Goal: Task Accomplishment & Management: Use online tool/utility

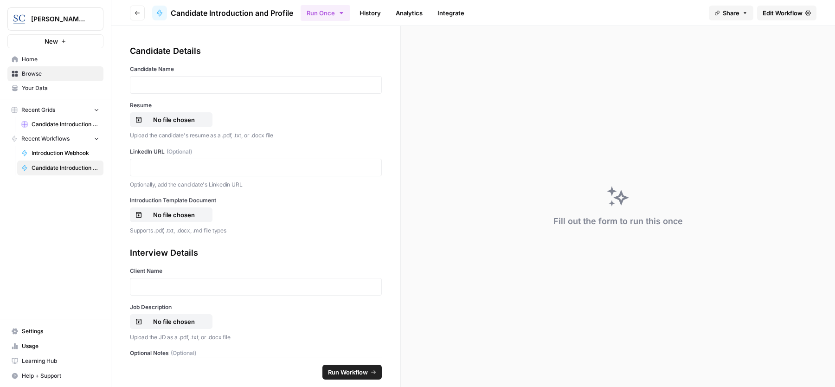
click at [373, 12] on link "History" at bounding box center [370, 13] width 32 height 15
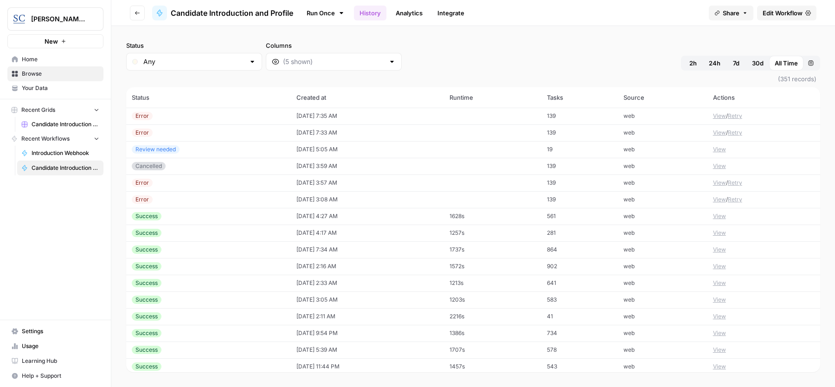
click at [668, 115] on button "View" at bounding box center [719, 116] width 13 height 8
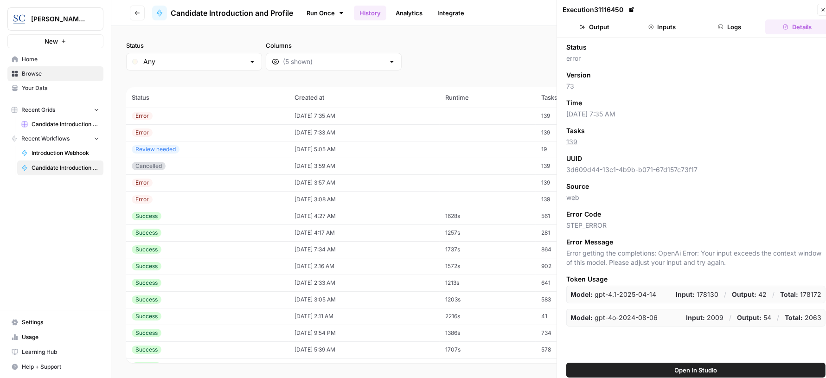
click at [668, 30] on button "Logs" at bounding box center [730, 26] width 64 height 15
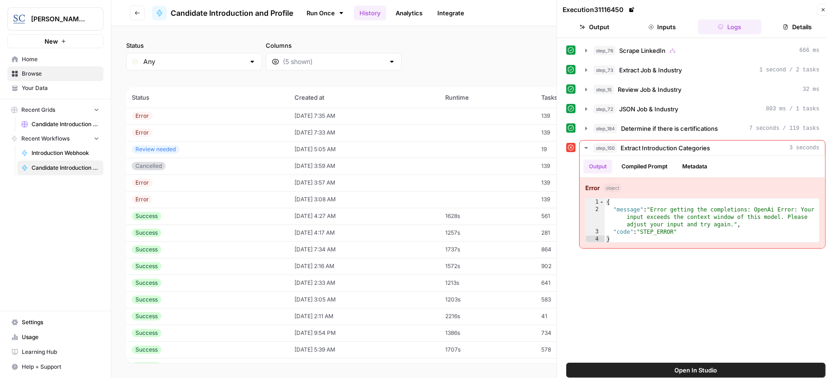
click at [668, 20] on button "Inputs" at bounding box center [662, 26] width 64 height 15
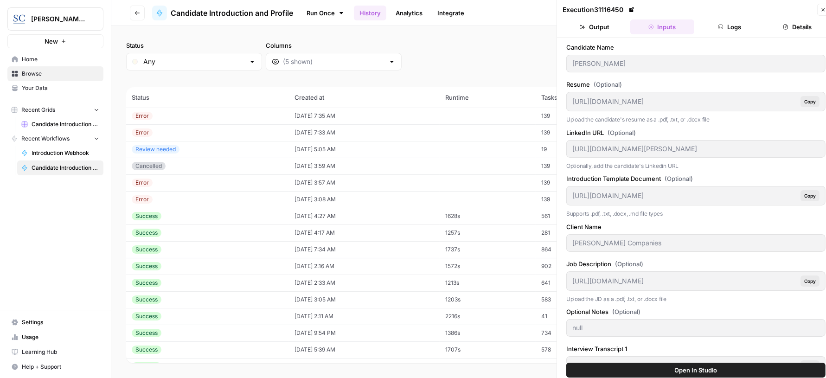
click at [668, 28] on icon "button" at bounding box center [721, 27] width 5 height 5
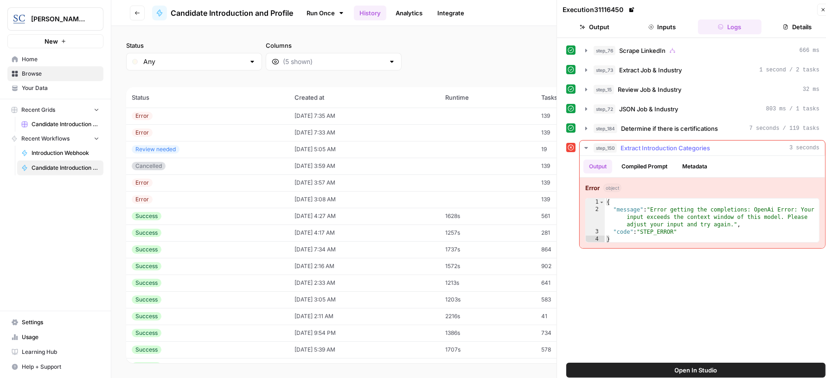
click at [634, 168] on button "Compiled Prompt" at bounding box center [644, 167] width 57 height 14
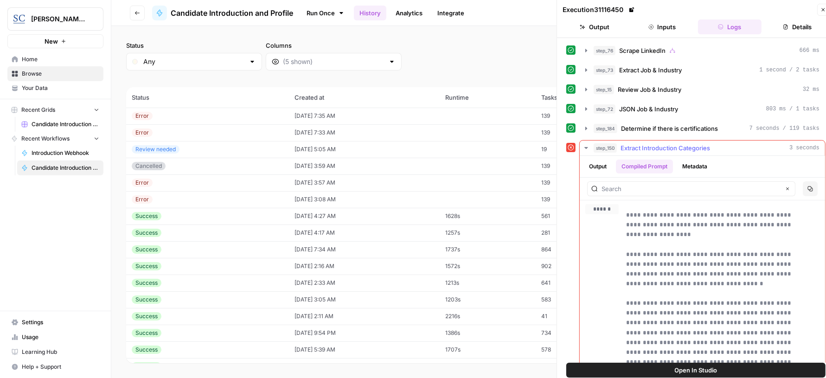
click at [600, 169] on button "Output" at bounding box center [598, 167] width 29 height 14
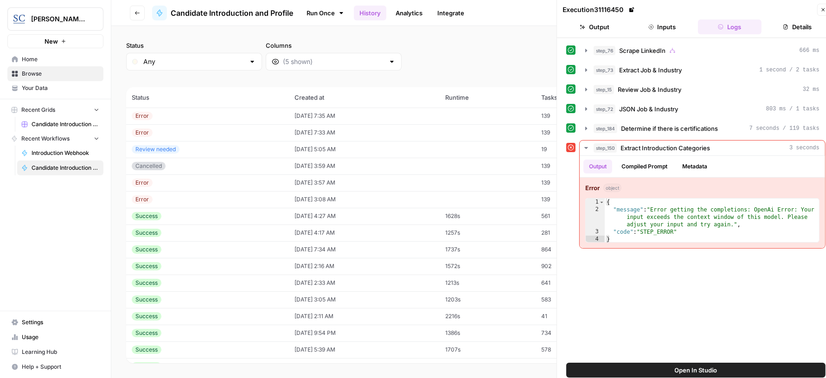
click at [668, 309] on span "Open In Studio" at bounding box center [696, 370] width 43 height 9
click at [668, 8] on icon "button" at bounding box center [824, 10] width 6 height 6
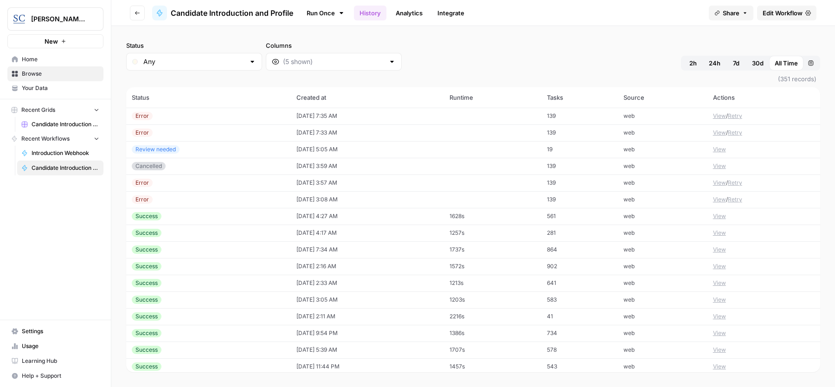
click at [668, 217] on button "View" at bounding box center [719, 216] width 13 height 8
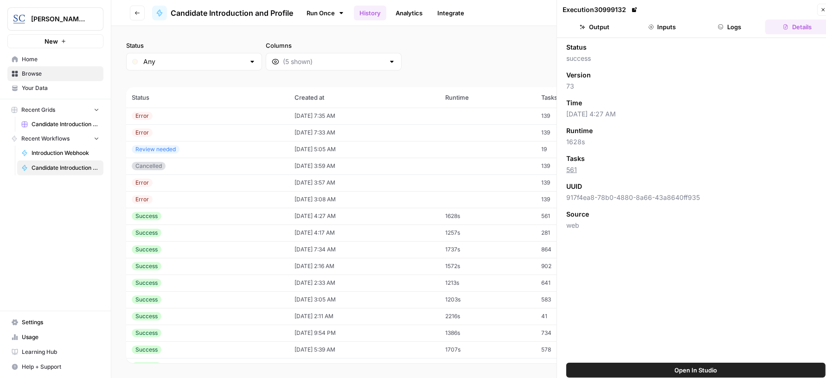
click at [668, 26] on button "Logs" at bounding box center [730, 26] width 64 height 15
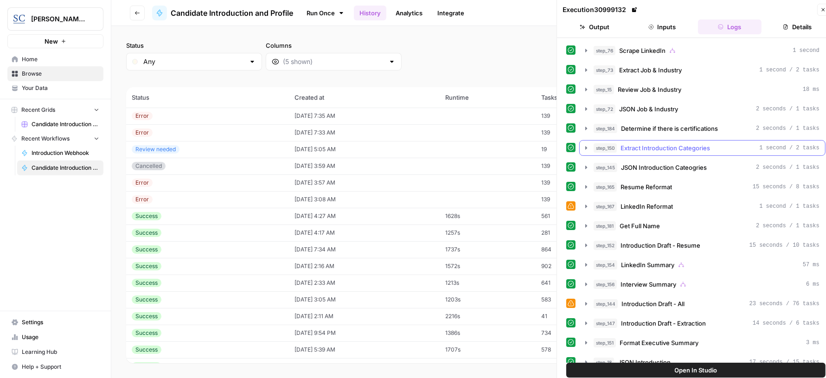
click at [668, 143] on span "Extract Introduction Categories" at bounding box center [666, 147] width 90 height 9
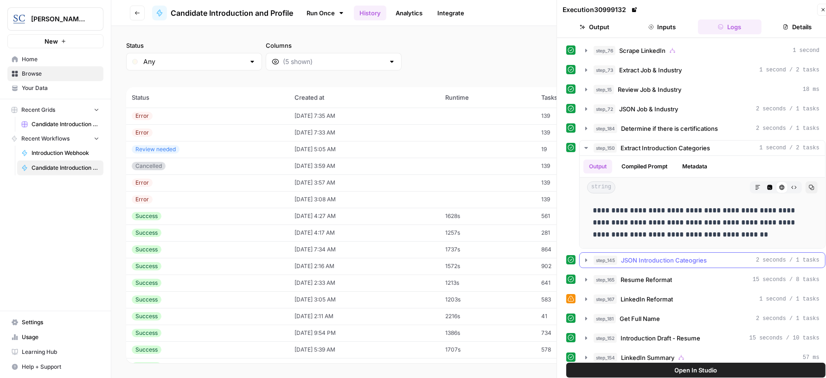
click at [654, 253] on button "step_145 JSON Introduction Cateogries 2 seconds / 1 tasks" at bounding box center [702, 260] width 245 height 15
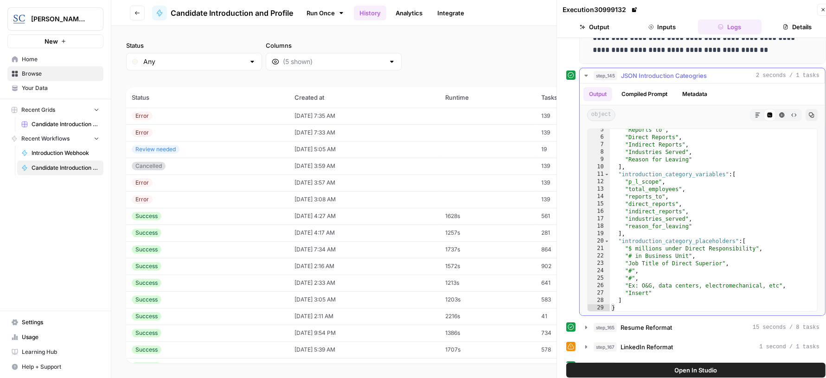
scroll to position [233, 0]
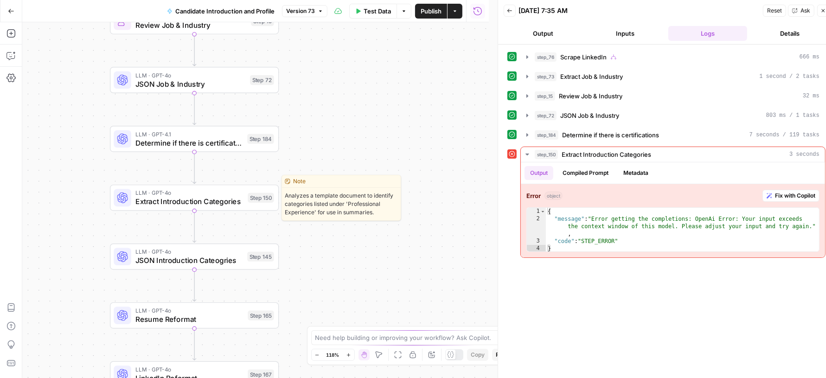
click at [219, 202] on span "Extract Introduction Categories" at bounding box center [189, 201] width 108 height 11
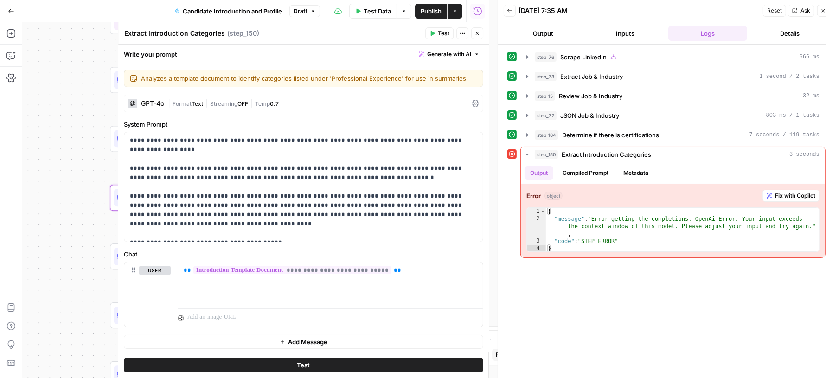
scroll to position [1, 0]
click at [345, 106] on div "GPT-4o | Format Text | Streaming OFF | Temp 0.7" at bounding box center [304, 103] width 360 height 18
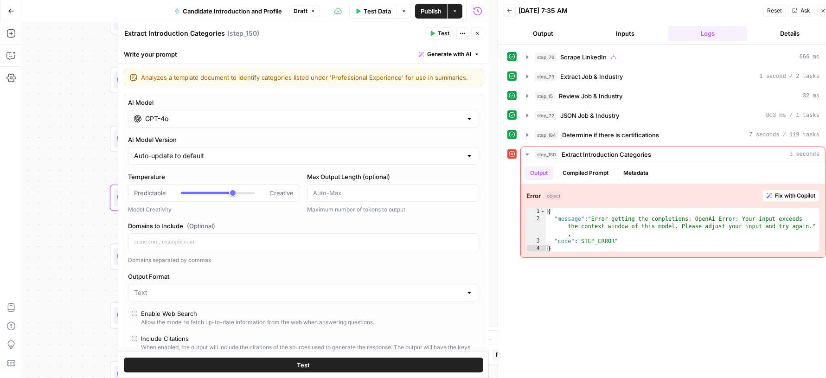
click at [282, 122] on input "GPT-4o" at bounding box center [303, 118] width 317 height 9
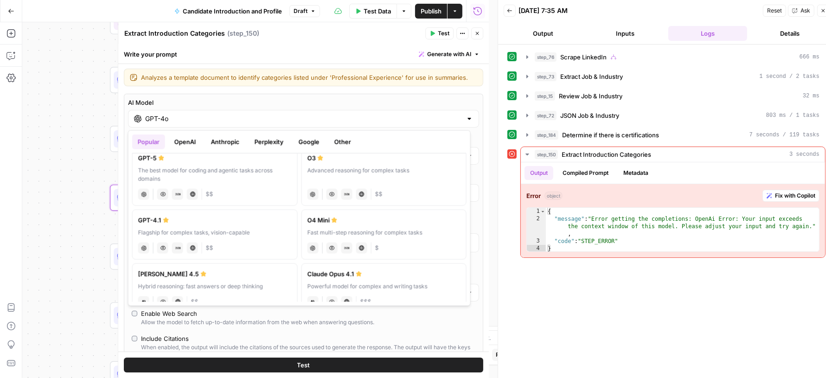
scroll to position [12, 0]
click at [214, 234] on label "GPT-4.1 Flagship for complex tasks, vision-capable chat Vision Capabilities JSO…" at bounding box center [215, 233] width 166 height 50
type input "GPT-4.1"
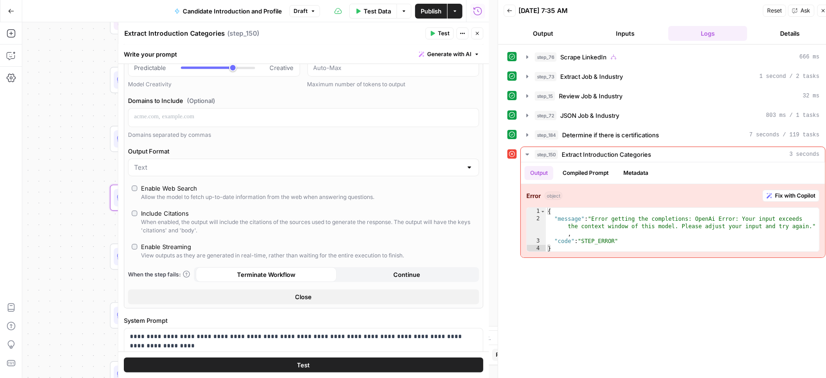
scroll to position [135, 0]
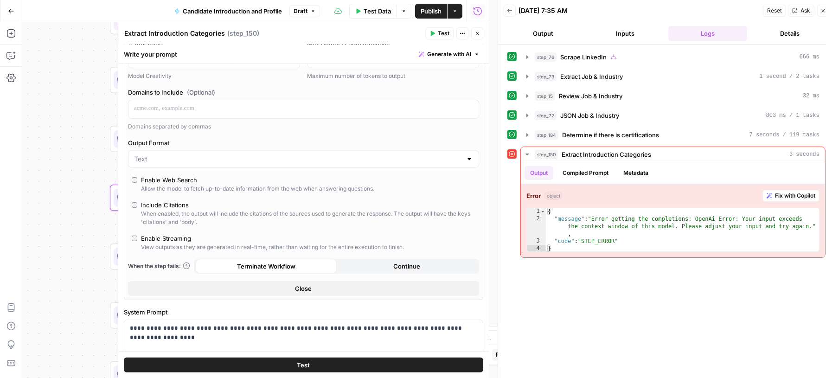
click at [251, 288] on button "Close" at bounding box center [303, 288] width 351 height 15
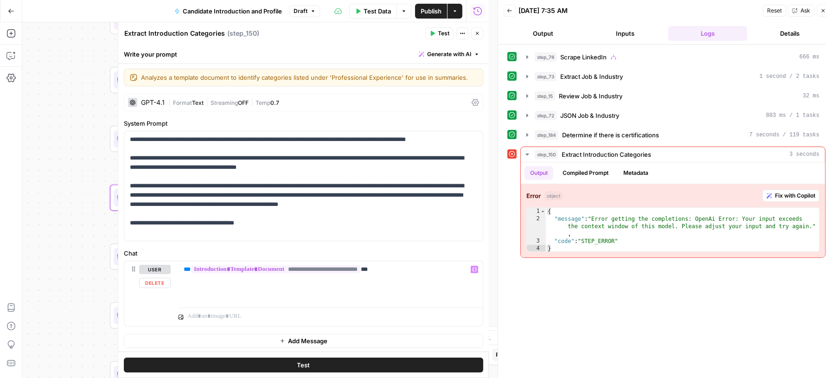
scroll to position [8, 0]
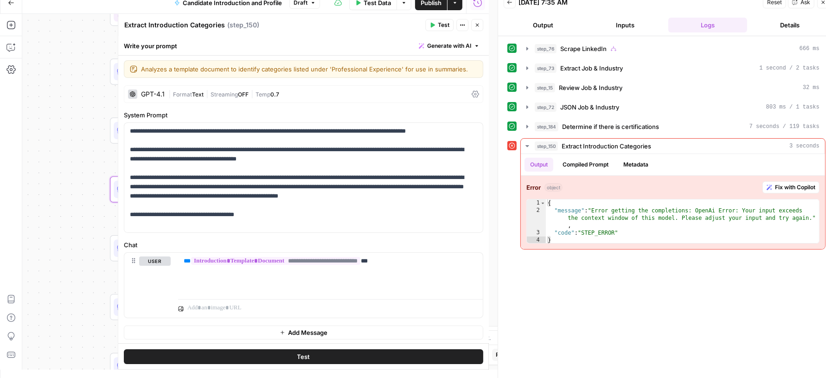
click at [276, 354] on button "Test" at bounding box center [304, 356] width 360 height 15
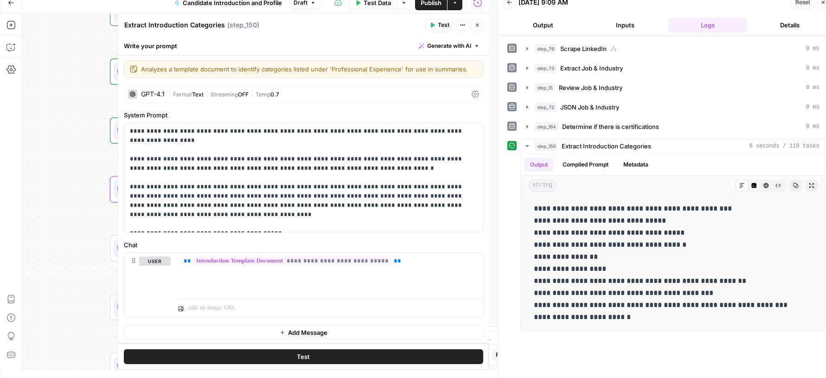
click at [610, 29] on button "Inputs" at bounding box center [625, 25] width 79 height 15
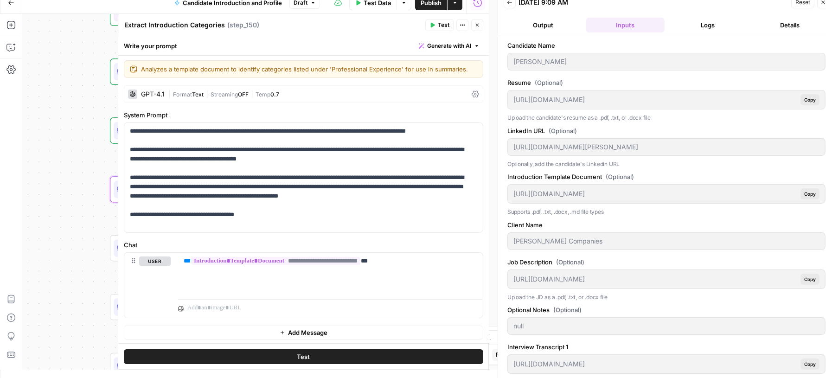
click at [690, 21] on button "Logs" at bounding box center [707, 25] width 79 height 15
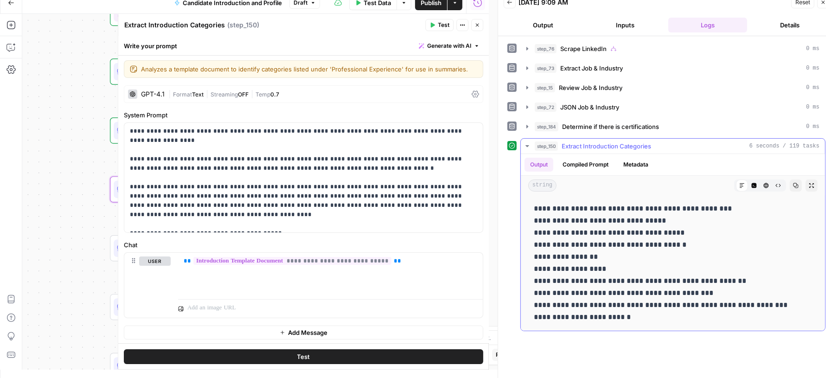
scroll to position [0, 0]
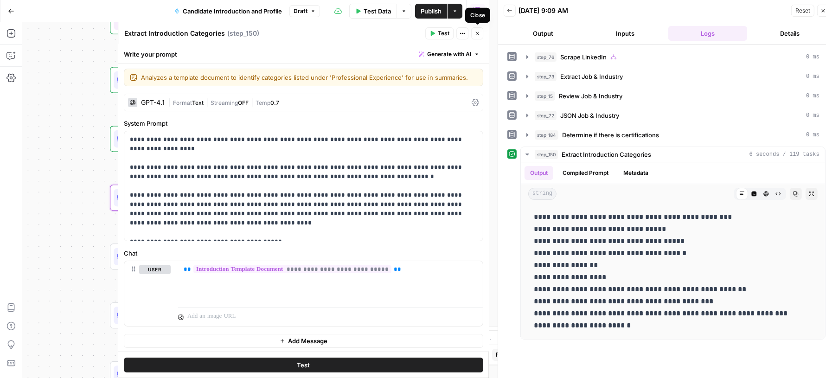
click at [480, 36] on button "Close" at bounding box center [477, 33] width 12 height 12
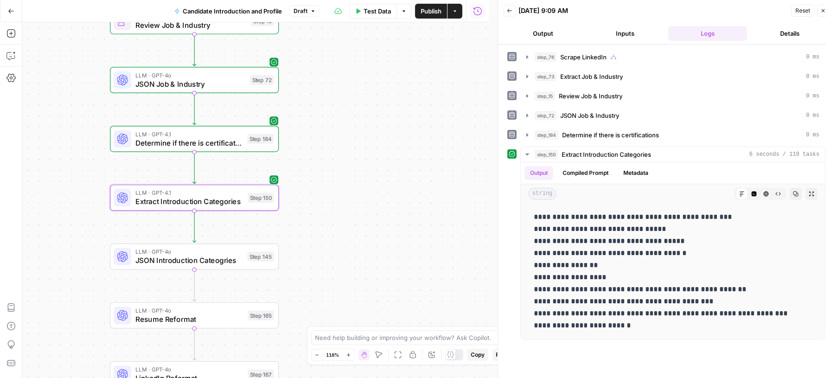
click at [424, 11] on span "Publish" at bounding box center [431, 10] width 21 height 9
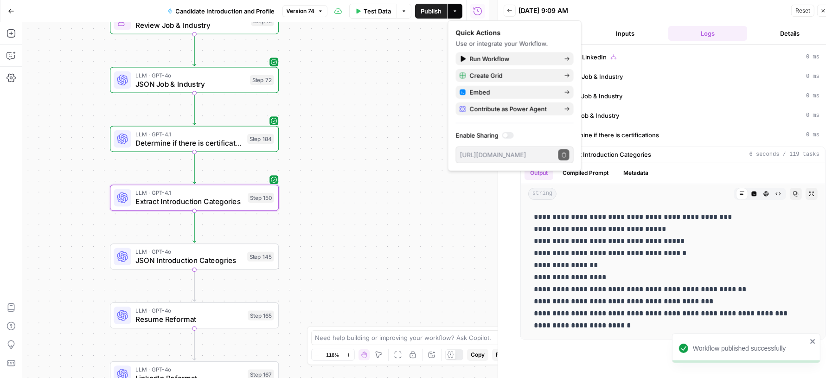
click at [620, 10] on div "10/13/25 at 9:09 AM" at bounding box center [654, 10] width 270 height 9
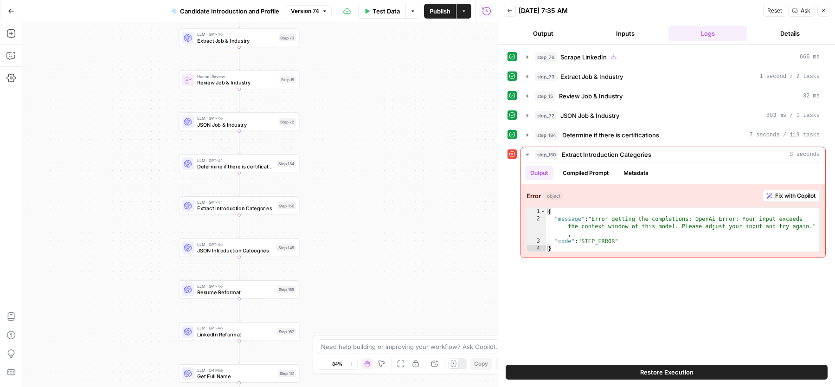
click at [263, 212] on div "LLM · GPT-4.1 Extract Introduction Categories Step 150 Copy step Delete step Ed…" at bounding box center [239, 205] width 121 height 19
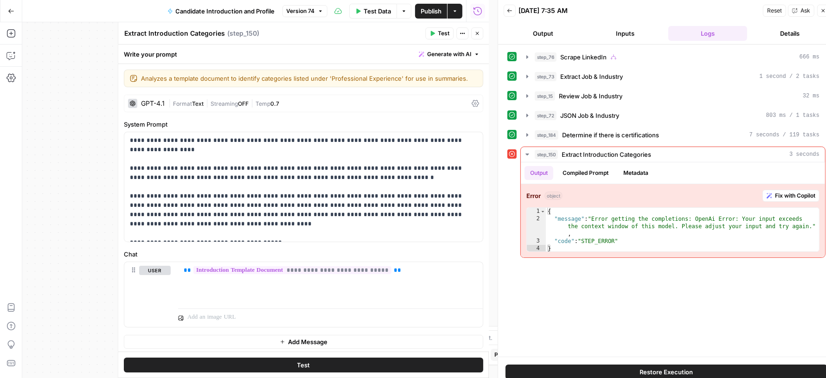
click at [435, 36] on icon "button" at bounding box center [433, 34] width 6 height 6
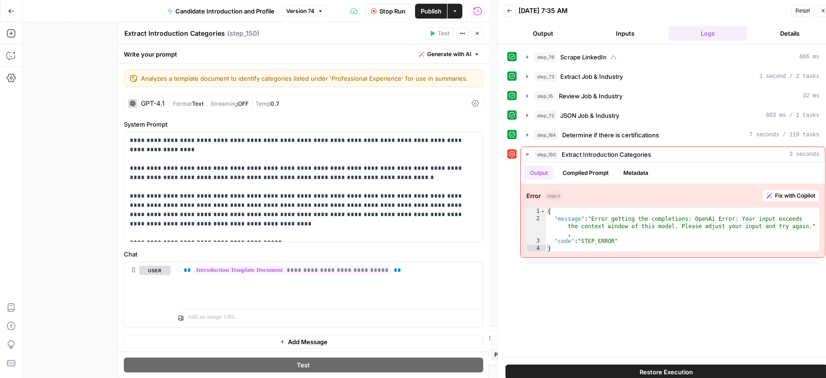
click at [480, 34] on icon "button" at bounding box center [478, 34] width 6 height 6
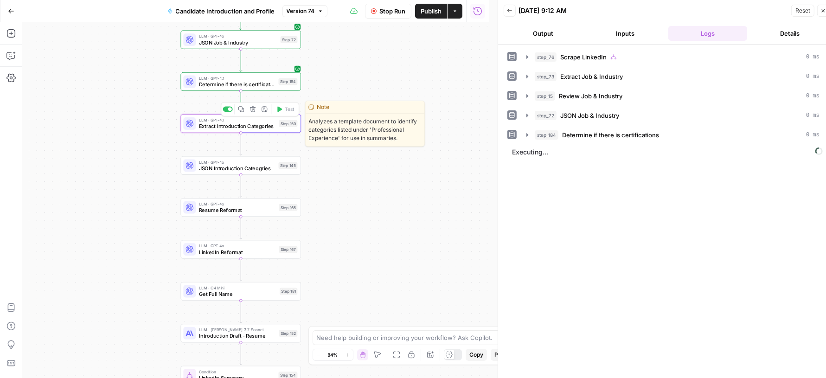
click at [202, 124] on span "Extract Introduction Categories" at bounding box center [237, 126] width 77 height 8
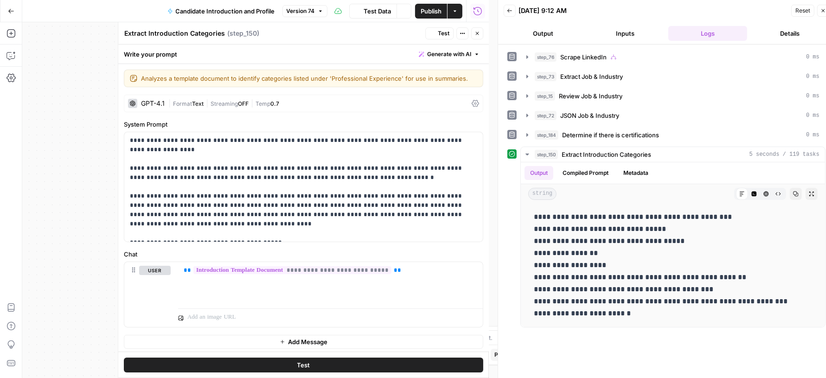
click at [476, 36] on button "Close" at bounding box center [477, 33] width 12 height 12
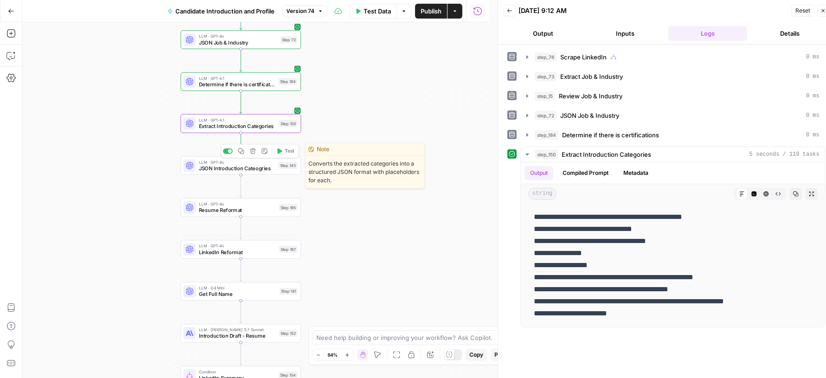
click at [286, 150] on span "Test" at bounding box center [289, 151] width 9 height 7
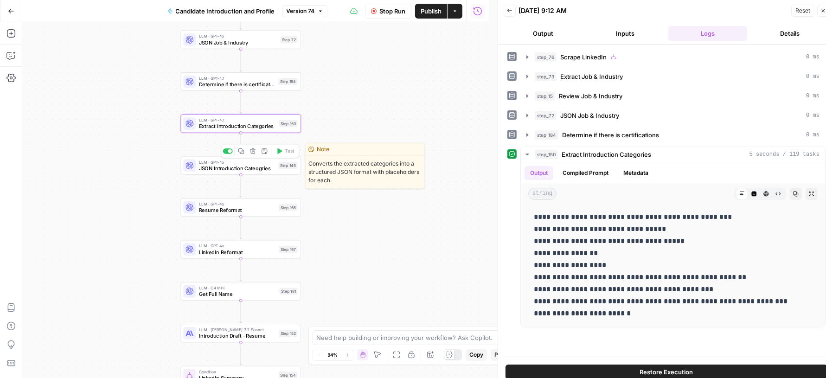
click at [212, 170] on span "JSON Introduction Cateogries" at bounding box center [237, 168] width 77 height 8
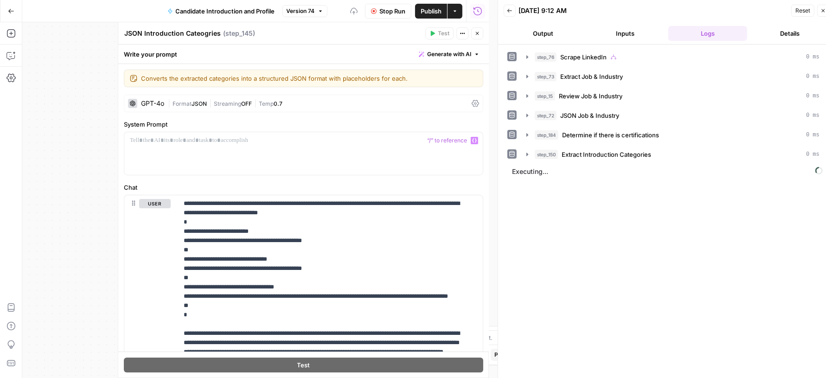
scroll to position [131, 0]
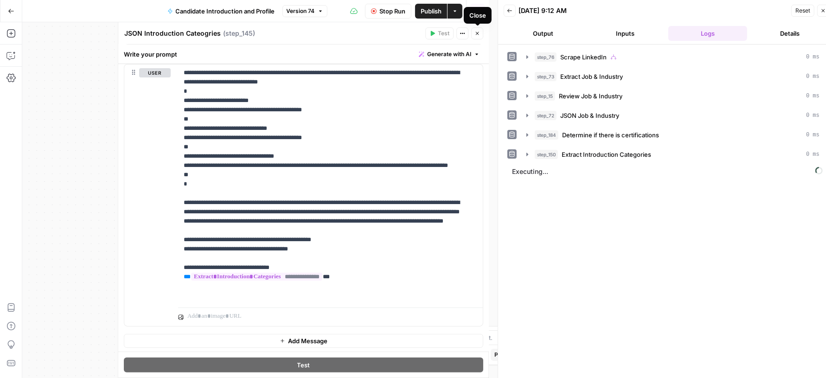
click at [481, 33] on button "Close" at bounding box center [477, 33] width 12 height 12
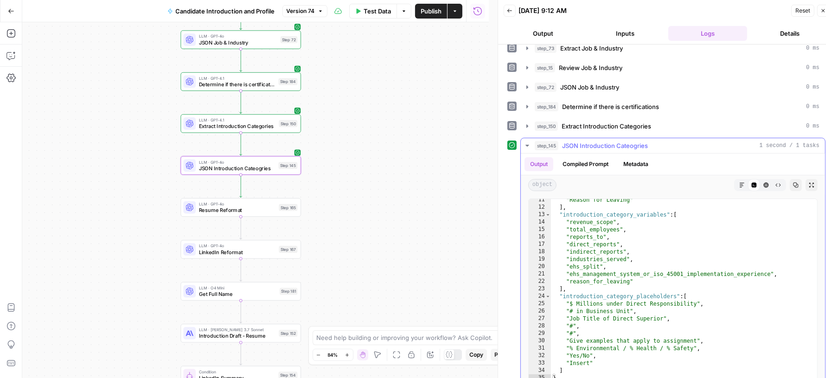
scroll to position [77, 0]
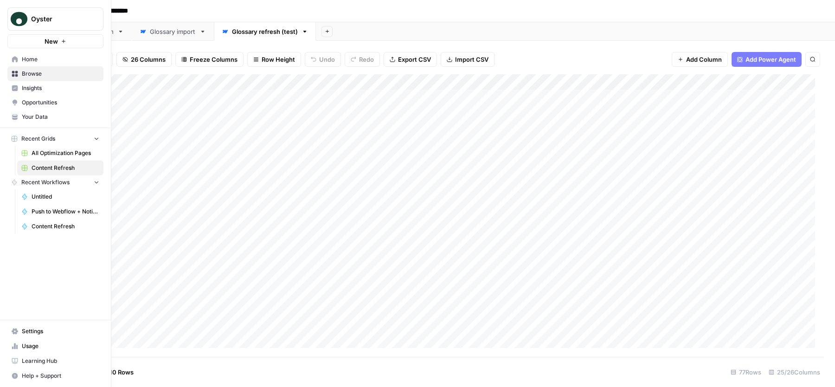
click at [43, 331] on span "Settings" at bounding box center [60, 331] width 77 height 8
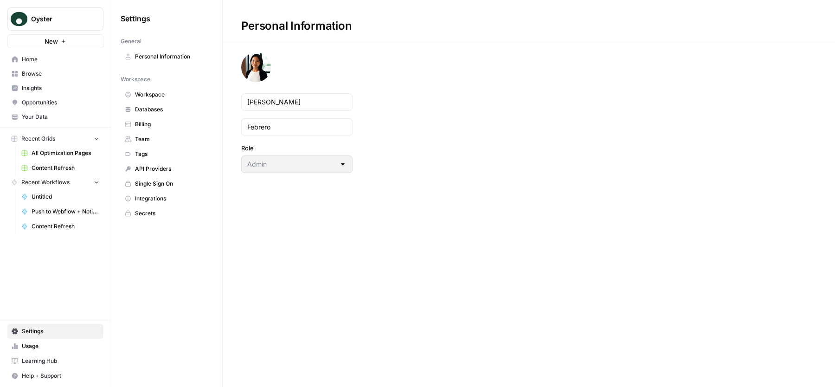
click at [177, 137] on span "Team" at bounding box center [172, 139] width 74 height 8
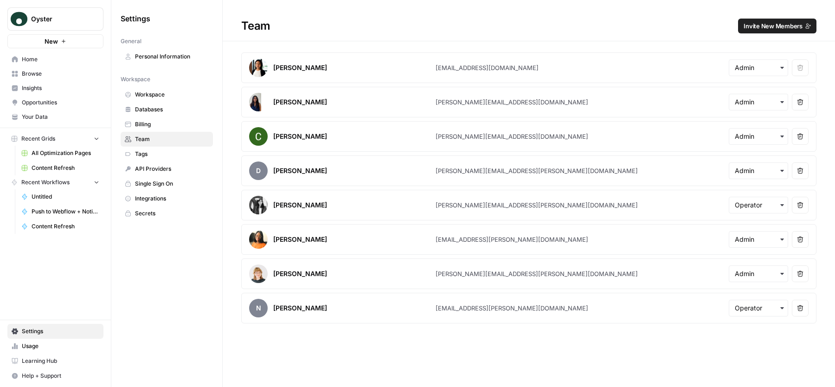
click at [768, 27] on span "Invite New Members" at bounding box center [773, 25] width 59 height 9
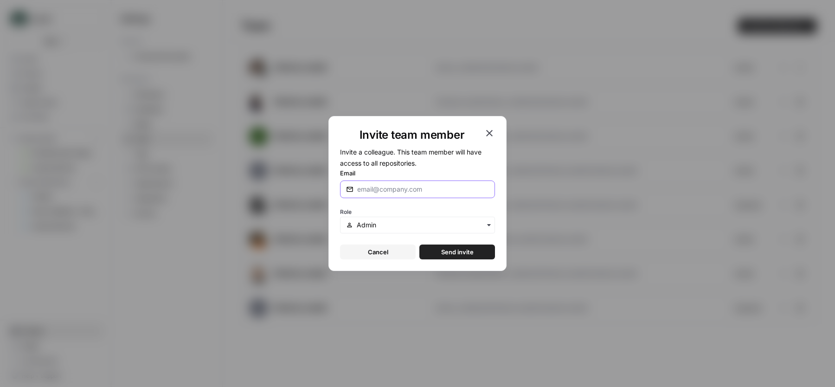
click at [399, 188] on input "Email" at bounding box center [423, 189] width 132 height 9
paste input "analuisa.benitez@graphitehq.com"
type input "analuisa.benitez@graphitehq.com"
click at [374, 220] on input "text" at bounding box center [423, 224] width 132 height 9
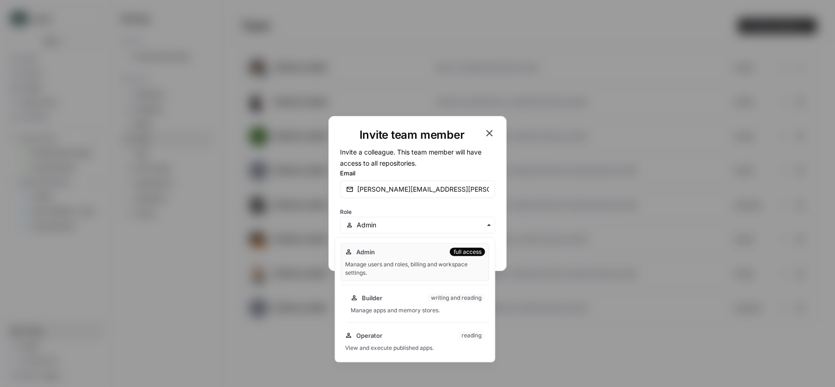
click at [392, 306] on div "Manage apps and memory stores." at bounding box center [418, 310] width 135 height 8
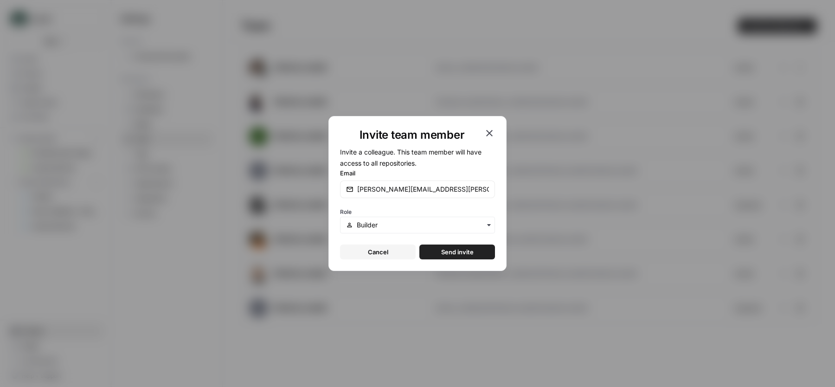
click at [472, 253] on span "Send invite" at bounding box center [457, 251] width 32 height 9
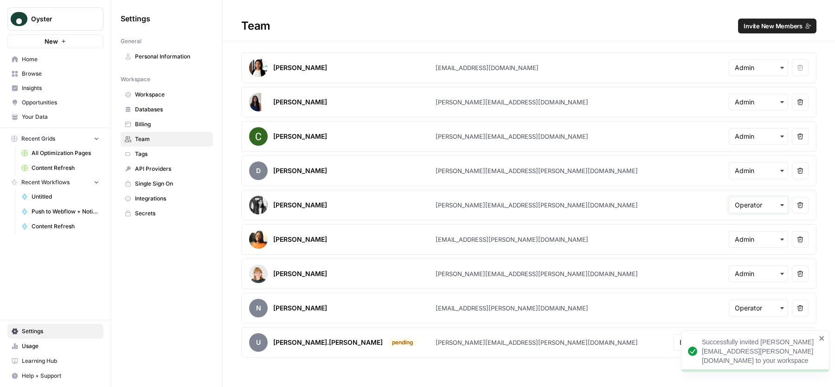
click at [747, 207] on input "text" at bounding box center [758, 204] width 47 height 9
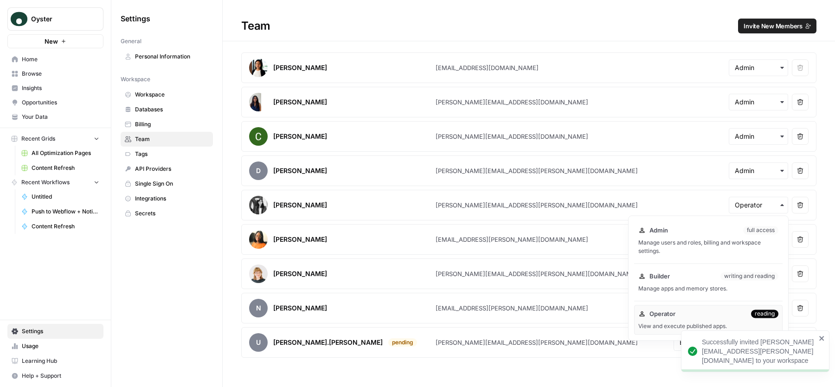
click at [634, 28] on div "Team Invite New Members" at bounding box center [529, 26] width 612 height 15
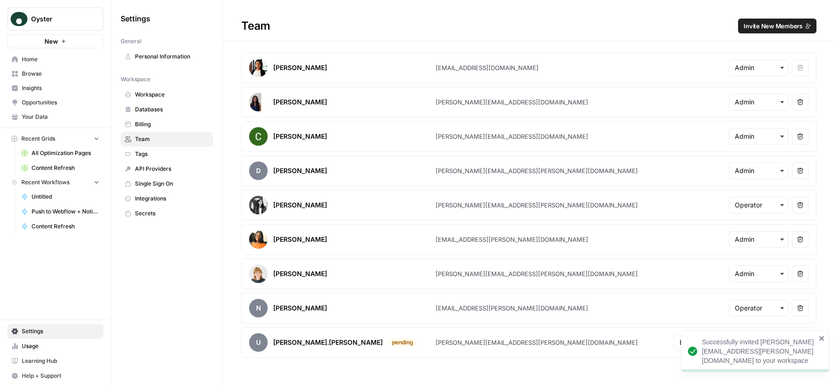
click at [767, 22] on span "Invite New Members" at bounding box center [773, 25] width 59 height 9
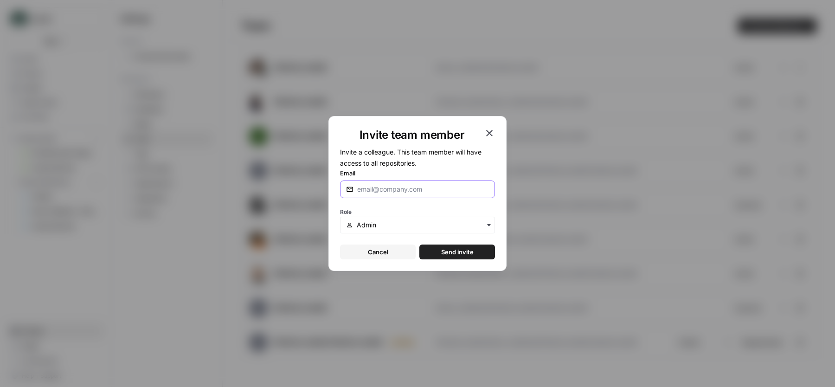
click at [407, 185] on input "Email" at bounding box center [423, 189] width 132 height 9
paste input "daniela.gonzalez@graphitehq.com"
type input "daniela.gonzalez@graphitehq.com"
click at [378, 223] on input "text" at bounding box center [423, 224] width 132 height 9
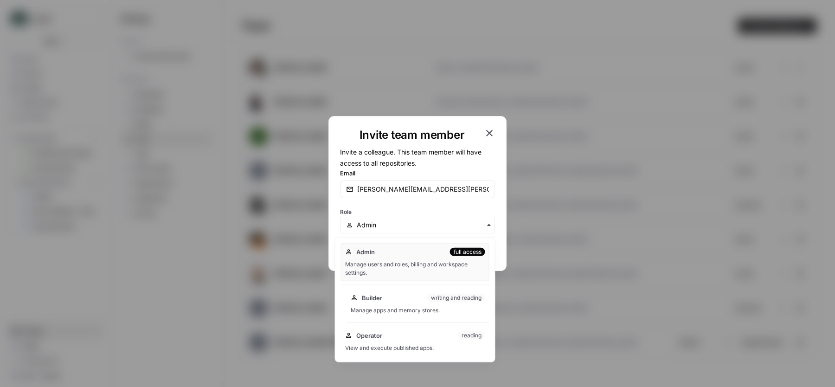
click at [373, 297] on span "Builder" at bounding box center [372, 297] width 20 height 9
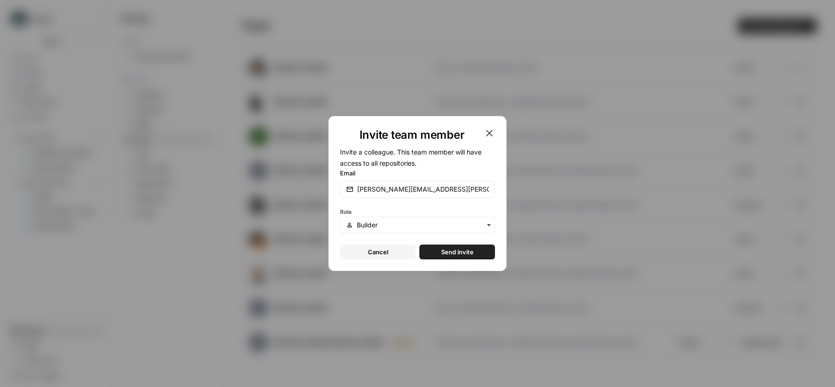
click at [468, 247] on span "Send invite" at bounding box center [457, 251] width 32 height 9
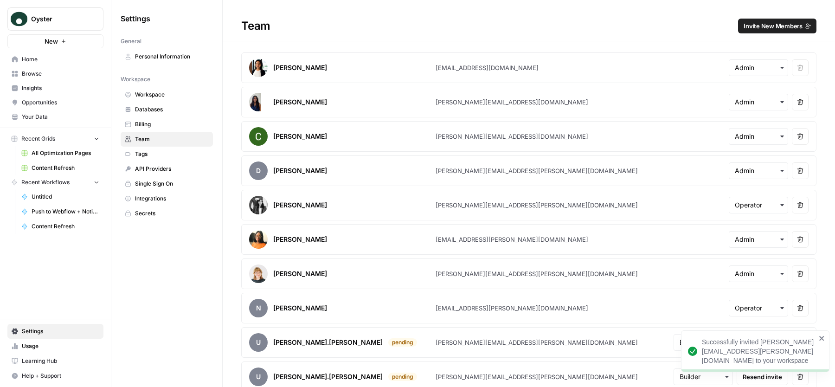
click at [744, 25] on span "Invite New Members" at bounding box center [773, 25] width 59 height 9
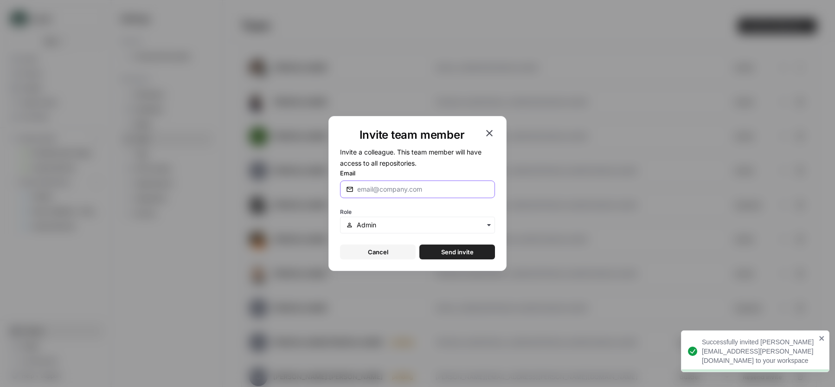
click at [382, 189] on input "Email" at bounding box center [423, 189] width 132 height 9
paste input "liliana.guerrero@graphitehq.com"
type input "liliana.guerrero@graphitehq.com"
click at [381, 214] on div "Role" at bounding box center [417, 220] width 155 height 28
click at [381, 219] on div "button" at bounding box center [417, 225] width 155 height 17
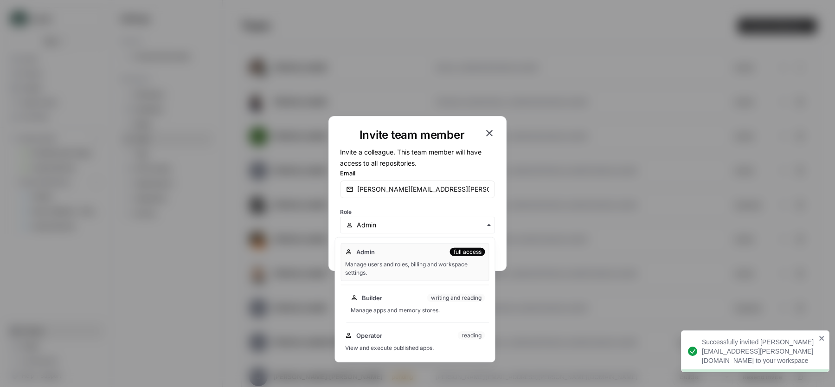
click at [384, 297] on div "Builder writing and reading" at bounding box center [418, 297] width 135 height 9
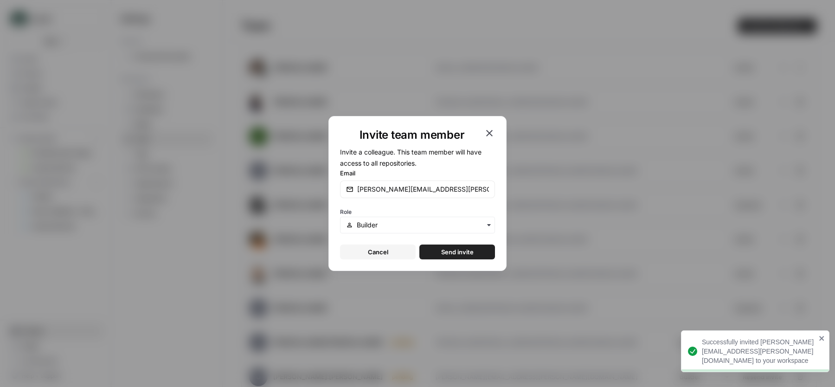
click at [475, 250] on button "Send invite" at bounding box center [457, 251] width 76 height 15
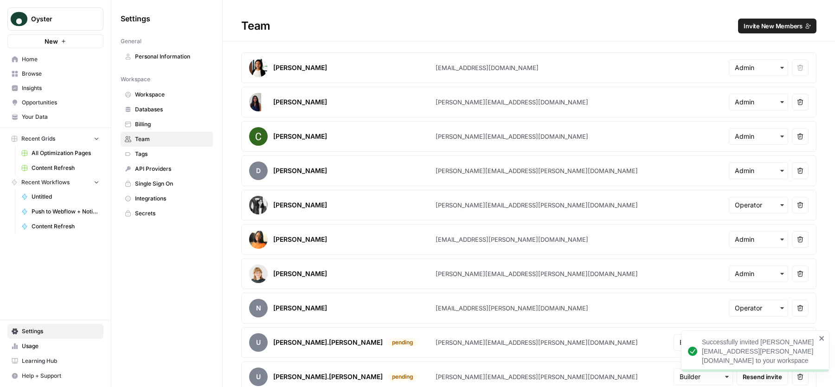
scroll to position [39, 0]
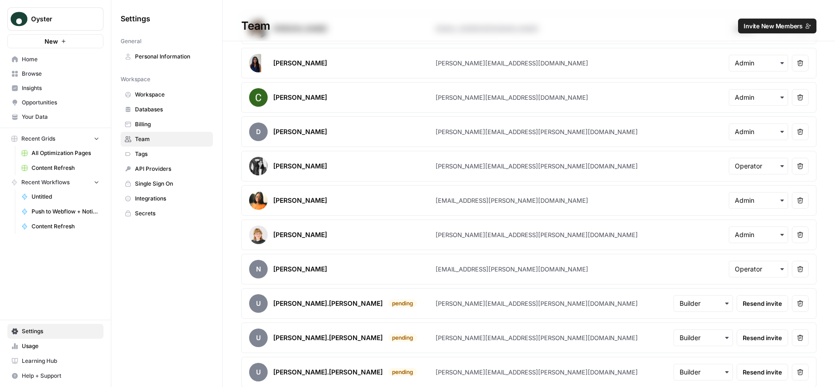
click at [58, 166] on span "Content Refresh" at bounding box center [66, 168] width 68 height 8
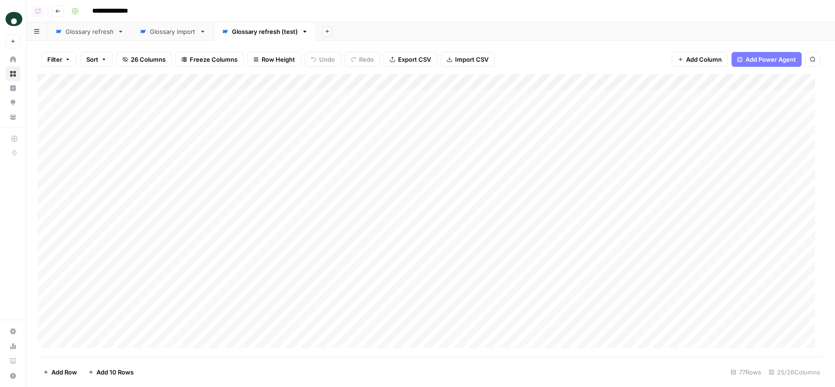
click at [67, 31] on div "Glossary refresh" at bounding box center [89, 31] width 48 height 9
click at [95, 31] on div "NNC - September" at bounding box center [91, 31] width 52 height 9
click at [500, 79] on div "Add Column" at bounding box center [431, 215] width 786 height 283
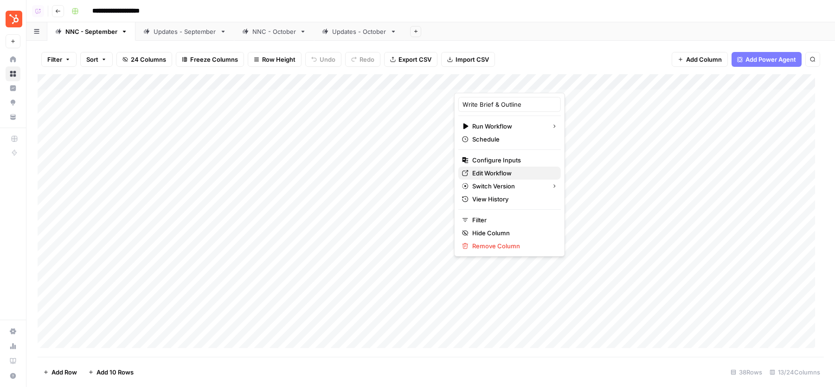
click at [464, 174] on icon at bounding box center [465, 173] width 6 height 6
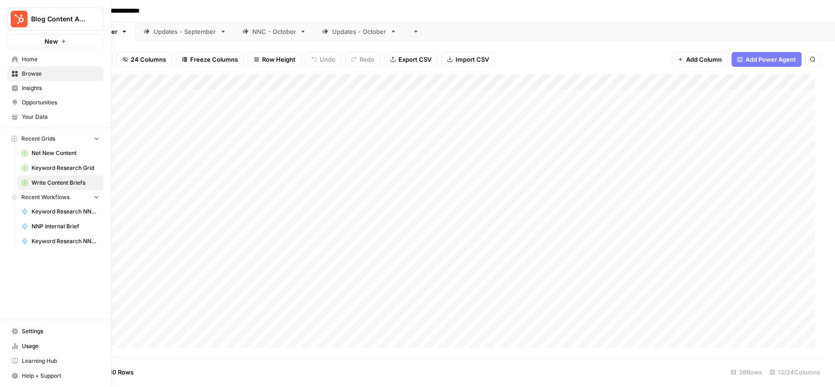
click at [61, 168] on span "Keyword Research Grid" at bounding box center [66, 168] width 68 height 8
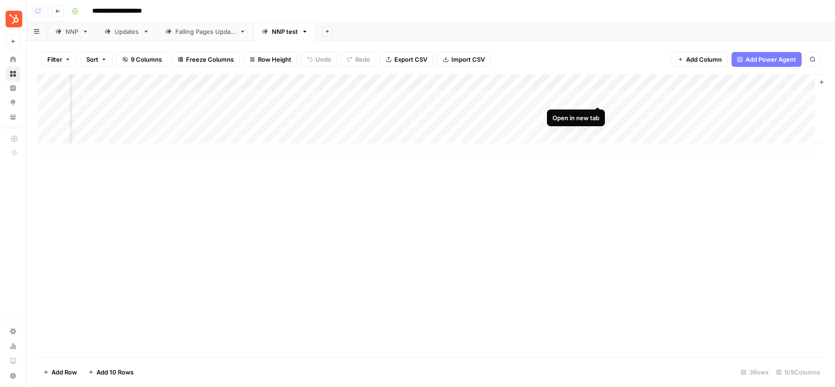
scroll to position [0, 425]
click at [344, 80] on div "Add Column" at bounding box center [431, 113] width 786 height 78
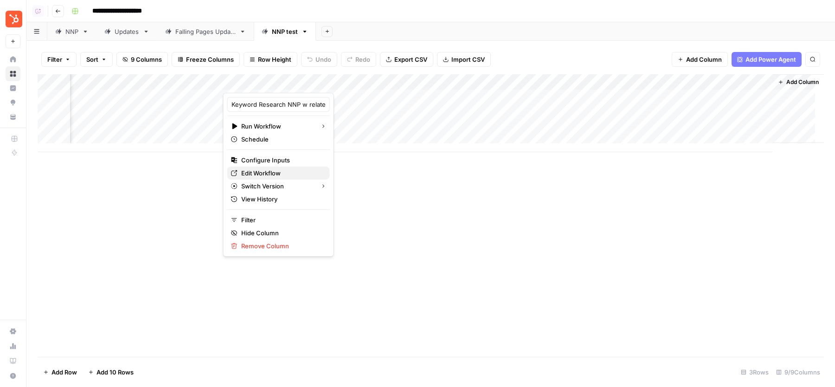
click at [273, 174] on span "Edit Workflow" at bounding box center [281, 172] width 81 height 9
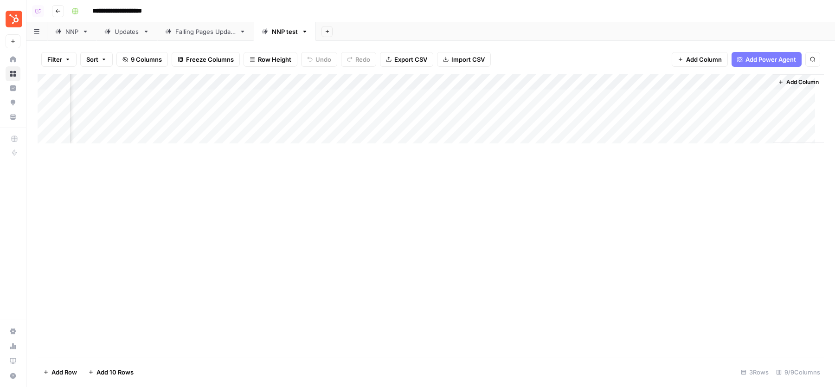
click at [74, 30] on div "NNP" at bounding box center [71, 31] width 13 height 9
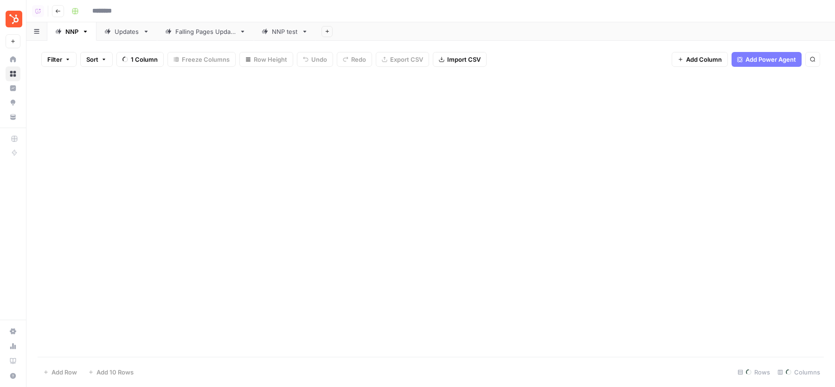
type input "**********"
click at [241, 84] on div "Add Column" at bounding box center [431, 152] width 786 height 157
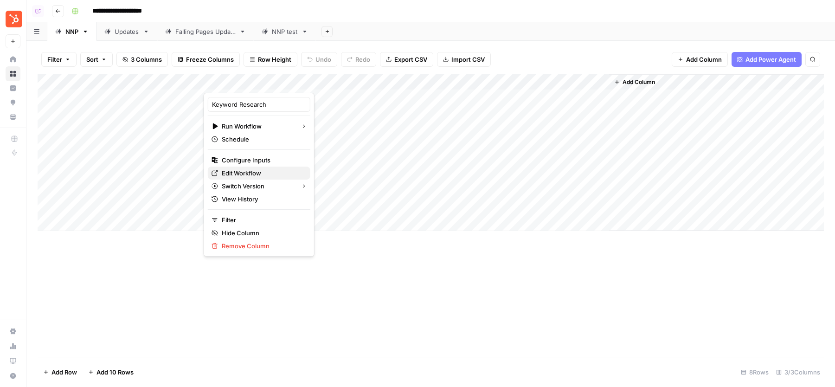
click at [239, 168] on span "Edit Workflow" at bounding box center [262, 172] width 81 height 9
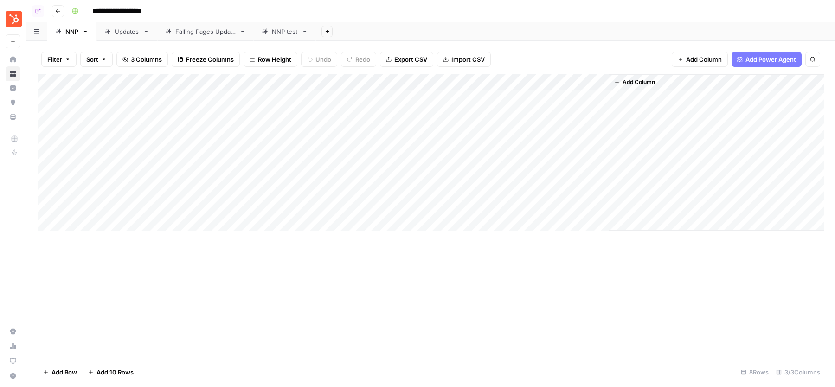
click at [286, 32] on div "NNP test" at bounding box center [285, 31] width 26 height 9
click at [281, 98] on div "Add Column" at bounding box center [431, 113] width 786 height 78
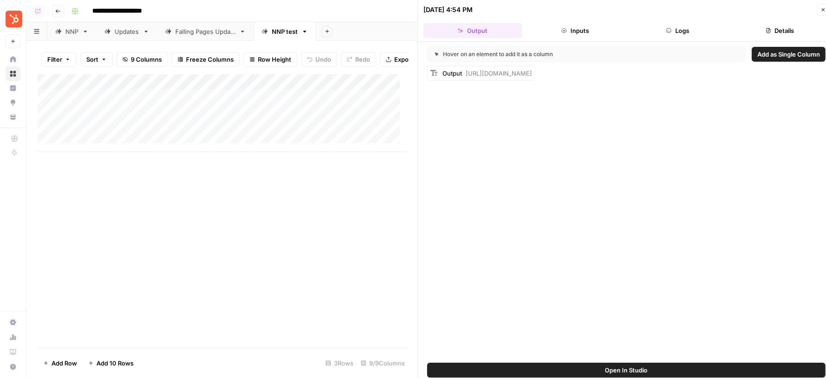
click at [669, 28] on icon "button" at bounding box center [669, 31] width 6 height 6
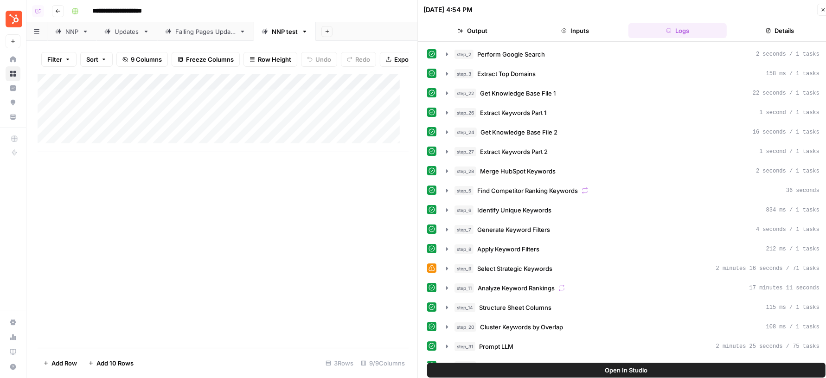
click at [634, 366] on span "Open In Studio" at bounding box center [626, 370] width 43 height 9
click at [822, 7] on icon "button" at bounding box center [824, 10] width 6 height 6
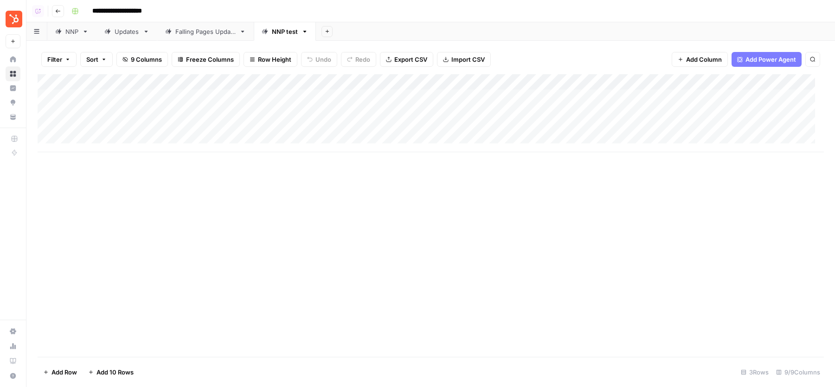
click at [599, 28] on div "Add Sheet" at bounding box center [575, 31] width 519 height 19
click at [127, 31] on div "Updates" at bounding box center [127, 31] width 25 height 9
click at [415, 12] on div "**********" at bounding box center [447, 11] width 758 height 15
click at [313, 80] on div "Add Column" at bounding box center [431, 128] width 786 height 109
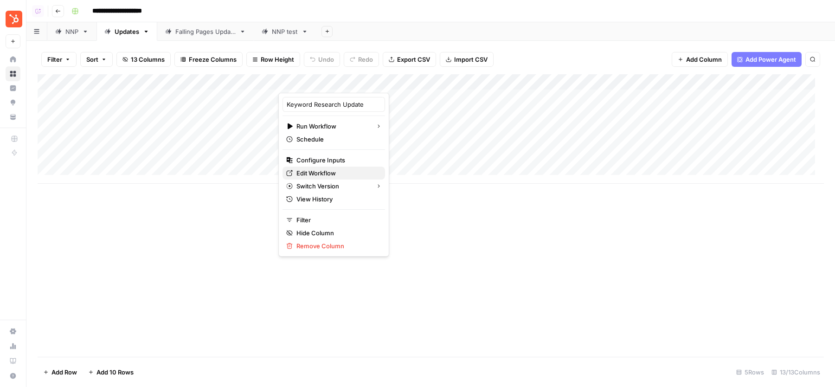
click at [315, 172] on span "Edit Workflow" at bounding box center [336, 172] width 81 height 9
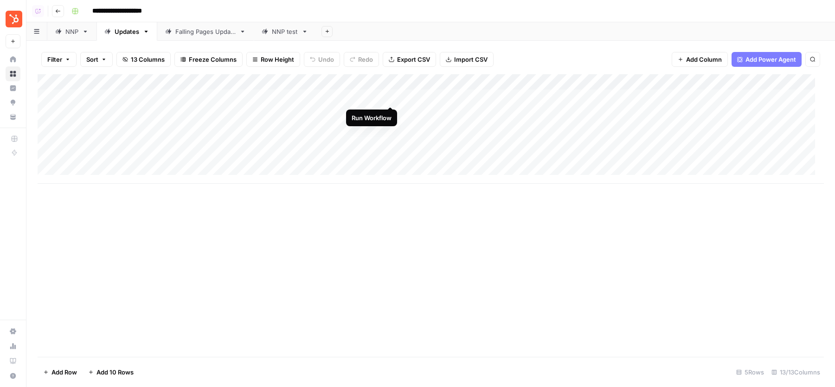
click at [393, 95] on div "Add Column" at bounding box center [431, 128] width 786 height 109
click at [391, 113] on div "Add Column" at bounding box center [431, 128] width 786 height 109
click at [272, 34] on div "NNP test" at bounding box center [285, 31] width 26 height 9
click at [191, 96] on div "Add Column" at bounding box center [431, 113] width 786 height 78
click at [69, 31] on div "NNP" at bounding box center [71, 31] width 13 height 9
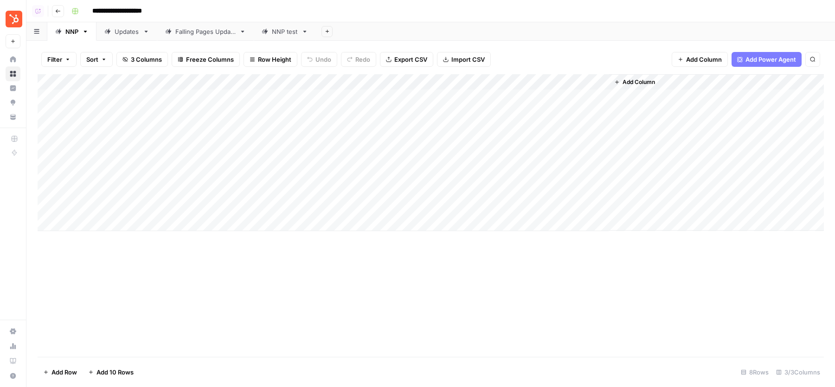
click at [132, 196] on div "Add Column" at bounding box center [431, 152] width 786 height 157
click at [599, 173] on div "Add Column" at bounding box center [431, 152] width 786 height 157
click at [282, 176] on div "Add Column" at bounding box center [431, 152] width 786 height 157
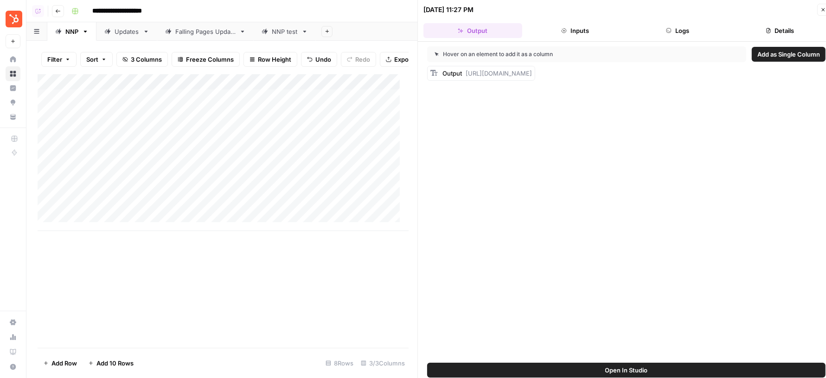
click at [770, 29] on icon "button" at bounding box center [769, 31] width 6 height 6
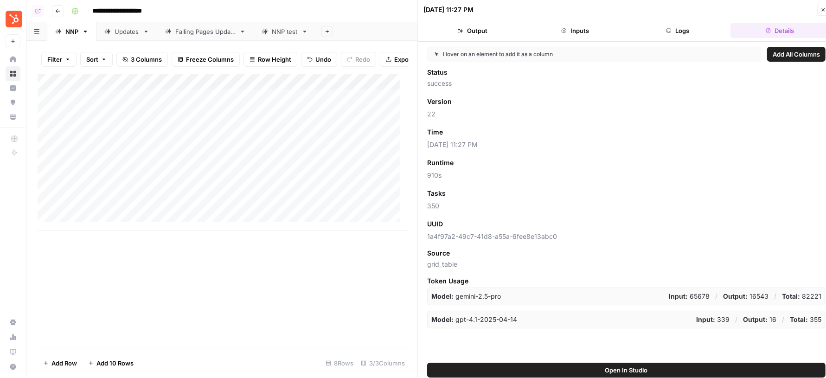
click at [818, 10] on button "Close" at bounding box center [823, 10] width 12 height 12
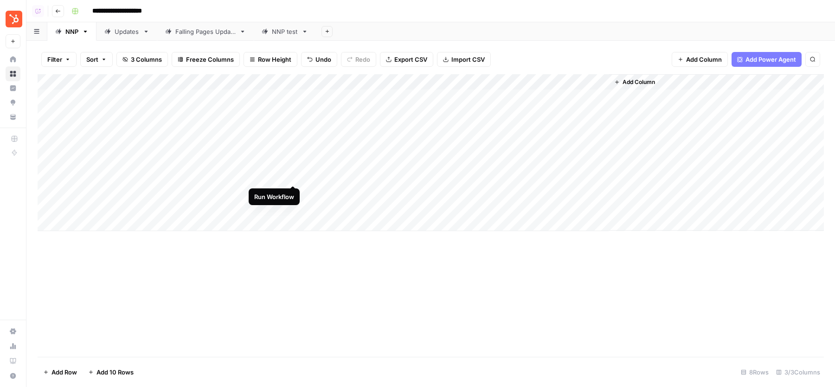
click at [295, 173] on div "Add Column" at bounding box center [431, 152] width 786 height 157
click at [292, 189] on div "Add Column" at bounding box center [431, 152] width 786 height 157
click at [121, 31] on div "Updates" at bounding box center [127, 31] width 25 height 9
click at [392, 97] on div "Add Column" at bounding box center [431, 128] width 786 height 109
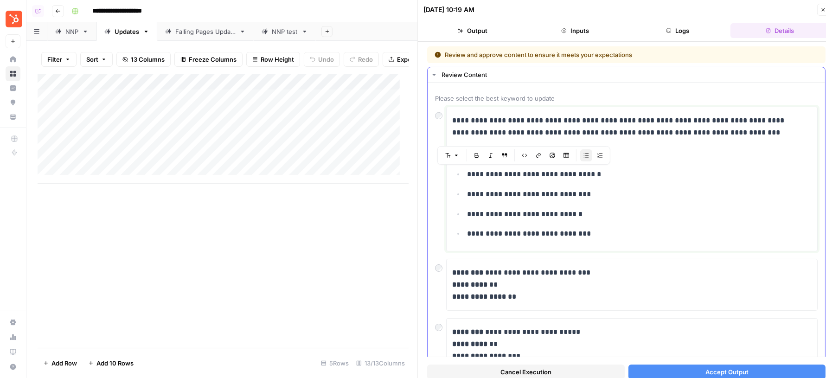
drag, startPoint x: 602, startPoint y: 231, endPoint x: 466, endPoint y: 165, distance: 151.5
click at [466, 165] on ul "**********" at bounding box center [632, 194] width 360 height 92
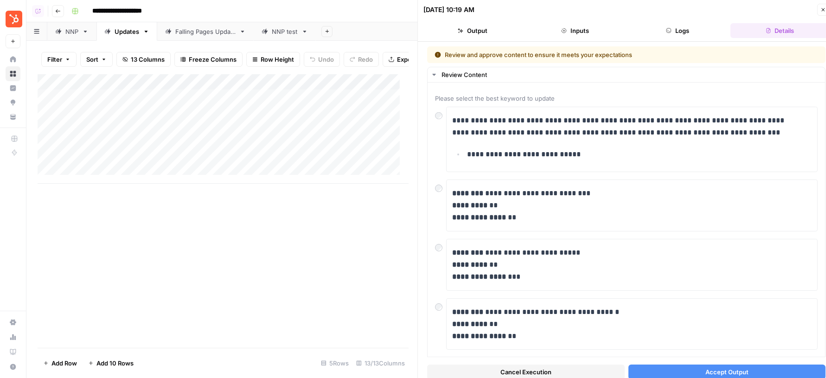
click at [714, 366] on button "Accept Output" at bounding box center [728, 372] width 198 height 15
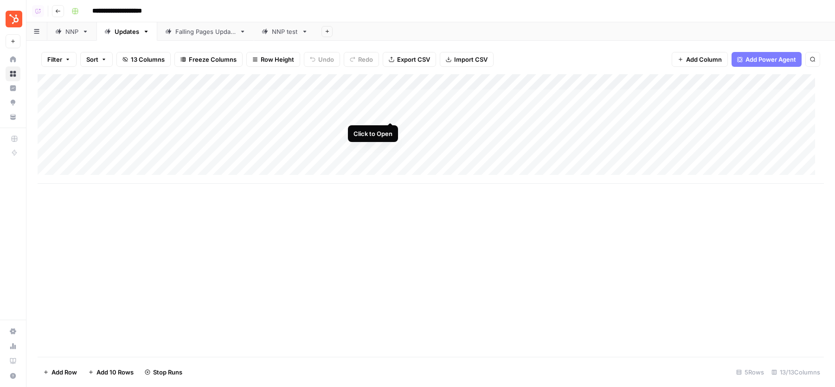
click at [389, 114] on div "Add Column" at bounding box center [431, 128] width 786 height 109
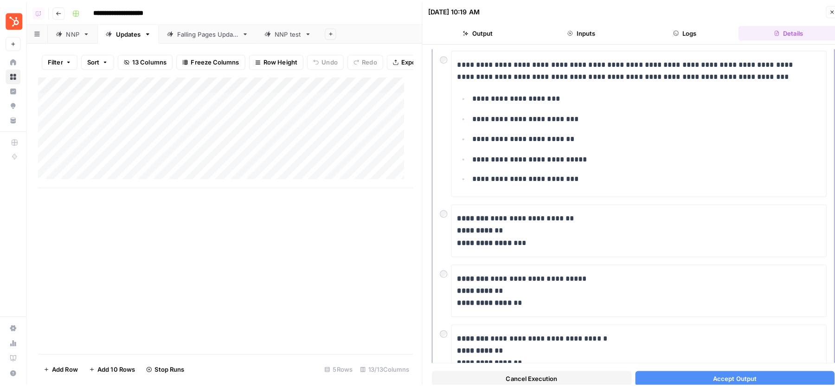
scroll to position [65, 0]
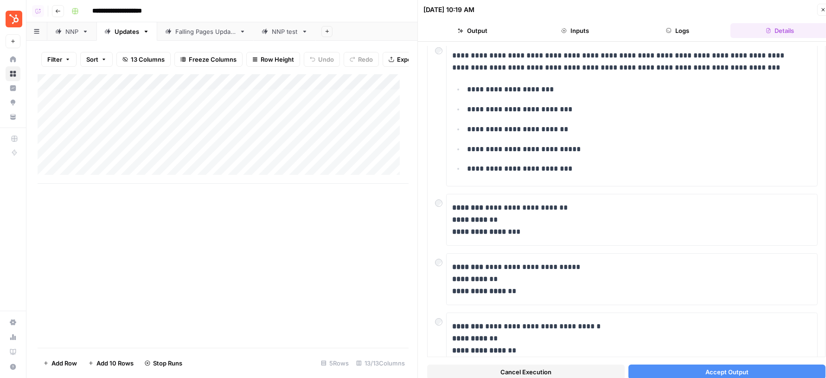
click at [720, 375] on span "Accept Output" at bounding box center [727, 371] width 43 height 9
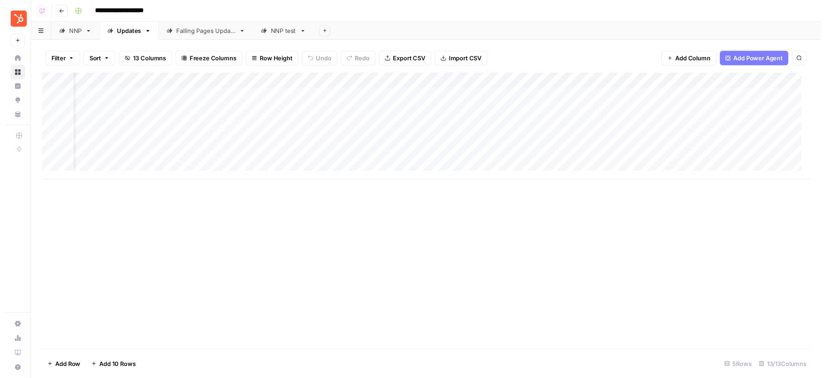
scroll to position [0, 41]
click at [71, 34] on div "NNP" at bounding box center [71, 31] width 13 height 9
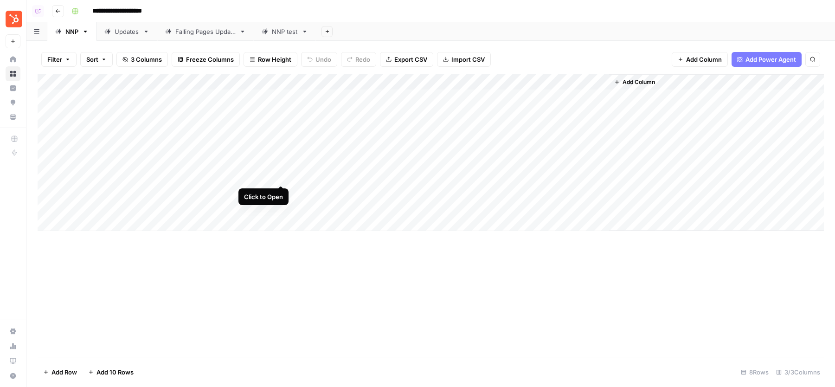
click at [281, 175] on div "Add Column" at bounding box center [431, 152] width 786 height 157
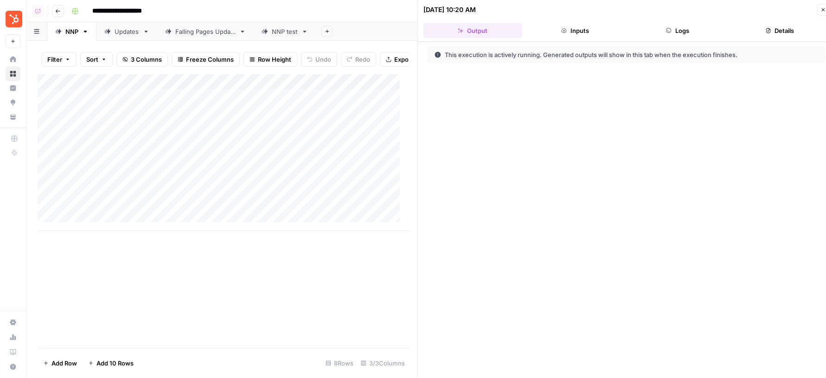
click at [667, 24] on button "Logs" at bounding box center [678, 30] width 99 height 15
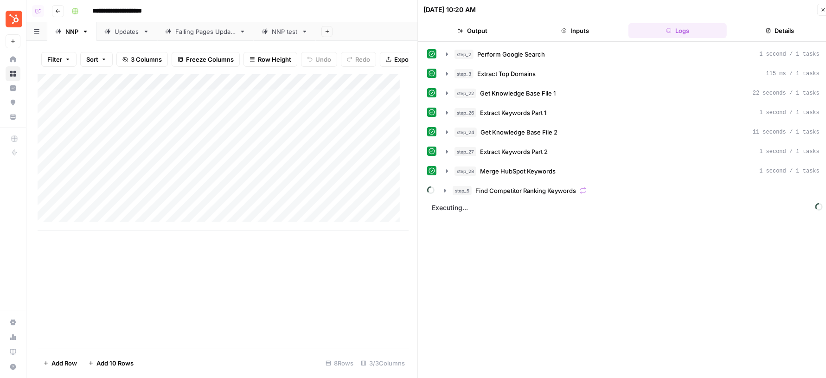
click at [821, 9] on icon "button" at bounding box center [824, 10] width 6 height 6
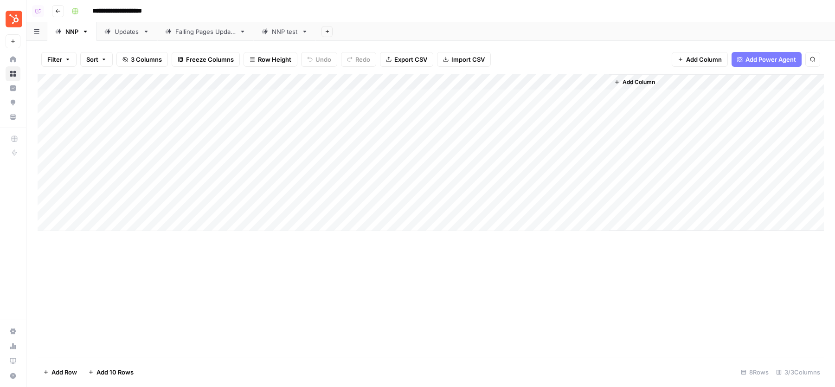
click at [605, 174] on div "Add Column" at bounding box center [431, 152] width 786 height 157
click at [603, 177] on div "Add Column" at bounding box center [431, 152] width 786 height 157
click at [600, 193] on div "Add Column" at bounding box center [431, 152] width 786 height 157
click at [283, 176] on div "Add Column" at bounding box center [431, 152] width 786 height 157
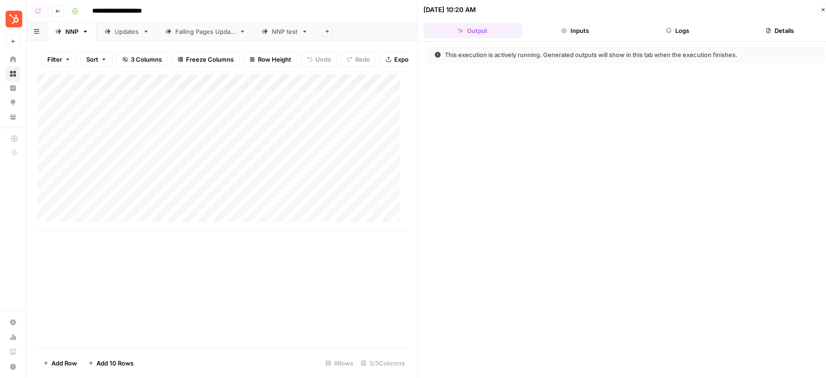
click at [694, 31] on button "Logs" at bounding box center [678, 30] width 99 height 15
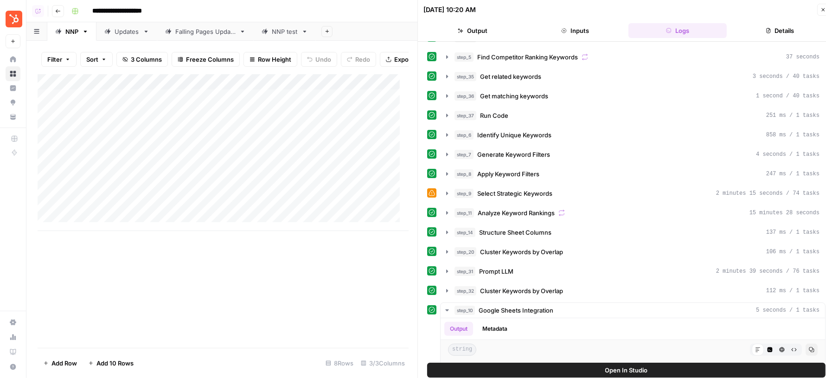
scroll to position [158, 0]
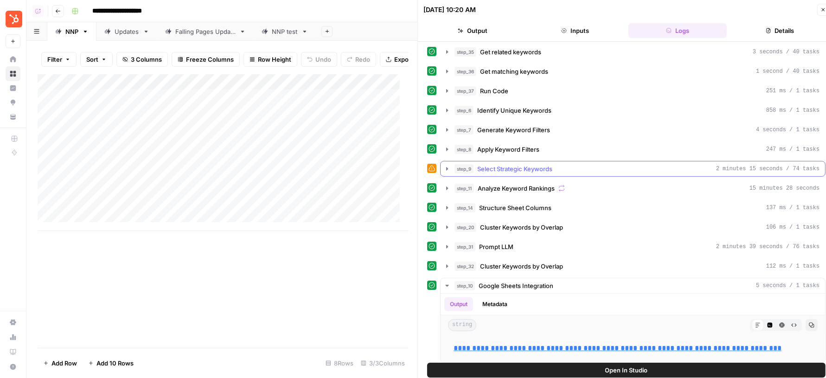
click at [568, 164] on div "step_9 Select Strategic Keywords 2 minutes 15 seconds / 74 tasks" at bounding box center [637, 168] width 365 height 9
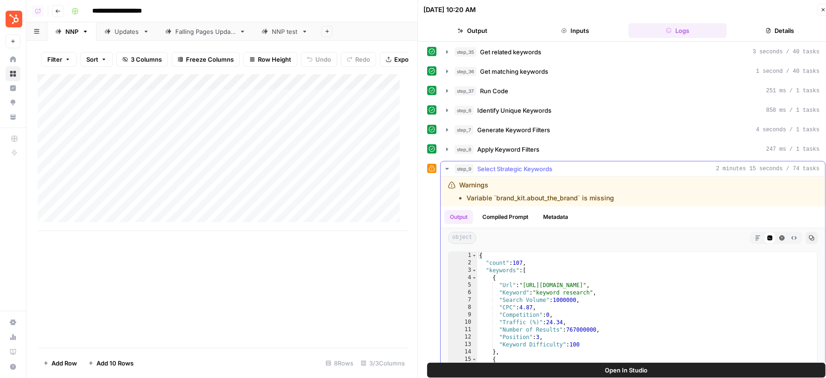
click at [568, 164] on div "step_9 Select Strategic Keywords 2 minutes 15 seconds / 74 tasks" at bounding box center [637, 168] width 365 height 9
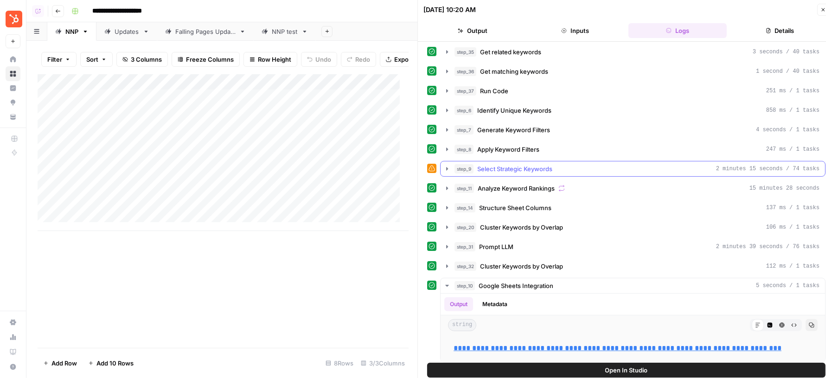
scroll to position [166, 0]
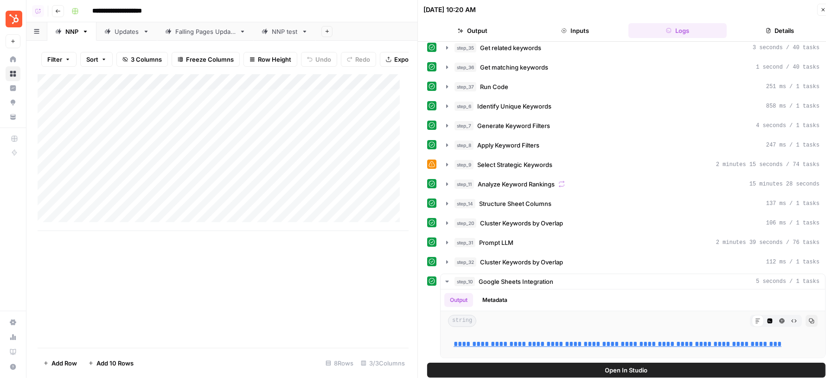
click at [554, 374] on button "Open In Studio" at bounding box center [626, 370] width 398 height 15
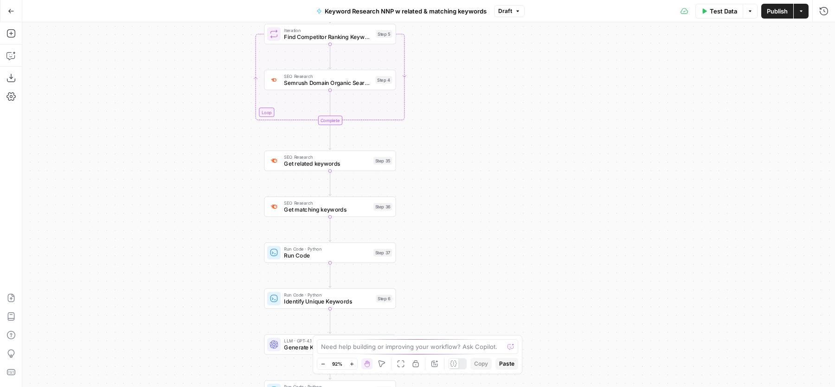
click at [380, 365] on icon "button" at bounding box center [382, 363] width 6 height 6
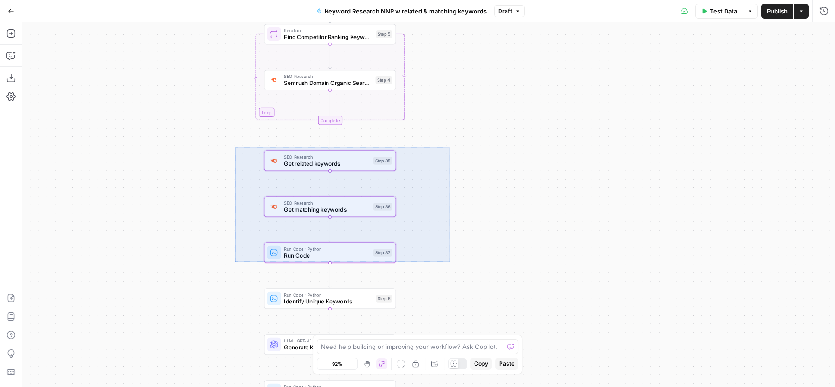
drag, startPoint x: 235, startPoint y: 147, endPoint x: 449, endPoint y: 261, distance: 242.4
click at [449, 261] on div "Workflow Input Settings Inputs Google Search Perform Google Search Step 2 Run C…" at bounding box center [428, 204] width 813 height 365
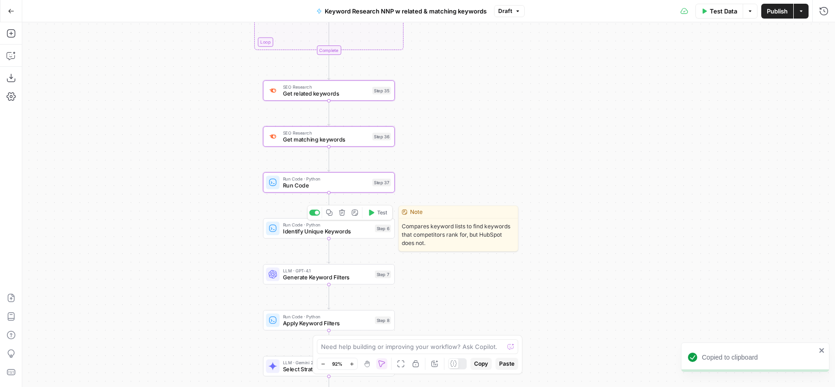
click at [357, 231] on span "Identify Unique Keywords" at bounding box center [327, 231] width 89 height 8
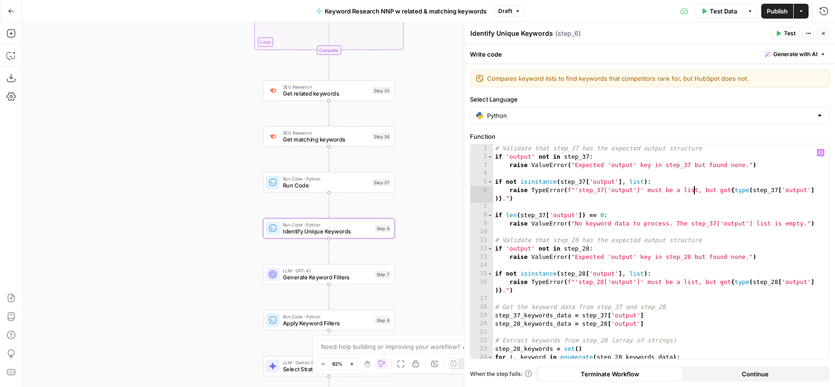
click at [694, 193] on div "# Validate that step_37 has the expected output structure if 'output' not in st…" at bounding box center [657, 260] width 328 height 232
type textarea "**********"
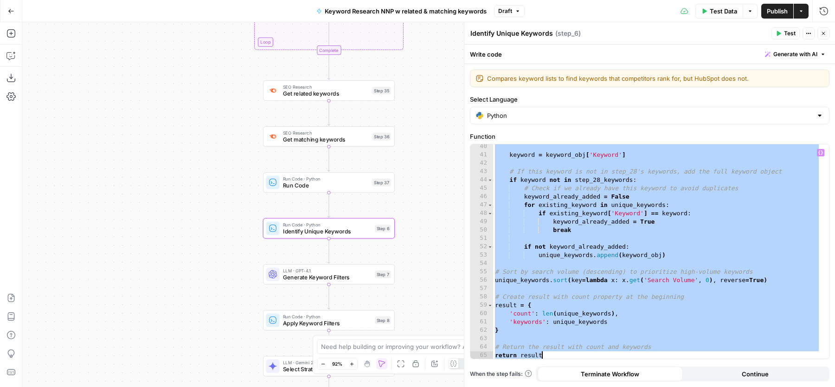
scroll to position [361, 0]
click at [802, 9] on icon "button" at bounding box center [801, 11] width 6 height 6
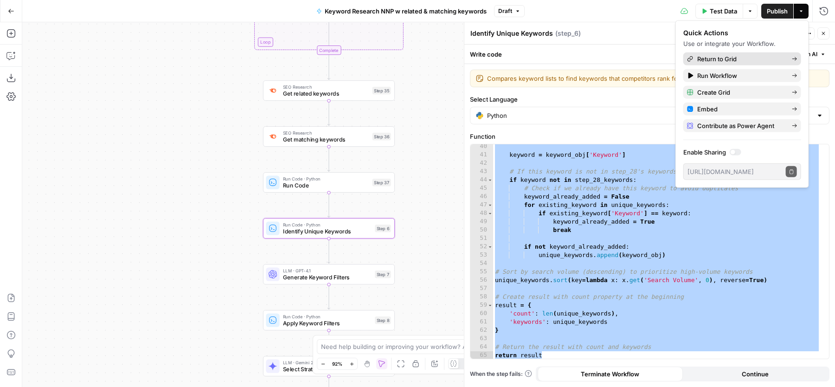
click at [734, 55] on span "Return to Grid" at bounding box center [740, 58] width 87 height 9
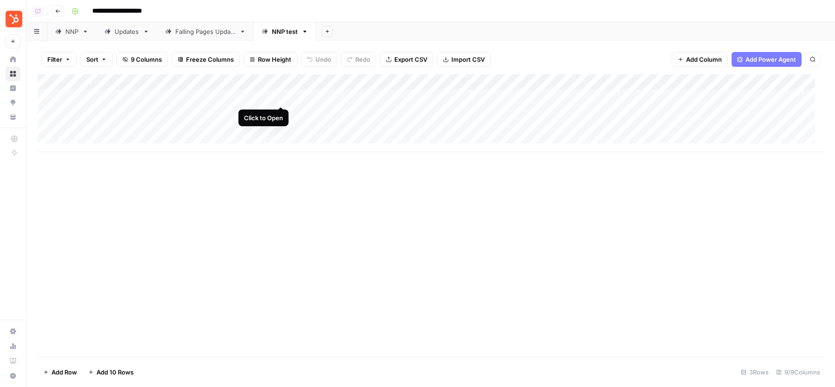
click at [280, 97] on div "Add Column" at bounding box center [431, 113] width 786 height 78
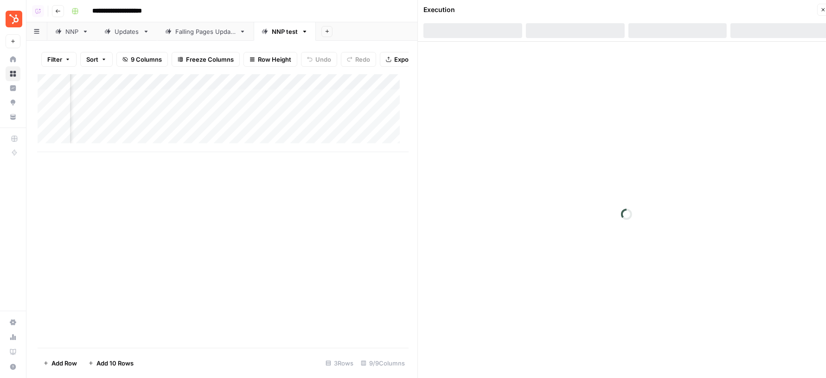
scroll to position [0, 308]
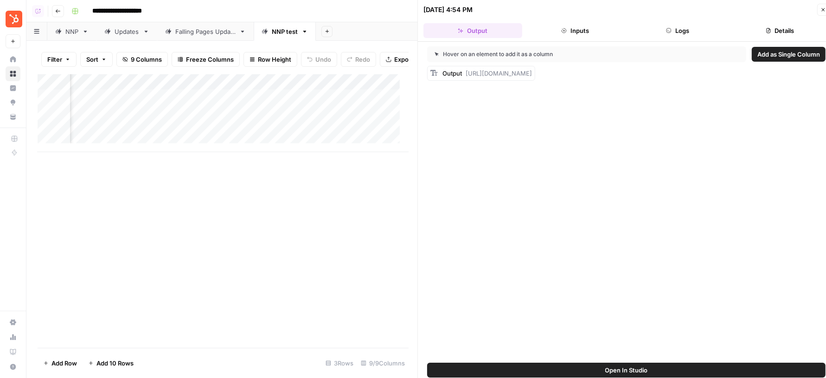
click at [683, 26] on button "Logs" at bounding box center [678, 30] width 99 height 15
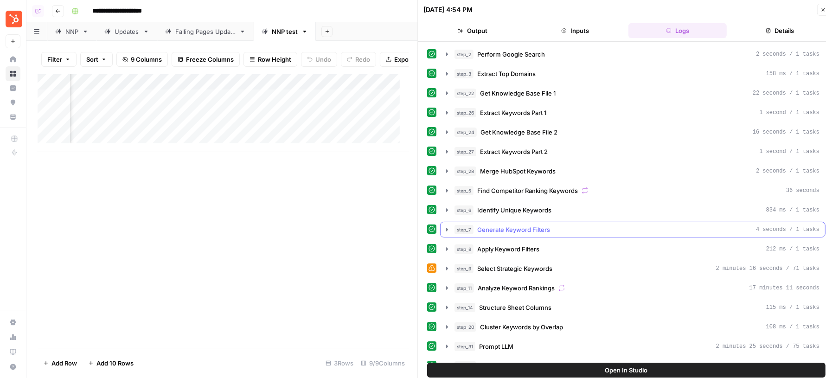
scroll to position [96, 0]
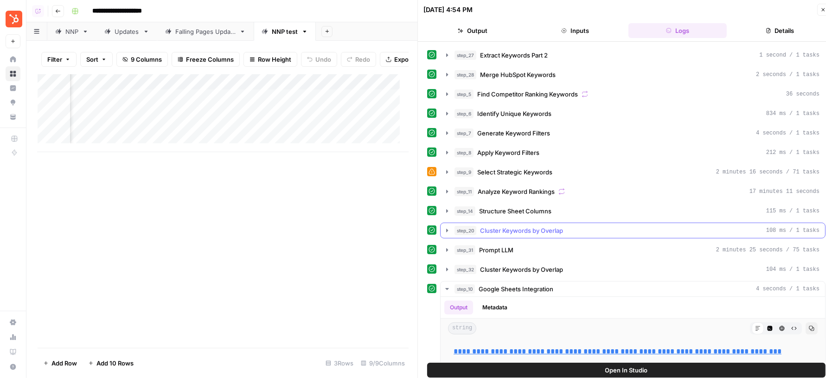
click at [641, 223] on button "step_20 Cluster Keywords by Overlap 108 ms / 1 tasks" at bounding box center [633, 230] width 385 height 15
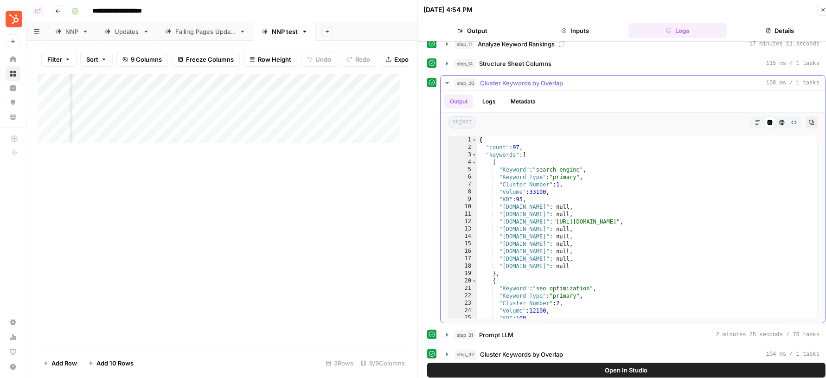
scroll to position [258, 0]
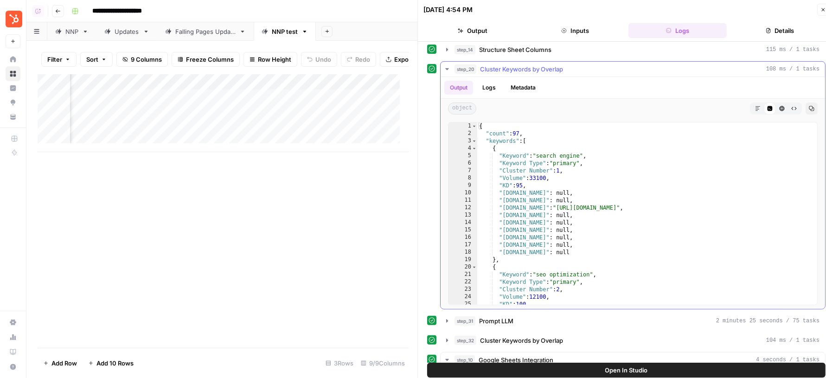
click at [610, 182] on div "{ "count" : 97 , "keywords" : [ { "Keyword" : "search engine" , "Keyword Type" …" at bounding box center [642, 221] width 331 height 198
type textarea "*********"
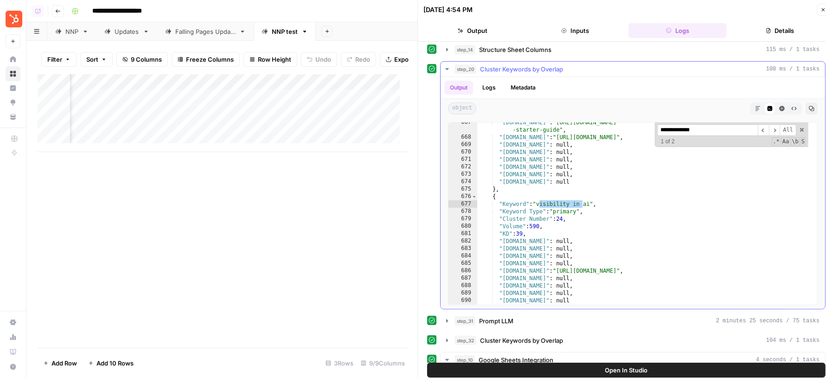
scroll to position [5444, 0]
type input "**********"
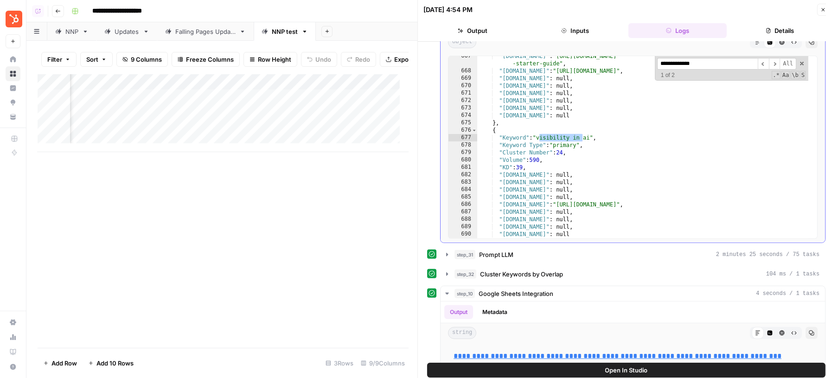
scroll to position [328, 0]
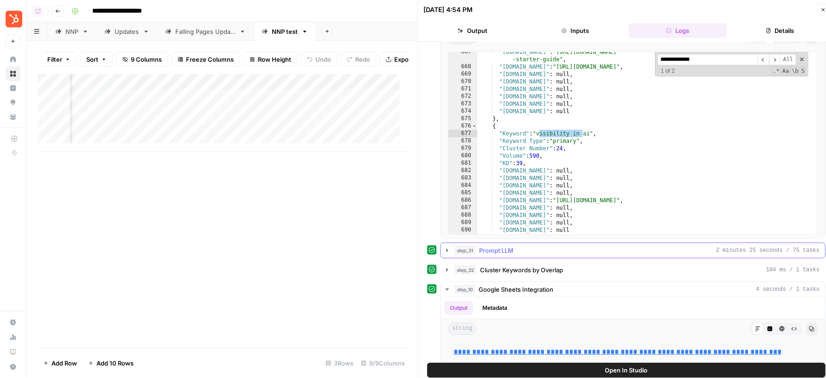
click at [511, 251] on button "step_31 Prompt LLM 2 minutes 25 seconds / 75 tasks" at bounding box center [633, 250] width 385 height 15
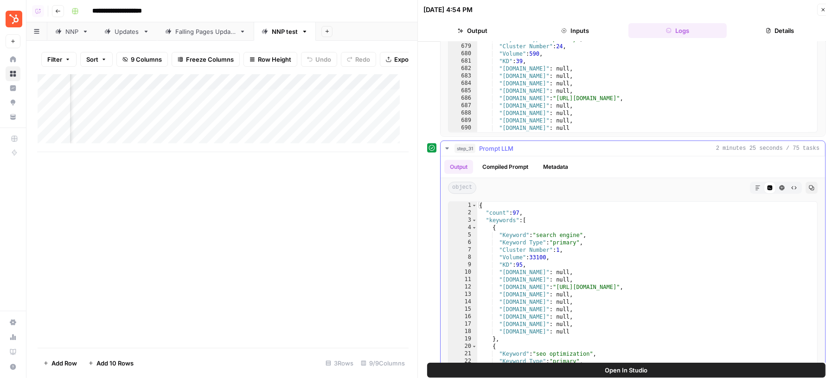
scroll to position [453, 0]
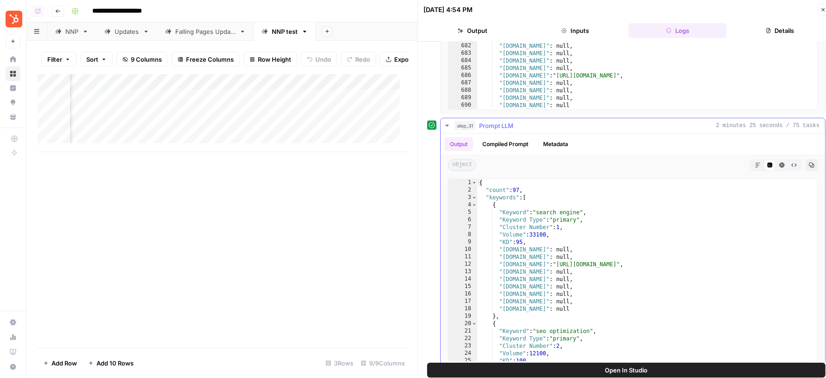
type textarea "**********"
click at [630, 258] on div "{ "count" : 97 , "keywords" : [ { "Keyword" : "search engine" , "Keyword Type" …" at bounding box center [642, 278] width 331 height 198
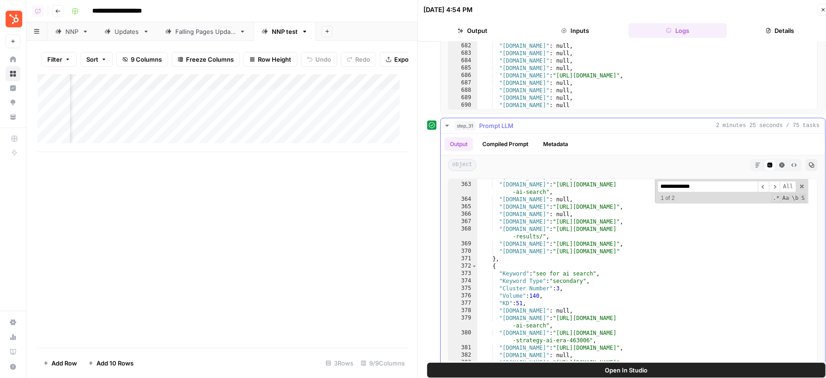
scroll to position [0, 0]
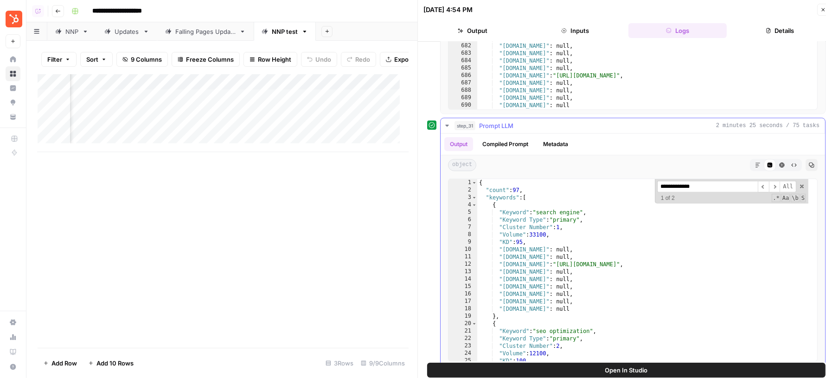
click at [715, 181] on input "**********" at bounding box center [707, 187] width 101 height 12
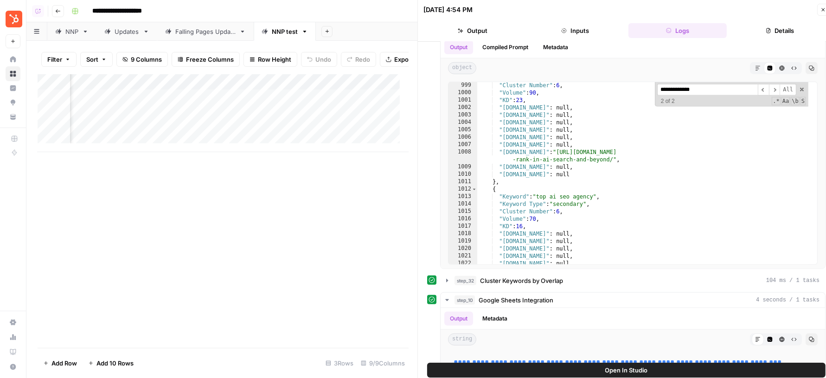
scroll to position [561, 0]
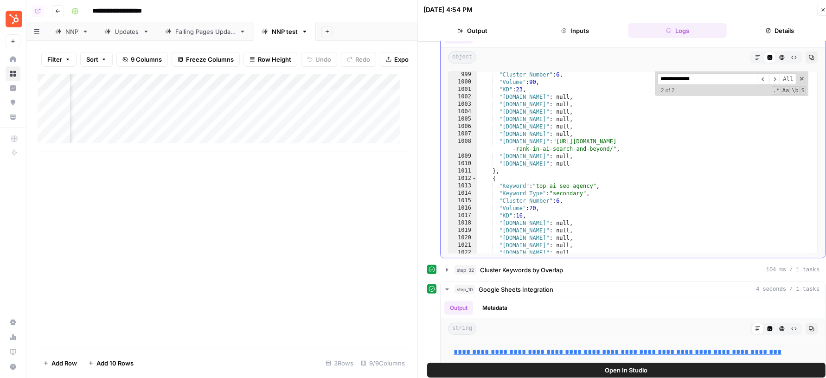
click at [704, 73] on input "**********" at bounding box center [707, 79] width 101 height 12
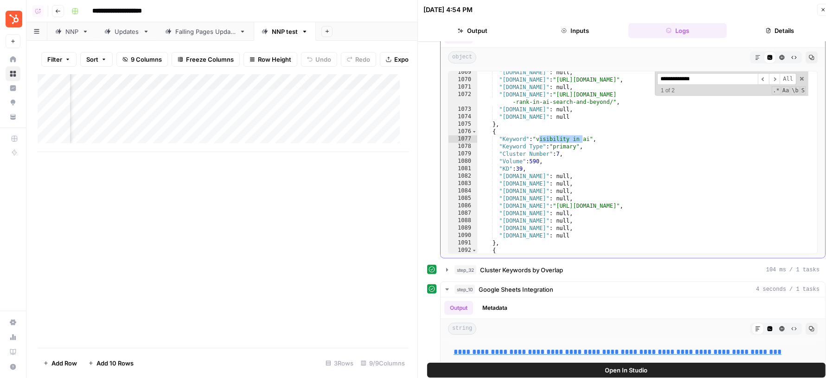
scroll to position [8573, 0]
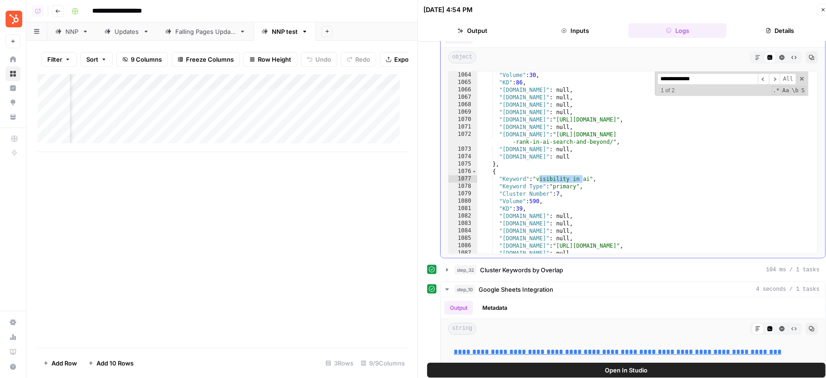
click at [692, 77] on input "**********" at bounding box center [707, 79] width 101 height 12
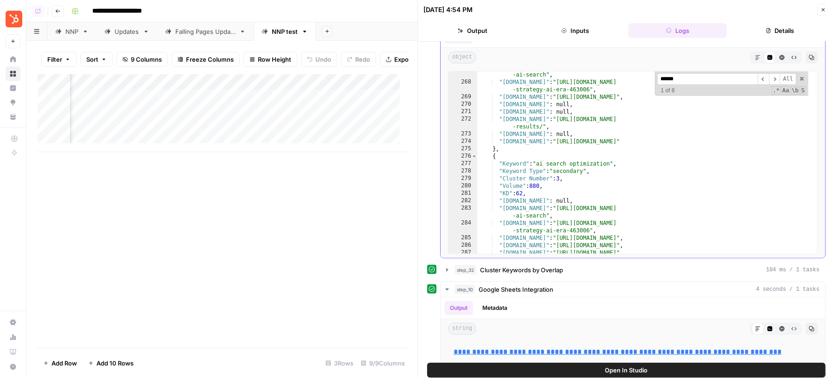
scroll to position [2086, 0]
type input "******"
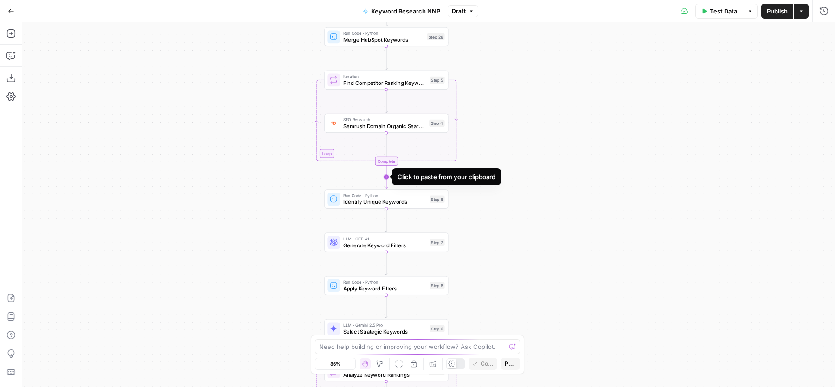
click at [385, 173] on icon "Edge from step_5-iteration-end to step_6" at bounding box center [386, 177] width 2 height 24
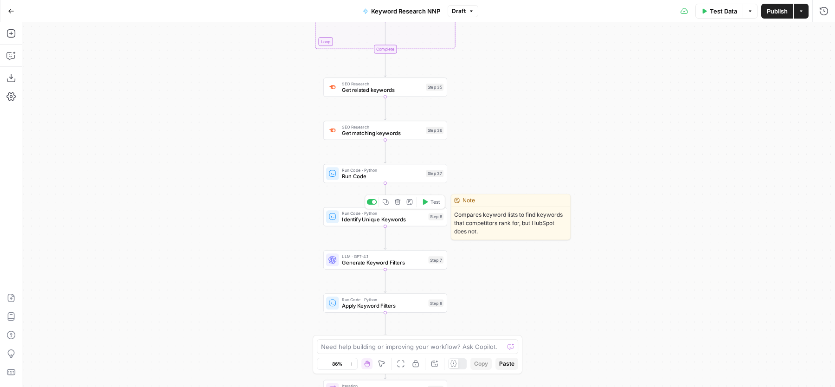
click at [364, 219] on span "Identify Unique Keywords" at bounding box center [383, 219] width 83 height 8
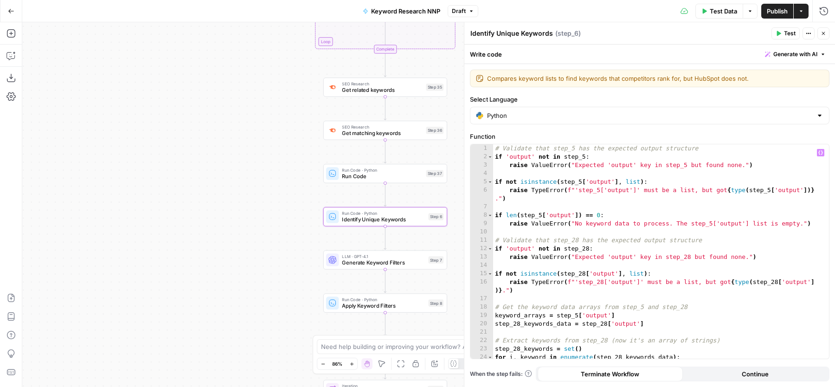
click at [682, 186] on div "# Validate that step_5 has the expected output structure if 'output' not in ste…" at bounding box center [657, 260] width 328 height 232
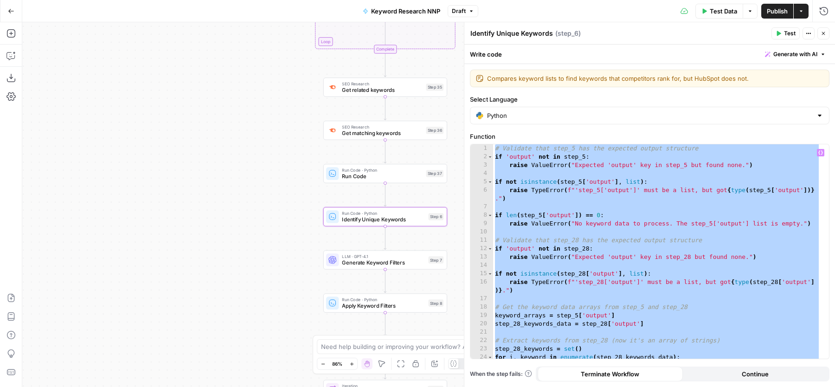
paste textarea
type textarea "**********"
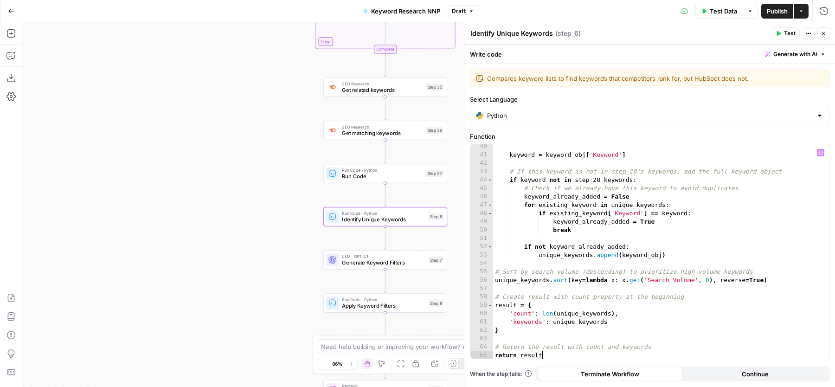
scroll to position [361, 0]
click at [827, 33] on button "Close" at bounding box center [823, 33] width 12 height 12
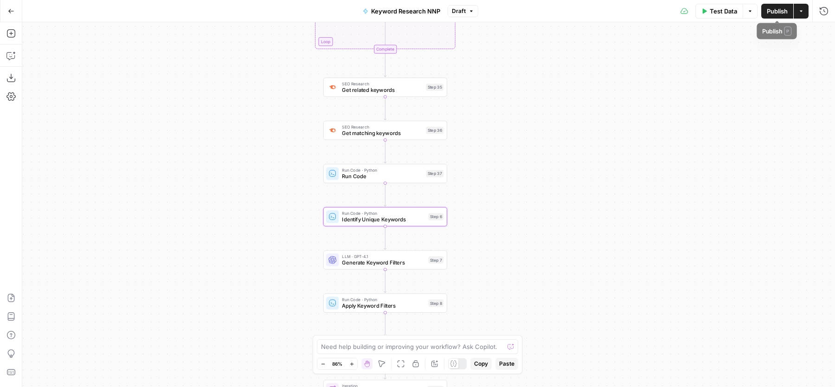
click at [775, 9] on span "Publish" at bounding box center [777, 10] width 21 height 9
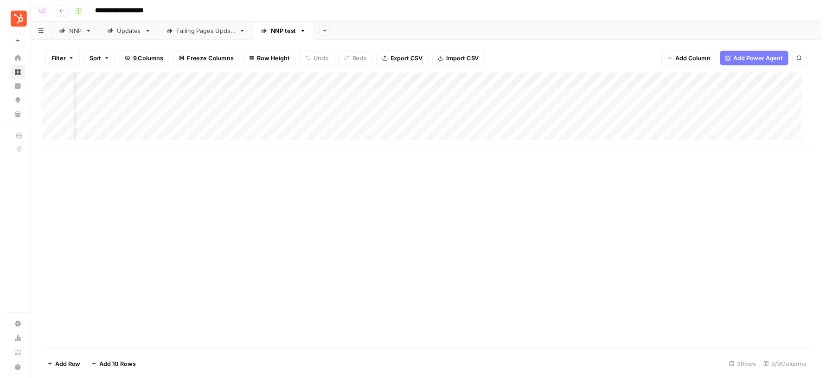
scroll to position [0, 361]
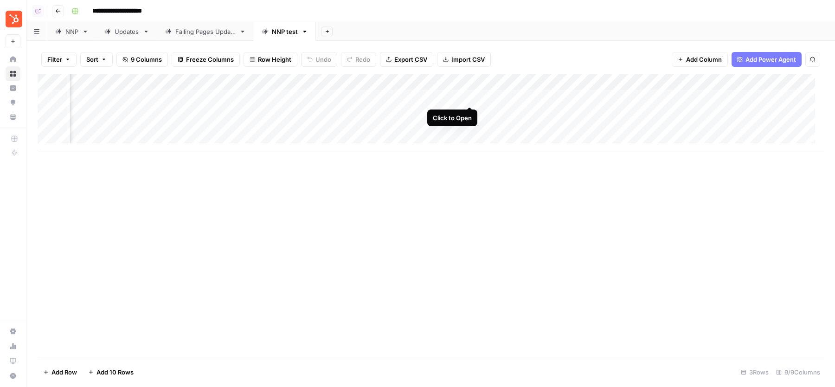
click at [471, 95] on div "Add Column" at bounding box center [431, 113] width 786 height 78
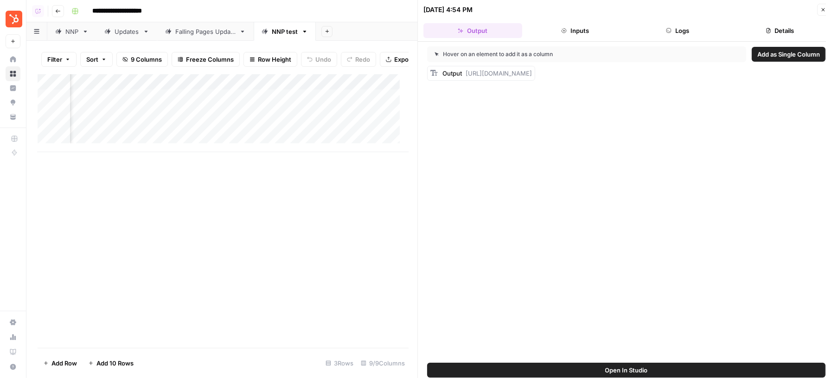
click at [656, 28] on button "Logs" at bounding box center [678, 30] width 99 height 15
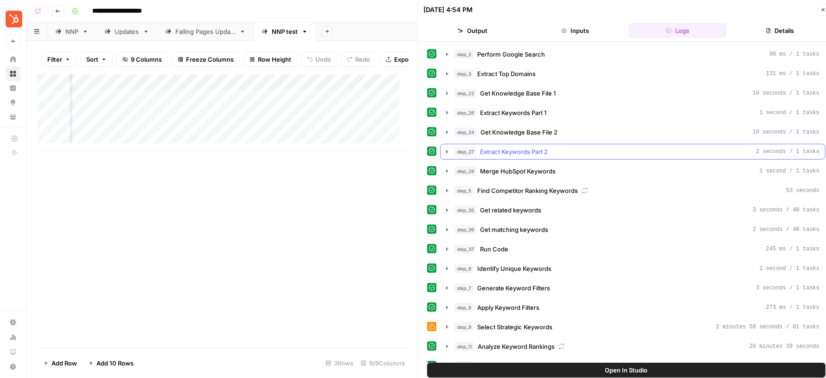
scroll to position [166, 0]
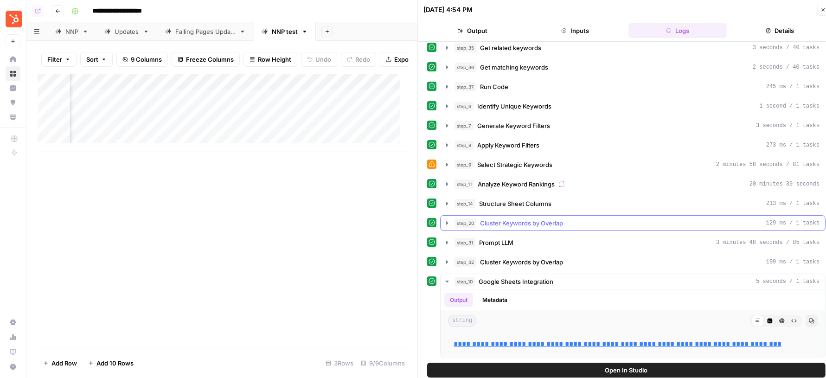
click at [571, 218] on div "step_20 Cluster Keywords by Overlap 129 ms / 1 tasks" at bounding box center [637, 222] width 365 height 9
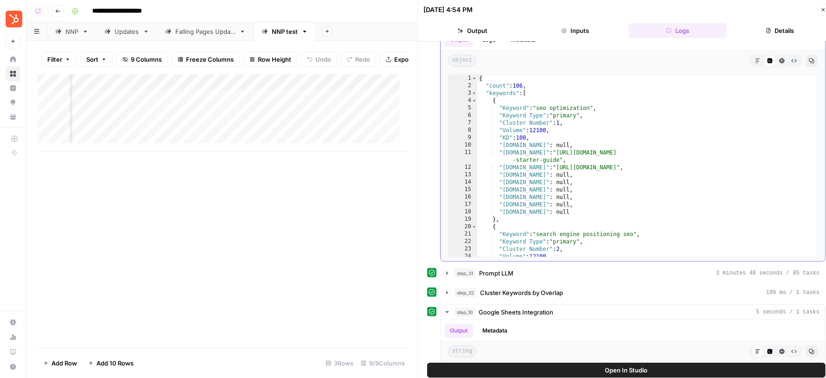
type textarea "**********"
click at [635, 193] on div "{ "count" : 106 , "keywords" : [ { "Keyword" : "seo optimization" , "Keyword Ty…" at bounding box center [642, 174] width 331 height 198
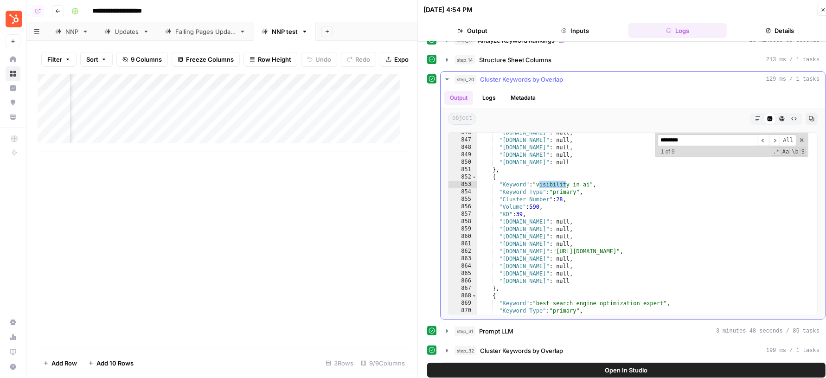
scroll to position [6908, 0]
type input "********"
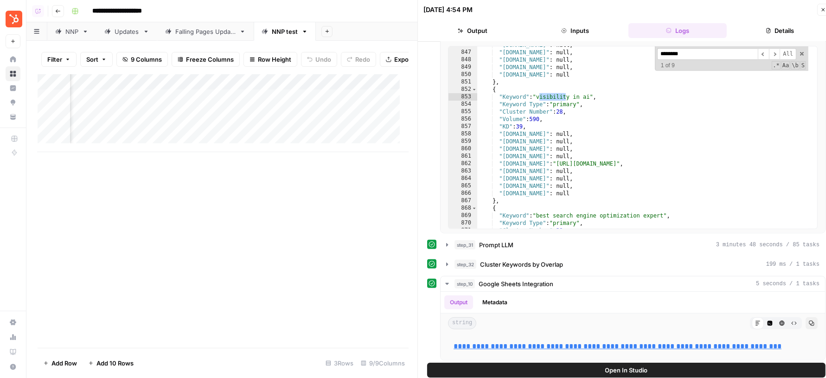
scroll to position [398, 0]
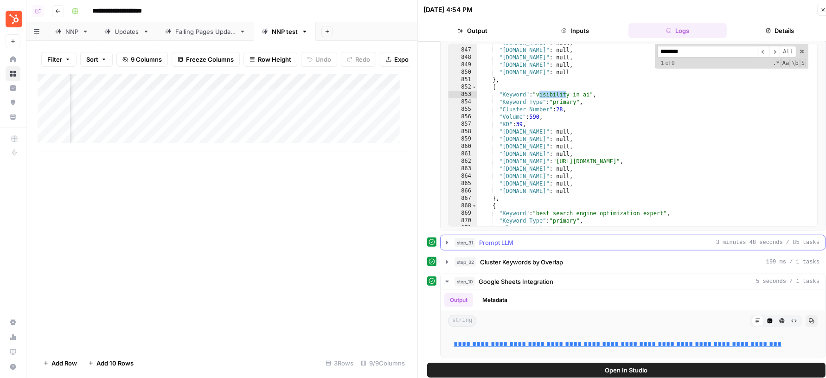
click at [539, 235] on button "step_31 Prompt LLM 3 minutes 48 seconds / 85 tasks" at bounding box center [633, 242] width 385 height 15
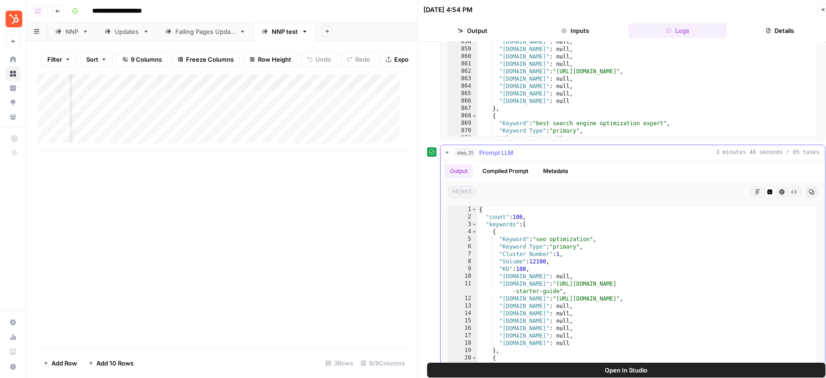
scroll to position [523, 0]
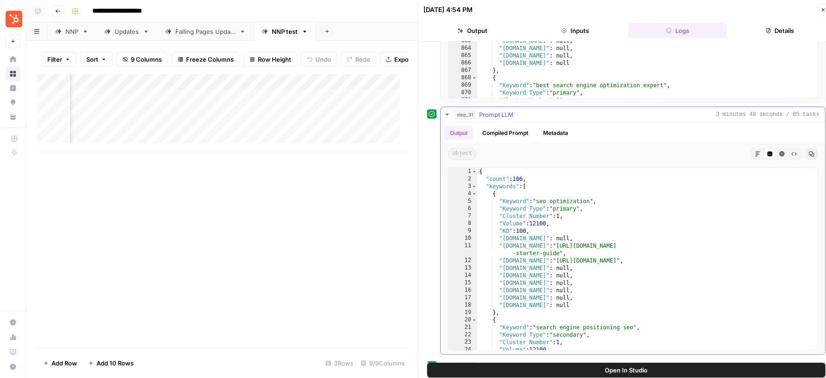
click at [666, 267] on div "{ "count" : 106 , "keywords" : [ { "Keyword" : "seo optimization" , "Keyword Ty…" at bounding box center [642, 267] width 331 height 198
type textarea "**********"
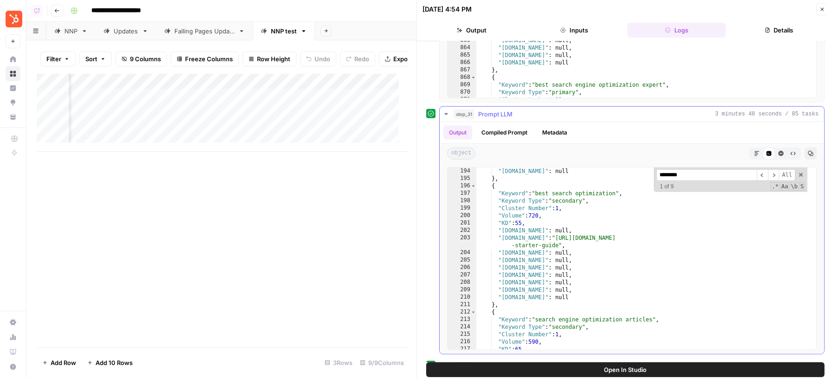
scroll to position [1522, 0]
click at [696, 169] on input "********" at bounding box center [706, 175] width 101 height 12
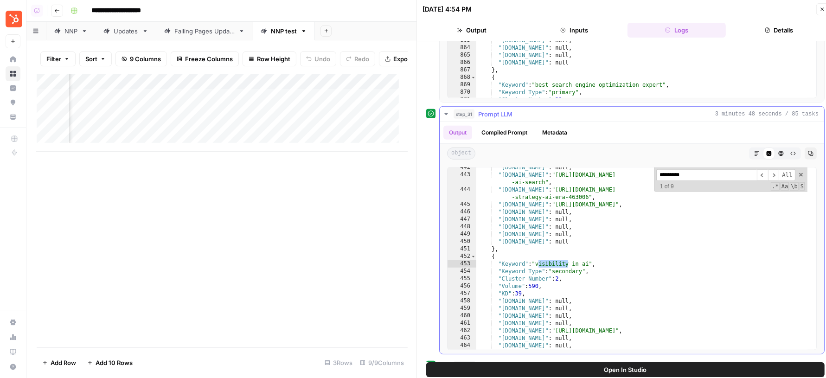
scroll to position [3487, 0]
type input "*********"
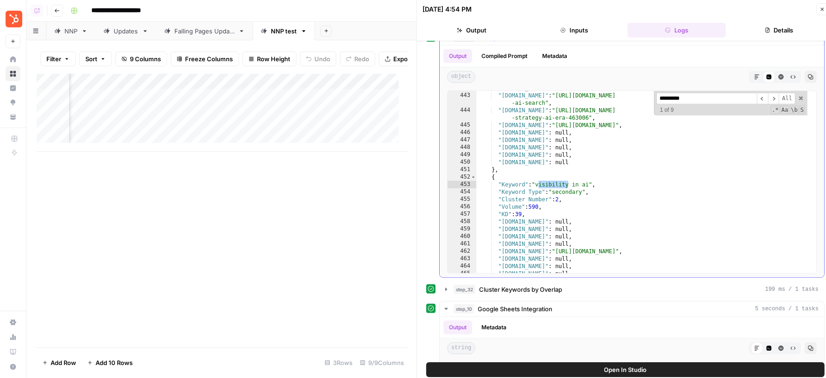
scroll to position [630, 0]
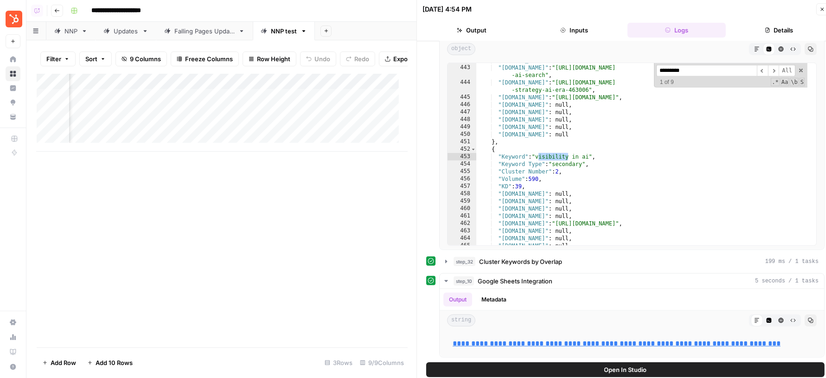
click at [572, 363] on button "Open In Studio" at bounding box center [625, 369] width 398 height 15
click at [554, 340] on link "**********" at bounding box center [617, 343] width 328 height 7
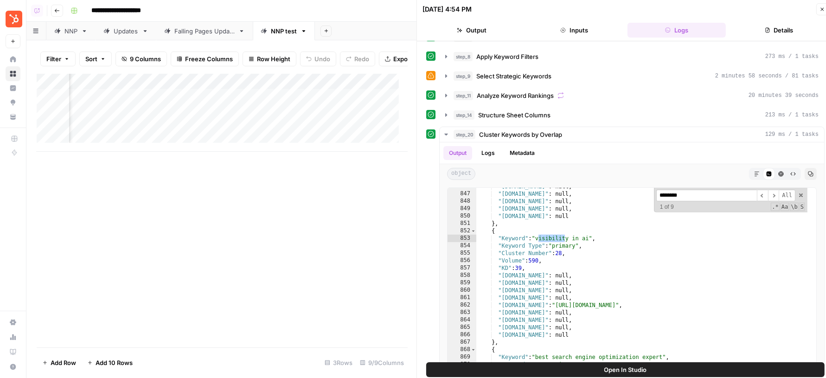
scroll to position [0, 0]
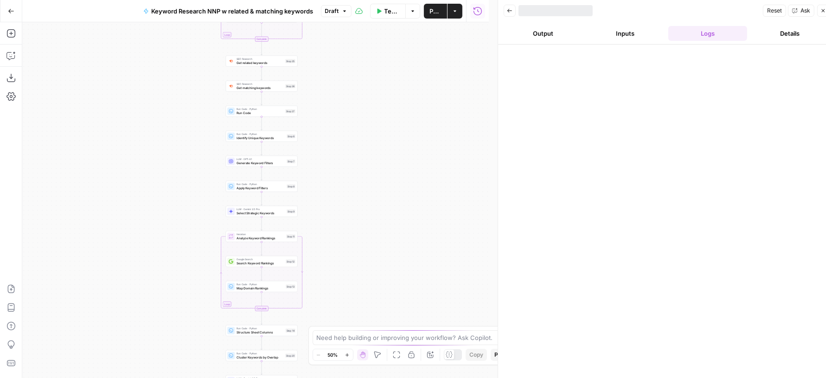
click at [825, 11] on icon "button" at bounding box center [824, 11] width 6 height 6
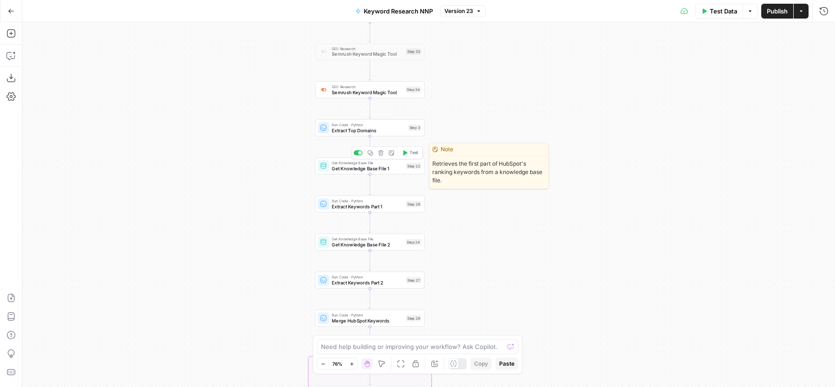
click at [358, 153] on div at bounding box center [357, 152] width 9 height 5
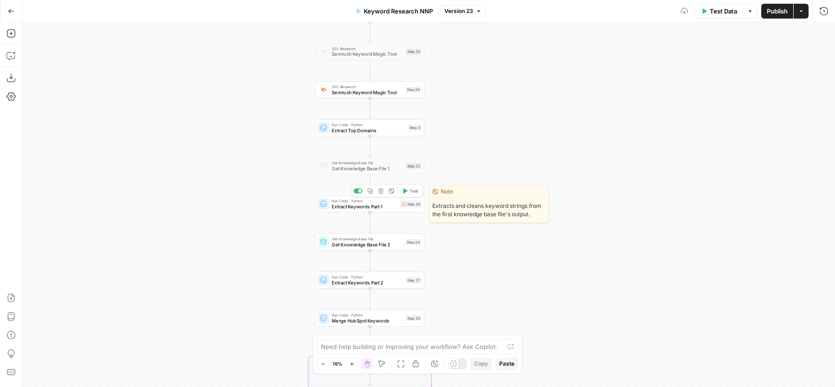
click at [356, 192] on div at bounding box center [357, 190] width 9 height 5
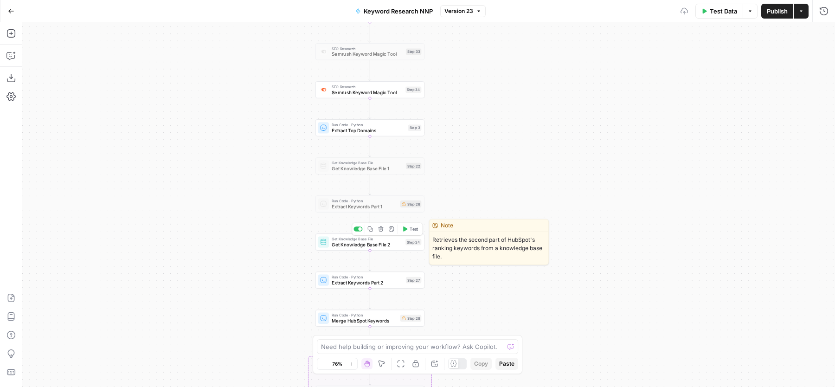
click at [358, 227] on div at bounding box center [357, 228] width 9 height 5
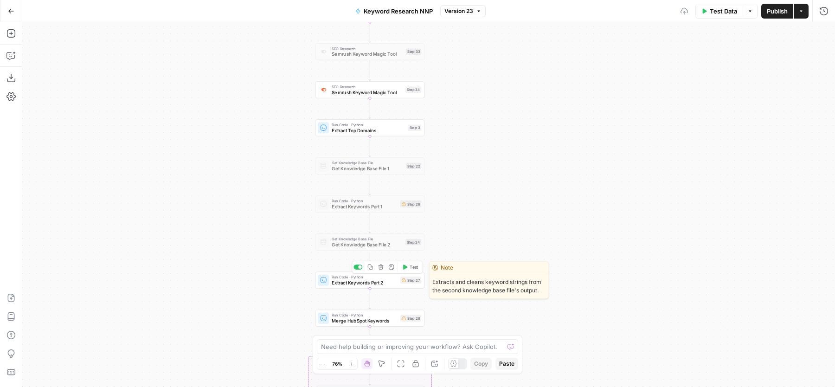
click at [357, 266] on div at bounding box center [357, 266] width 9 height 5
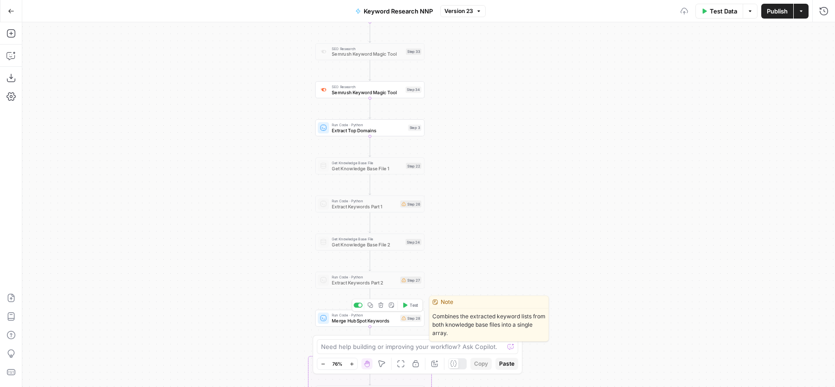
click at [356, 303] on div at bounding box center [357, 304] width 9 height 5
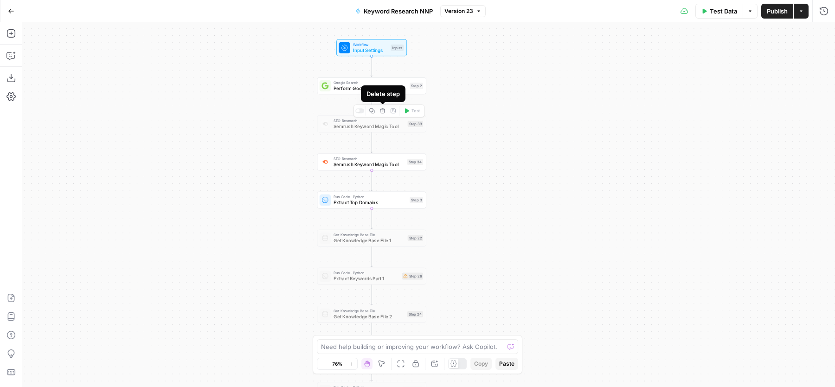
click at [385, 112] on icon "button" at bounding box center [383, 111] width 6 height 6
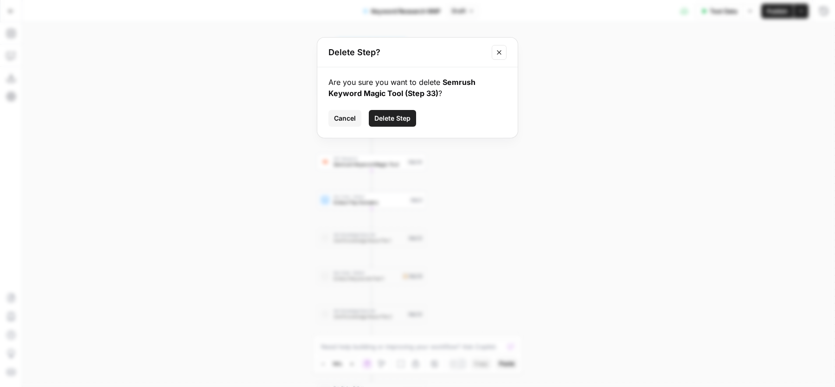
click at [393, 120] on span "Delete Step" at bounding box center [392, 118] width 36 height 9
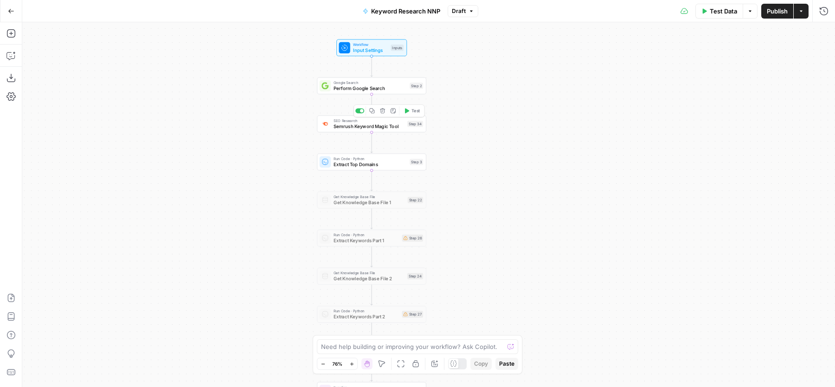
click at [392, 127] on span "Semrush Keyword Magic Tool" at bounding box center [369, 126] width 71 height 7
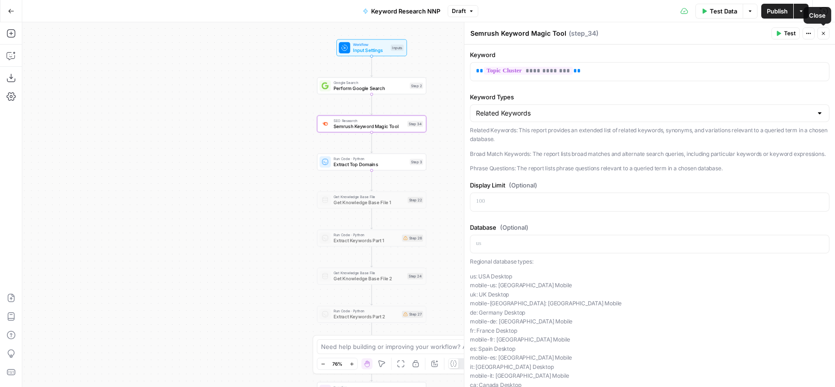
click at [824, 38] on button "Close" at bounding box center [823, 33] width 12 height 12
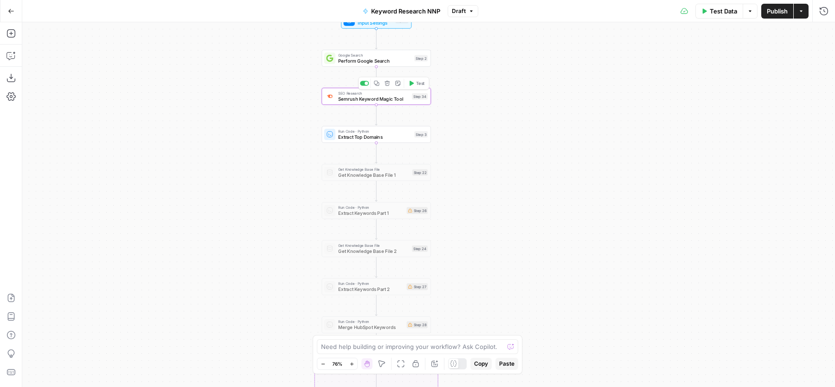
click at [389, 83] on icon "button" at bounding box center [388, 83] width 6 height 6
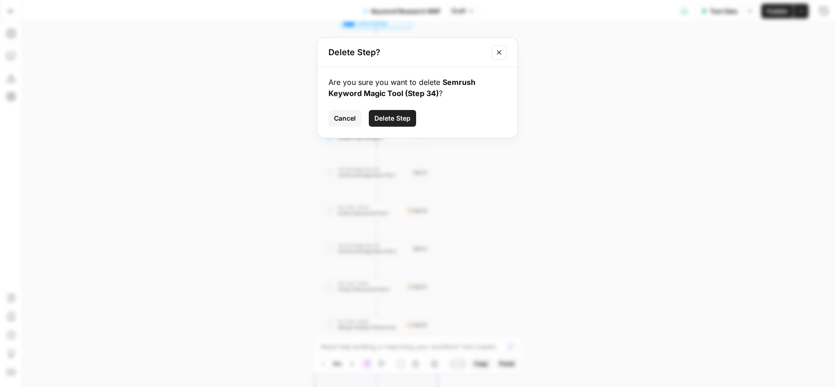
click at [395, 114] on span "Delete Step" at bounding box center [392, 118] width 36 height 9
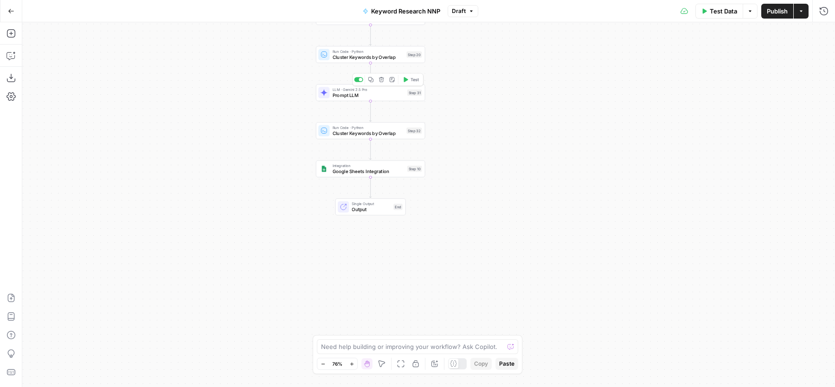
click at [340, 94] on span "Prompt LLM" at bounding box center [369, 94] width 72 height 7
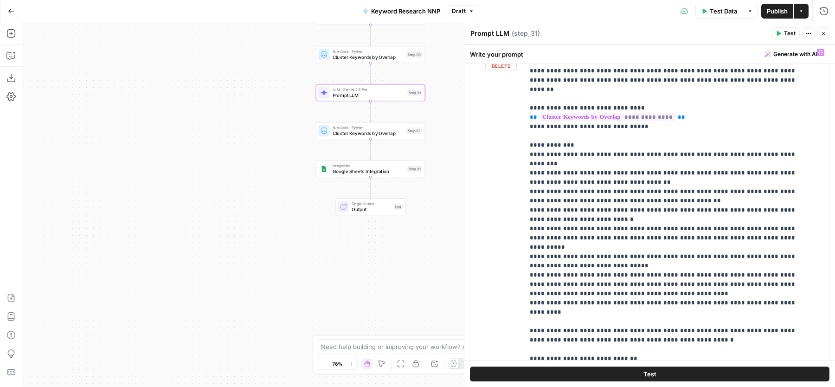
scroll to position [121, 0]
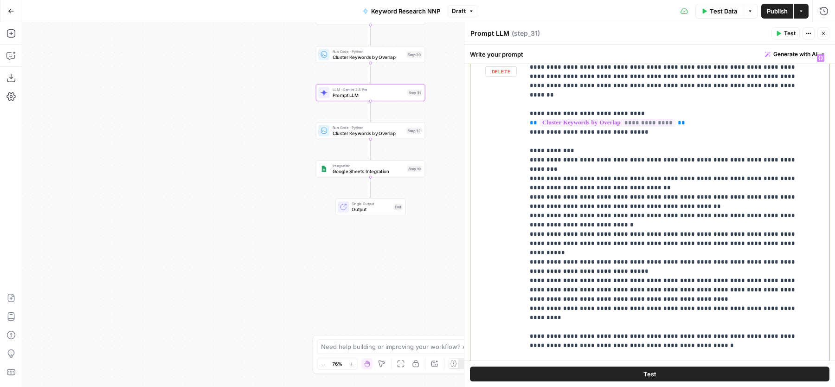
click at [661, 174] on p "**********" at bounding box center [668, 271] width 277 height 436
drag, startPoint x: 642, startPoint y: 168, endPoint x: 525, endPoint y: 157, distance: 118.4
click at [525, 157] on div "**********" at bounding box center [672, 239] width 296 height 378
click at [540, 158] on p "**********" at bounding box center [668, 271] width 277 height 436
click at [577, 187] on p "**********" at bounding box center [668, 271] width 277 height 436
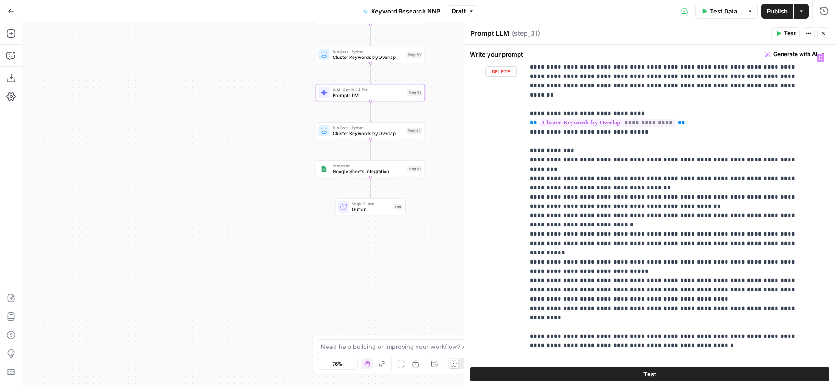
drag, startPoint x: 585, startPoint y: 205, endPoint x: 516, endPoint y: 195, distance: 69.3
click at [516, 196] on div "**********" at bounding box center [649, 239] width 359 height 378
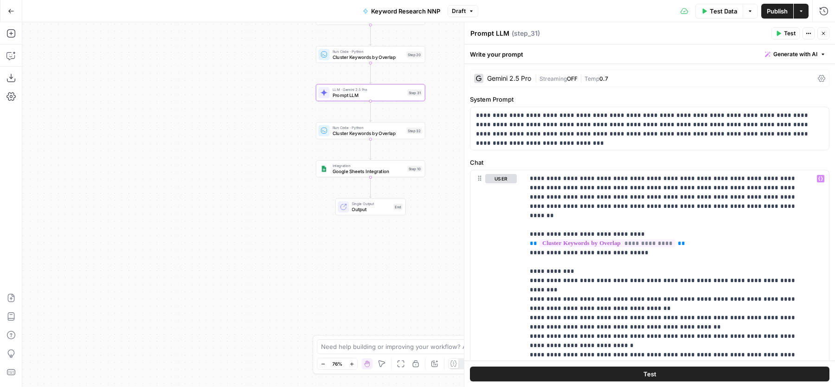
click at [666, 78] on div "| Streaming OFF | Temp 0.7" at bounding box center [674, 78] width 279 height 9
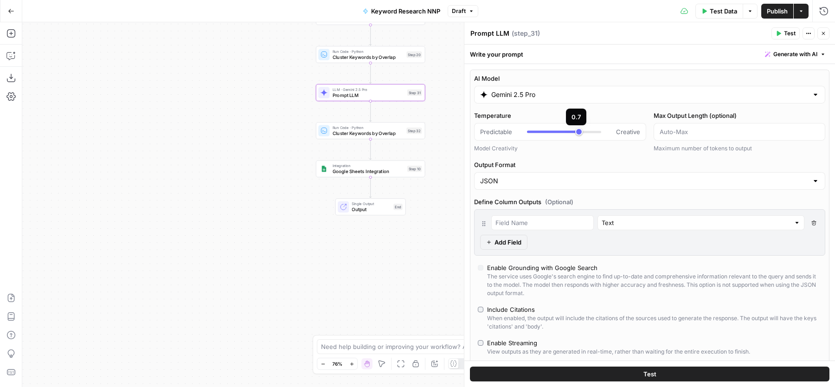
type input "*"
drag, startPoint x: 576, startPoint y: 133, endPoint x: 500, endPoint y: 131, distance: 76.1
click at [500, 131] on div "Predictable Creative" at bounding box center [560, 131] width 160 height 9
click at [559, 155] on div "AI Model Gemini 2.5 Pro Temperature Predictable Creative Model Creativity Max O…" at bounding box center [650, 237] width 360 height 335
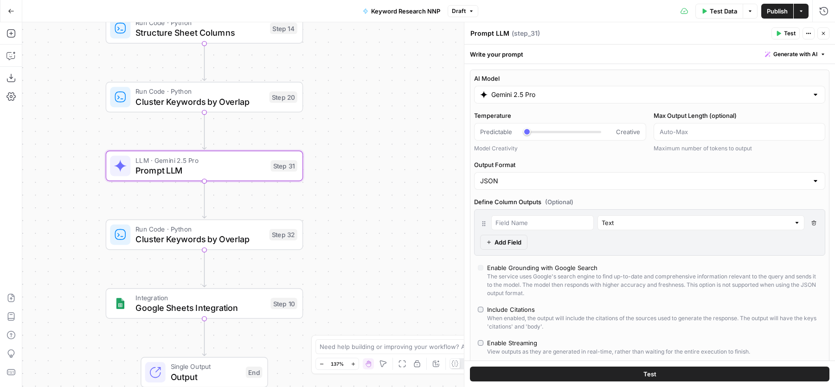
click at [810, 223] on button "Delete Field" at bounding box center [813, 222] width 11 height 15
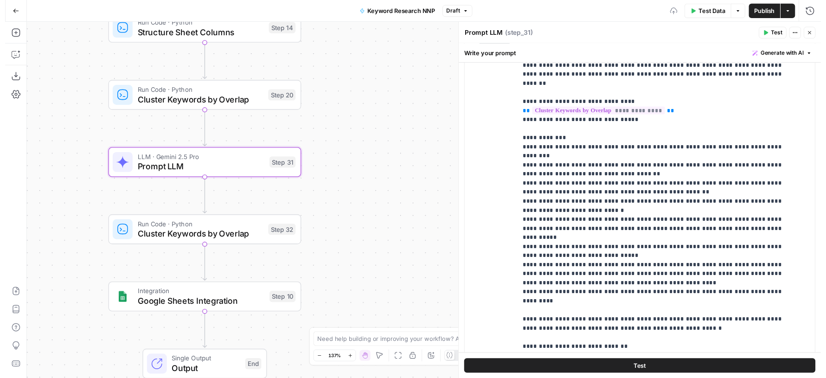
scroll to position [510, 0]
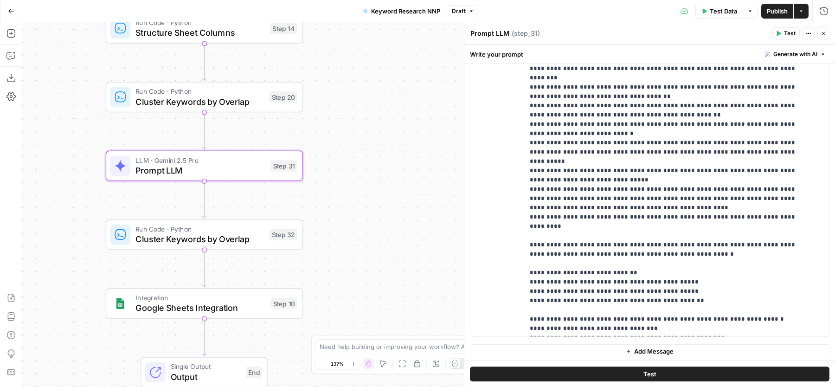
click at [612, 370] on button "Test" at bounding box center [650, 373] width 360 height 15
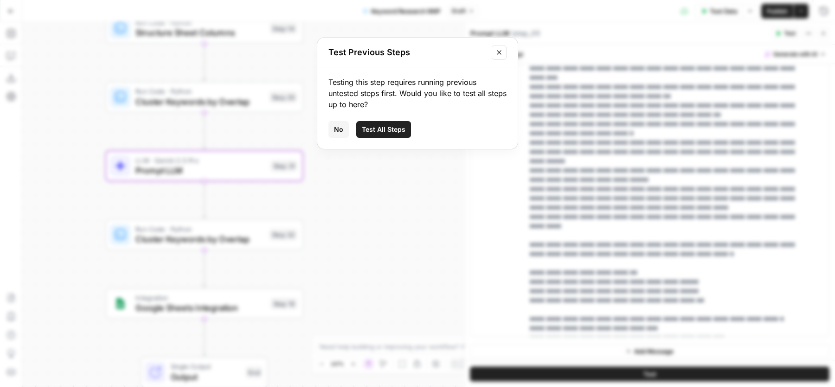
click at [342, 127] on span "No" at bounding box center [338, 129] width 9 height 9
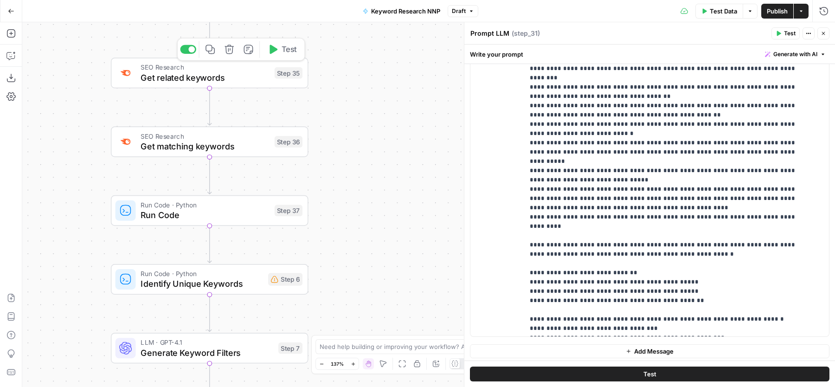
click at [274, 54] on icon "button" at bounding box center [273, 49] width 10 height 10
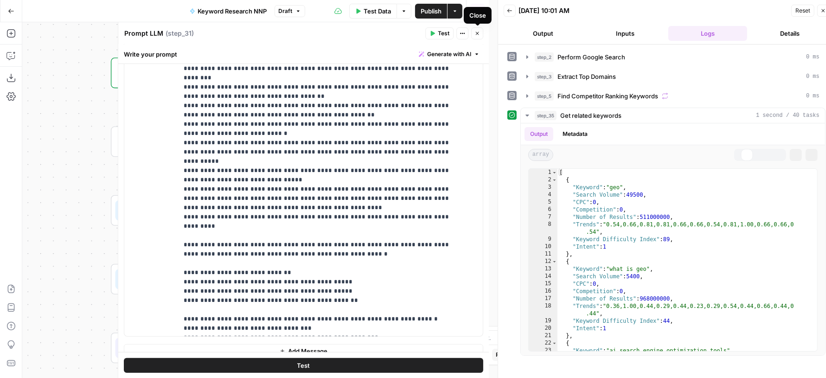
click at [475, 29] on button "Close" at bounding box center [477, 33] width 12 height 12
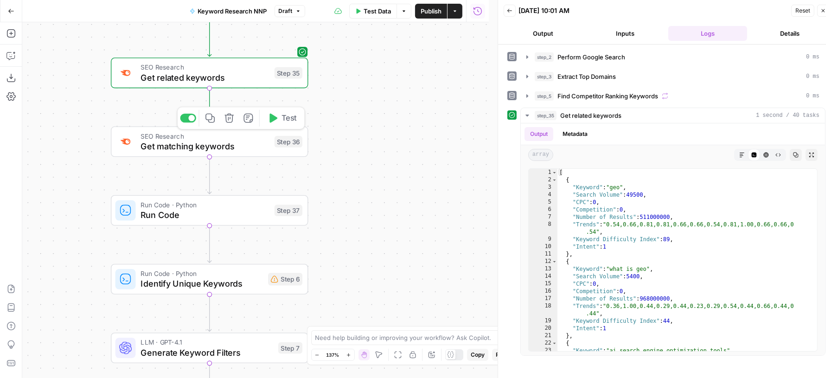
click at [282, 116] on span "Test" at bounding box center [289, 118] width 15 height 12
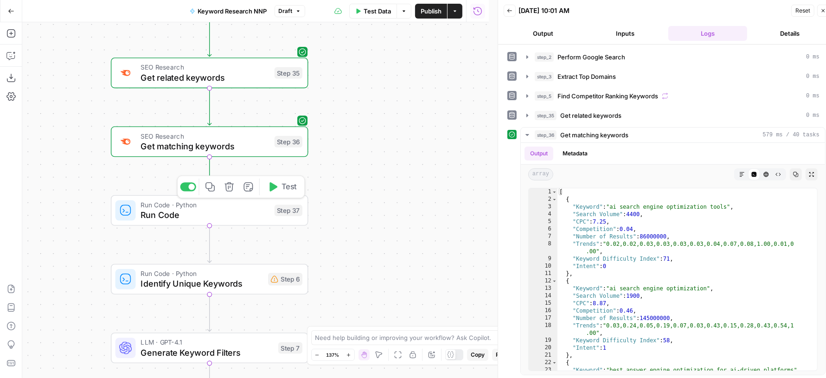
click at [285, 191] on span "Test" at bounding box center [289, 187] width 15 height 12
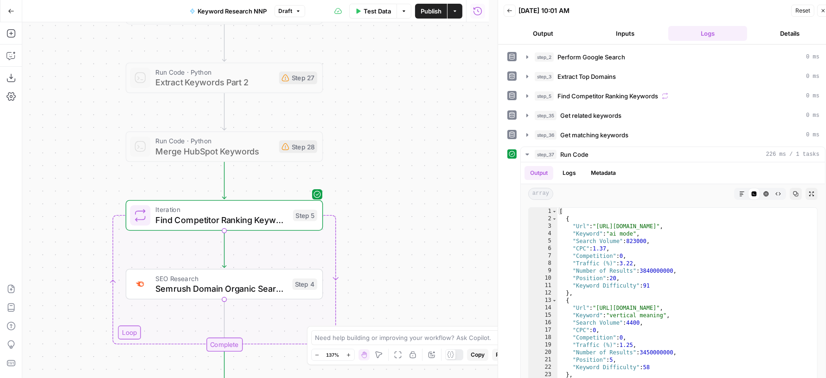
click at [202, 126] on div "Workflow Input Settings Inputs Google Search Perform Google Search Step 2 Run C…" at bounding box center [255, 200] width 467 height 356
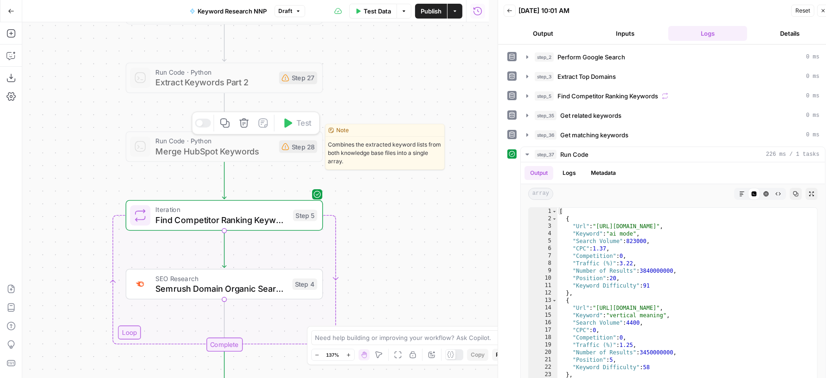
click at [206, 121] on div at bounding box center [203, 123] width 16 height 9
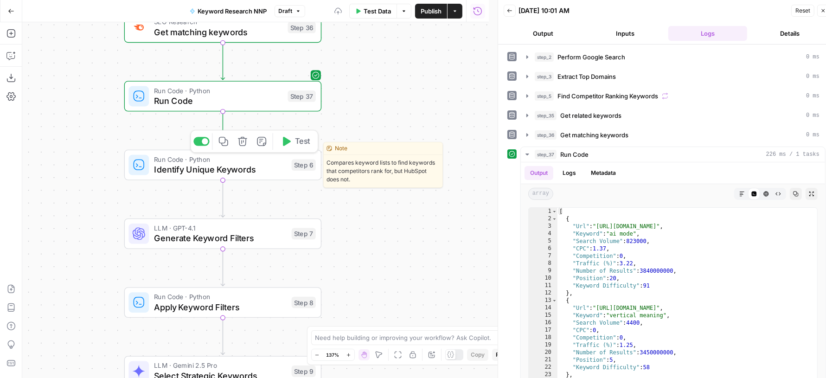
click at [298, 138] on span "Test" at bounding box center [302, 142] width 15 height 12
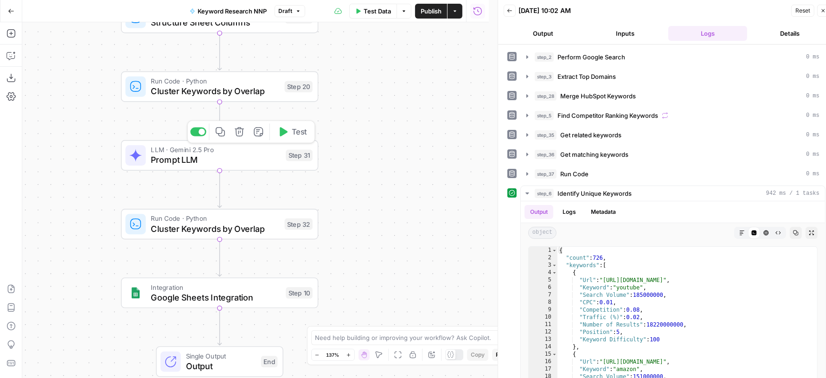
click at [301, 132] on span "Test" at bounding box center [299, 132] width 15 height 12
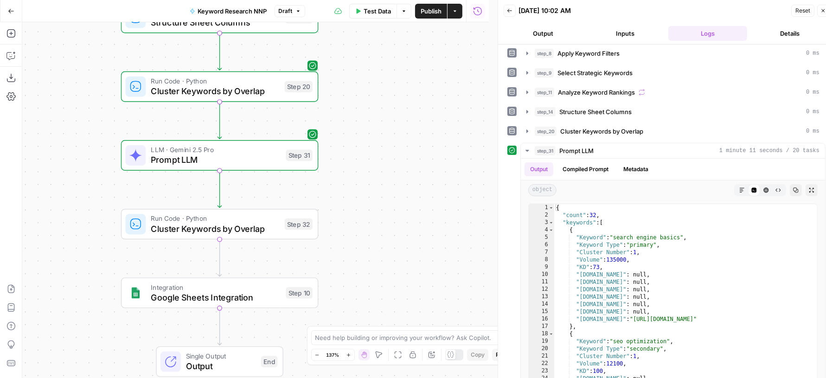
scroll to position [181, 0]
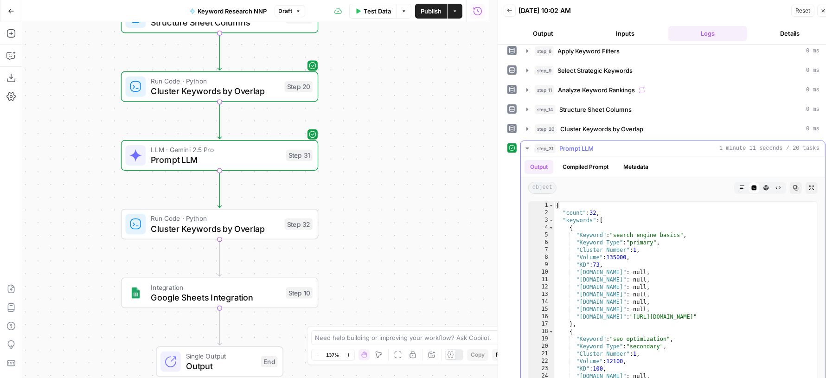
click at [650, 257] on div "{ "count" : 32 , "keywords" : [ { "Keyword" : "search engine basics" , "Keyword…" at bounding box center [681, 301] width 254 height 198
type textarea "*********"
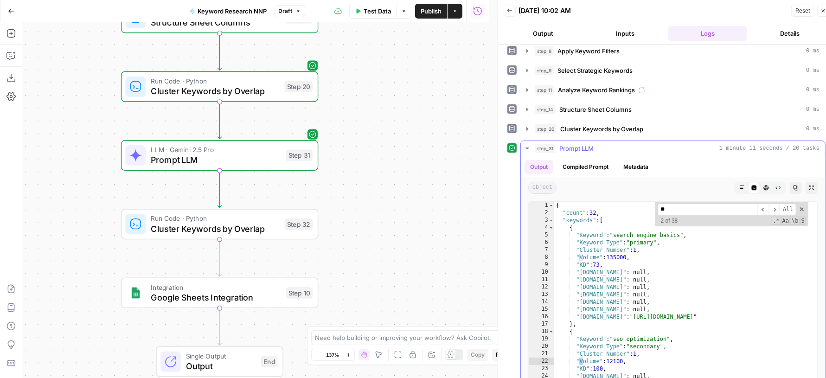
scroll to position [1118, 0]
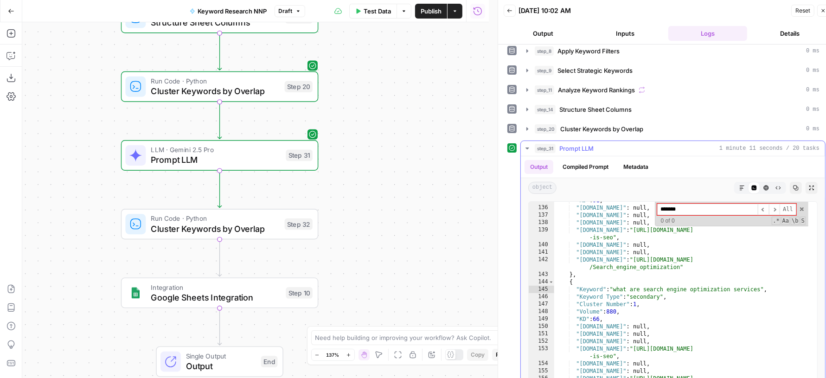
type input "********"
click at [622, 124] on span "Cluster Keywords by Overlap" at bounding box center [601, 128] width 83 height 9
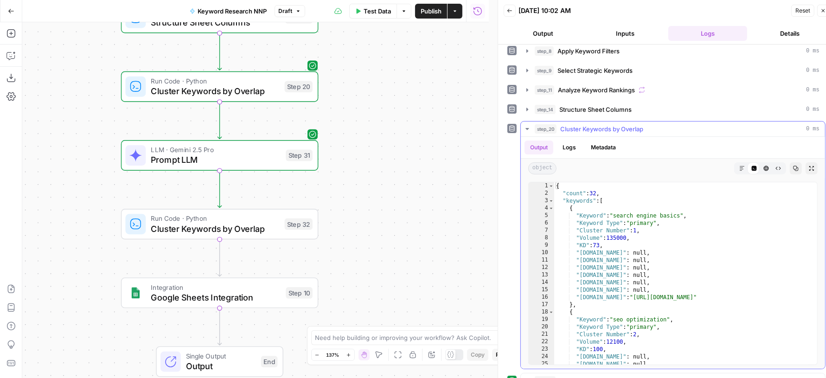
type textarea "**********"
click at [647, 263] on div "{ "count" : 32 , "keywords" : [ { "Keyword" : "search engine basics" , "Keyword…" at bounding box center [681, 281] width 254 height 198
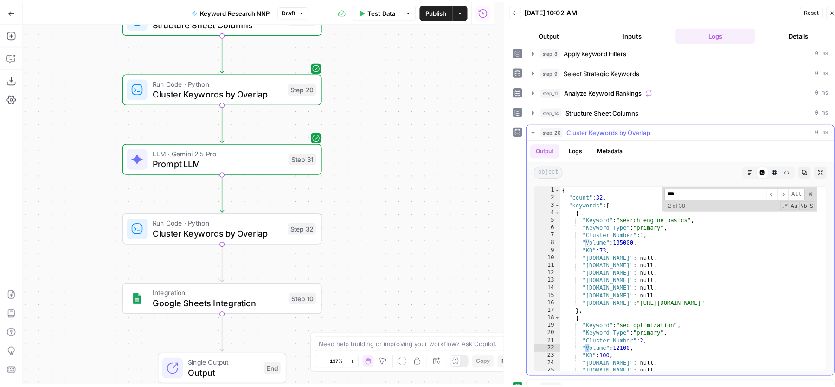
scroll to position [1994, 0]
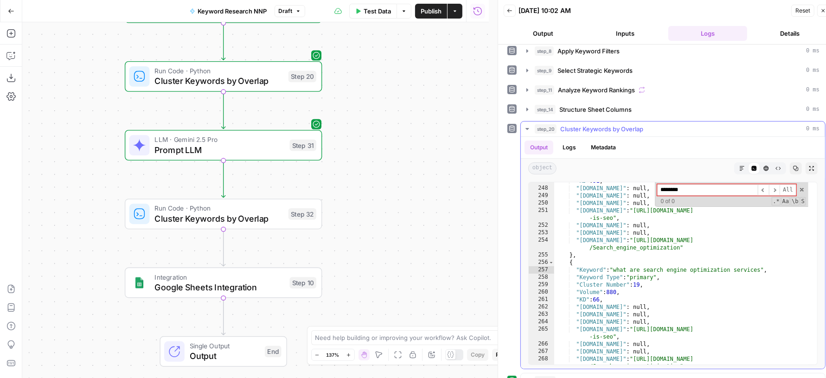
type input "********"
click at [680, 127] on div "step_20 Cluster Keywords by Overlap 0 ms" at bounding box center [677, 128] width 285 height 9
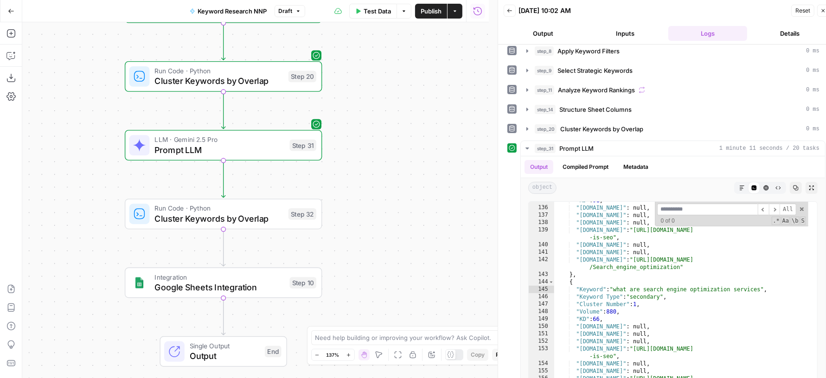
click at [426, 16] on button "Publish" at bounding box center [431, 11] width 32 height 15
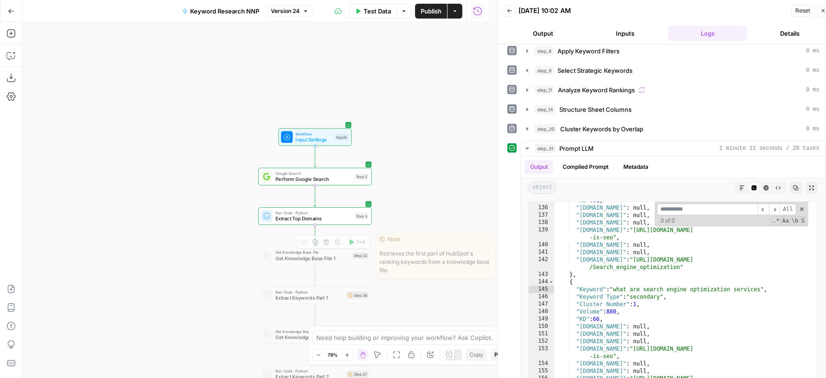
click at [303, 243] on div at bounding box center [302, 242] width 9 height 5
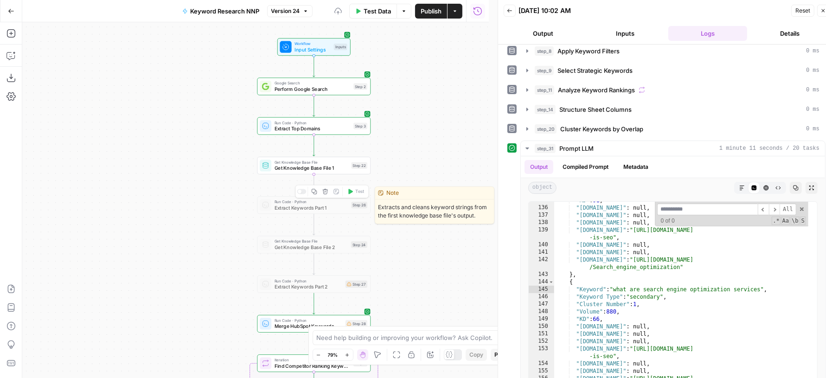
click at [304, 190] on div at bounding box center [301, 191] width 9 height 5
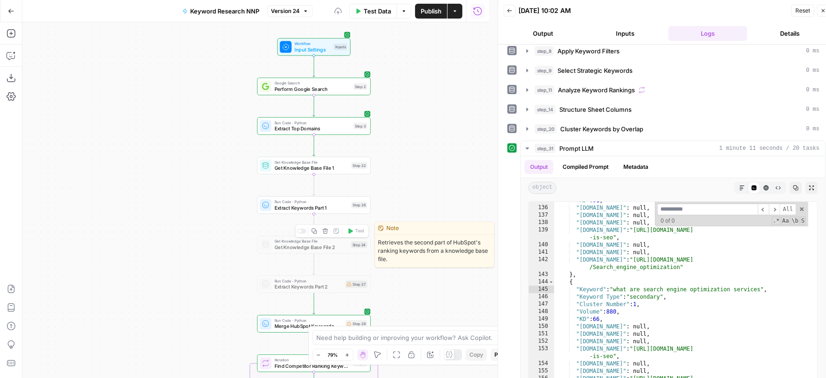
click at [305, 230] on div at bounding box center [301, 231] width 9 height 5
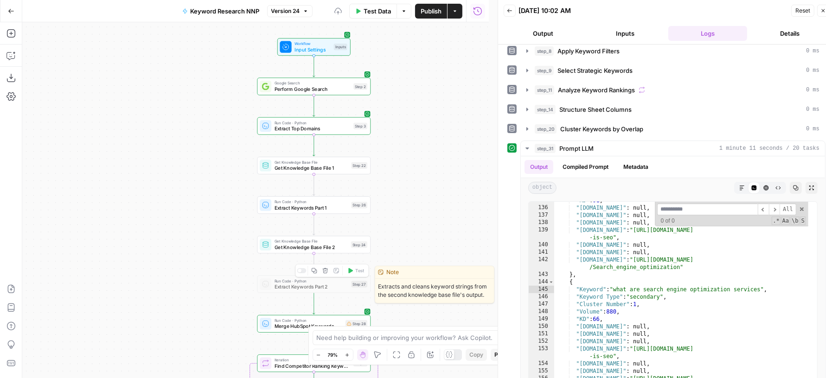
click at [302, 270] on div at bounding box center [301, 270] width 9 height 5
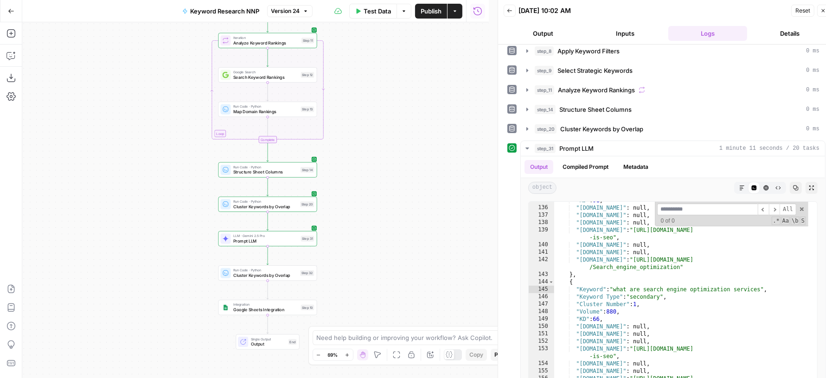
click at [824, 12] on icon "button" at bounding box center [824, 11] width 6 height 6
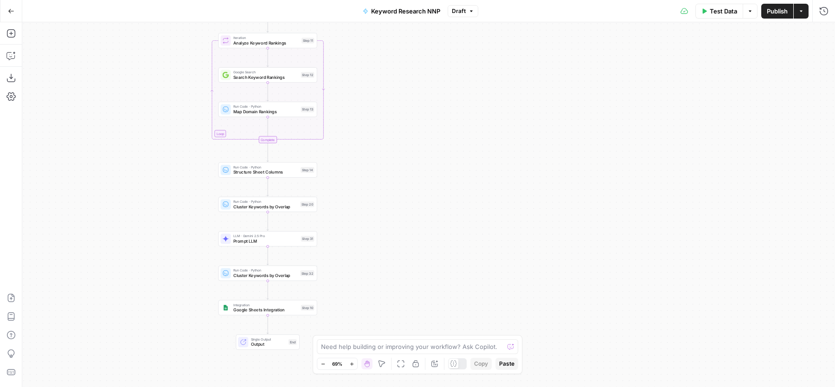
click at [776, 13] on span "Publish" at bounding box center [777, 10] width 21 height 9
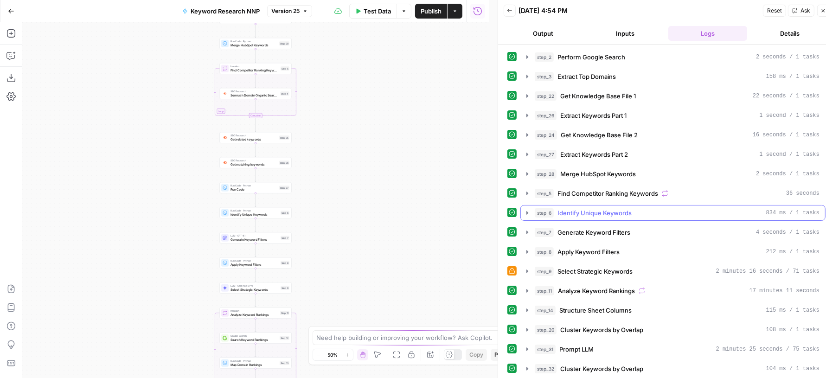
scroll to position [87, 0]
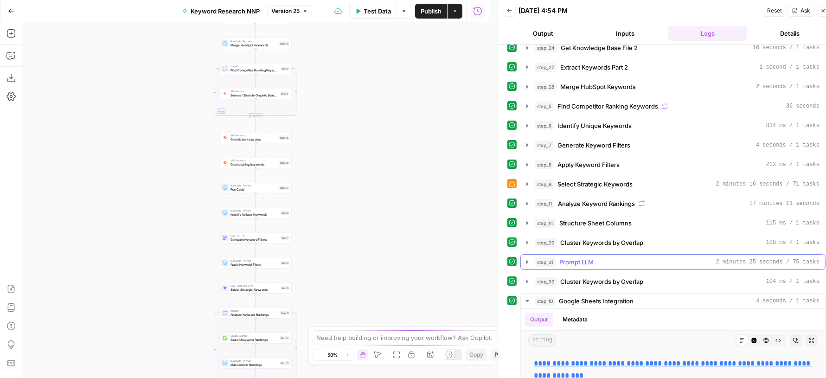
click at [623, 257] on div "step_31 Prompt LLM 2 minutes 25 seconds / 75 tasks" at bounding box center [677, 261] width 285 height 9
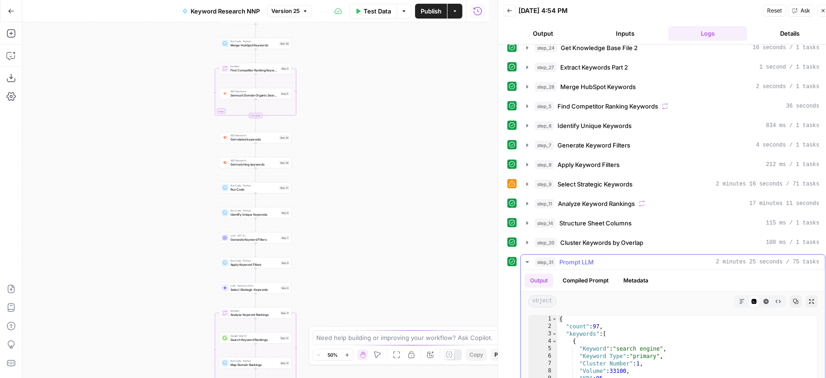
type textarea "**********"
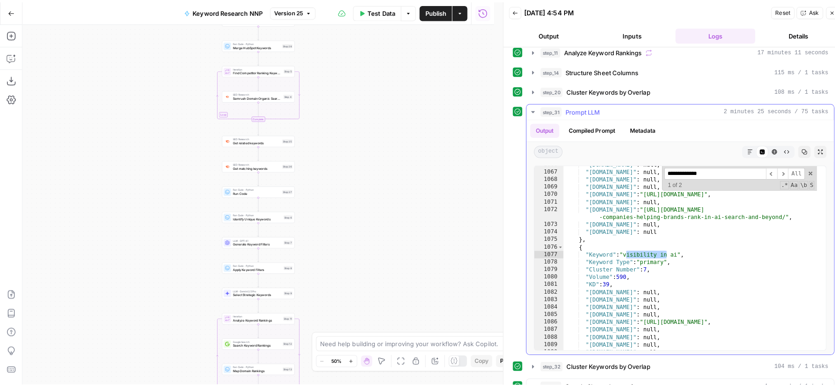
scroll to position [9060, 0]
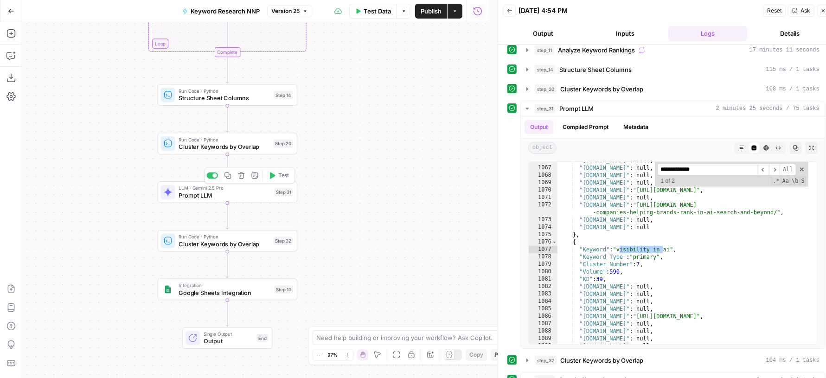
type input "**********"
click at [278, 177] on span "Test" at bounding box center [283, 176] width 11 height 8
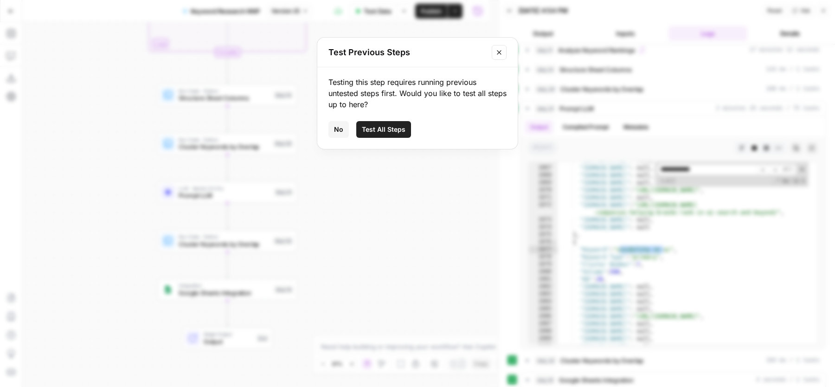
click at [336, 125] on span "No" at bounding box center [338, 129] width 9 height 9
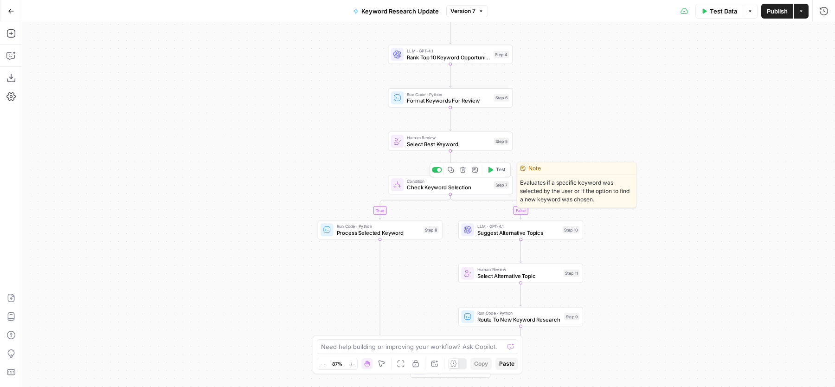
click at [426, 187] on span "Check Keyword Selection" at bounding box center [449, 187] width 84 height 8
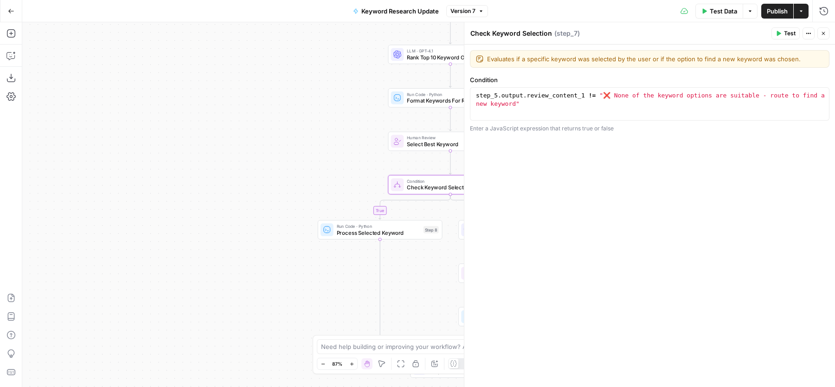
click at [824, 34] on icon "button" at bounding box center [824, 34] width 6 height 6
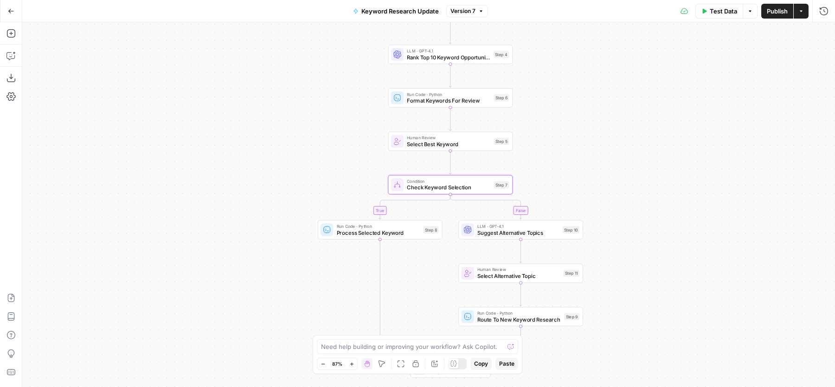
click at [454, 360] on icon at bounding box center [453, 363] width 7 height 7
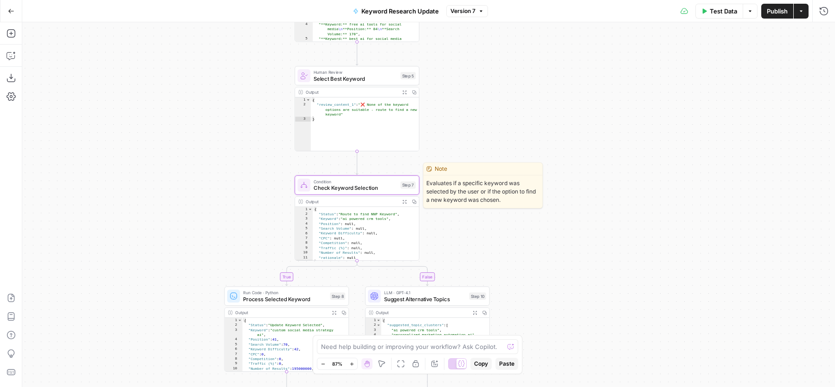
click at [321, 186] on span "Check Keyword Selection" at bounding box center [356, 188] width 84 height 8
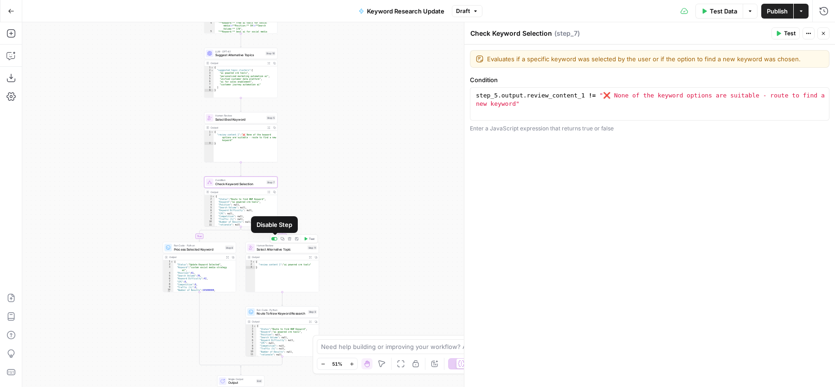
click at [274, 238] on div at bounding box center [274, 238] width 6 height 3
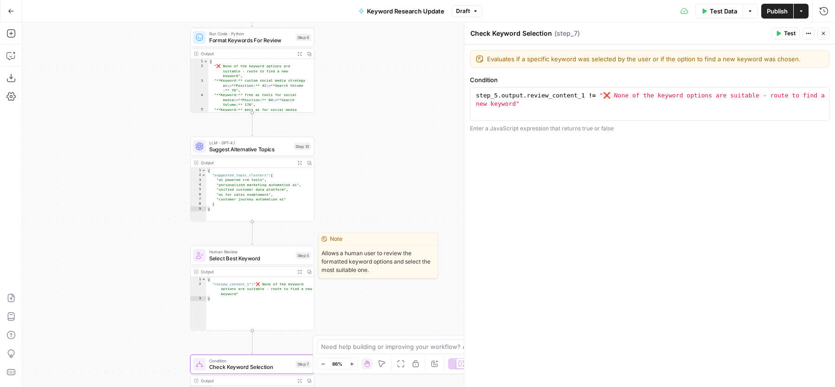
click at [231, 256] on span "Select Best Keyword" at bounding box center [251, 258] width 84 height 8
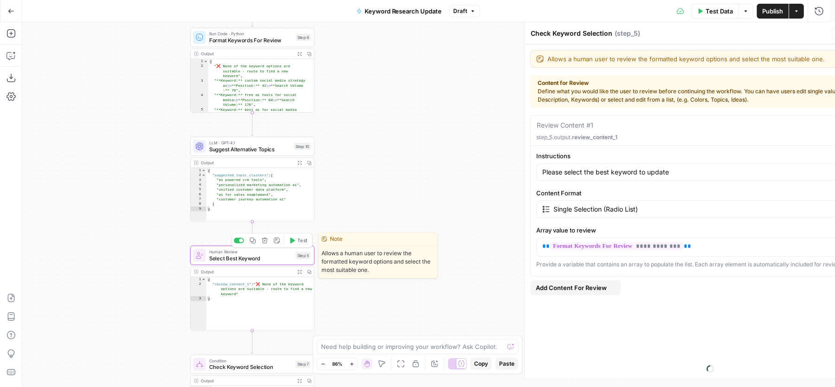
type textarea "Select Best Keyword"
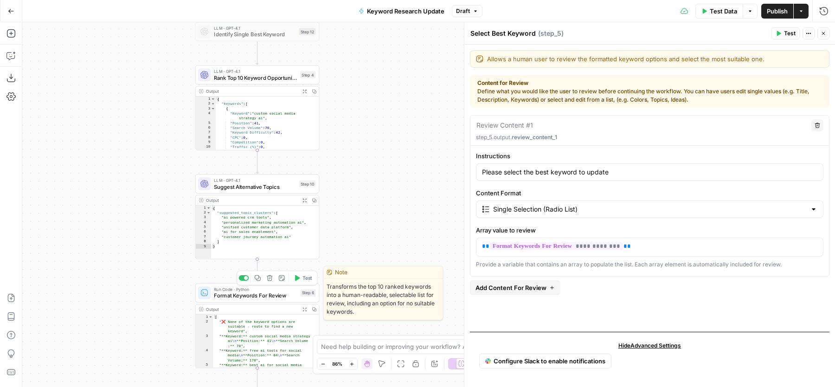
click at [224, 291] on span "Run Code · Python" at bounding box center [256, 289] width 84 height 6
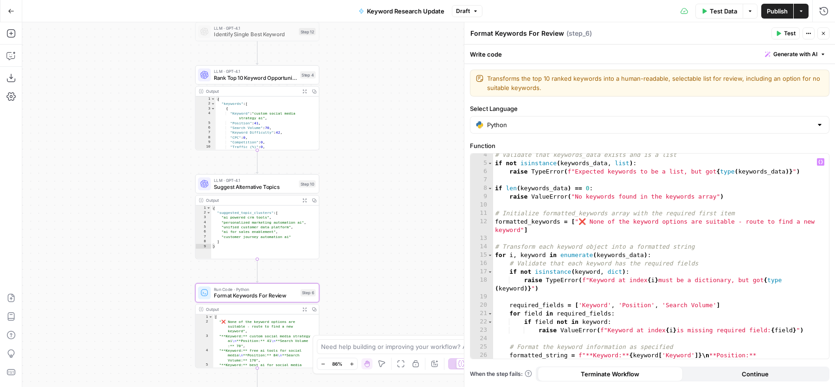
scroll to position [28, 0]
type textarea "**********"
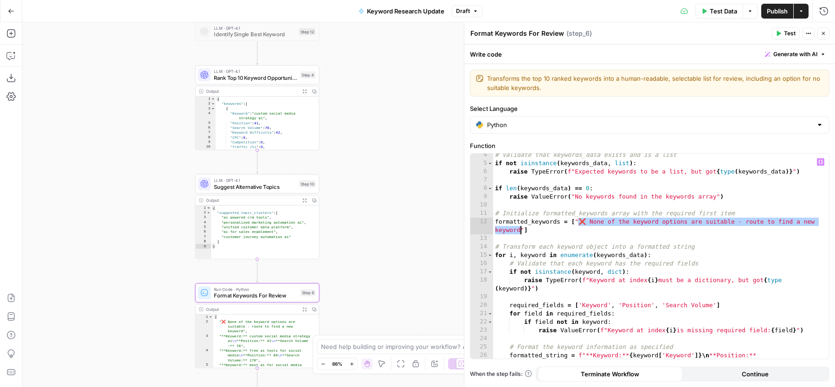
drag, startPoint x: 579, startPoint y: 217, endPoint x: 519, endPoint y: 228, distance: 60.8
click at [519, 228] on div "# Validate that keywords_data exists and is a list if not isinstance ( keywords…" at bounding box center [657, 266] width 328 height 231
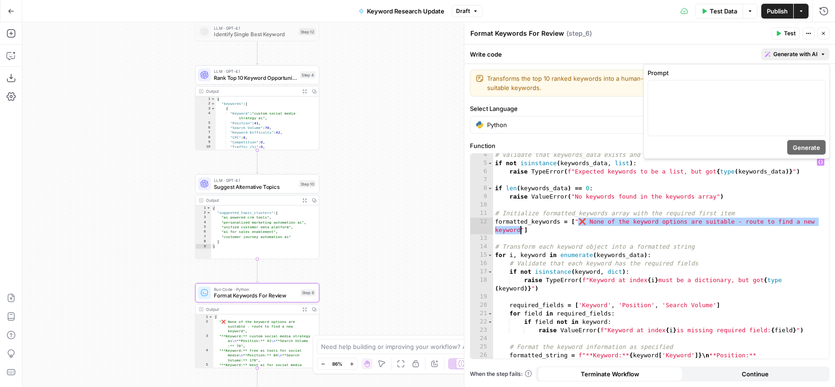
click at [787, 59] on button "Generate with AI" at bounding box center [795, 54] width 68 height 12
click at [752, 103] on div at bounding box center [736, 108] width 177 height 55
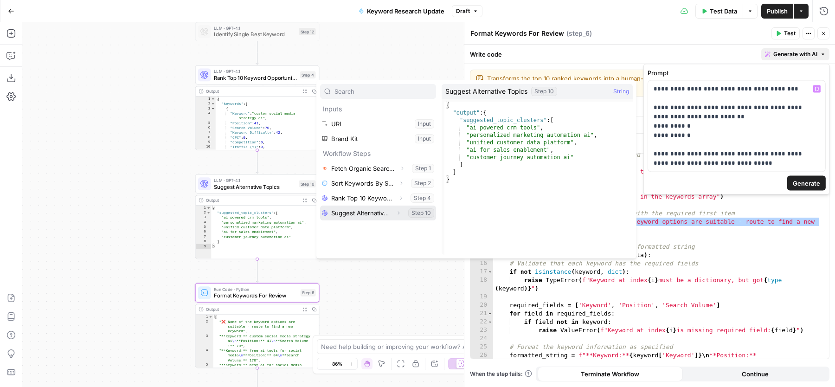
click at [401, 211] on icon "button" at bounding box center [399, 213] width 6 height 6
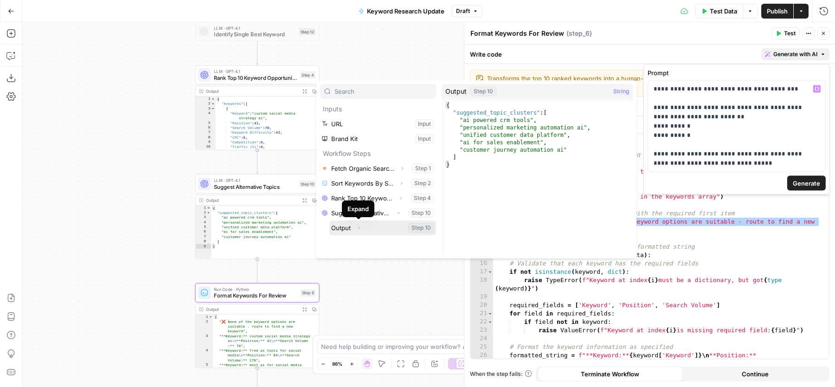
click at [359, 226] on icon "button" at bounding box center [359, 228] width 6 height 6
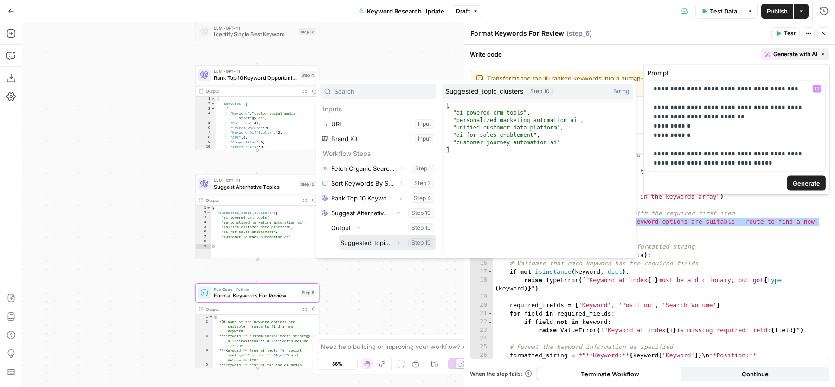
click at [367, 243] on button "Select variable Suggested_topic_clusters" at bounding box center [387, 242] width 97 height 15
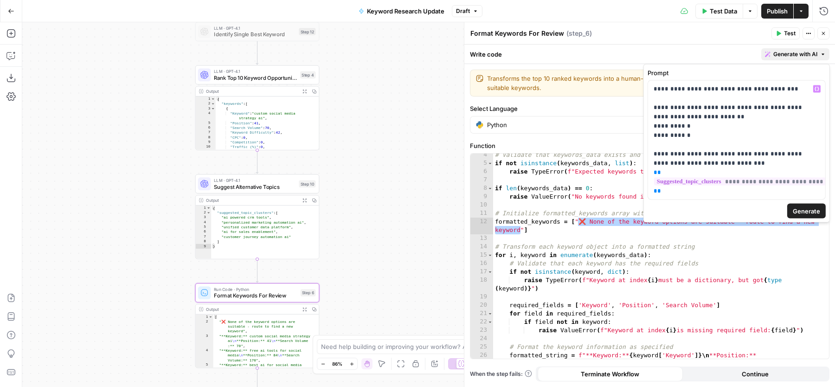
click at [803, 216] on span "Generate" at bounding box center [806, 210] width 27 height 9
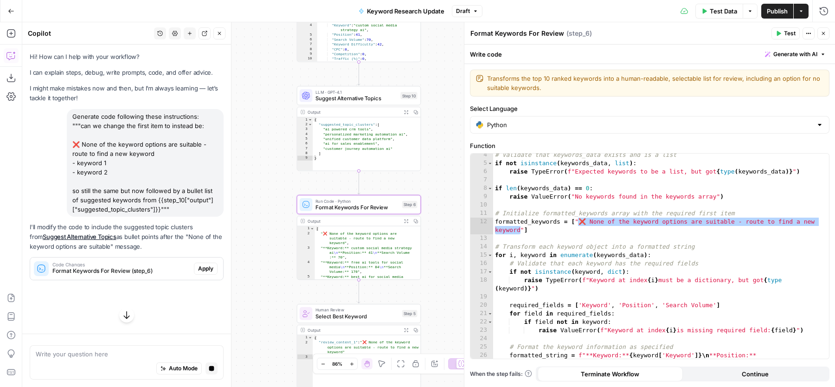
scroll to position [0, 0]
click at [207, 263] on button "Apply" at bounding box center [206, 269] width 24 height 12
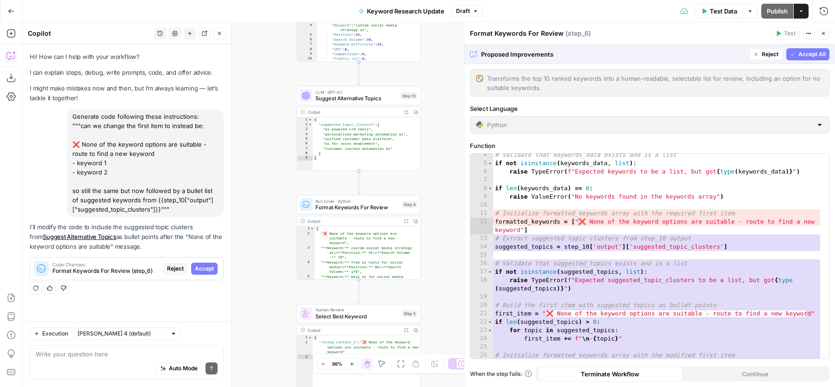
click at [577, 262] on div "**********" at bounding box center [649, 256] width 359 height 205
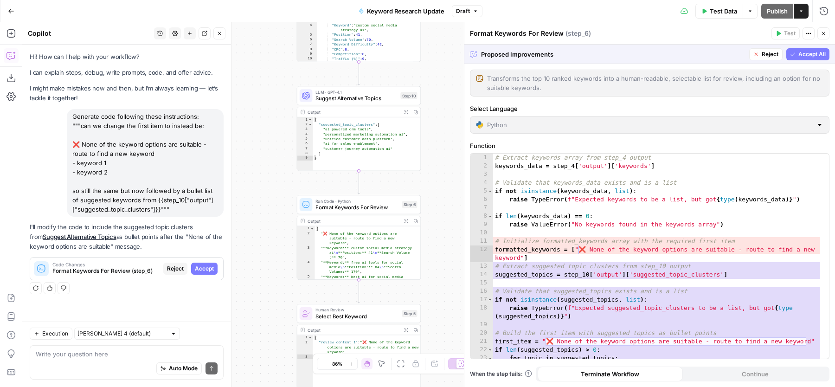
click at [813, 57] on span "Accept All" at bounding box center [811, 54] width 27 height 8
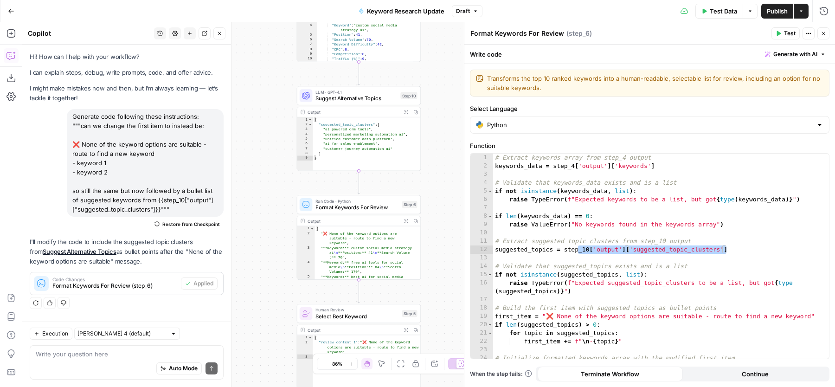
click at [775, 31] on button "Test" at bounding box center [785, 33] width 28 height 12
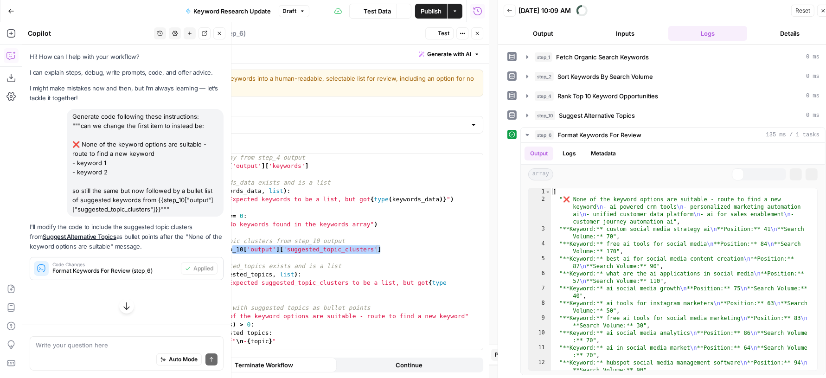
scroll to position [13, 0]
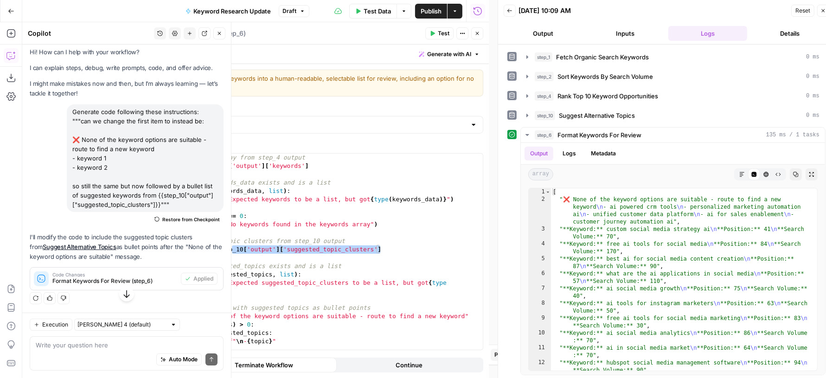
click at [219, 32] on icon "button" at bounding box center [220, 34] width 6 height 6
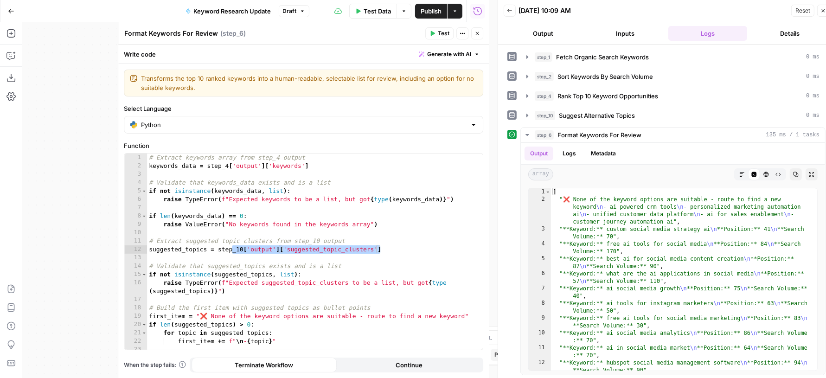
click at [475, 34] on icon "button" at bounding box center [478, 34] width 6 height 6
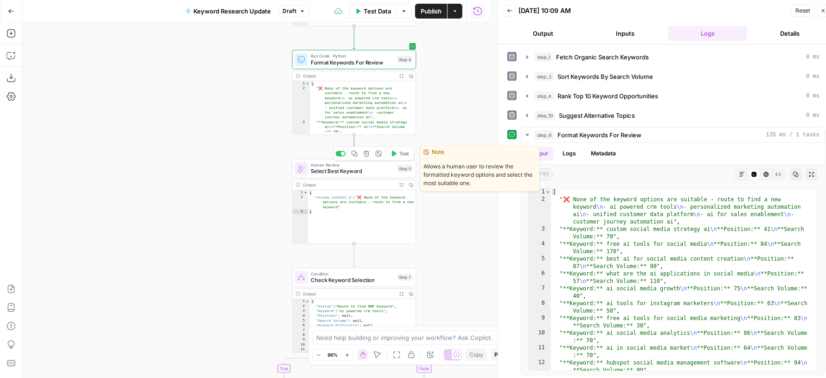
click at [405, 158] on button "Test" at bounding box center [399, 153] width 25 height 10
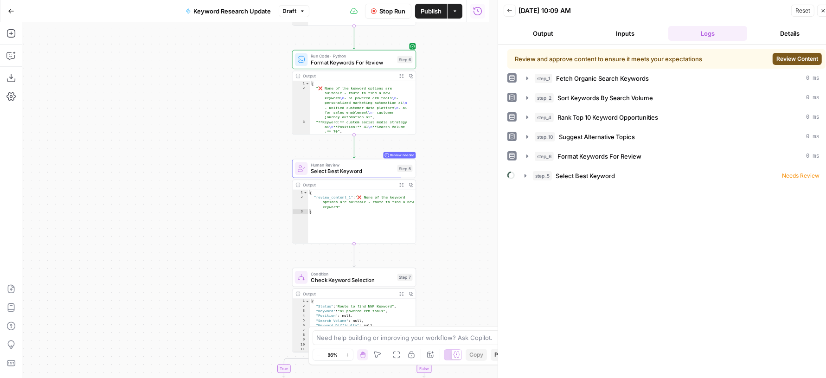
click at [788, 63] on button "Review Content" at bounding box center [797, 59] width 49 height 12
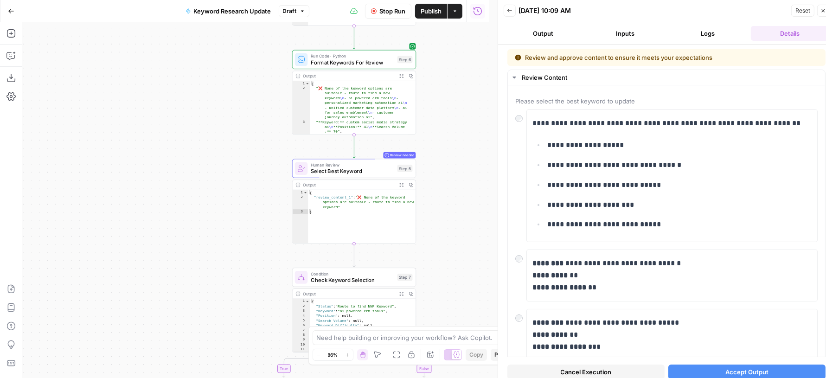
click at [612, 370] on button "Cancel Execution" at bounding box center [586, 372] width 157 height 15
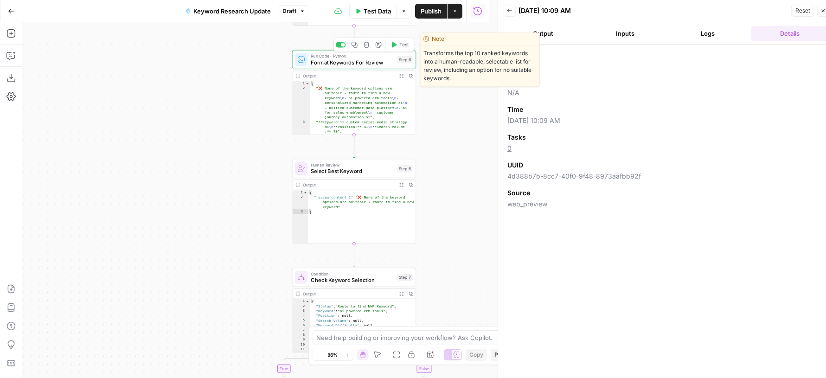
click at [361, 57] on span "Run Code · Python" at bounding box center [353, 56] width 84 height 6
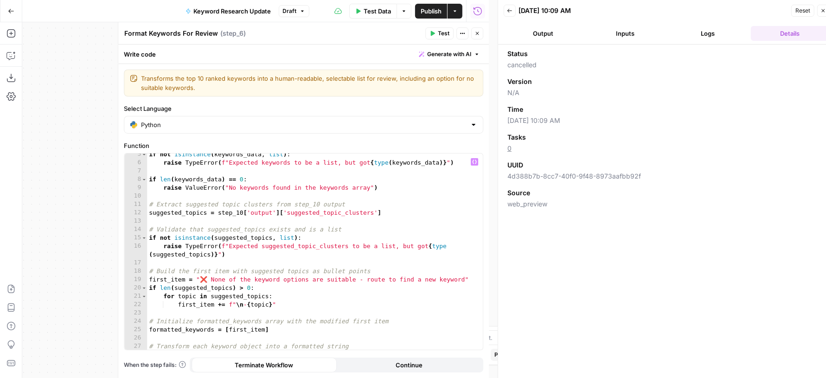
scroll to position [40, 0]
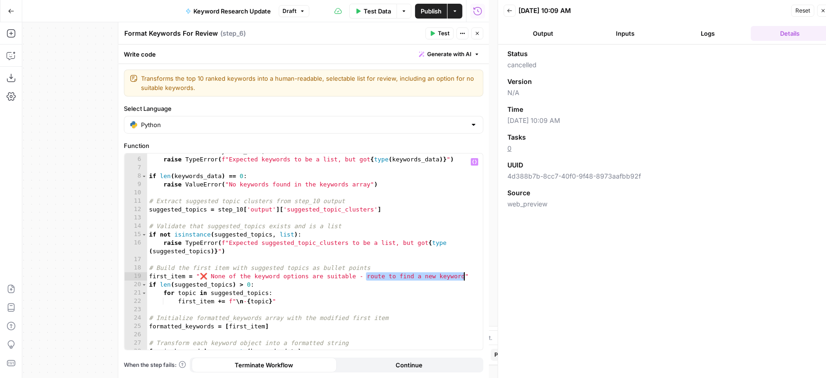
drag, startPoint x: 365, startPoint y: 276, endPoint x: 462, endPoint y: 278, distance: 97.0
click at [462, 278] on div "if not isinstance ( keywords_data , list ) : raise TypeError ( f"Expected keywo…" at bounding box center [311, 254] width 328 height 214
click at [437, 280] on div "if not isinstance ( keywords_data , list ) : raise TypeError ( f"Expected keywo…" at bounding box center [311, 254] width 328 height 214
drag, startPoint x: 365, startPoint y: 276, endPoint x: 459, endPoint y: 276, distance: 93.7
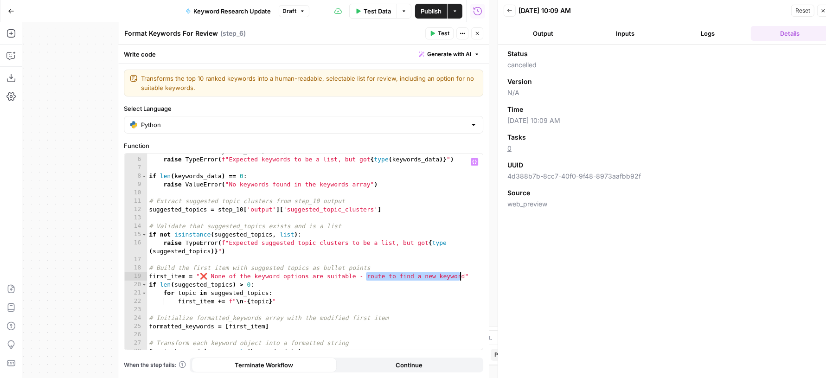
click at [459, 276] on div "if not isinstance ( keywords_data , list ) : raise TypeError ( f"Expected keywo…" at bounding box center [311, 254] width 328 height 214
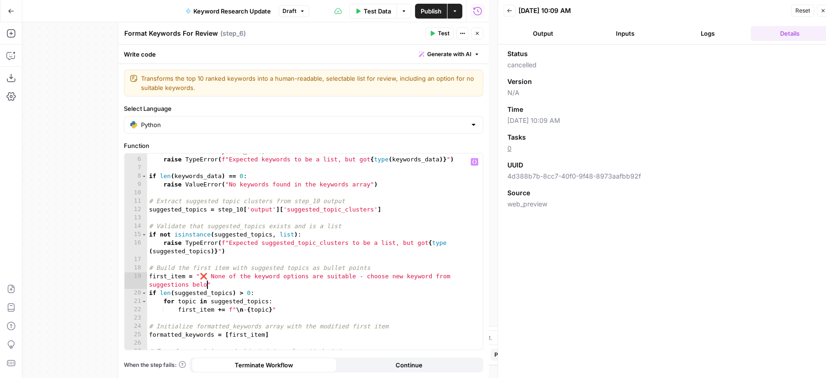
scroll to position [0, 28]
click at [410, 263] on div "if not isinstance ( keywords_data , list ) : raise TypeError ( f"Expected keywo…" at bounding box center [311, 254] width 328 height 214
type textarea "**********"
click at [479, 33] on icon "button" at bounding box center [478, 34] width 6 height 6
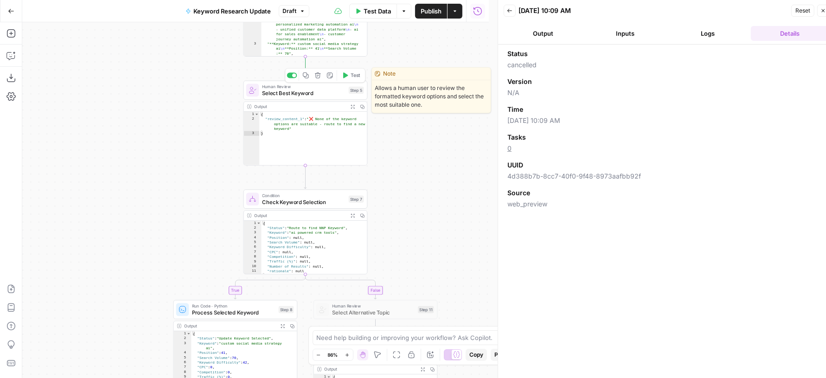
click at [345, 71] on button "Test" at bounding box center [351, 75] width 25 height 10
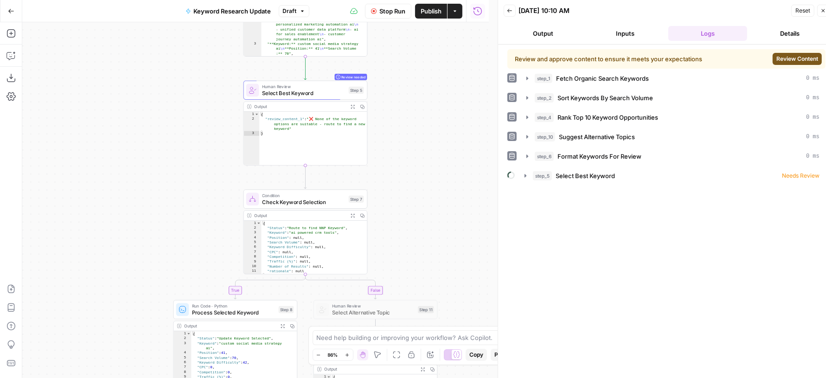
click at [810, 57] on span "Review Content" at bounding box center [798, 59] width 42 height 8
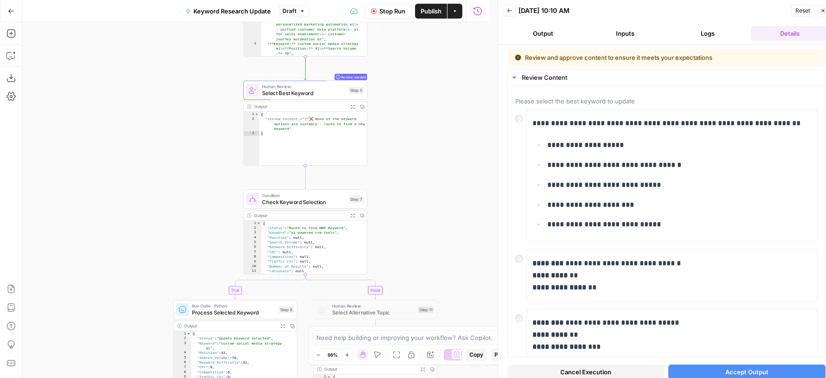
click at [822, 11] on icon "button" at bounding box center [824, 11] width 6 height 6
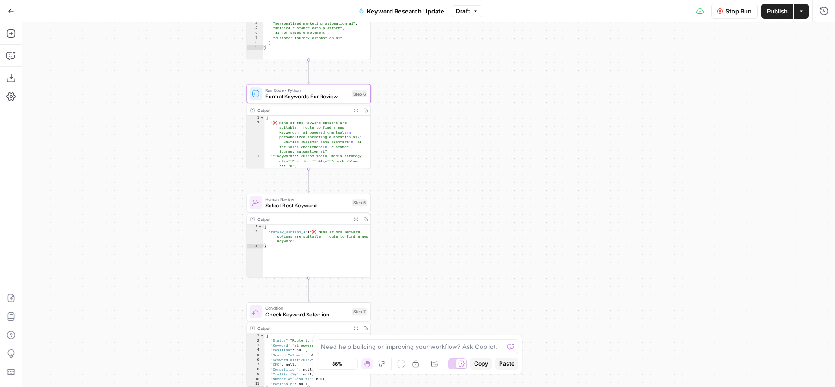
click at [741, 12] on span "Stop Run" at bounding box center [739, 10] width 26 height 9
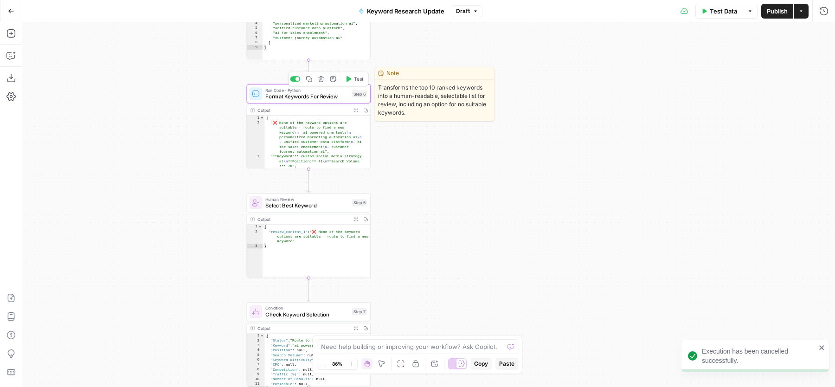
click at [359, 77] on span "Test" at bounding box center [359, 78] width 10 height 7
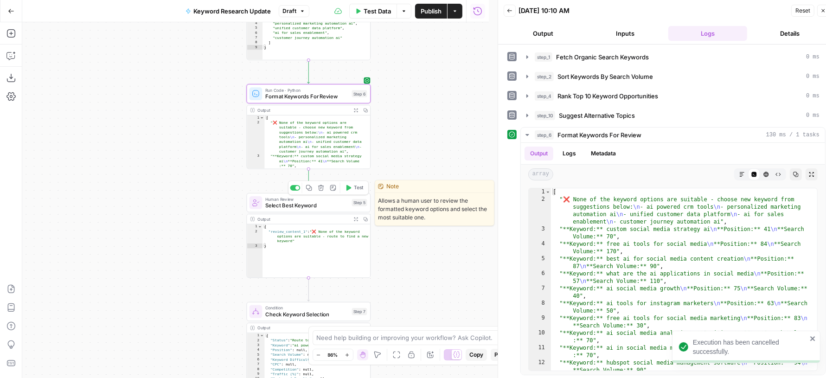
click at [350, 189] on icon "button" at bounding box center [349, 188] width 5 height 6
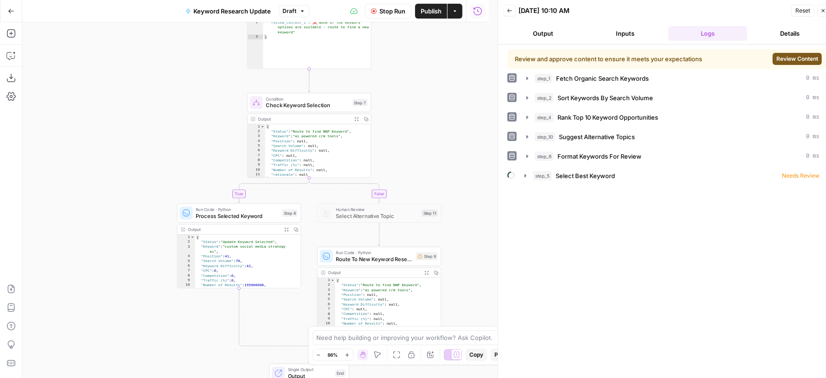
click at [778, 60] on span "Review Content" at bounding box center [798, 59] width 42 height 8
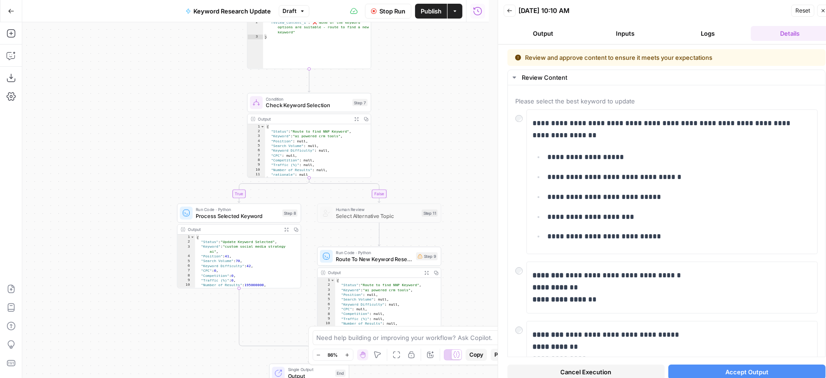
click at [681, 372] on button "Accept Output" at bounding box center [746, 372] width 157 height 15
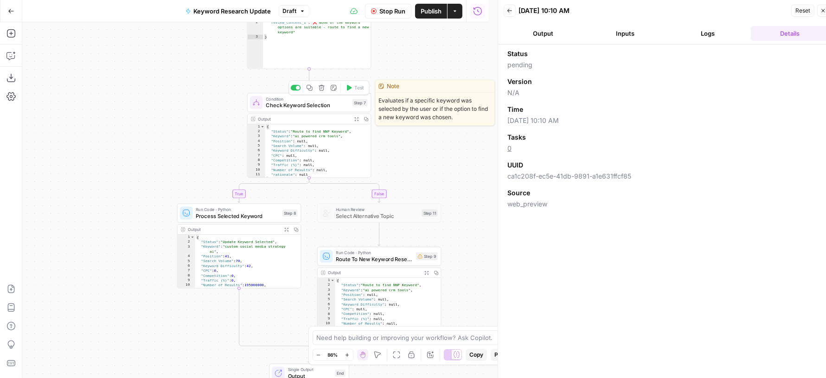
click at [312, 106] on span "Check Keyword Selection" at bounding box center [308, 106] width 84 height 8
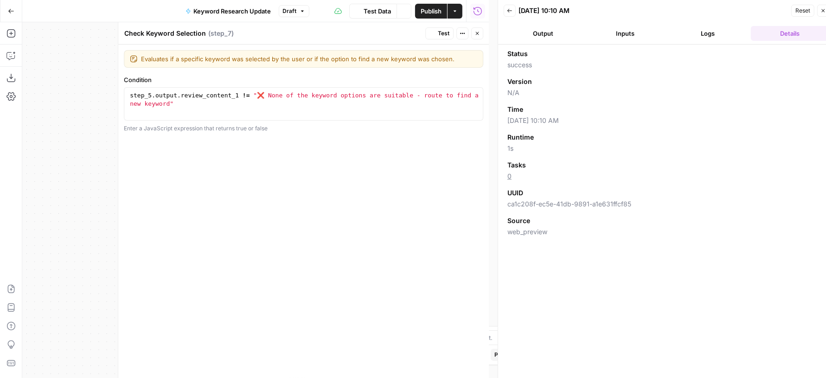
click at [688, 38] on button "Logs" at bounding box center [707, 33] width 79 height 15
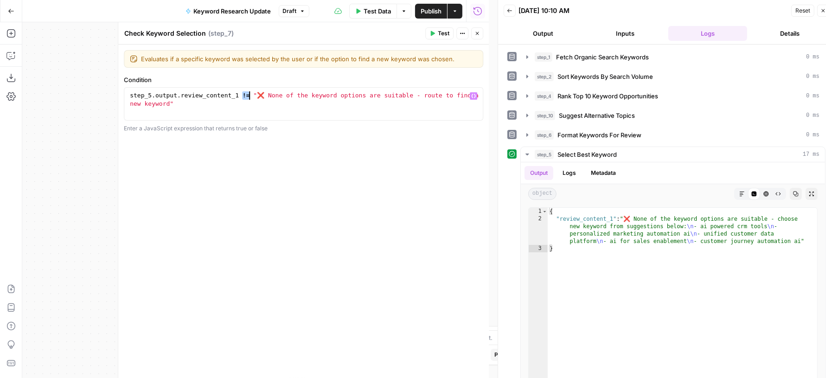
drag, startPoint x: 242, startPoint y: 96, endPoint x: 249, endPoint y: 96, distance: 6.5
click at [249, 96] on div "step_5 . output . review_content_1 != "❌ None of the keyword options are suitab…" at bounding box center [304, 120] width 352 height 58
drag, startPoint x: 442, startPoint y: 96, endPoint x: 206, endPoint y: 102, distance: 235.3
click at [206, 102] on div "step_5 . output . review_content_1 starts with "❌ None of the keyword options a…" at bounding box center [304, 120] width 352 height 58
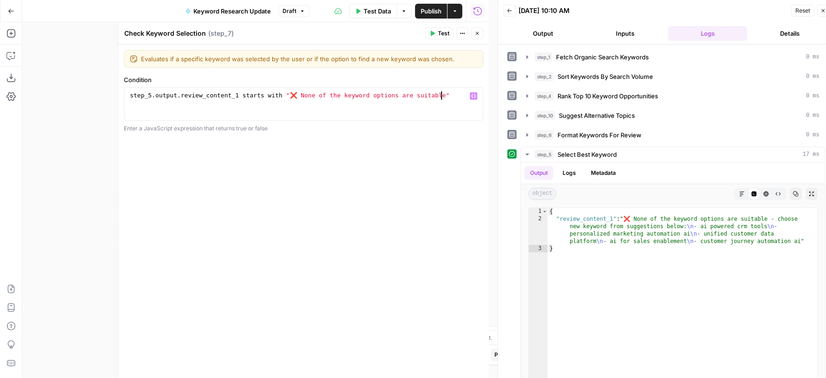
click at [268, 104] on div "step_5 . output . review_content_1 starts with "❌ None of the keyword options a…" at bounding box center [304, 112] width 352 height 42
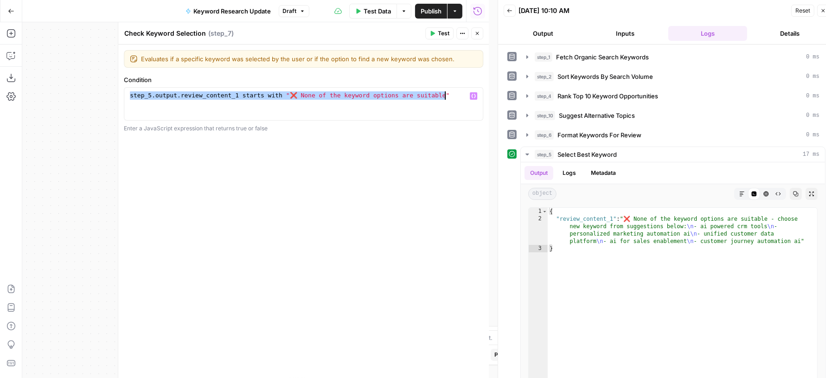
click at [354, 99] on div "step_5 . output . review_content_1 starts with "❌ None of the keyword options a…" at bounding box center [304, 112] width 352 height 42
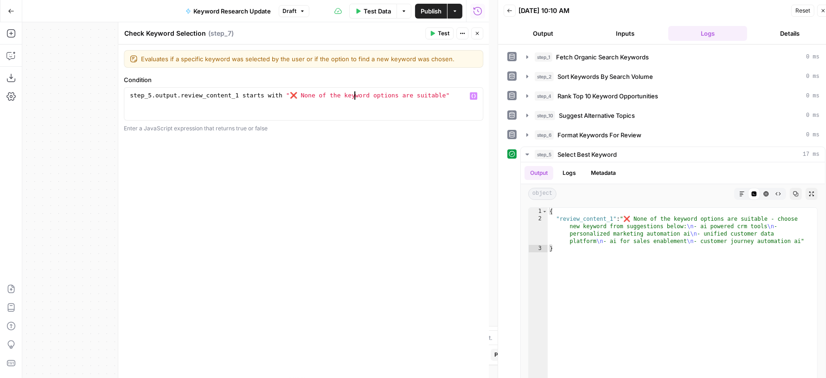
click at [354, 99] on div "step_5 . output . review_content_1 starts with "❌ None of the keyword options a…" at bounding box center [304, 112] width 352 height 42
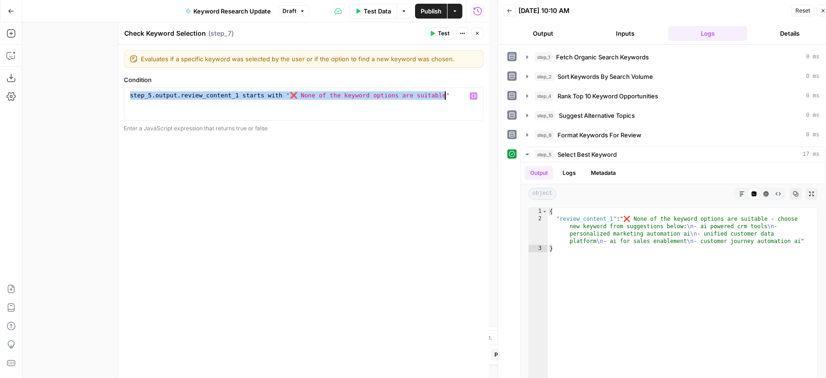
click at [354, 99] on div "step_5 . output . review_content_1 starts with "❌ None of the keyword options a…" at bounding box center [304, 112] width 352 height 42
click at [443, 96] on div "step_5 . output . review_content_1 starts with "❌ None of the keyword options a…" at bounding box center [304, 112] width 352 height 42
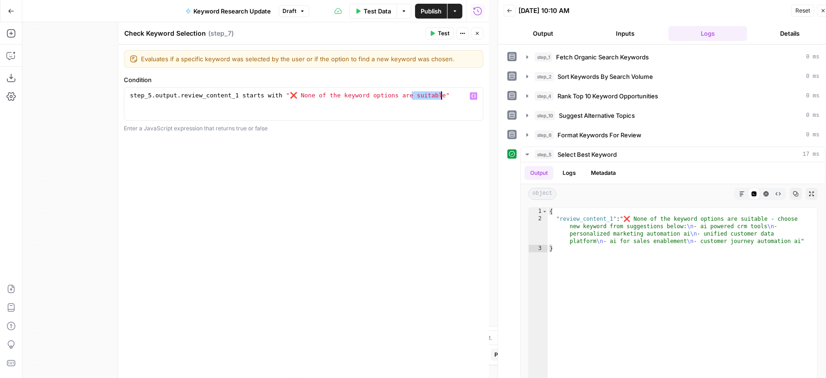
click at [443, 96] on div "step_5 . output . review_content_1 starts with "❌ None of the keyword options a…" at bounding box center [304, 112] width 352 height 42
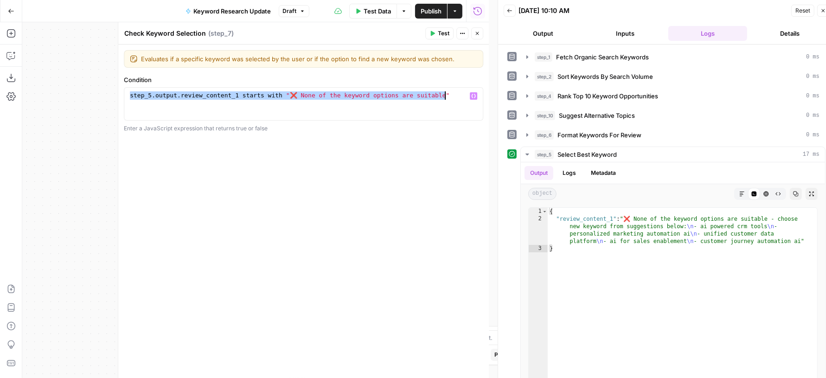
paste textarea
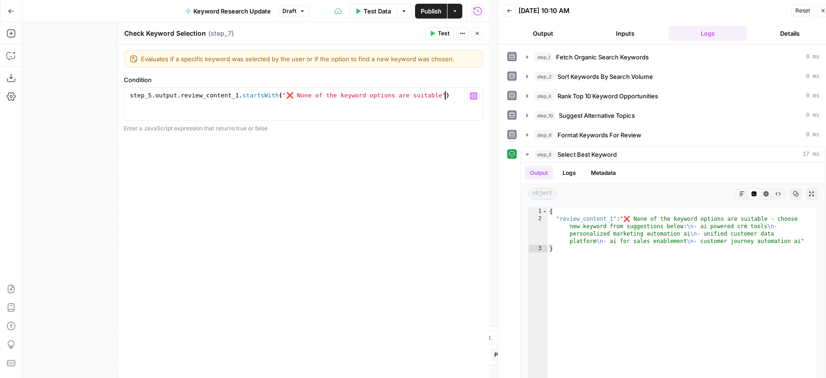
type textarea "**********"
click at [418, 102] on div "step_5 . output . review_content_1 . startsWith ( "❌ None of the keyword option…" at bounding box center [304, 112] width 352 height 42
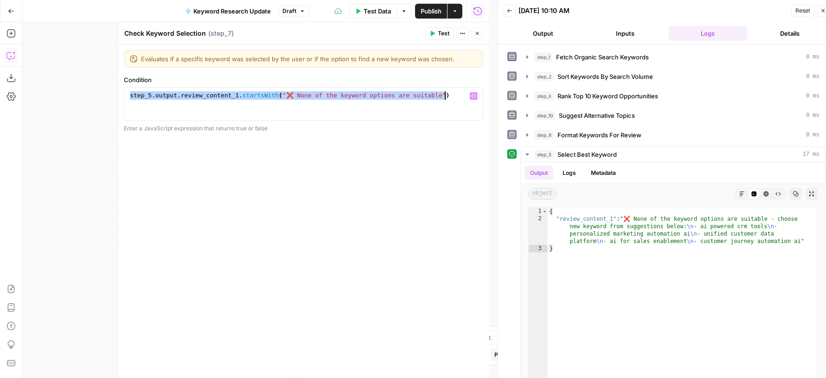
click at [11, 54] on icon "button" at bounding box center [10, 55] width 9 height 9
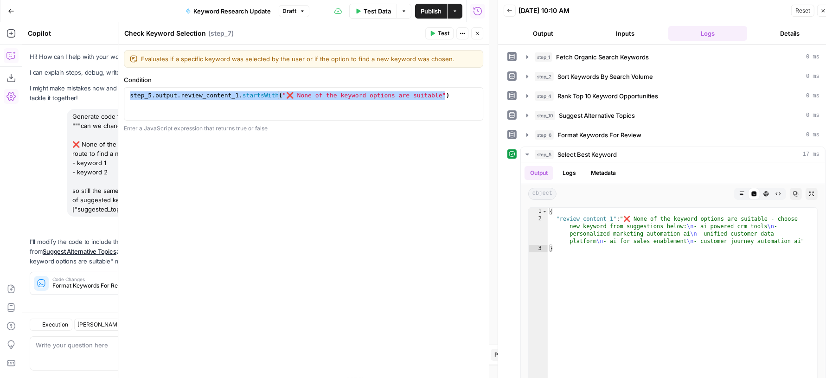
scroll to position [13, 0]
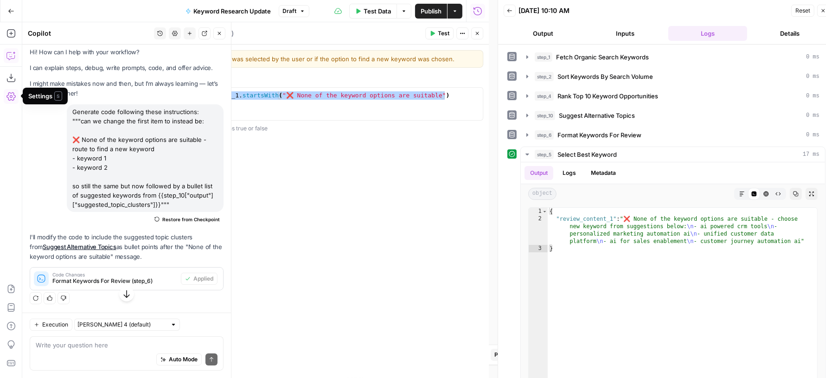
click at [74, 353] on div "Auto Mode Send" at bounding box center [127, 360] width 182 height 20
paste textarea "step_5.output.review_content_1.startsWith("❌ None of the keyword options are su…"
type textarea "is this a valid conditional statement for step_7: step_5.output.review_content_…"
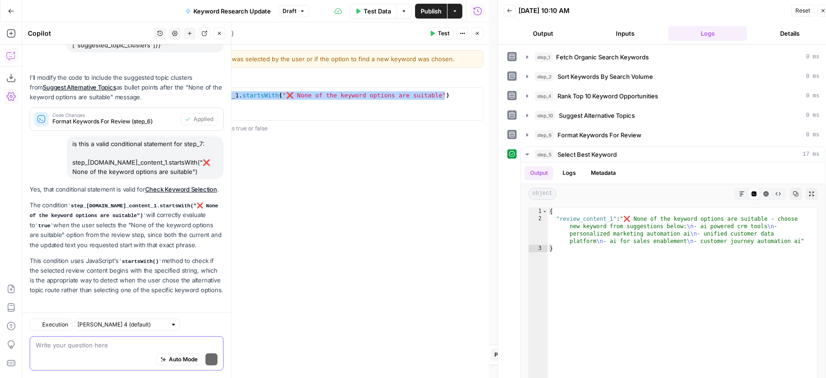
scroll to position [206, 0]
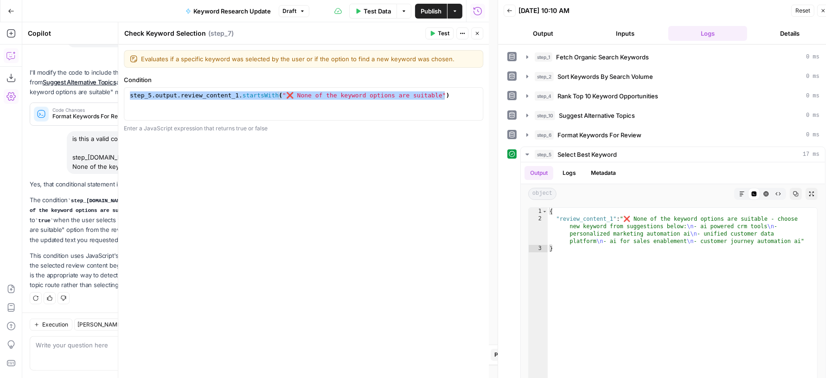
click at [440, 32] on span "Test" at bounding box center [444, 33] width 12 height 8
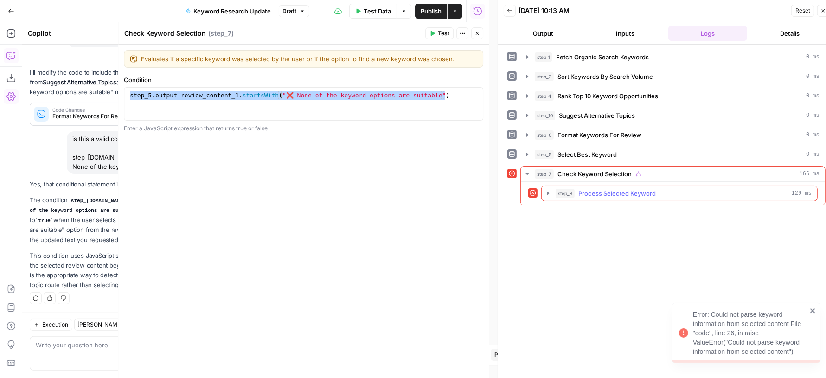
click at [564, 189] on span "step_8" at bounding box center [565, 193] width 19 height 9
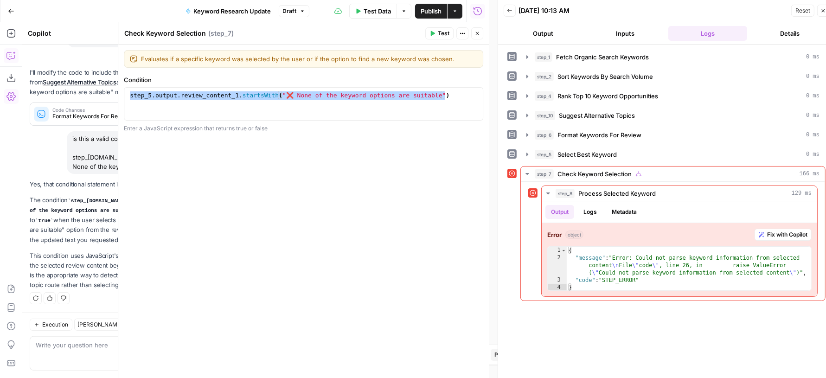
click at [474, 37] on button "Close" at bounding box center [477, 33] width 12 height 12
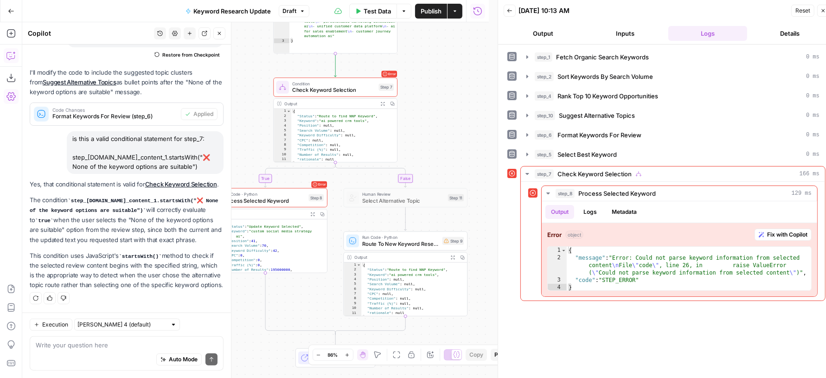
scroll to position [8, 0]
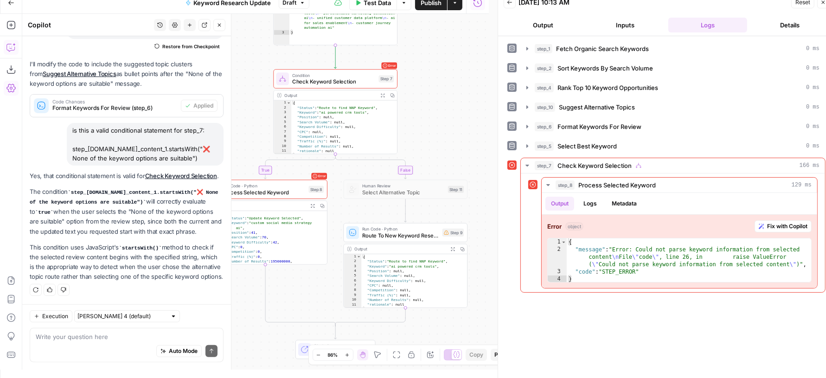
click at [222, 25] on span "Close" at bounding box center [222, 25] width 0 height 0
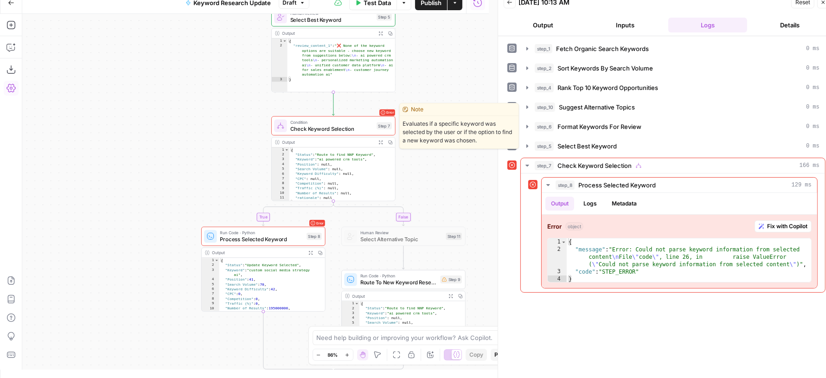
click at [292, 129] on span "Check Keyword Selection" at bounding box center [332, 129] width 84 height 8
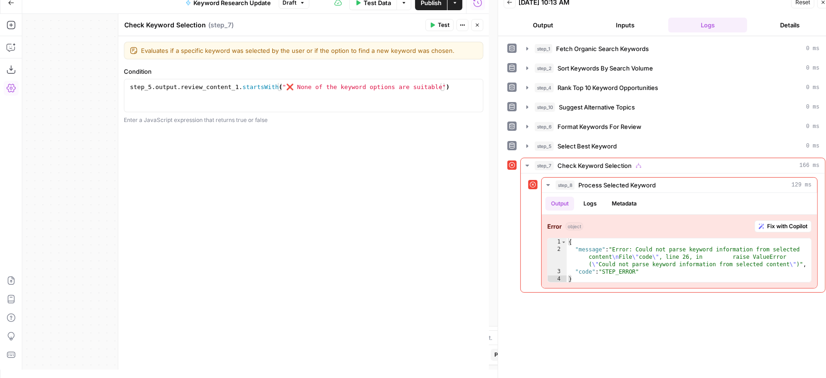
click at [478, 25] on icon "button" at bounding box center [478, 25] width 6 height 6
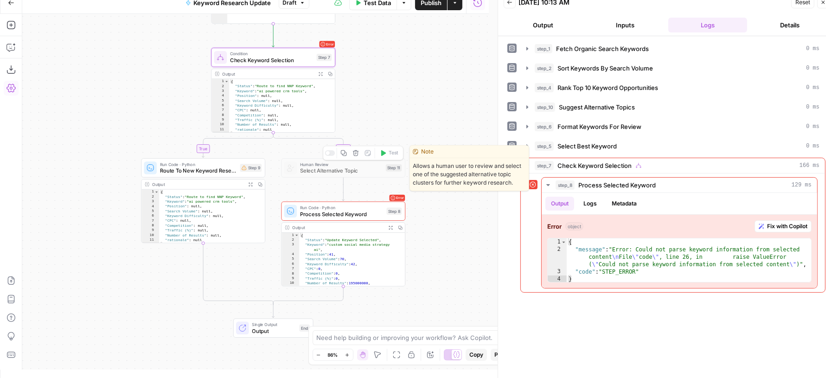
click at [355, 155] on icon "button" at bounding box center [356, 153] width 6 height 6
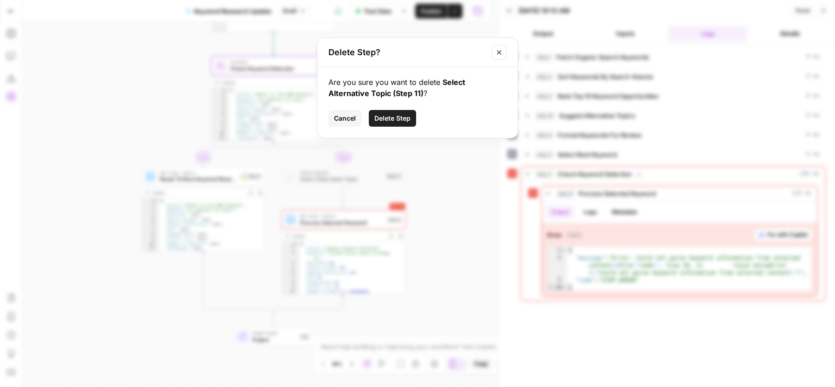
click at [381, 122] on span "Delete Step" at bounding box center [392, 118] width 36 height 9
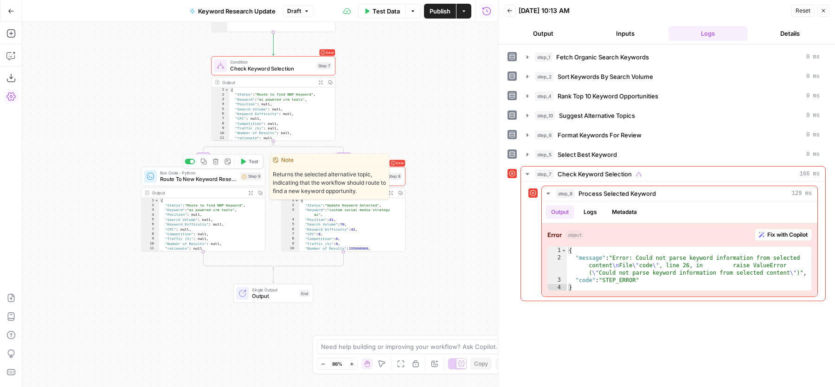
click at [198, 179] on span "Route To New Keyword Research" at bounding box center [198, 179] width 77 height 8
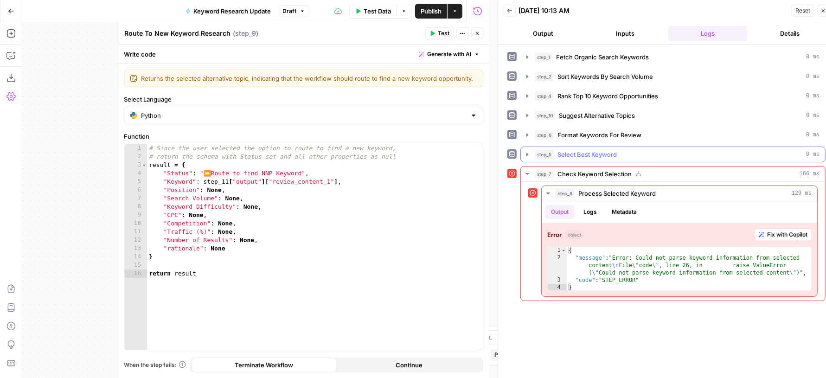
click at [584, 155] on span "Select Best Keyword" at bounding box center [587, 154] width 59 height 9
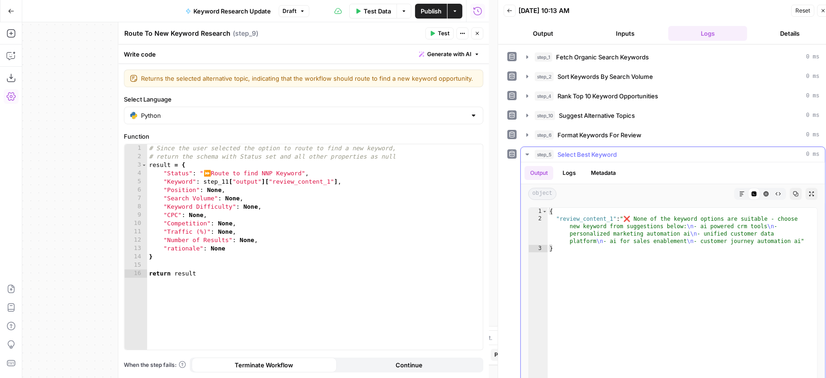
click at [585, 155] on span "Select Best Keyword" at bounding box center [587, 154] width 59 height 9
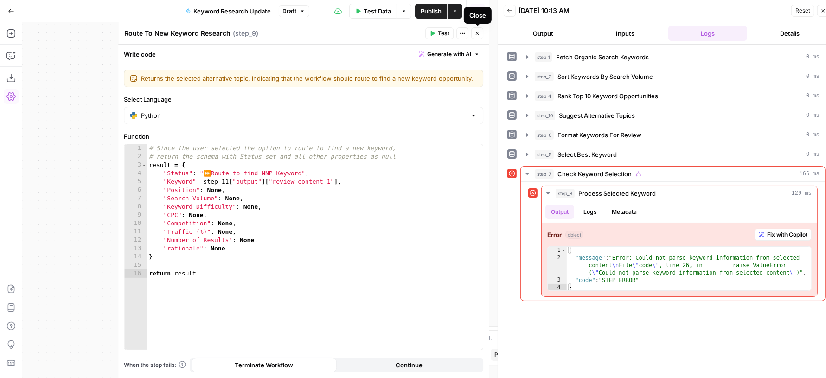
click at [476, 37] on button "Close" at bounding box center [477, 33] width 12 height 12
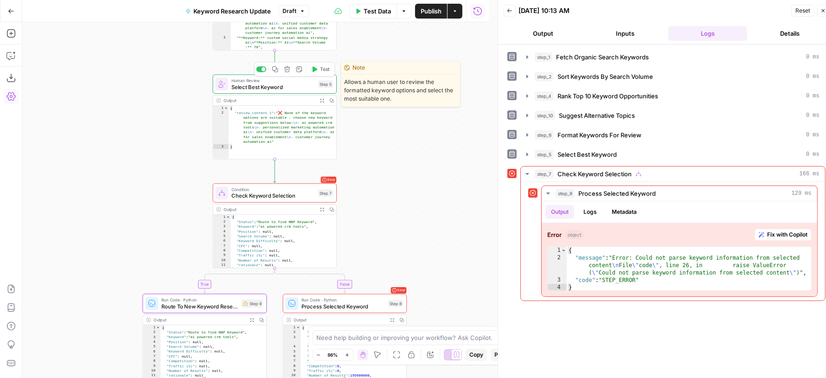
click at [285, 89] on span "Select Best Keyword" at bounding box center [273, 87] width 84 height 8
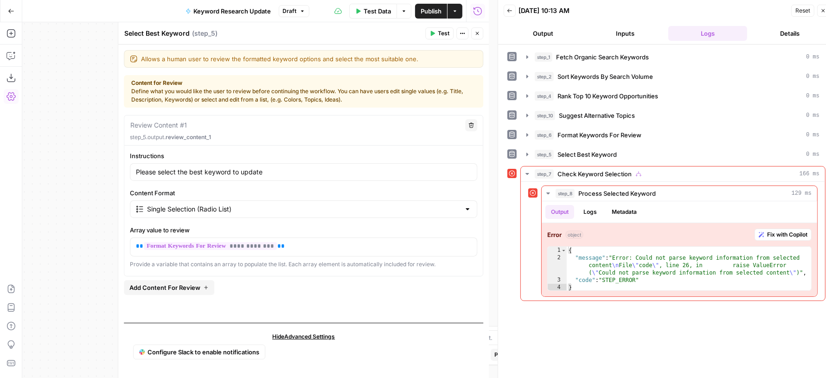
click at [478, 32] on icon "button" at bounding box center [478, 34] width 6 height 6
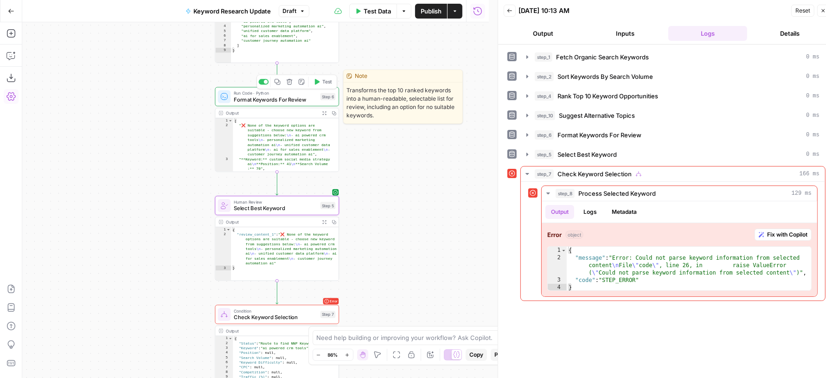
click at [283, 99] on span "Format Keywords For Review" at bounding box center [276, 100] width 84 height 8
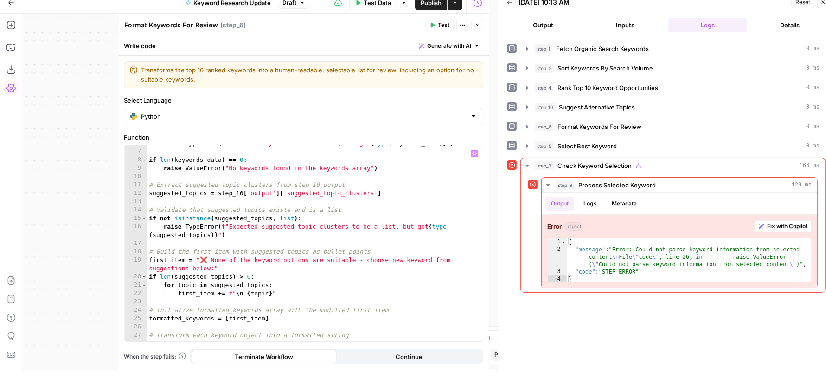
scroll to position [49, 0]
click at [210, 267] on div "raise TypeError ( f"Expected keywords to be a list, but got { type ( keywords_d…" at bounding box center [311, 245] width 328 height 214
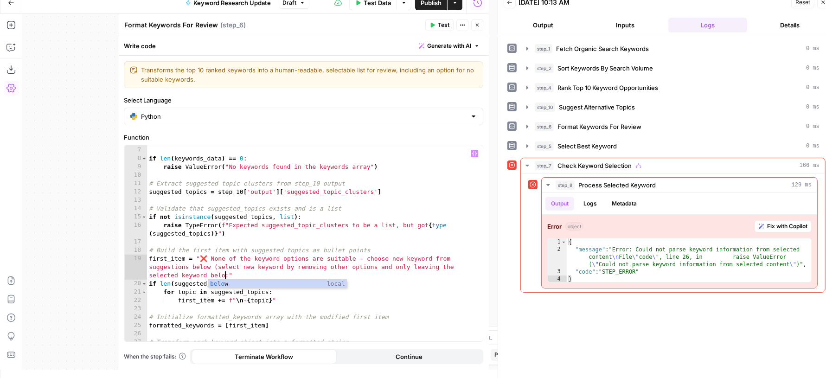
scroll to position [0, 53]
type textarea "**********"
click at [430, 27] on button "Test" at bounding box center [439, 25] width 28 height 12
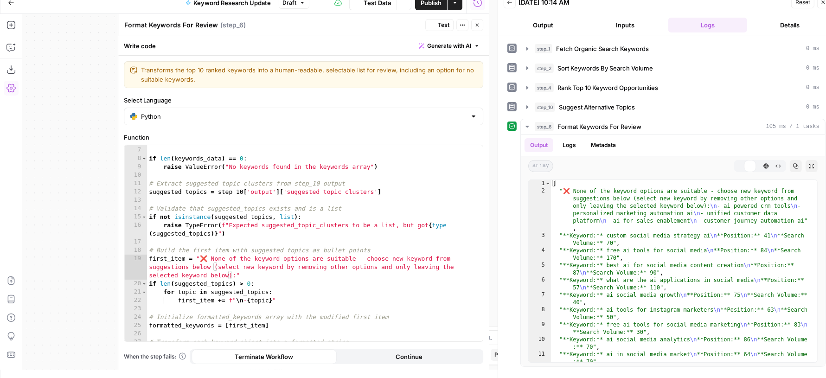
click at [476, 21] on button "Close" at bounding box center [477, 25] width 12 height 12
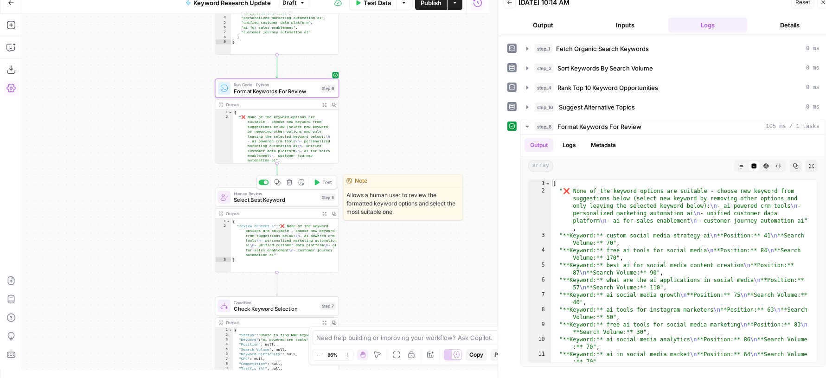
click at [316, 179] on icon "button" at bounding box center [317, 182] width 6 height 6
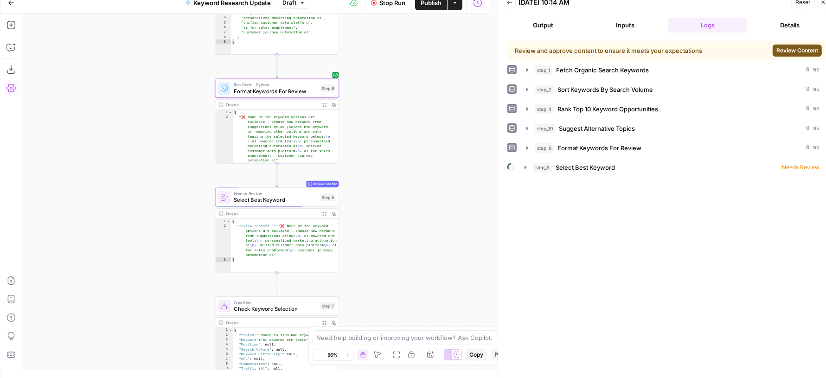
click at [786, 53] on span "Review Content" at bounding box center [798, 50] width 42 height 8
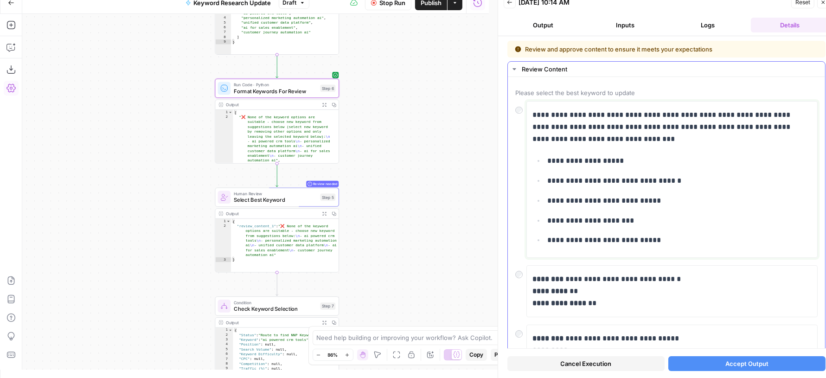
drag, startPoint x: 672, startPoint y: 245, endPoint x: 550, endPoint y: 180, distance: 138.4
click at [550, 180] on div "**********" at bounding box center [672, 179] width 279 height 148
click at [653, 247] on div "**********" at bounding box center [672, 179] width 279 height 148
drag, startPoint x: 659, startPoint y: 241, endPoint x: 548, endPoint y: 179, distance: 127.3
click at [548, 179] on ul "**********" at bounding box center [672, 200] width 279 height 92
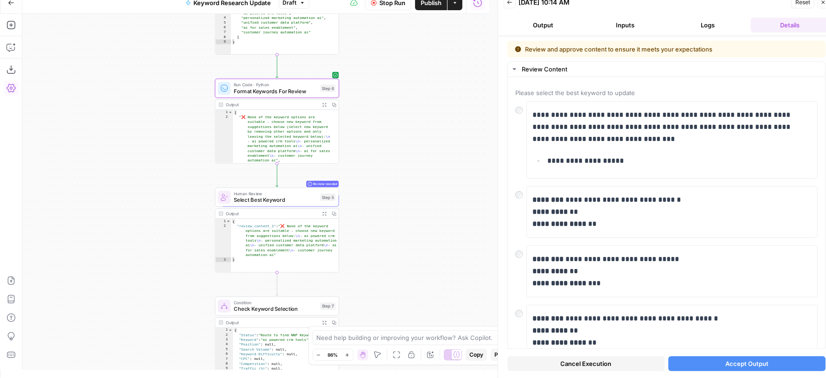
click at [693, 362] on button "Accept Output" at bounding box center [746, 363] width 157 height 15
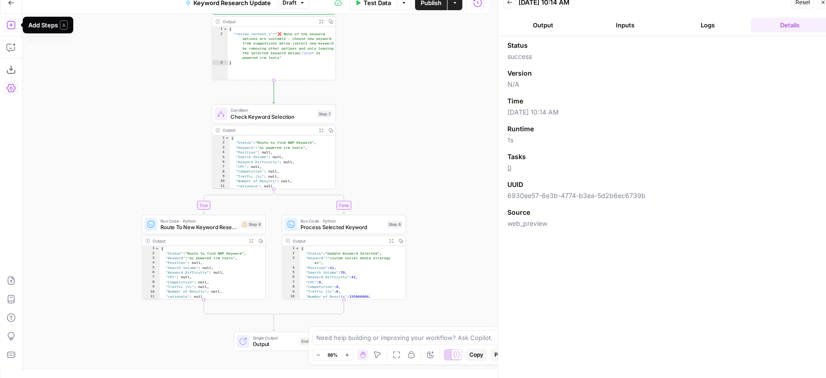
click at [13, 23] on icon "button" at bounding box center [10, 24] width 9 height 9
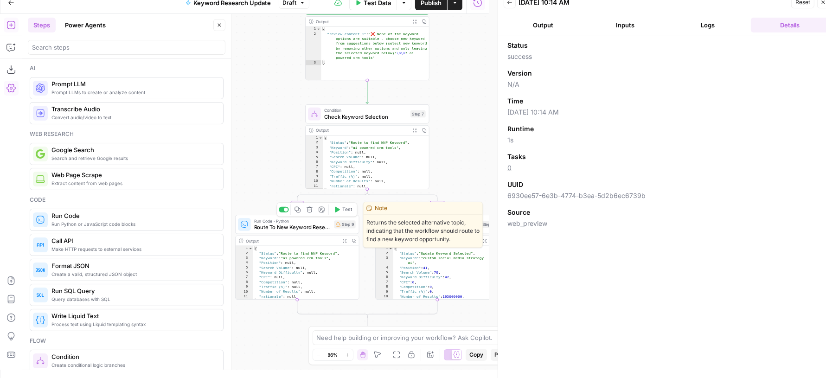
click at [280, 228] on span "Route To New Keyword Research" at bounding box center [292, 227] width 77 height 8
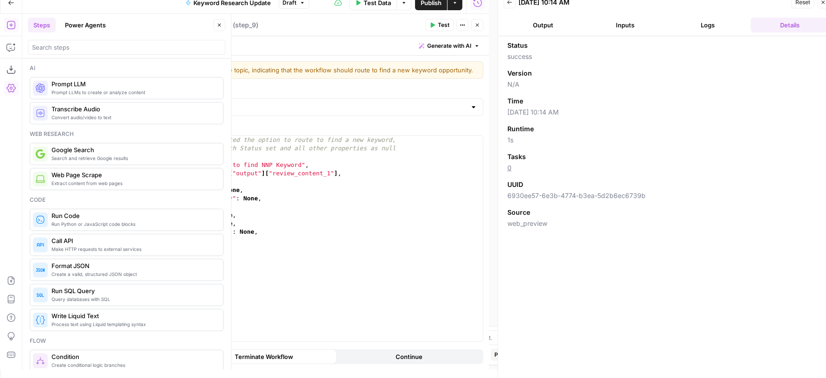
click at [219, 26] on icon "button" at bounding box center [220, 25] width 6 height 6
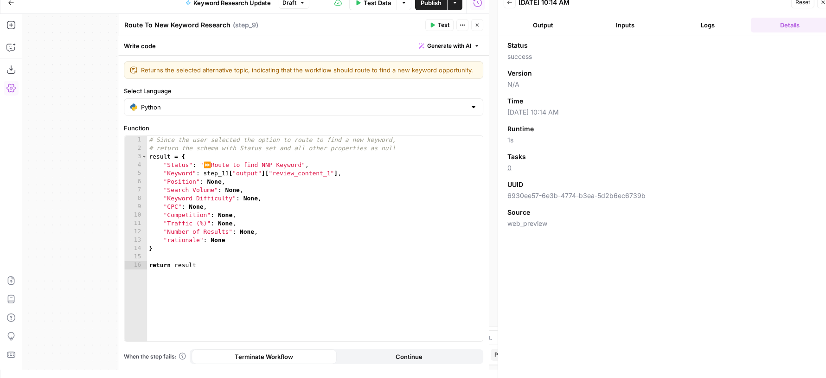
click at [443, 44] on span "Generate with AI" at bounding box center [449, 46] width 44 height 8
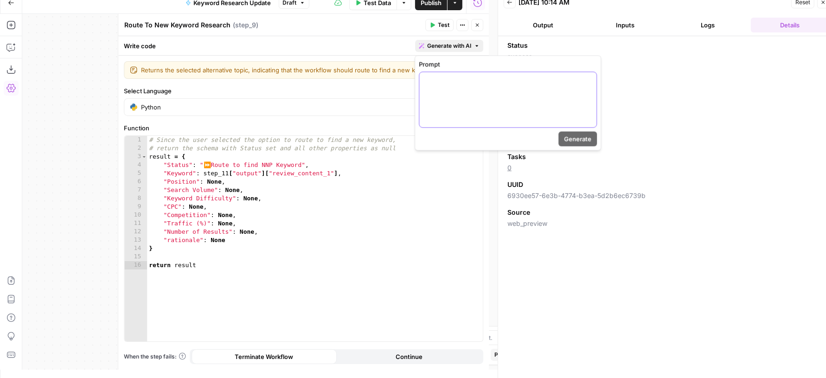
click at [503, 90] on div at bounding box center [507, 99] width 177 height 55
click at [478, 22] on icon "button" at bounding box center [478, 25] width 6 height 6
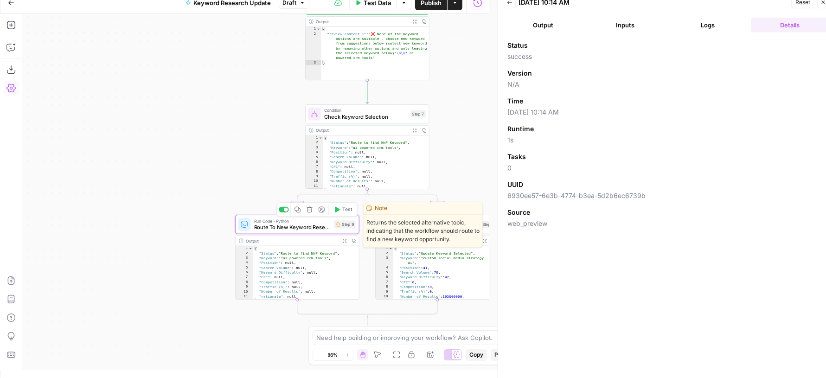
click at [313, 229] on span "Route To New Keyword Research" at bounding box center [292, 227] width 77 height 8
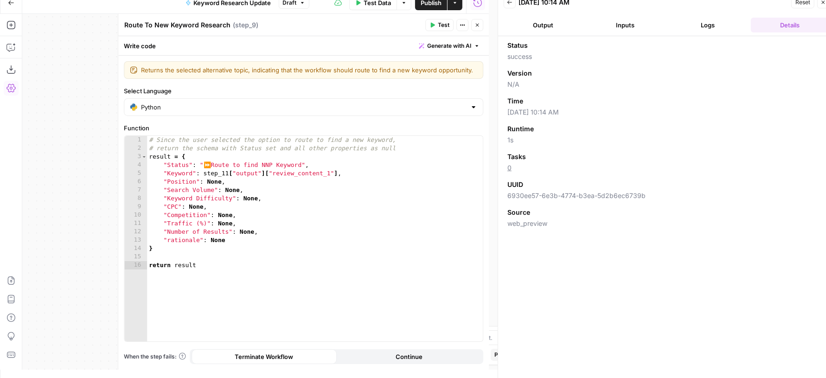
click at [689, 23] on button "Logs" at bounding box center [707, 25] width 79 height 15
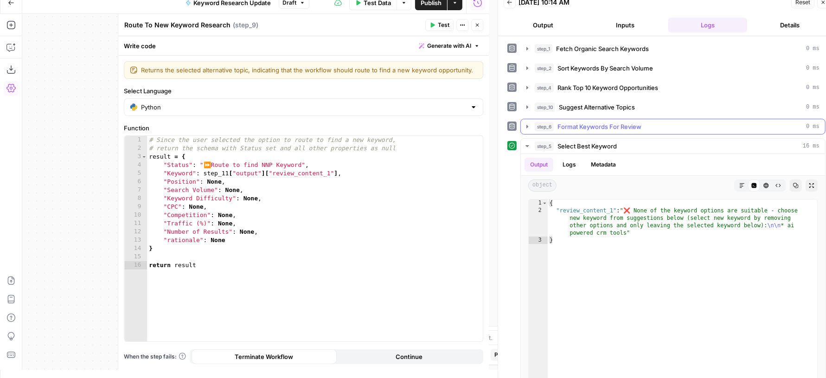
click at [617, 122] on span "Format Keywords For Review" at bounding box center [600, 126] width 84 height 9
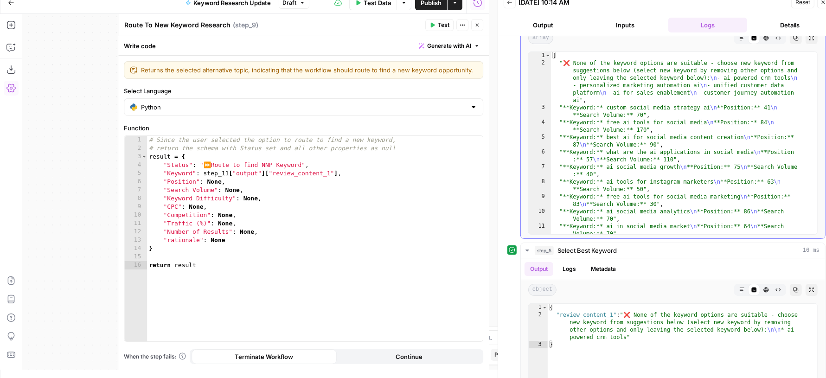
scroll to position [124, 0]
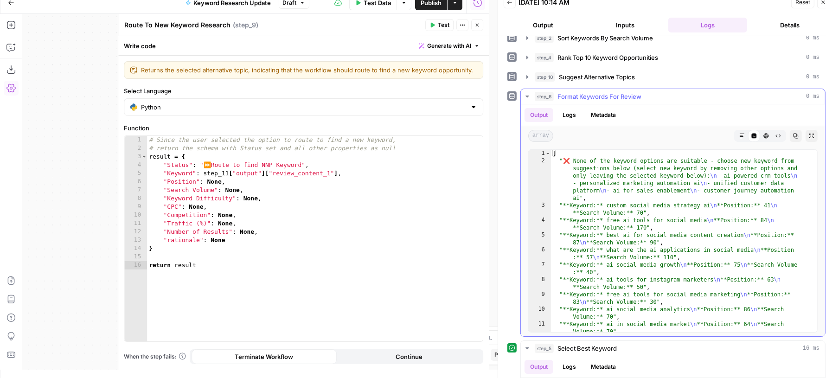
click at [645, 93] on div "step_6 Format Keywords For Review 0 ms" at bounding box center [677, 96] width 285 height 9
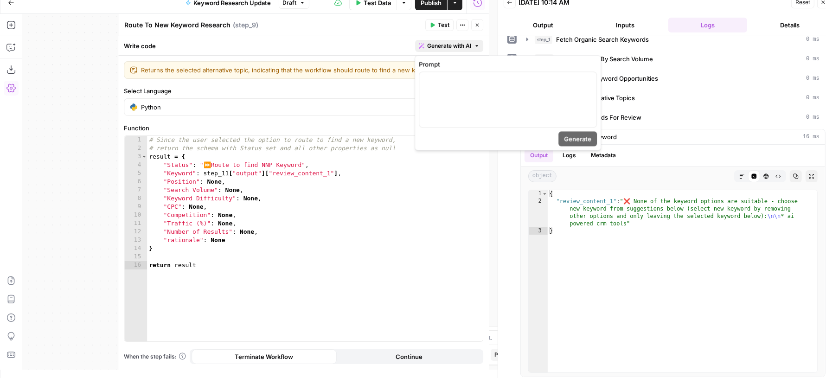
click at [433, 48] on span "Generate with AI" at bounding box center [449, 46] width 44 height 8
click at [437, 77] on p at bounding box center [508, 80] width 166 height 9
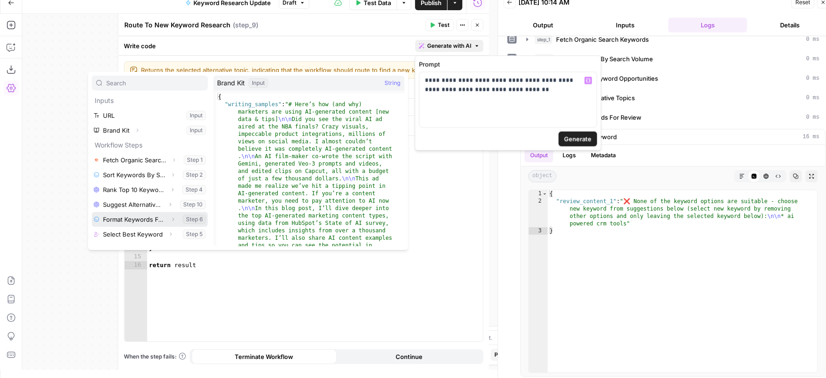
click at [173, 219] on icon "button" at bounding box center [173, 219] width 2 height 3
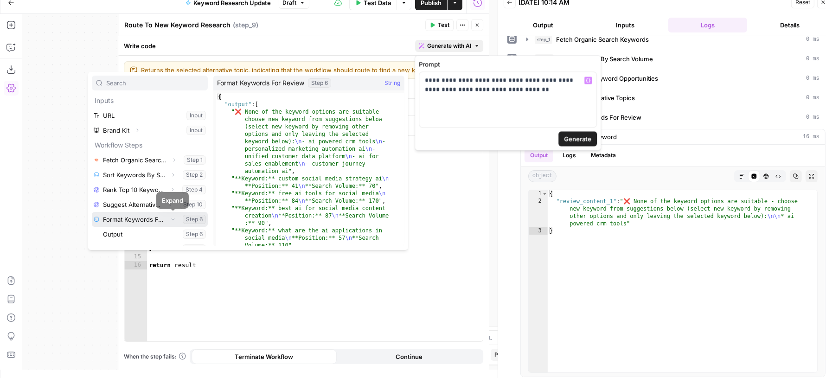
scroll to position [10, 0]
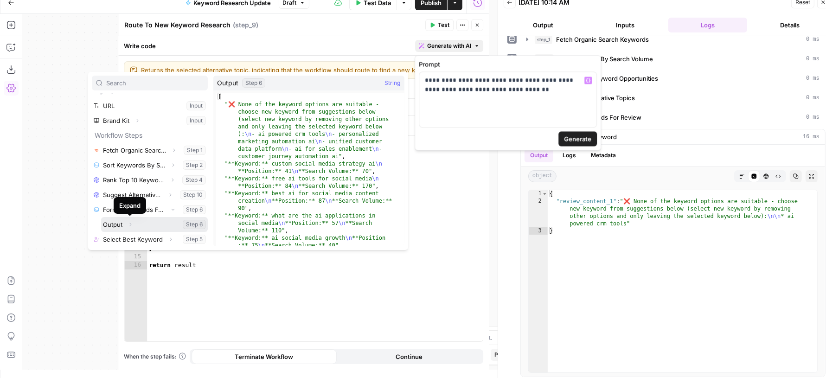
click at [129, 222] on icon "button" at bounding box center [131, 225] width 6 height 6
click at [144, 220] on button "Select variable Output" at bounding box center [154, 224] width 107 height 15
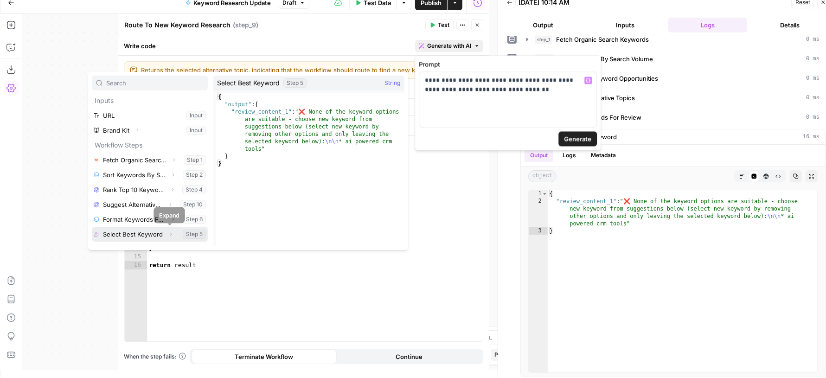
click at [170, 234] on icon "button" at bounding box center [171, 234] width 6 height 6
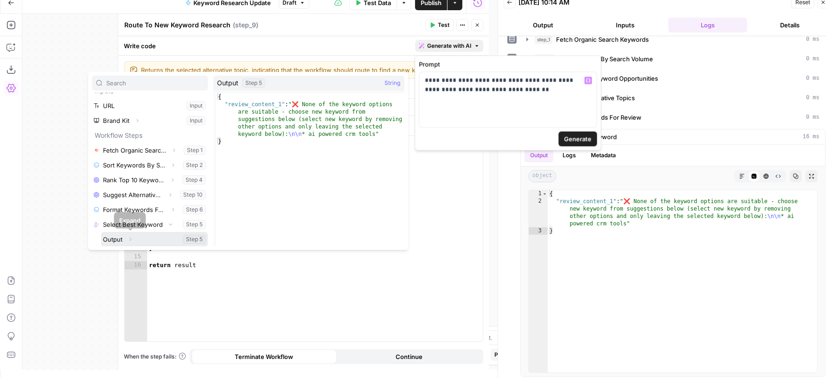
click at [131, 238] on icon "button" at bounding box center [131, 240] width 6 height 6
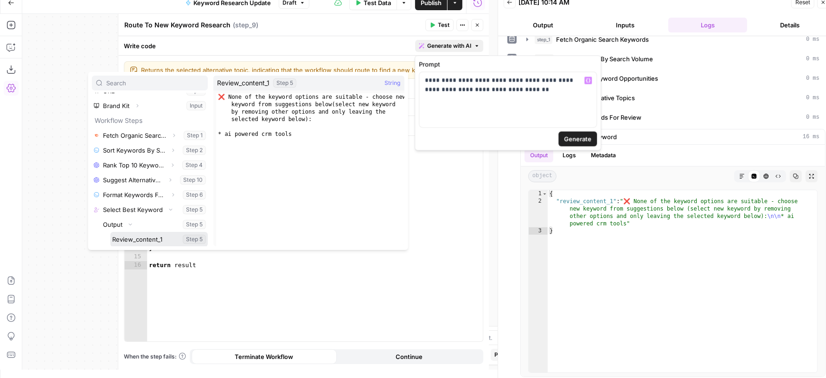
click at [142, 238] on button "Select variable Review_content_1" at bounding box center [158, 239] width 97 height 15
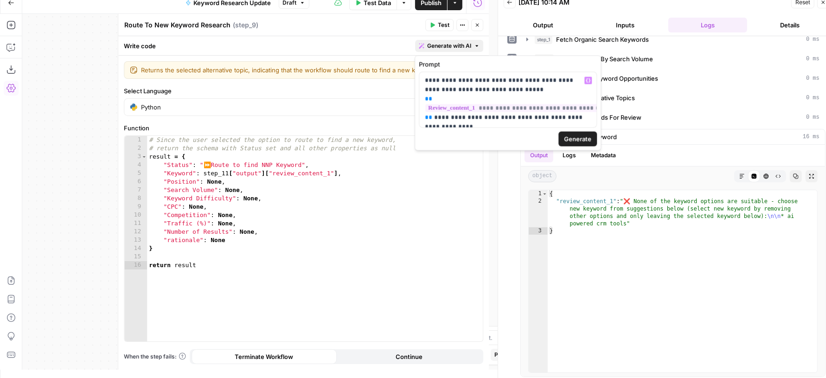
click at [570, 141] on span "Generate" at bounding box center [577, 139] width 27 height 9
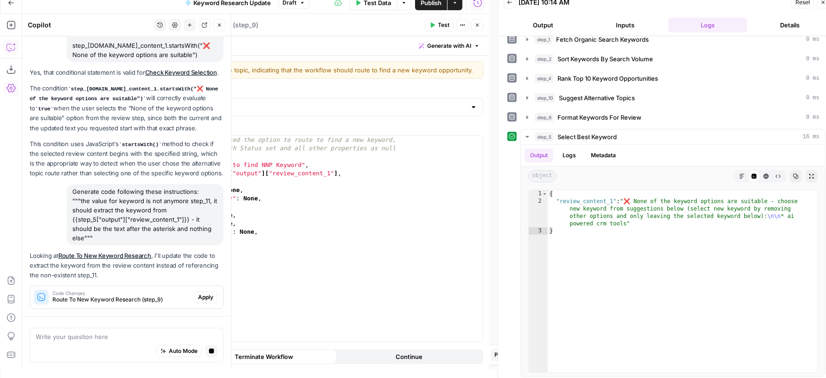
scroll to position [351, 0]
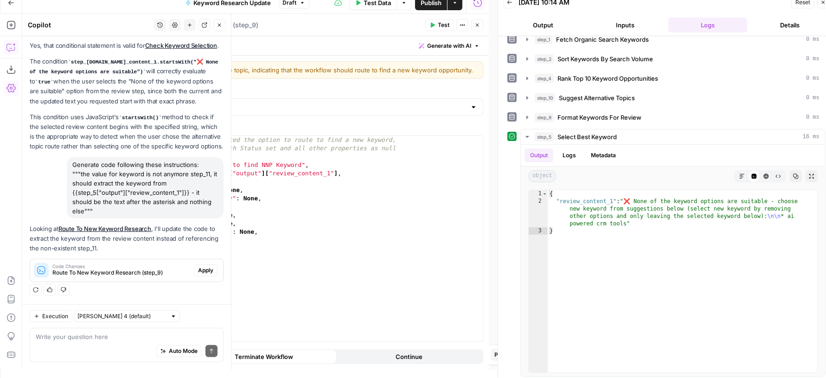
click at [203, 271] on span "Apply" at bounding box center [205, 270] width 15 height 8
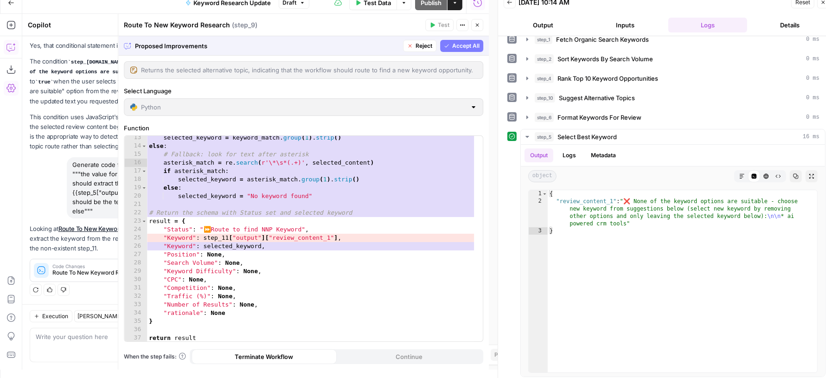
scroll to position [103, 0]
click at [472, 47] on span "Accept All" at bounding box center [465, 46] width 27 height 8
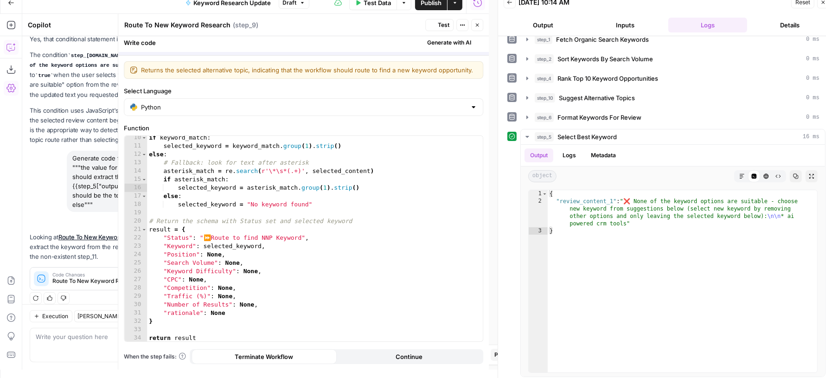
scroll to position [77, 0]
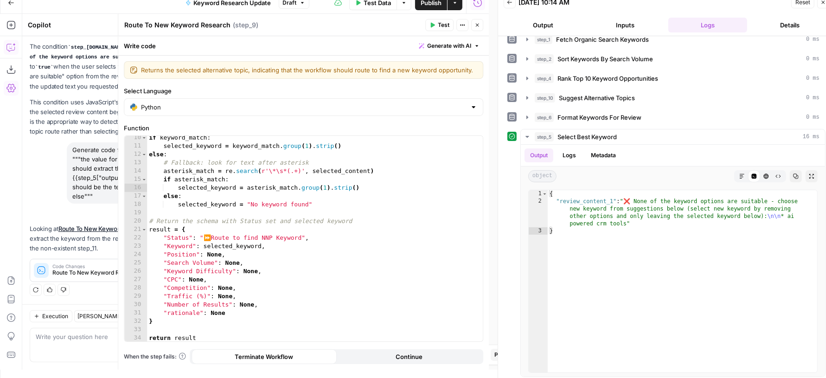
click at [443, 26] on span "Test" at bounding box center [444, 25] width 12 height 8
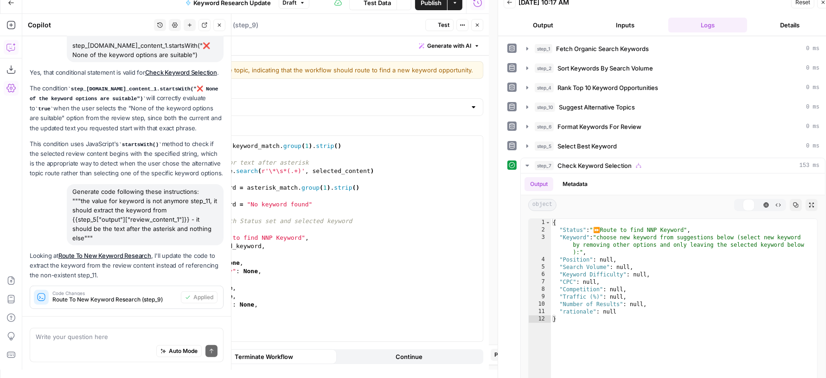
scroll to position [366, 0]
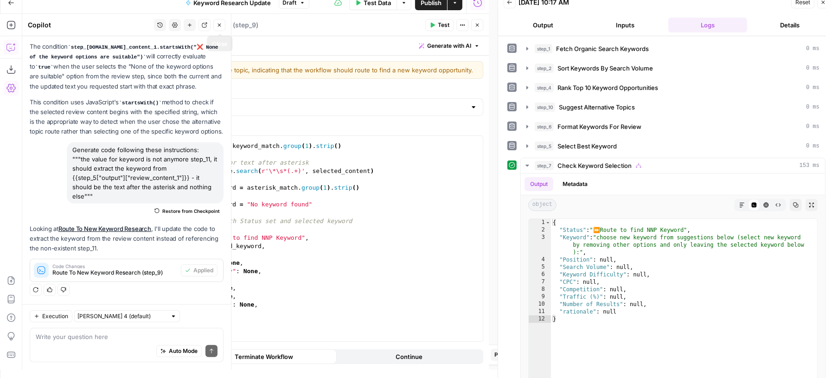
click at [221, 26] on icon "button" at bounding box center [220, 25] width 6 height 6
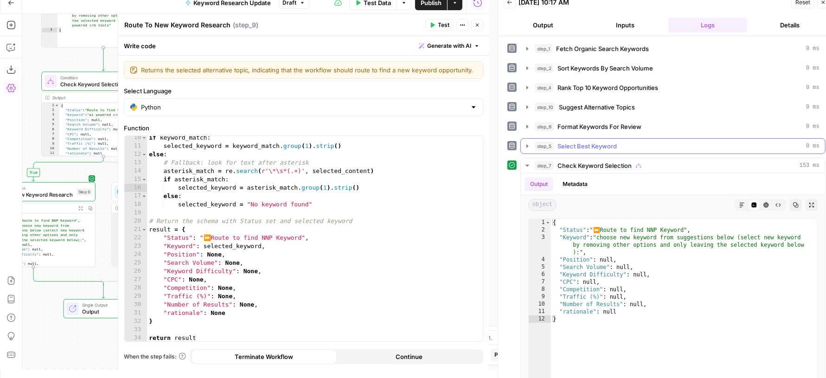
click at [564, 147] on span "Select Best Keyword" at bounding box center [587, 145] width 59 height 9
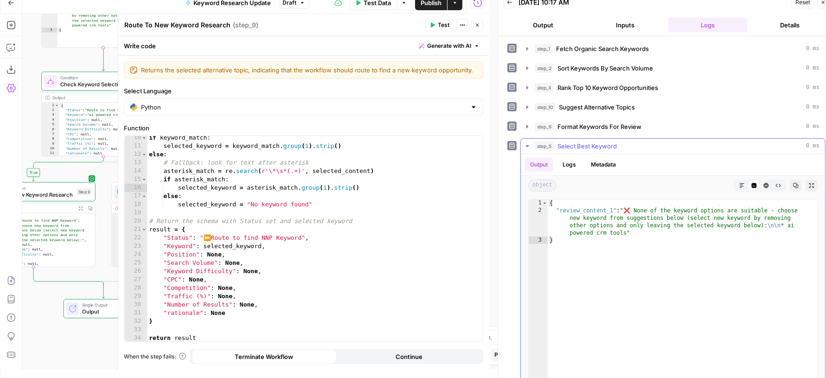
scroll to position [14, 0]
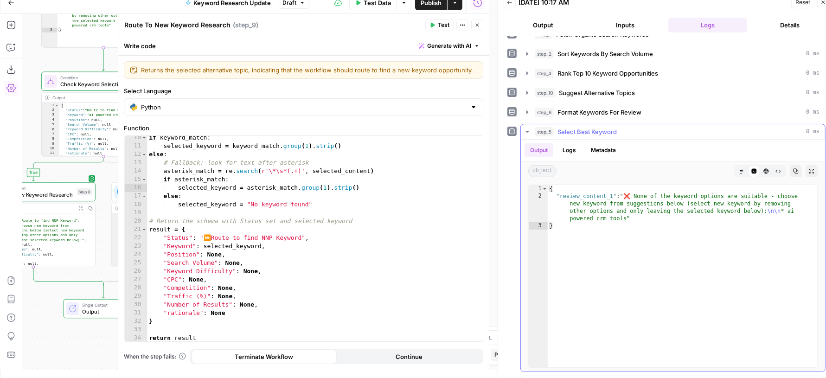
click at [623, 130] on div "step_5 Select Best Keyword 0 ms" at bounding box center [677, 131] width 285 height 9
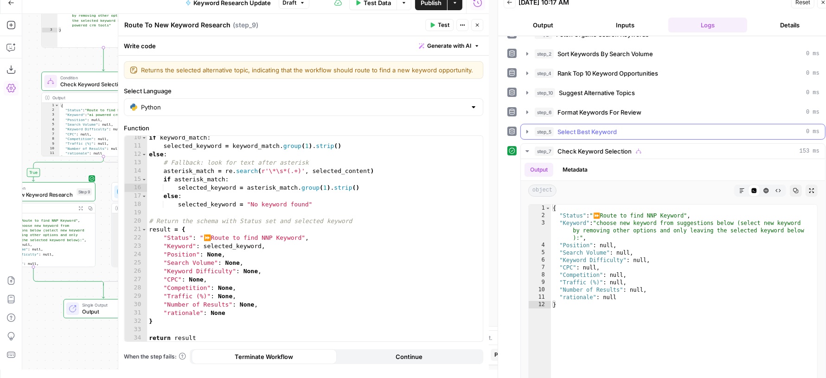
click at [623, 131] on div "step_5 Select Best Keyword 0 ms" at bounding box center [677, 131] width 285 height 9
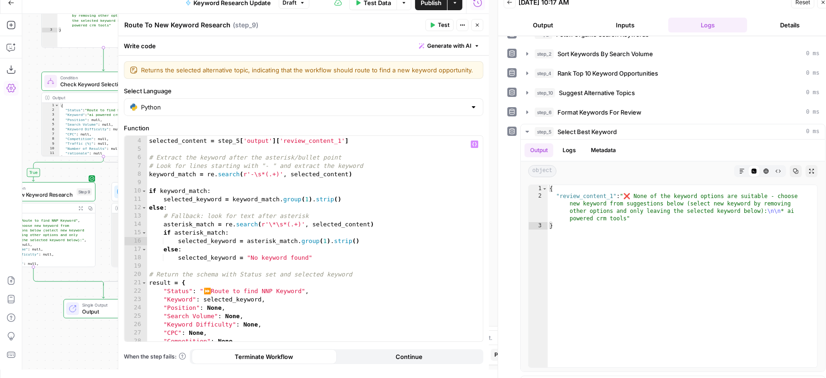
scroll to position [0, 0]
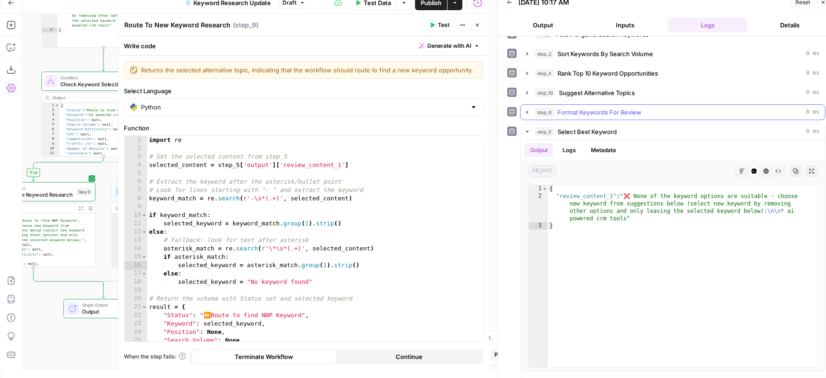
click at [587, 109] on span "Format Keywords For Review" at bounding box center [600, 112] width 84 height 9
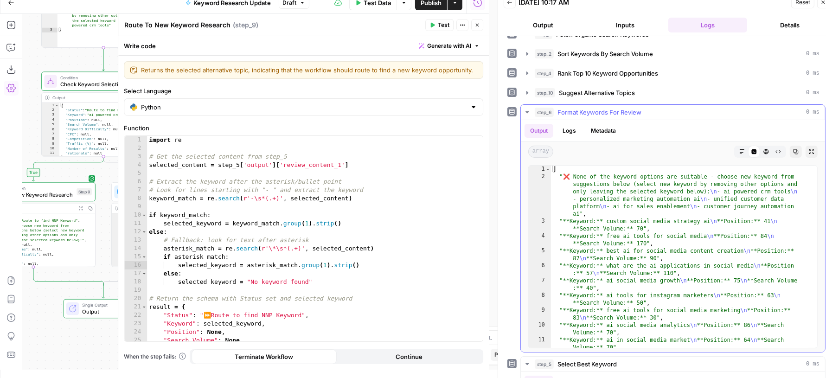
click at [587, 111] on span "Format Keywords For Review" at bounding box center [600, 112] width 84 height 9
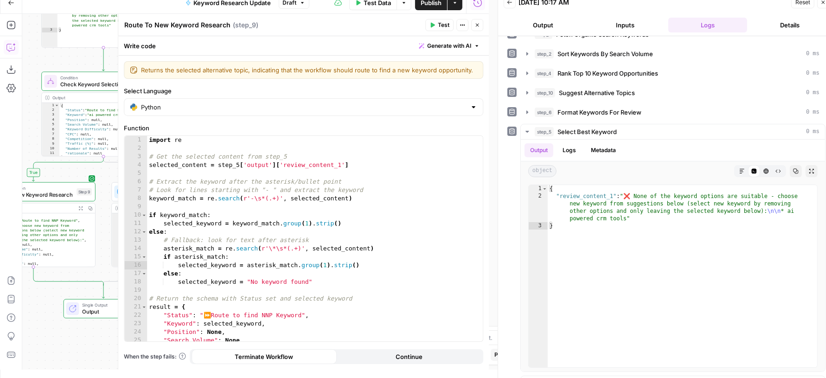
click at [13, 49] on icon "button" at bounding box center [10, 47] width 9 height 9
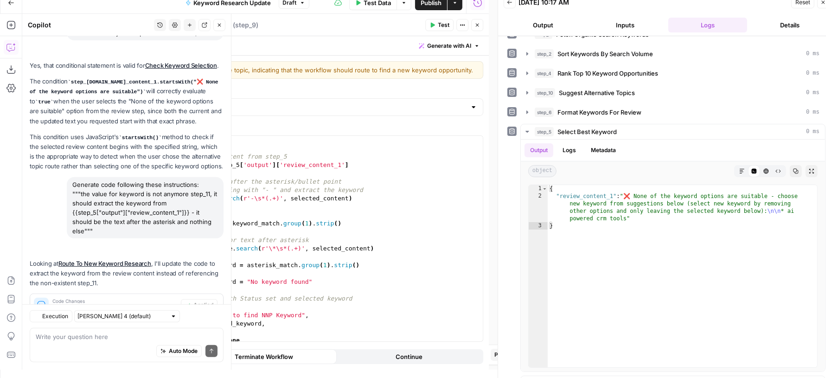
scroll to position [366, 0]
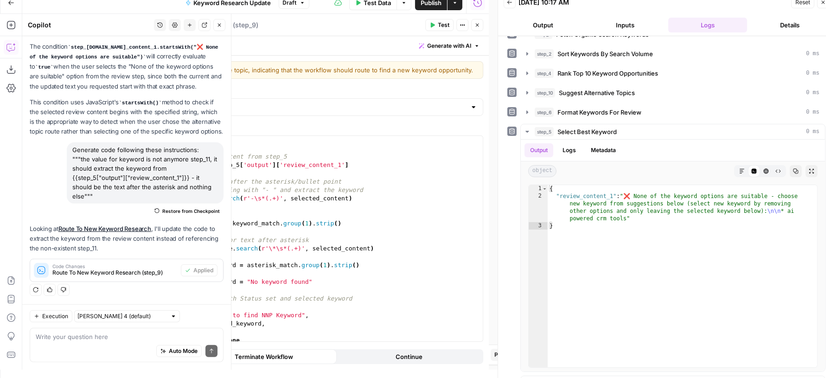
click at [69, 342] on div "Auto Mode Send" at bounding box center [127, 351] width 182 height 20
type textarea "it's not working -"
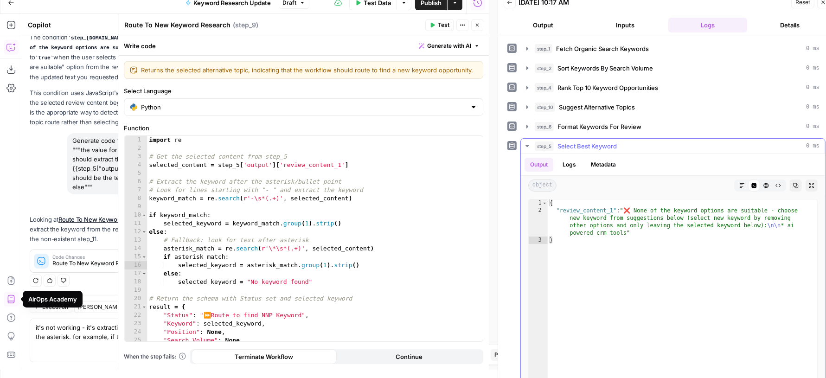
type textarea "it's not working - it's extracting the text after the dash not after the asteri…"
type textarea "**********"
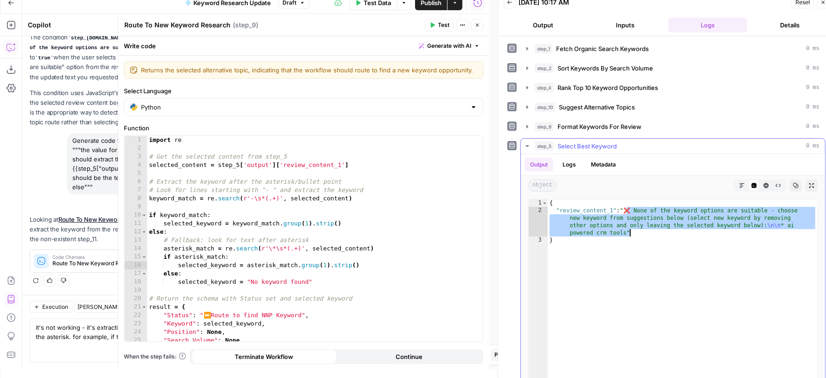
drag, startPoint x: 627, startPoint y: 206, endPoint x: 629, endPoint y: 227, distance: 21.0
click at [629, 227] on div "{ "review_content_1" : "❌ None of the keyword options are suitable - choose new…" at bounding box center [683, 298] width 270 height 198
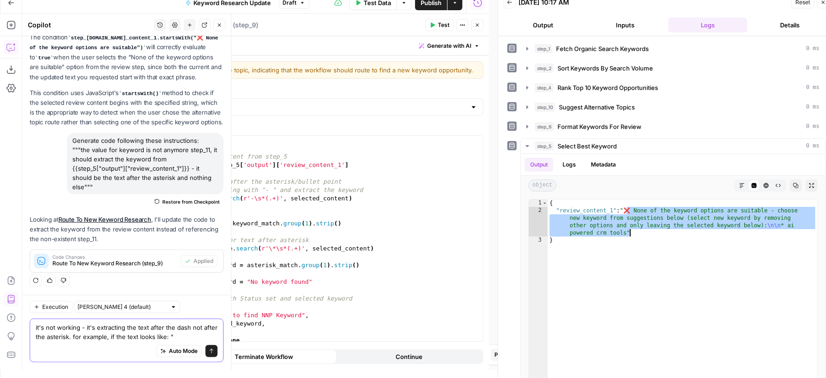
click at [188, 335] on textarea "it's not working - it's extracting the text after the dash not after the asteri…" at bounding box center [127, 332] width 182 height 19
paste textarea "❌ None of the keyword options are suitable - choose new keyword from suggestion…"
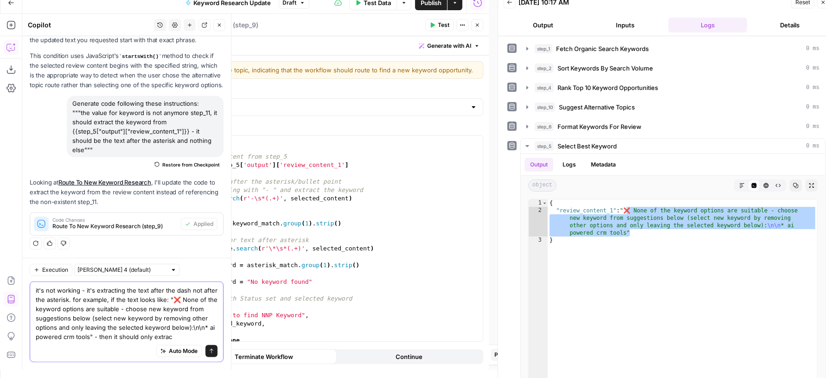
scroll to position [421, 0]
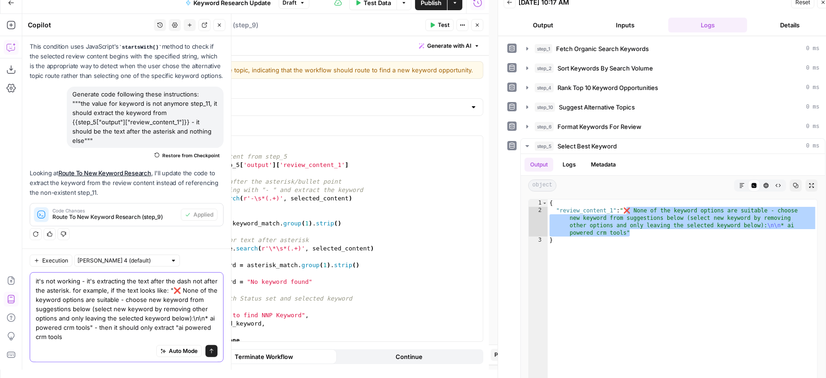
type textarea "it's not working - it's extracting the text after the dash not after the asteri…"
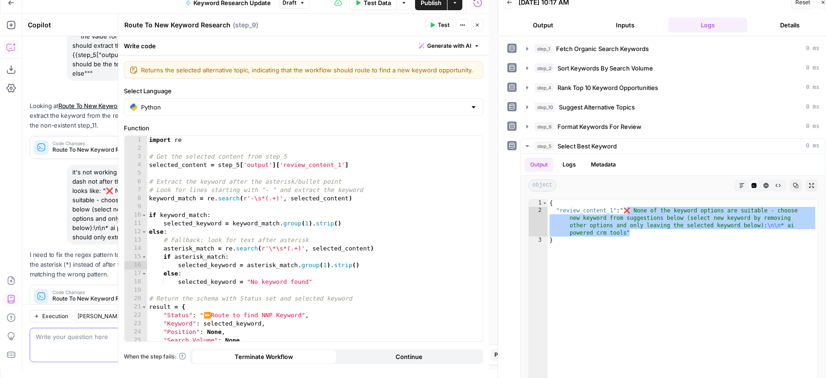
scroll to position [523, 0]
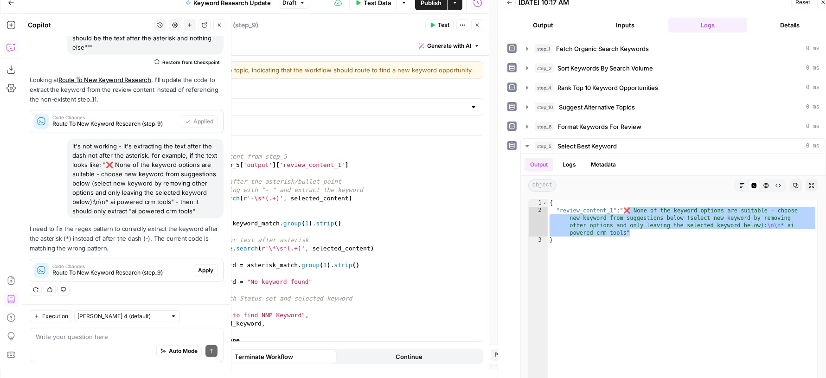
click at [198, 270] on span "Apply" at bounding box center [205, 270] width 15 height 8
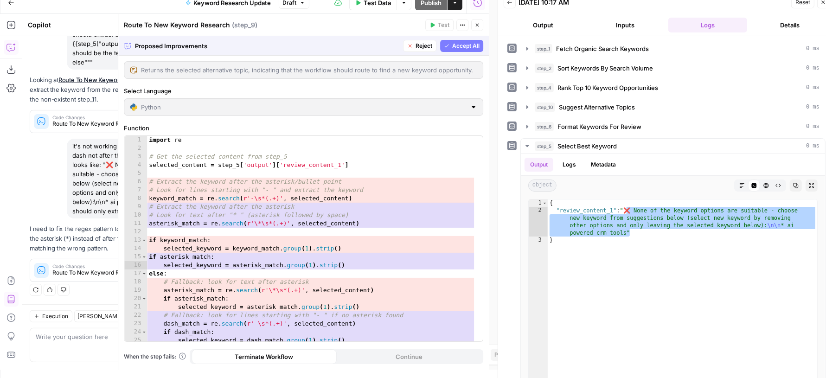
click at [463, 46] on span "Accept All" at bounding box center [465, 46] width 27 height 8
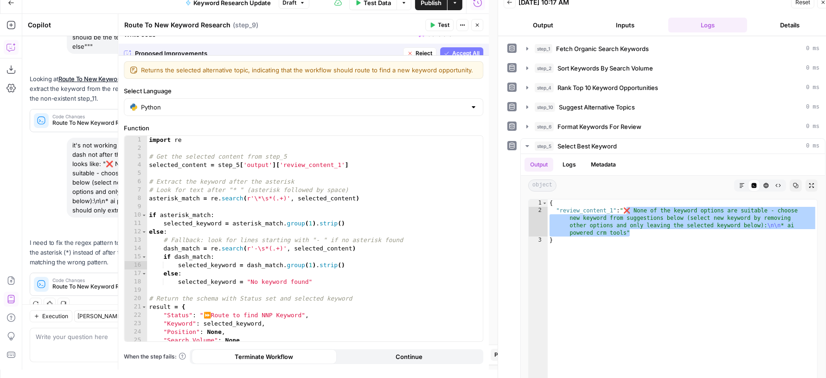
scroll to position [538, 0]
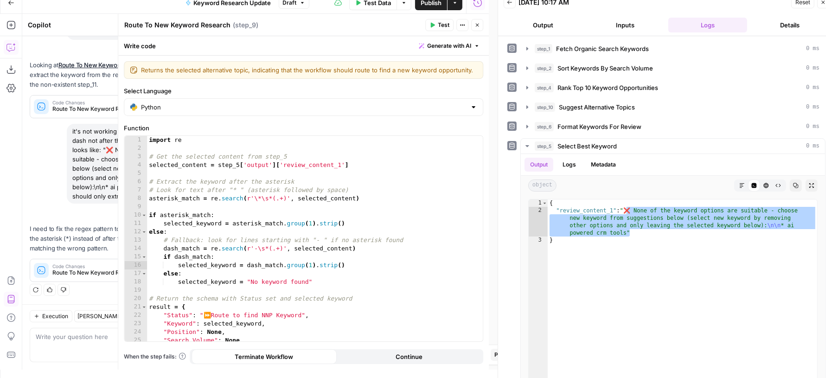
click at [444, 27] on span "Test" at bounding box center [444, 25] width 12 height 8
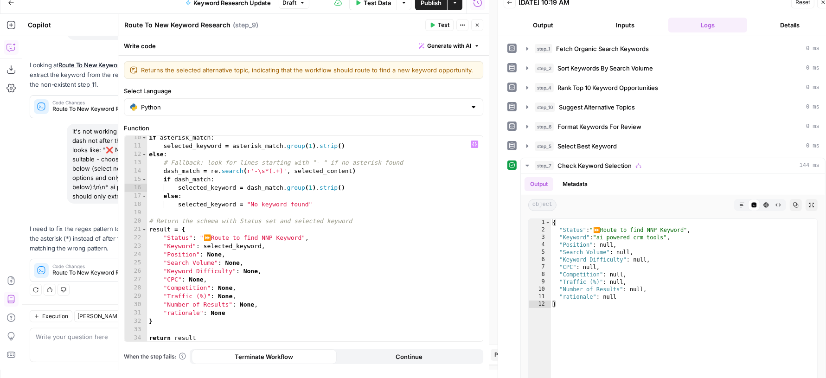
scroll to position [77, 0]
click at [477, 25] on icon "button" at bounding box center [477, 25] width 3 height 3
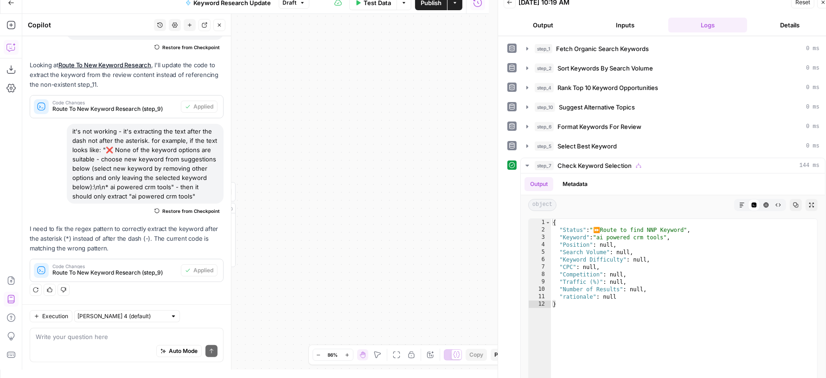
click at [221, 25] on icon "button" at bounding box center [220, 25] width 6 height 6
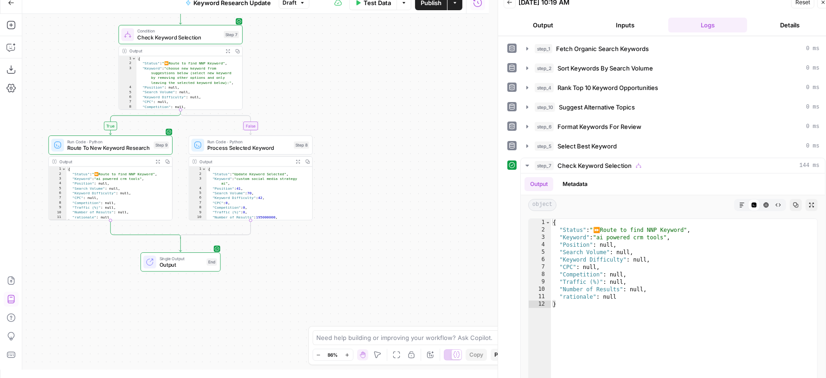
click at [260, 146] on span "Process Selected Keyword" at bounding box center [249, 148] width 84 height 8
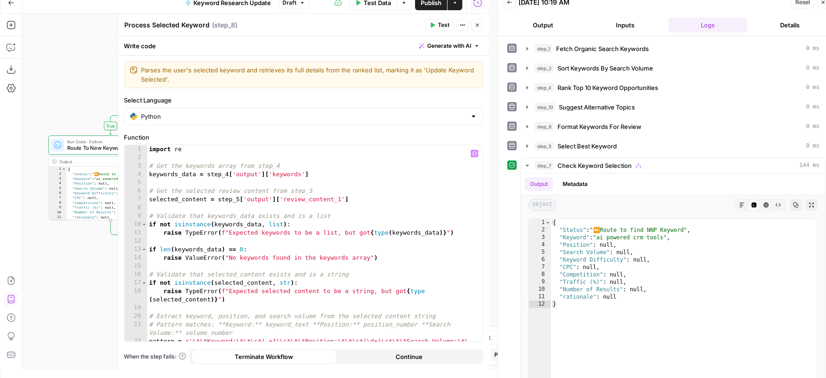
scroll to position [0, 0]
click at [624, 88] on span "Rank Top 10 Keyword Opportunities" at bounding box center [608, 87] width 101 height 9
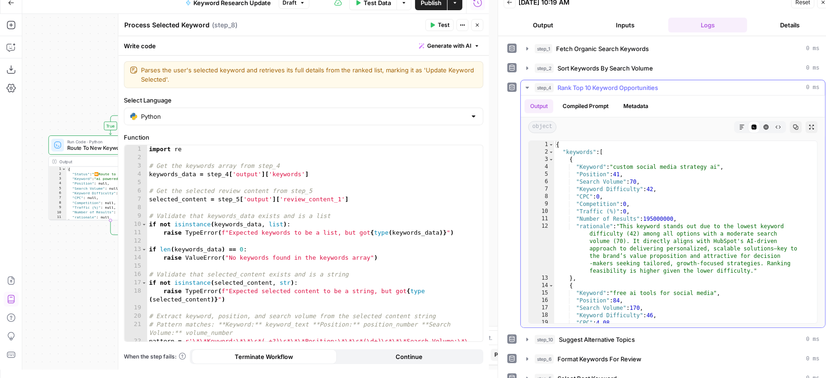
click at [624, 88] on span "Rank Top 10 Keyword Opportunities" at bounding box center [608, 87] width 101 height 9
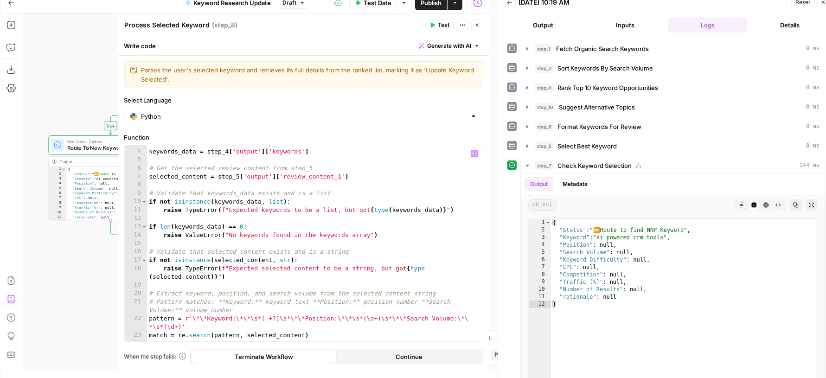
scroll to position [245, 0]
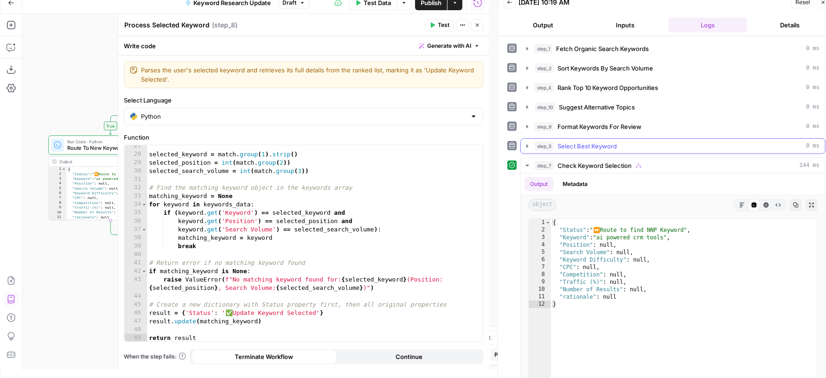
click at [628, 144] on div "step_5 Select Best Keyword 0 ms" at bounding box center [677, 145] width 285 height 9
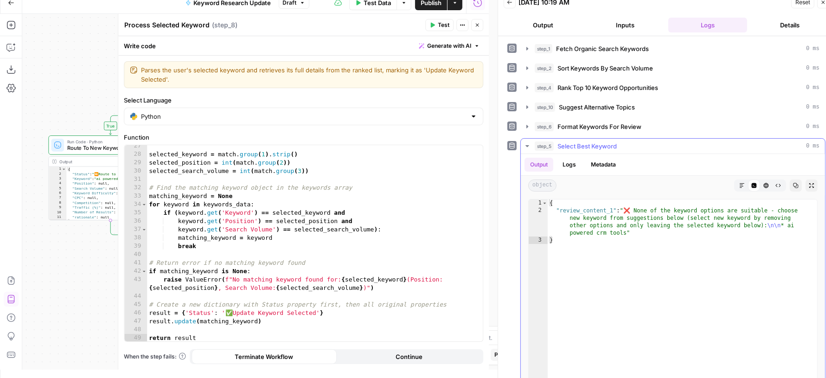
click at [627, 144] on div "step_5 Select Best Keyword 0 ms" at bounding box center [677, 145] width 285 height 9
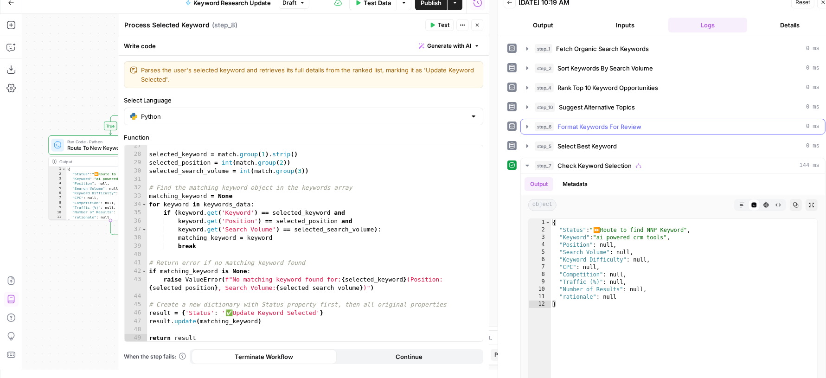
click at [627, 122] on span "Format Keywords For Review" at bounding box center [600, 126] width 84 height 9
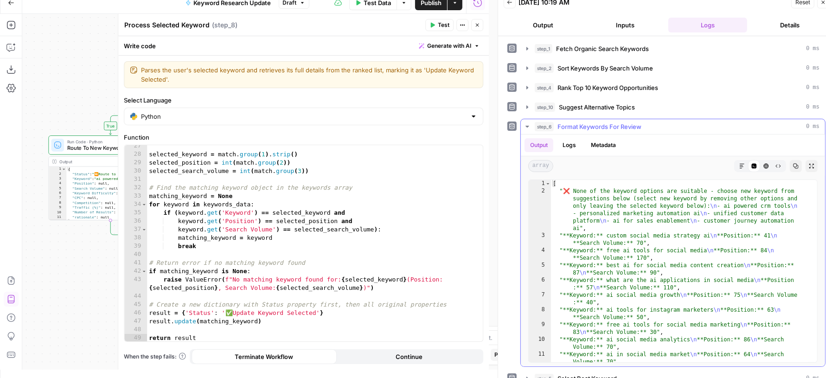
click at [627, 122] on span "Format Keywords For Review" at bounding box center [600, 126] width 84 height 9
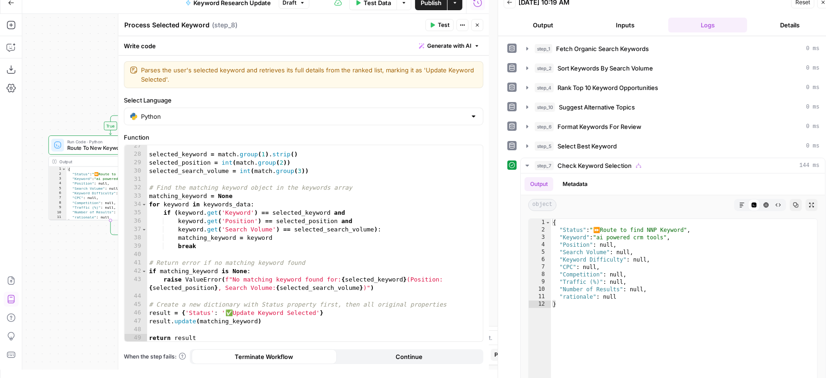
click at [477, 23] on icon "button" at bounding box center [478, 25] width 6 height 6
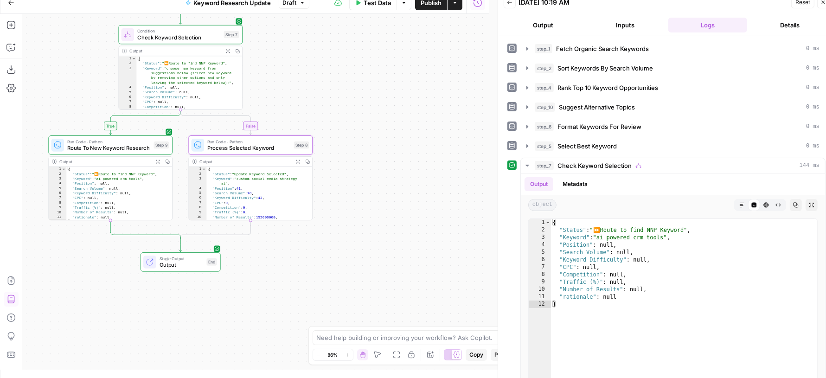
click at [432, 6] on span "Publish" at bounding box center [431, 2] width 21 height 9
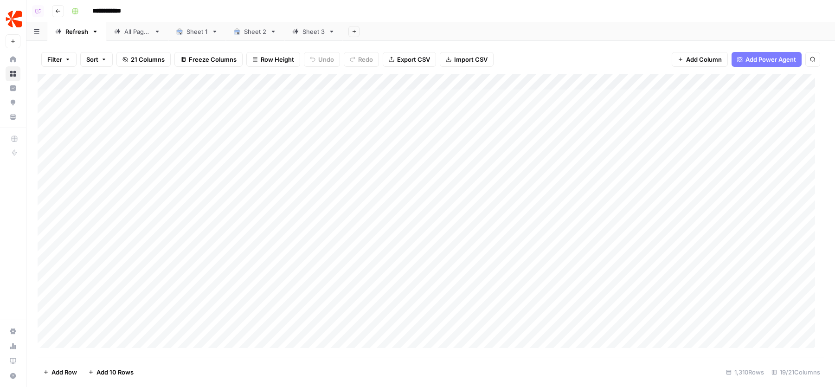
click at [193, 37] on link "Sheet 1" at bounding box center [197, 31] width 58 height 19
click at [214, 32] on icon "button" at bounding box center [215, 31] width 6 height 6
click at [231, 82] on span "Delete Sheet" at bounding box center [251, 82] width 45 height 9
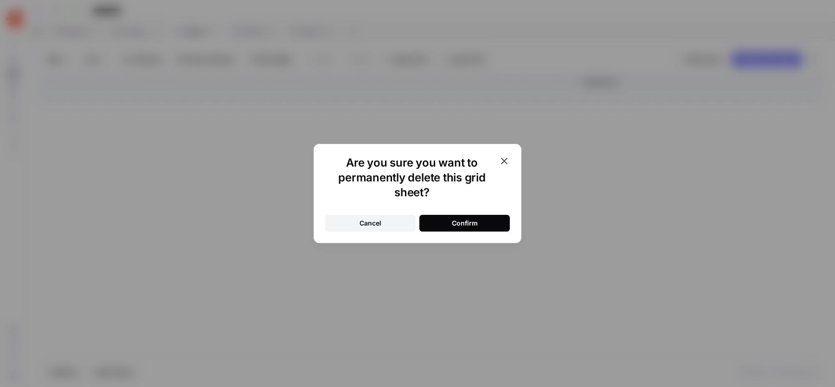
click at [445, 222] on button "Confirm" at bounding box center [464, 223] width 90 height 17
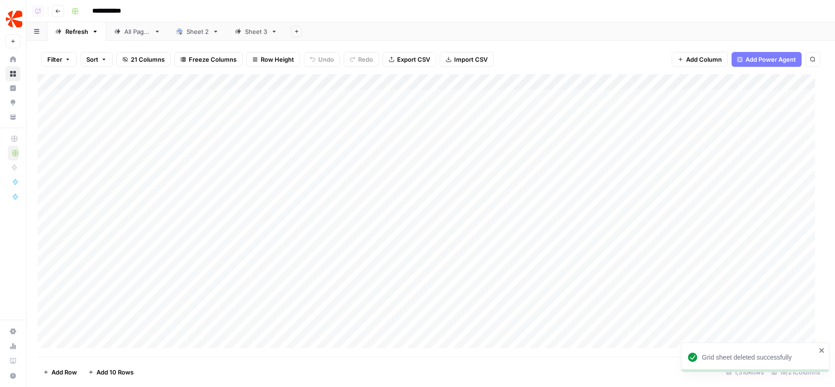
click at [247, 29] on div "Sheet 3" at bounding box center [256, 31] width 22 height 9
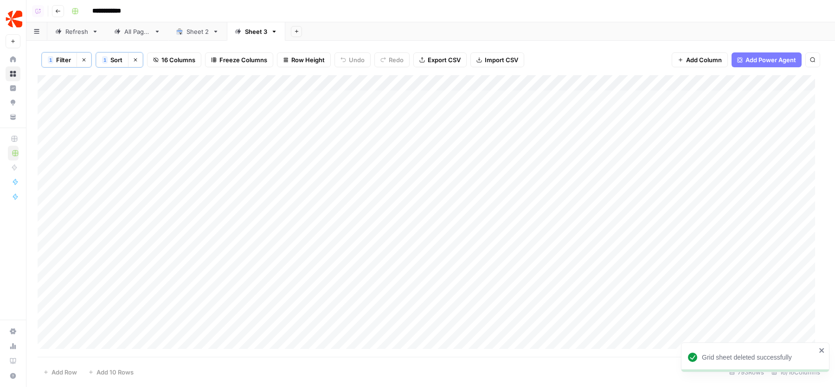
click at [201, 34] on div "Sheet 2" at bounding box center [197, 31] width 22 height 9
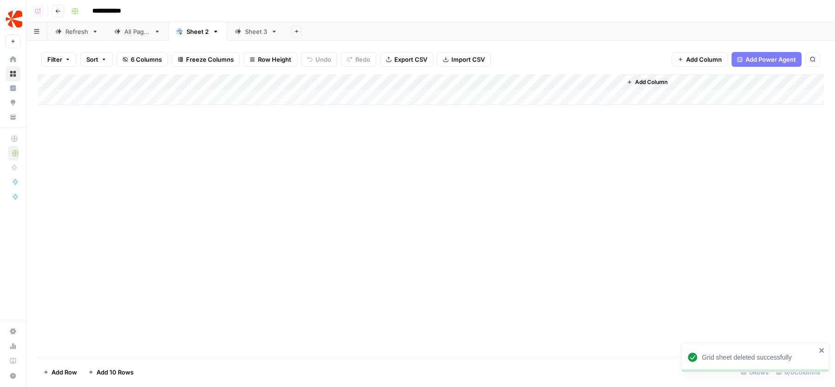
click at [216, 31] on icon "button" at bounding box center [215, 32] width 3 height 2
click at [245, 86] on span "Delete Sheet" at bounding box center [253, 82] width 45 height 9
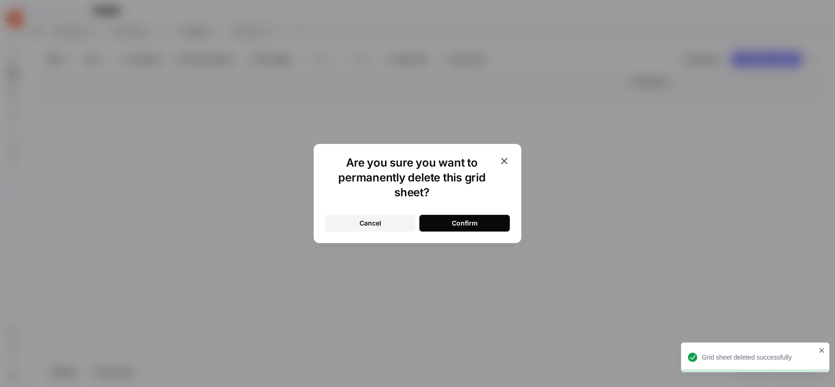
click at [435, 217] on button "Confirm" at bounding box center [464, 223] width 90 height 17
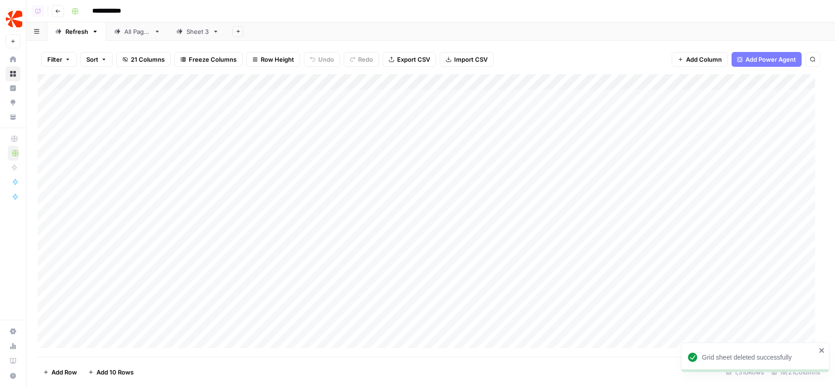
click at [204, 30] on div "Sheet 3" at bounding box center [197, 31] width 22 height 9
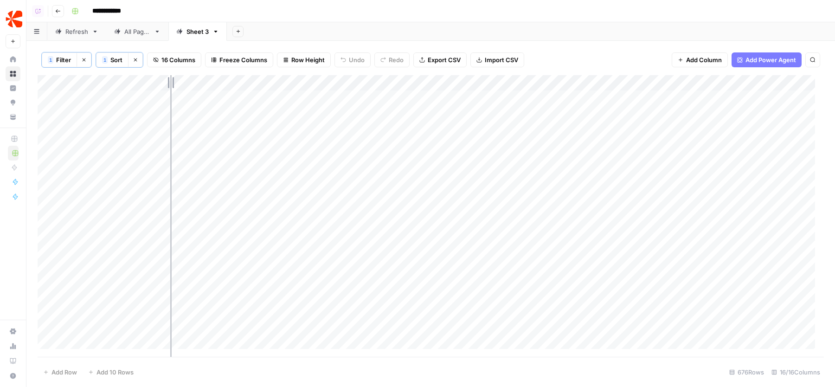
drag, startPoint x: 135, startPoint y: 85, endPoint x: 171, endPoint y: 85, distance: 36.6
click at [171, 85] on div "Add Column" at bounding box center [431, 216] width 786 height 283
click at [69, 34] on div "Refresh" at bounding box center [76, 31] width 23 height 9
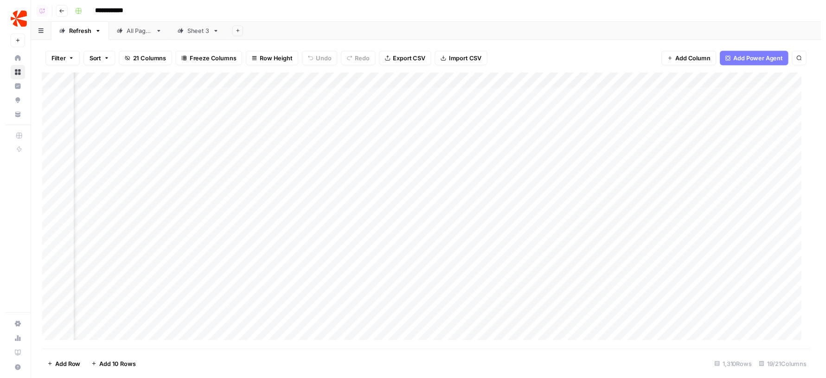
scroll to position [0, 1151]
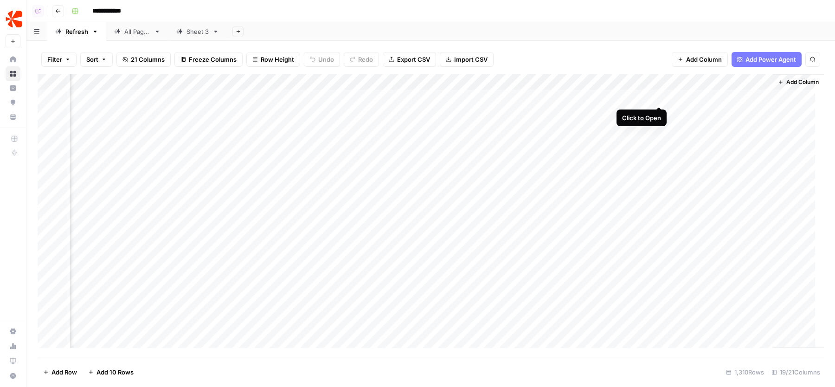
click at [658, 98] on div "Add Column" at bounding box center [431, 215] width 786 height 283
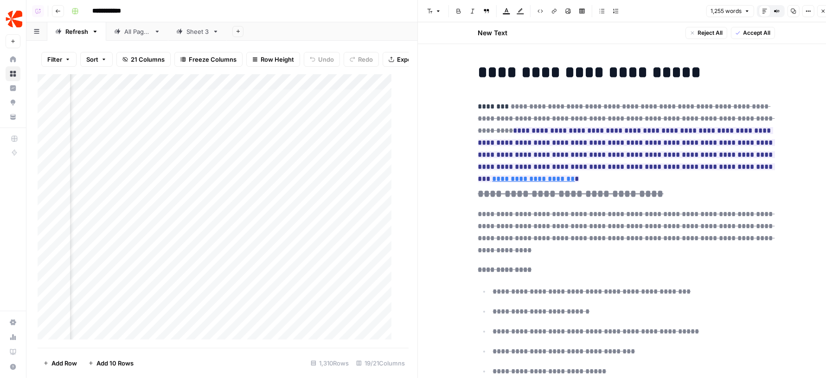
click at [825, 10] on icon "button" at bounding box center [823, 11] width 3 height 3
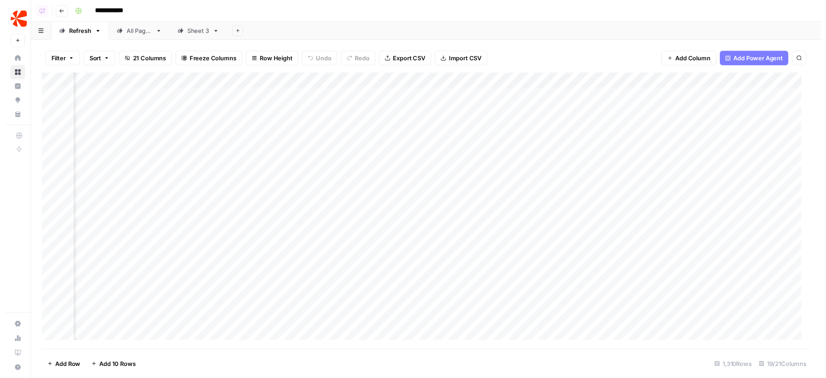
scroll to position [0, 1151]
click at [656, 95] on div "Add Column" at bounding box center [431, 215] width 786 height 283
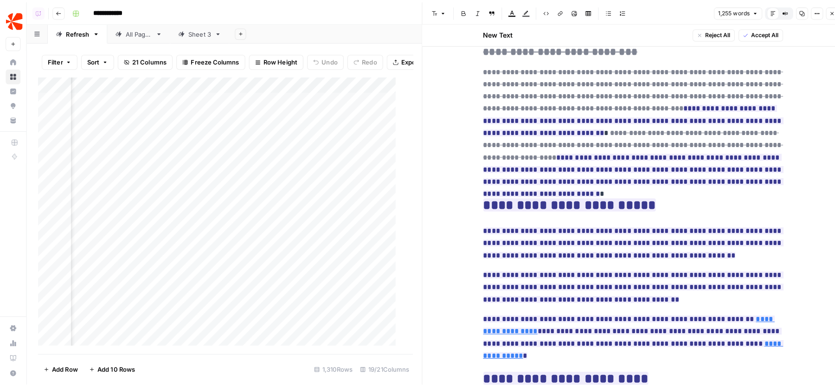
scroll to position [326, 0]
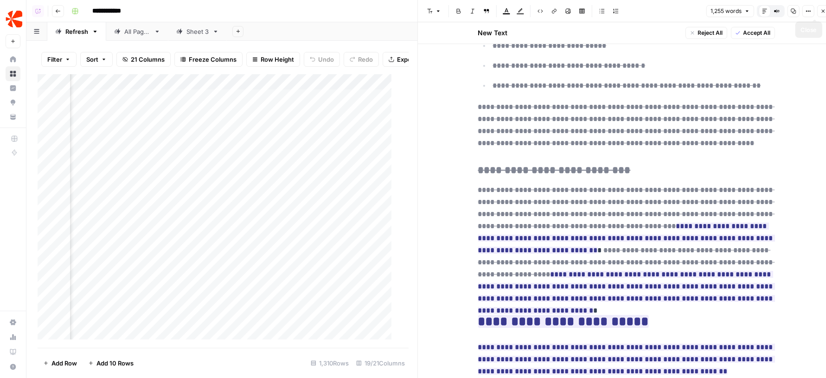
click at [824, 11] on icon "button" at bounding box center [823, 11] width 3 height 3
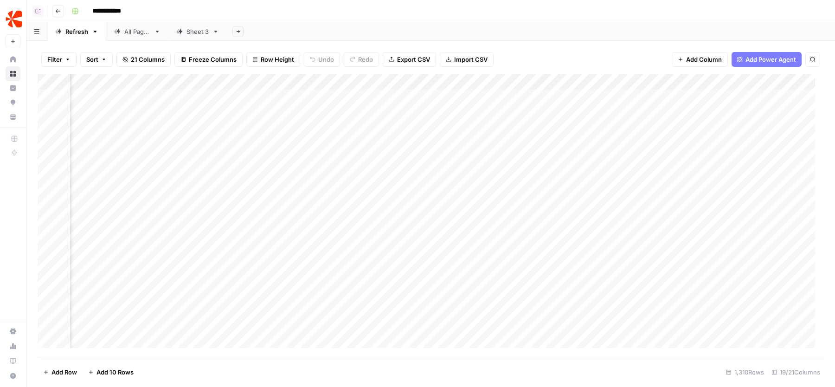
scroll to position [0, 674]
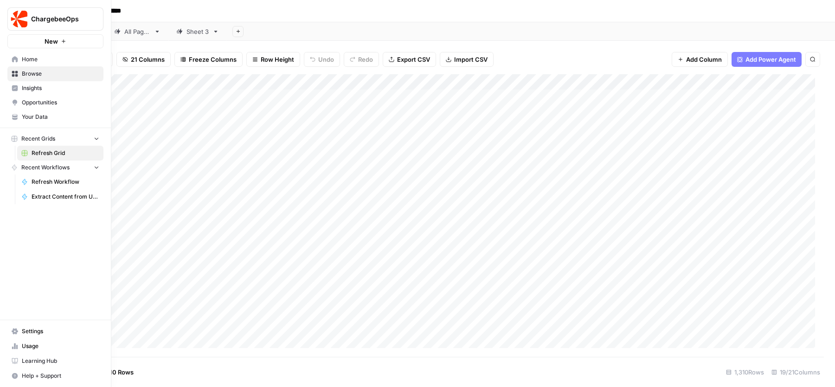
click at [70, 121] on link "Your Data" at bounding box center [55, 116] width 96 height 15
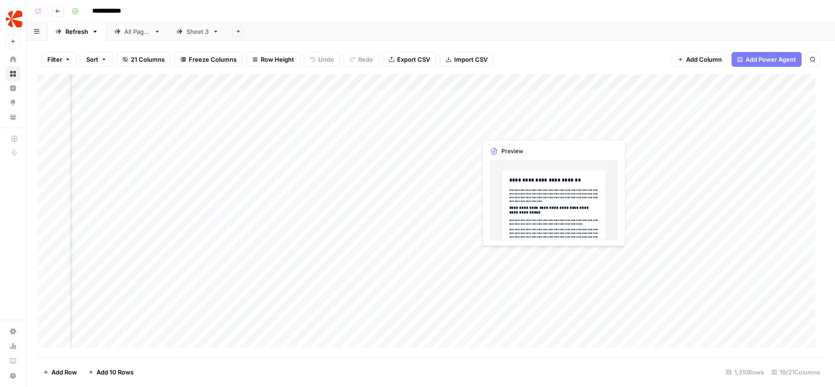
scroll to position [0, 1151]
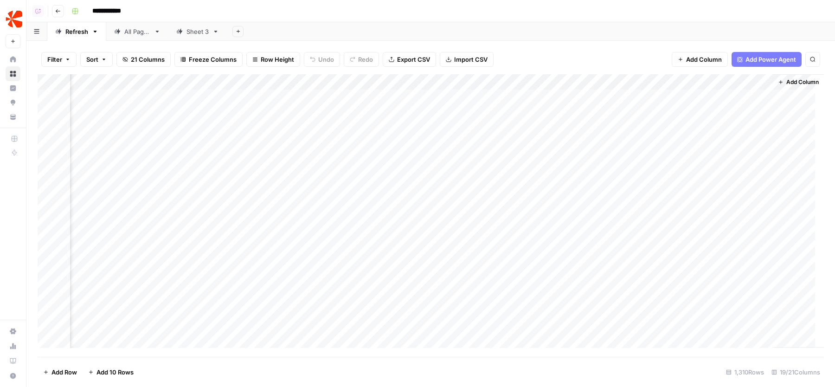
click at [573, 46] on div "Filter Sort 21 Columns Freeze Columns Row Height Undo Redo Export CSV Import CS…" at bounding box center [431, 60] width 786 height 30
click at [589, 29] on div "Add Sheet" at bounding box center [531, 31] width 608 height 19
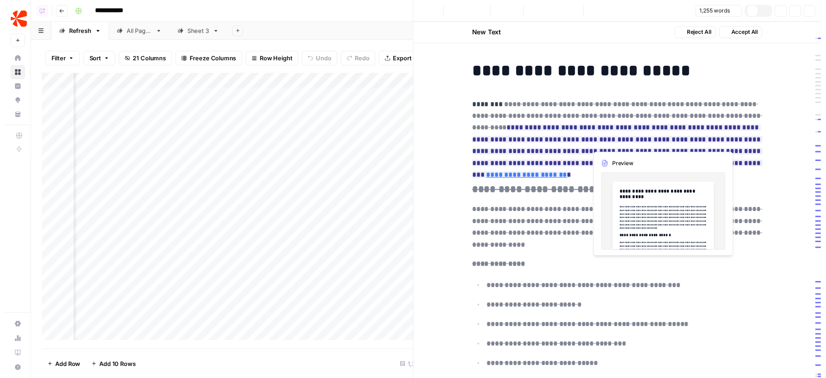
scroll to position [0, 0]
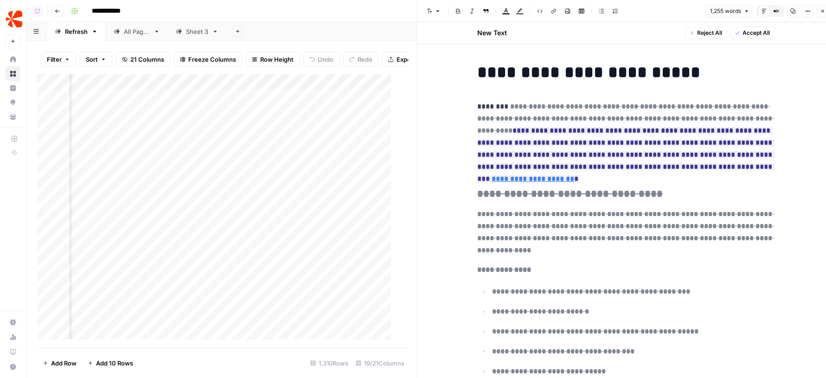
click at [826, 8] on button "Close" at bounding box center [823, 11] width 12 height 12
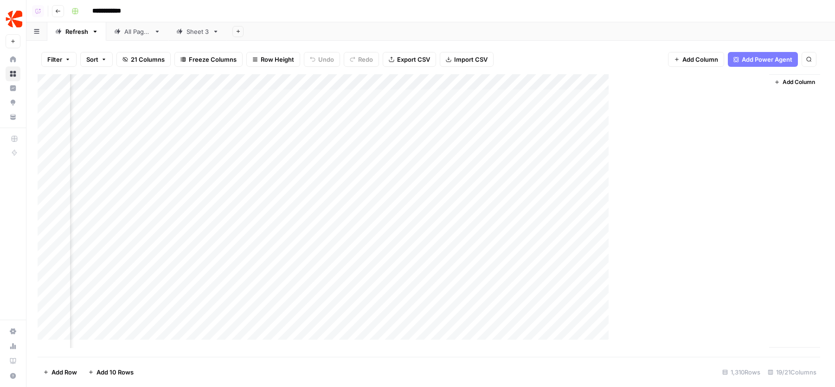
scroll to position [0, 1140]
click at [784, 82] on icon "button" at bounding box center [783, 82] width 4 height 4
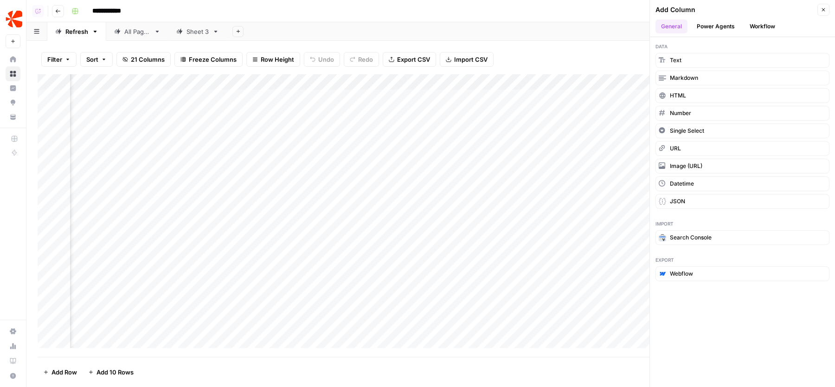
click at [765, 23] on button "Workflow" at bounding box center [762, 26] width 37 height 14
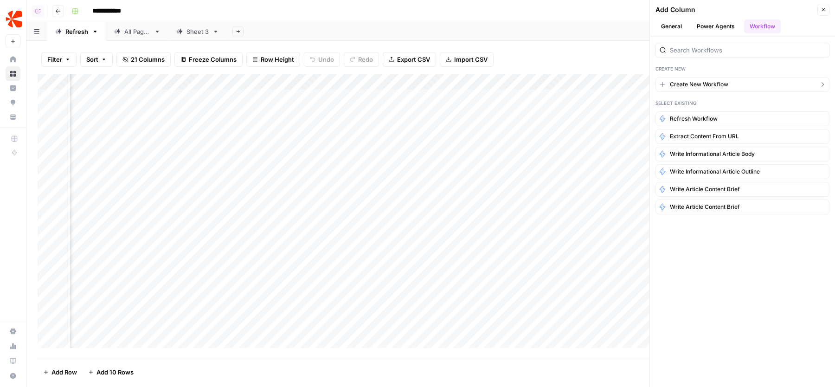
click at [709, 86] on span "Create New Workflow" at bounding box center [699, 84] width 58 height 8
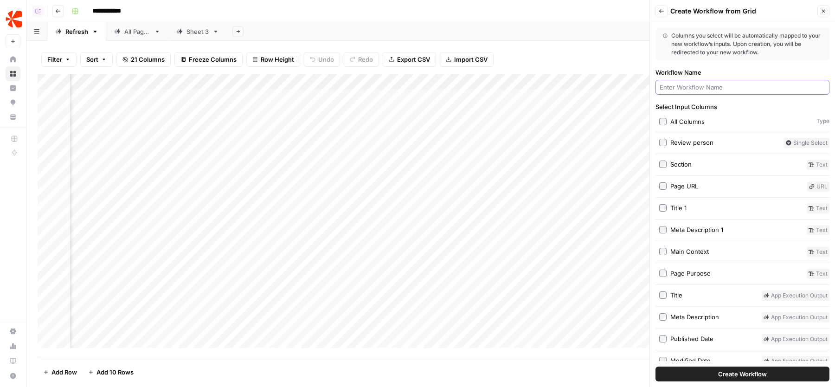
click at [696, 87] on input "Workflow Name" at bounding box center [743, 87] width 166 height 9
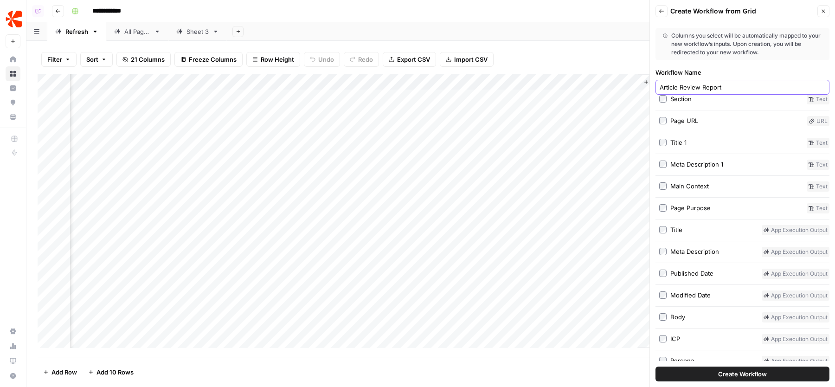
scroll to position [183, 0]
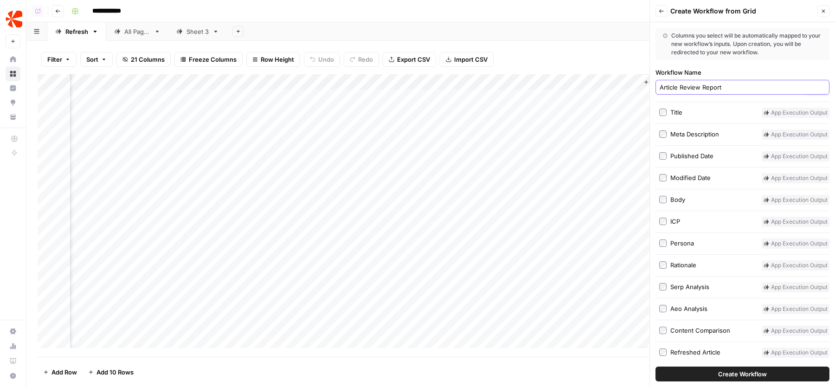
type input "Article Review Report"
click at [738, 372] on span "Create Workflow" at bounding box center [742, 373] width 49 height 9
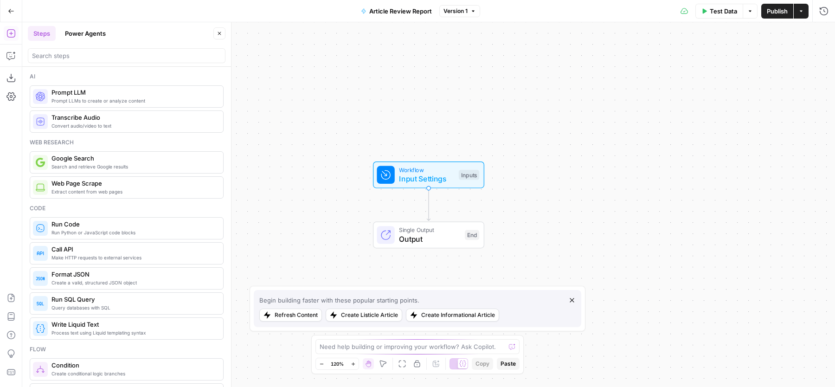
click at [804, 11] on icon "button" at bounding box center [801, 11] width 6 height 6
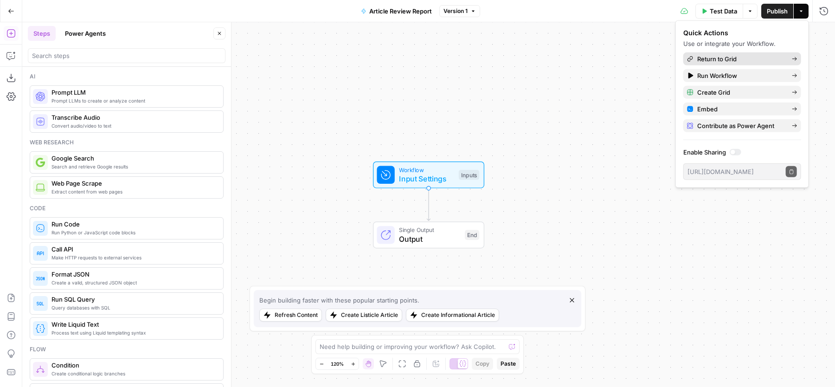
click at [714, 53] on link "Return to Grid" at bounding box center [742, 58] width 118 height 13
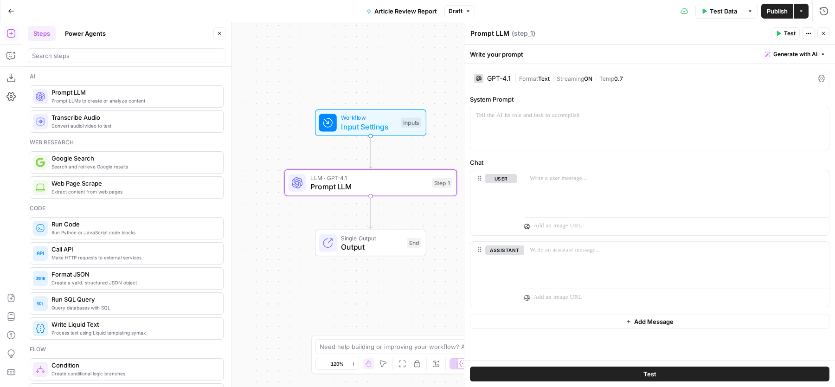
drag, startPoint x: 102, startPoint y: 101, endPoint x: 540, endPoint y: 0, distance: 449.8
click at [220, 33] on icon "button" at bounding box center [220, 34] width 6 height 6
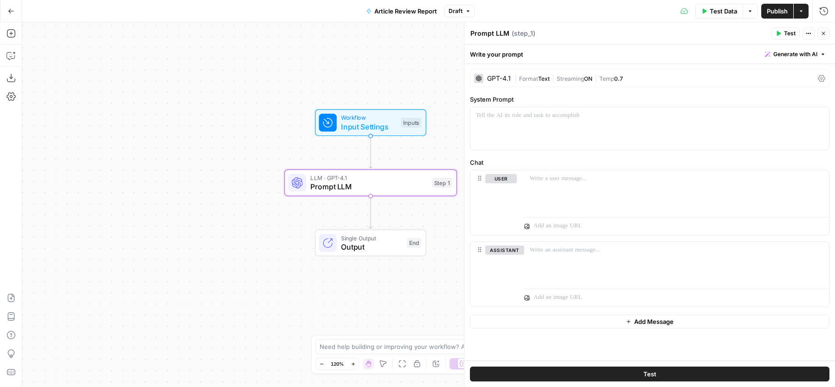
click at [787, 53] on span "Generate with AI" at bounding box center [795, 54] width 44 height 8
click at [775, 83] on div "Use AI to build your prompt" at bounding box center [784, 83] width 71 height 8
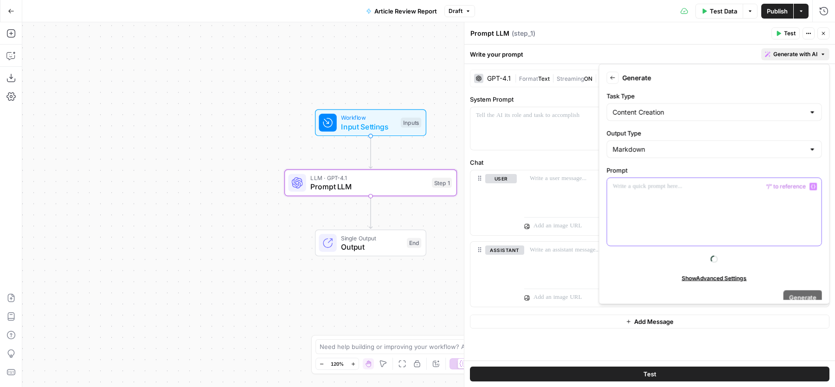
click at [745, 211] on div at bounding box center [714, 212] width 214 height 68
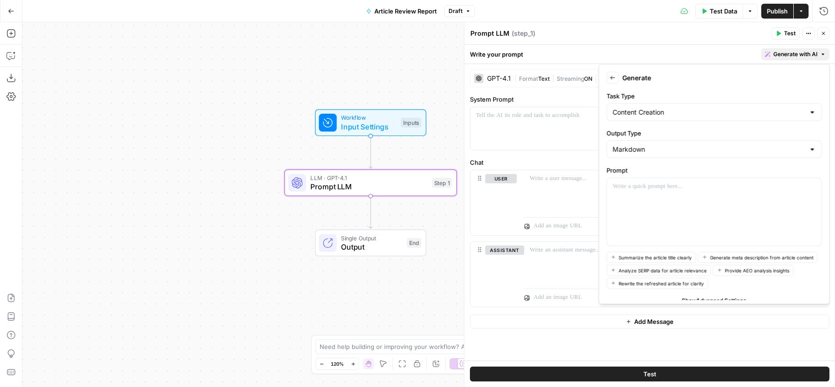
click at [822, 36] on icon "button" at bounding box center [824, 34] width 6 height 6
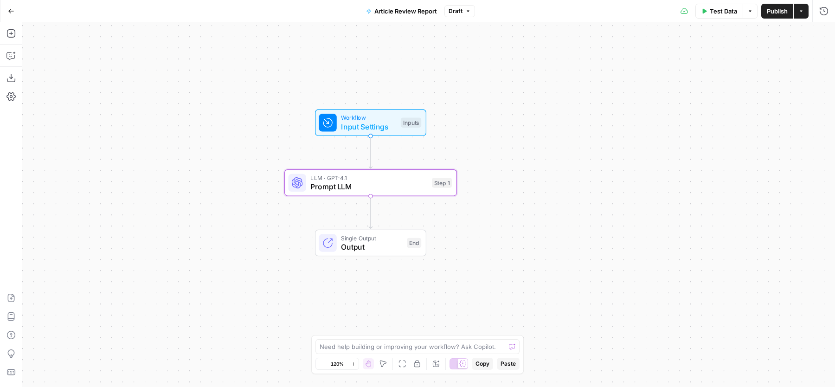
click at [398, 124] on div "Workflow Input Settings Inputs Test Step" at bounding box center [370, 122] width 103 height 19
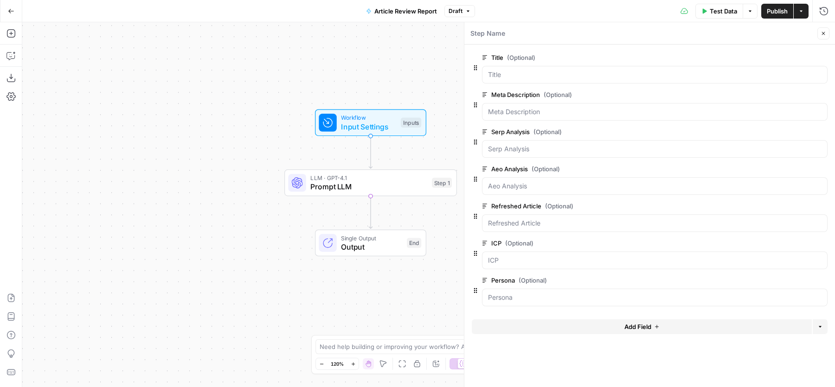
click at [589, 326] on button "Add Field" at bounding box center [642, 326] width 340 height 15
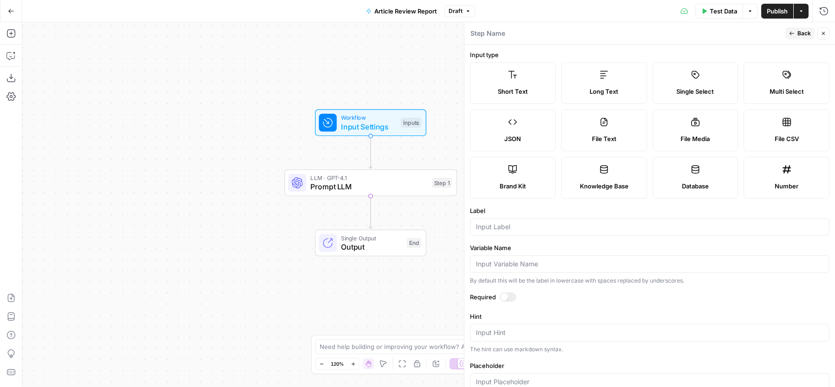
click at [493, 173] on label "Brand Kit" at bounding box center [513, 178] width 86 height 42
type input "Brand Kit"
type input "brand_kit"
click at [794, 32] on icon "button" at bounding box center [792, 34] width 6 height 6
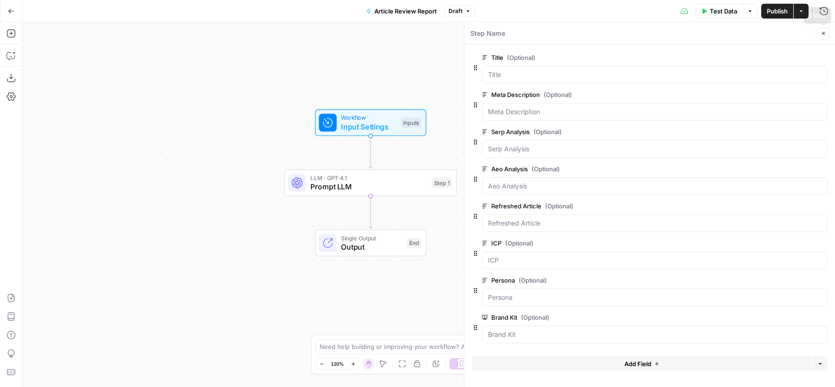
click at [823, 35] on icon "button" at bounding box center [824, 34] width 6 height 6
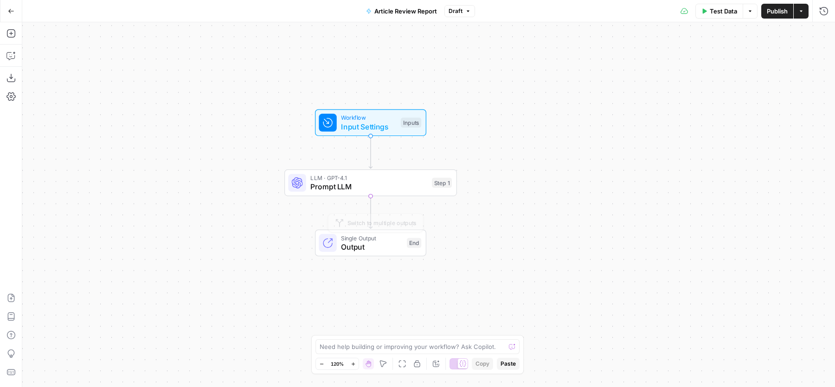
click at [366, 186] on span "Prompt LLM" at bounding box center [368, 186] width 117 height 11
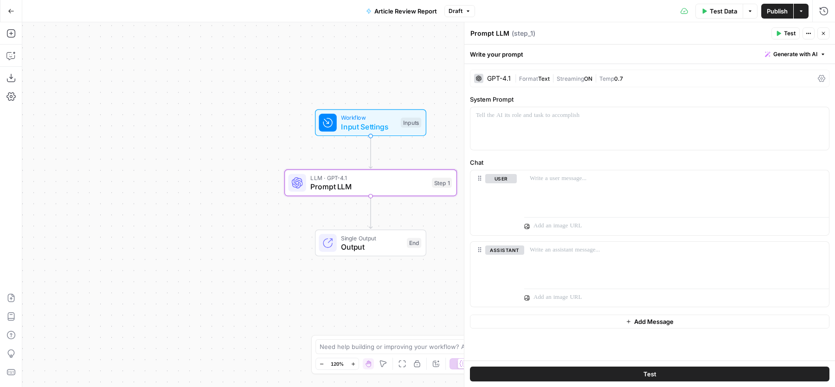
click at [793, 59] on button "Generate with AI" at bounding box center [795, 54] width 68 height 12
click at [782, 72] on span "Generate" at bounding box center [783, 74] width 68 height 9
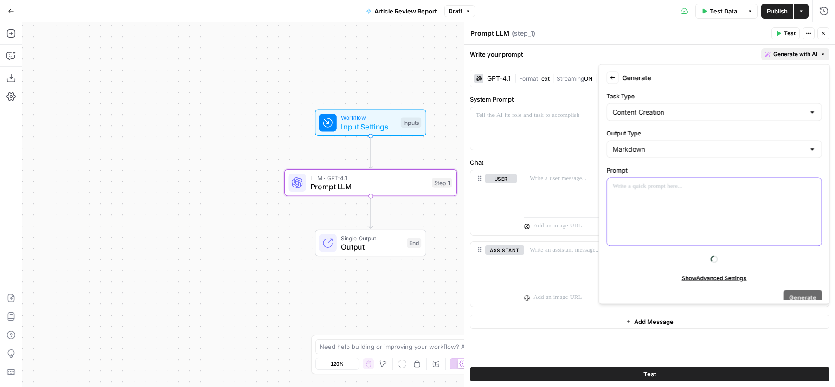
click at [656, 195] on div at bounding box center [714, 212] width 214 height 68
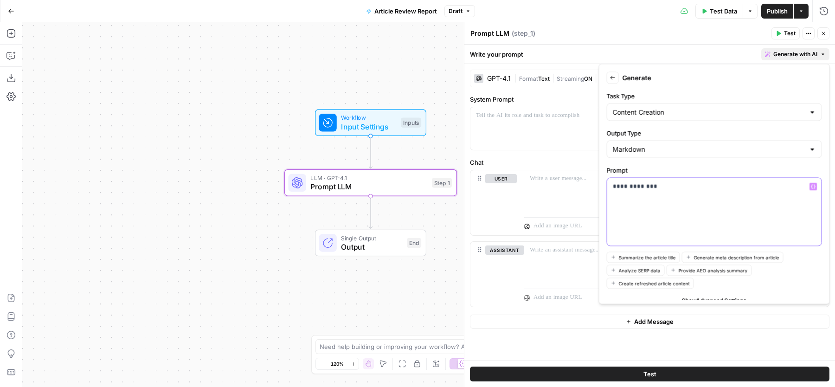
click at [664, 191] on div "**********" at bounding box center [714, 212] width 214 height 68
click at [703, 184] on p "**********" at bounding box center [710, 186] width 195 height 9
click at [652, 186] on p "**********" at bounding box center [710, 186] width 195 height 9
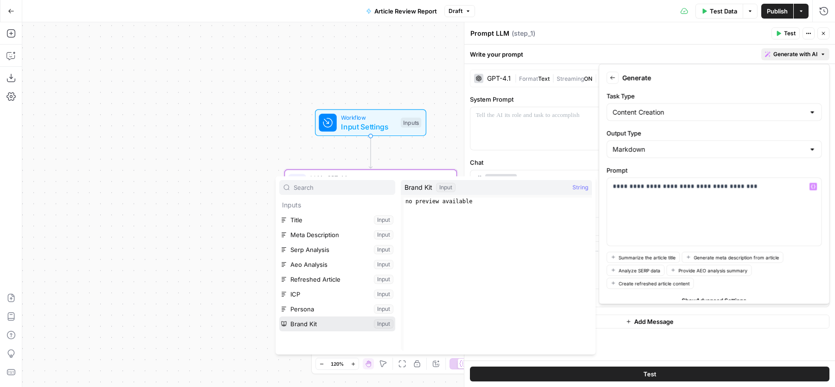
click at [347, 317] on button "Select variable Brand Kit" at bounding box center [337, 323] width 116 height 15
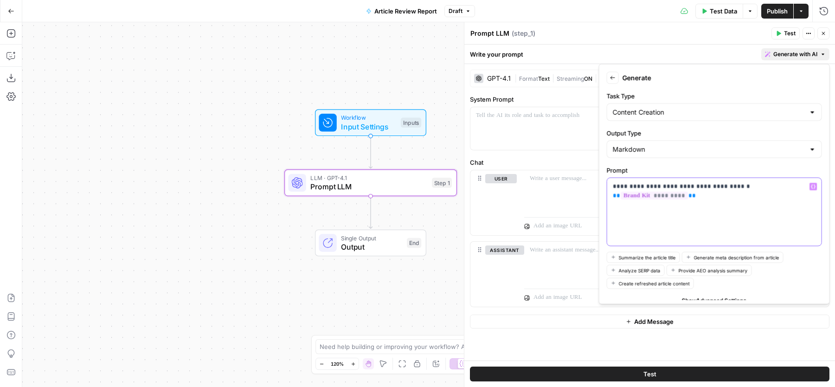
click at [724, 186] on p "**********" at bounding box center [710, 186] width 195 height 9
click at [737, 191] on p "**********" at bounding box center [710, 191] width 195 height 19
click at [759, 186] on p "**********" at bounding box center [710, 191] width 195 height 19
click at [749, 199] on p "**********" at bounding box center [710, 191] width 195 height 19
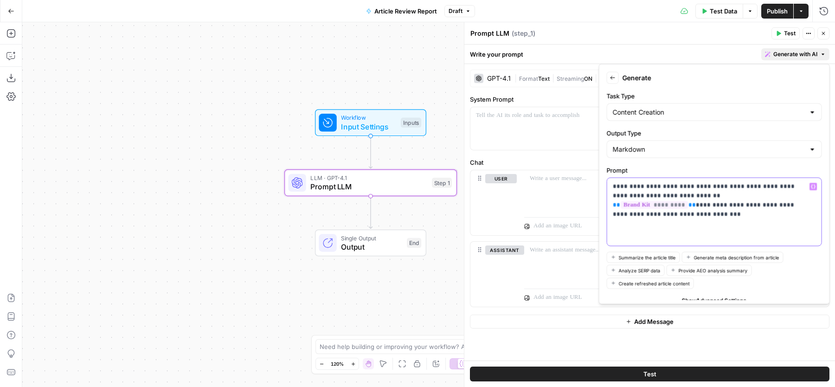
click at [769, 210] on div "**********" at bounding box center [714, 212] width 214 height 68
click at [809, 207] on div "**********" at bounding box center [714, 212] width 214 height 68
click at [662, 215] on p "**********" at bounding box center [710, 200] width 195 height 37
click at [744, 213] on p "**********" at bounding box center [710, 200] width 195 height 37
click at [765, 204] on p "**********" at bounding box center [710, 205] width 195 height 46
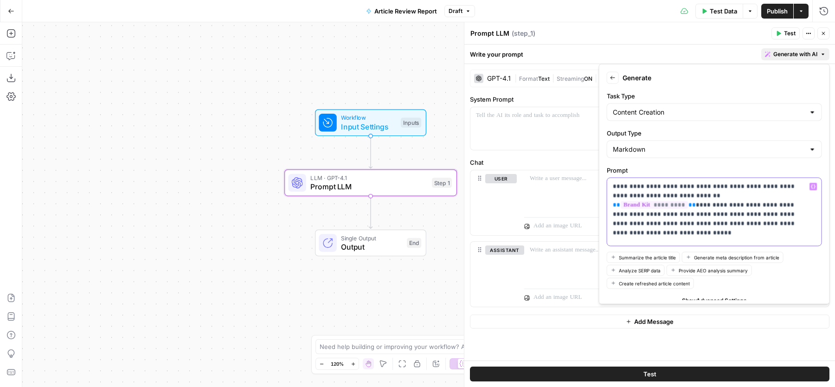
click at [732, 229] on div "**********" at bounding box center [714, 212] width 214 height 68
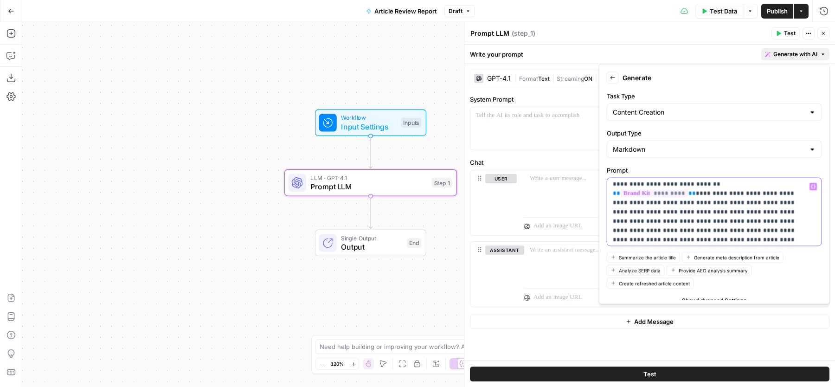
scroll to position [28, 0]
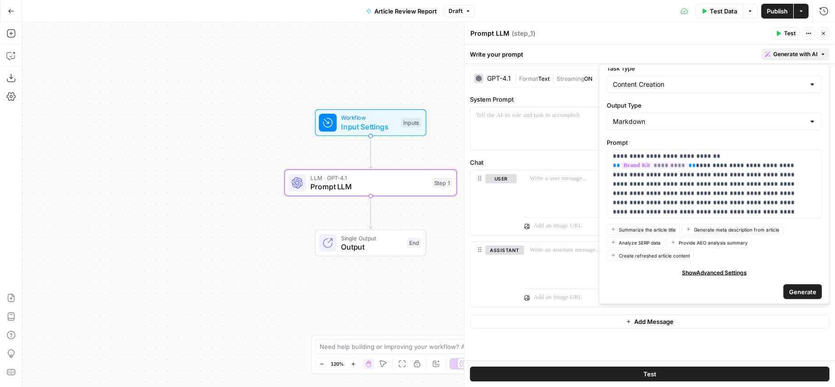
click at [799, 289] on span "Generate" at bounding box center [802, 291] width 27 height 9
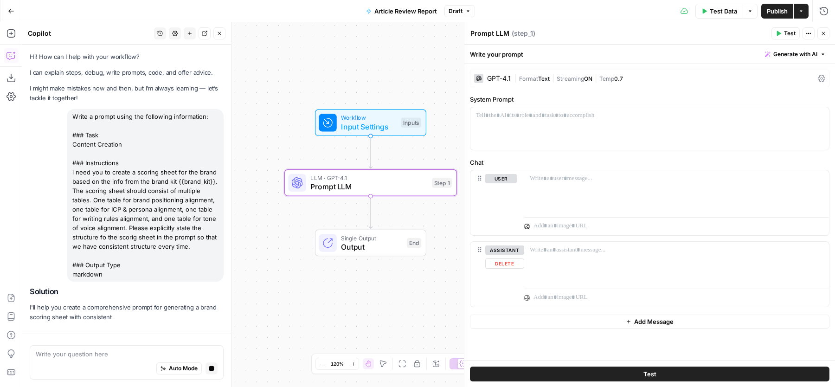
scroll to position [31, 0]
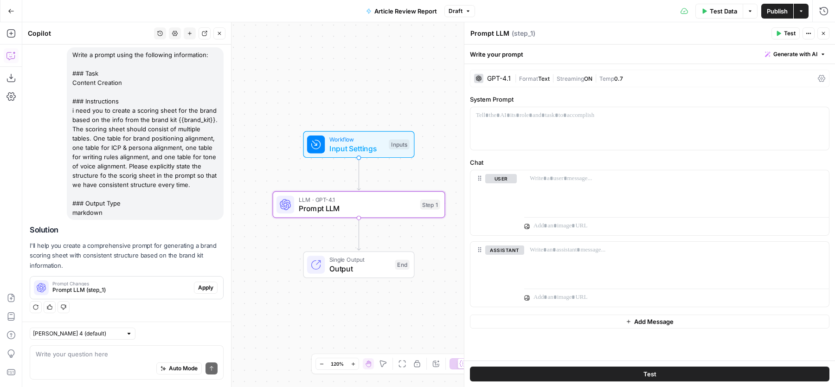
click at [201, 287] on span "Apply" at bounding box center [205, 287] width 15 height 8
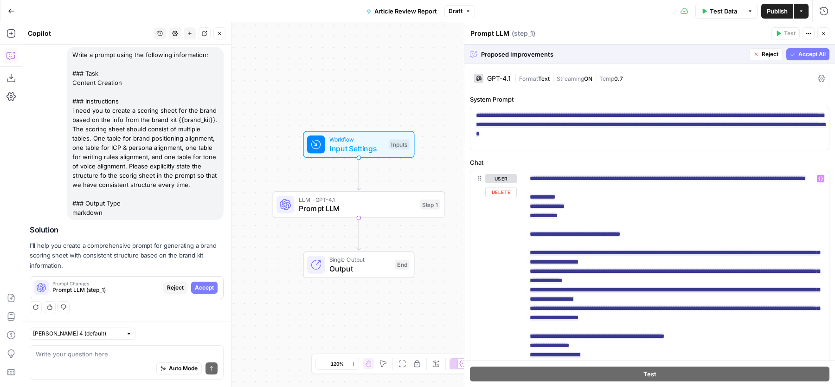
scroll to position [215, 0]
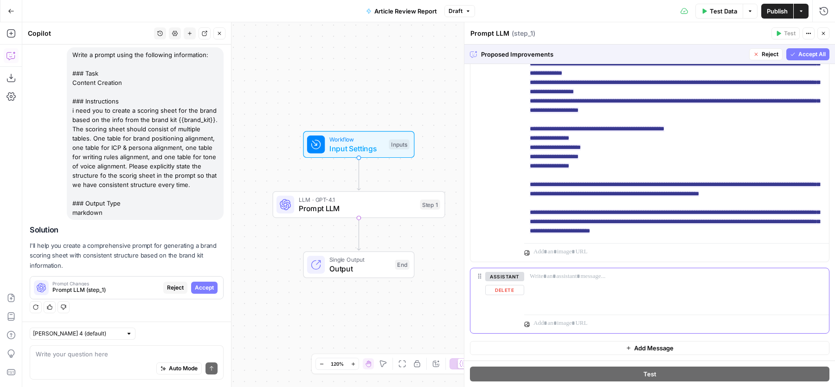
click at [516, 289] on button "Delete" at bounding box center [504, 290] width 39 height 10
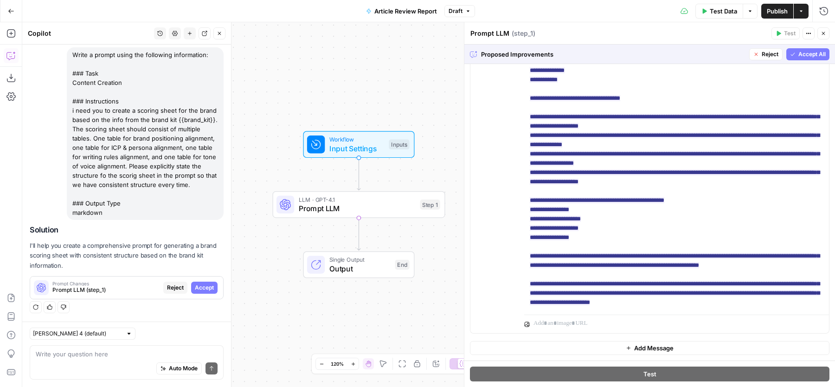
scroll to position [144, 0]
click at [813, 51] on span "Accept All" at bounding box center [811, 54] width 27 height 8
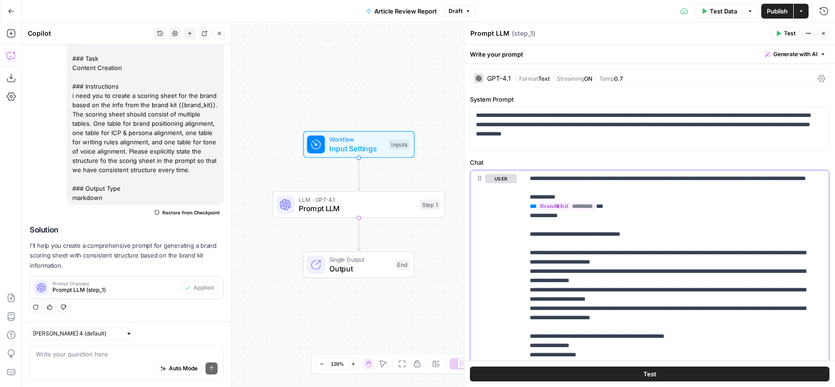
click at [733, 251] on p "**********" at bounding box center [672, 313] width 285 height 278
click at [607, 255] on p "**********" at bounding box center [672, 313] width 285 height 278
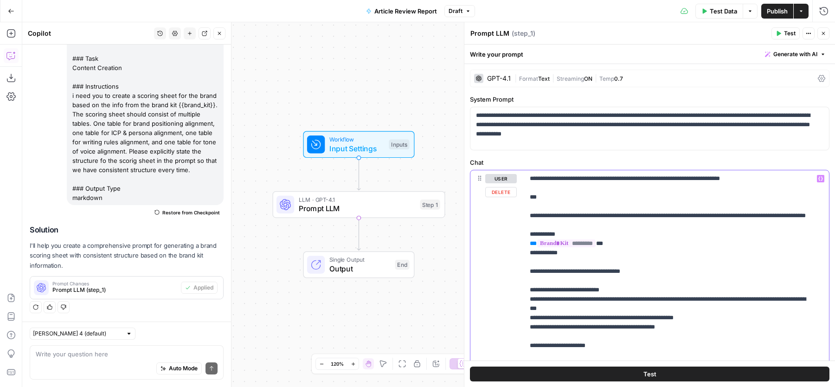
drag, startPoint x: 528, startPoint y: 214, endPoint x: 528, endPoint y: 179, distance: 35.7
click at [528, 179] on div "**********" at bounding box center [676, 359] width 305 height 378
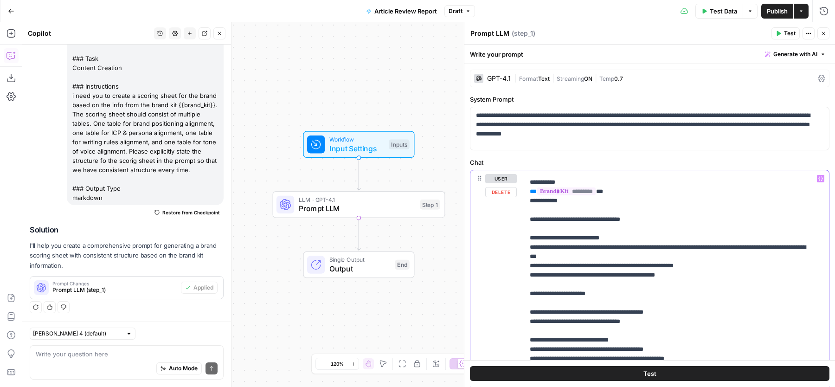
scroll to position [16, 0]
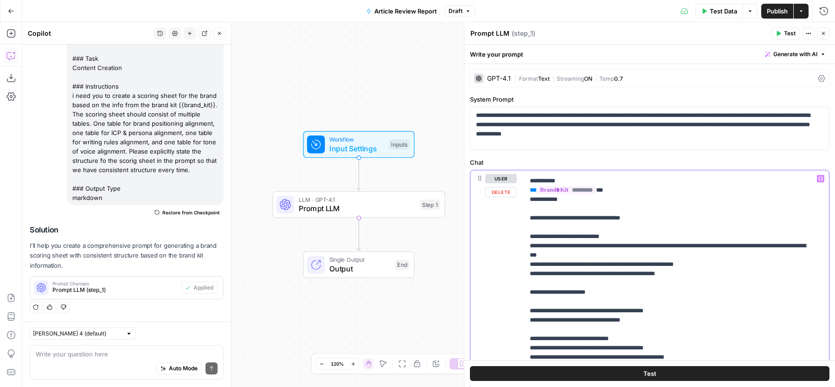
drag, startPoint x: 539, startPoint y: 244, endPoint x: 617, endPoint y: 244, distance: 77.5
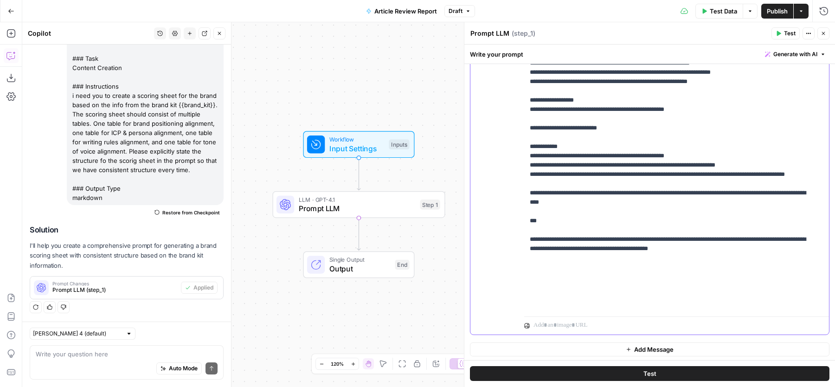
scroll to position [566, 0]
drag, startPoint x: 758, startPoint y: 307, endPoint x: 515, endPoint y: 278, distance: 244.8
click at [515, 278] on div "**********" at bounding box center [649, 135] width 359 height 400
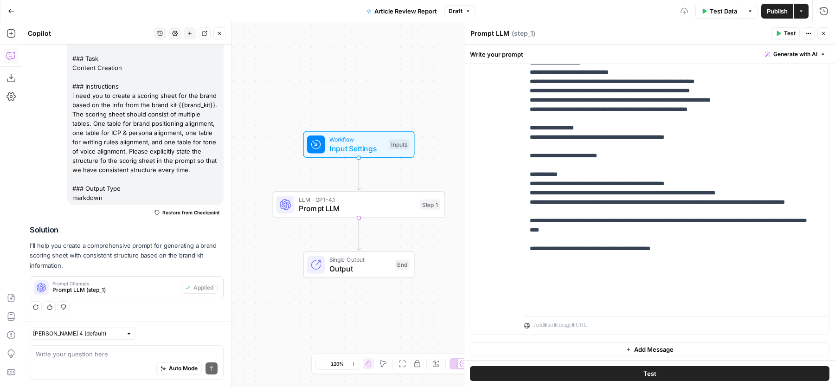
click at [520, 175] on div "**********" at bounding box center [649, 135] width 359 height 400
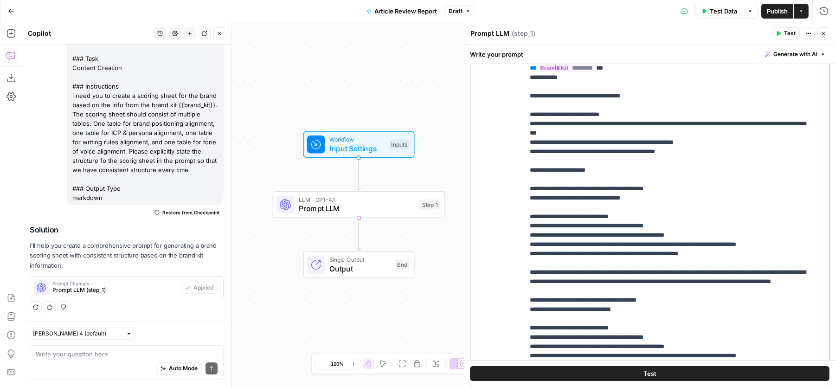
scroll to position [123, 0]
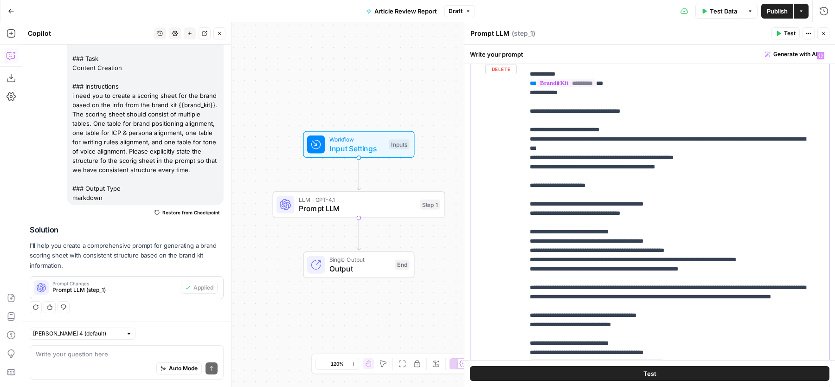
drag, startPoint x: 717, startPoint y: 179, endPoint x: 521, endPoint y: 140, distance: 199.2
click at [521, 140] on div "**********" at bounding box center [649, 247] width 359 height 400
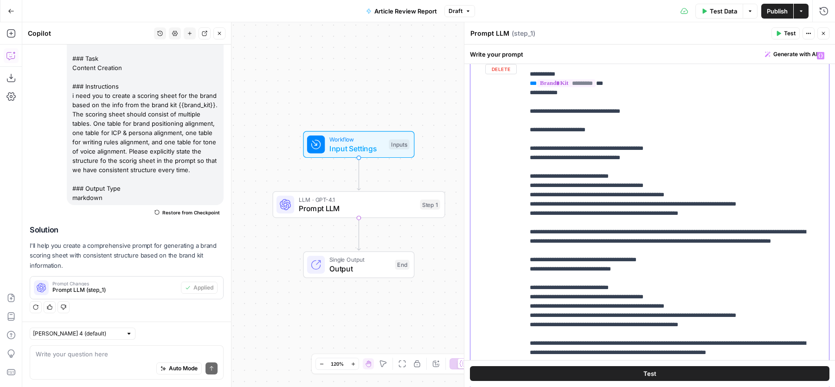
drag, startPoint x: 609, startPoint y: 141, endPoint x: 474, endPoint y: 141, distance: 135.0
click at [474, 141] on div "**********" at bounding box center [649, 247] width 359 height 400
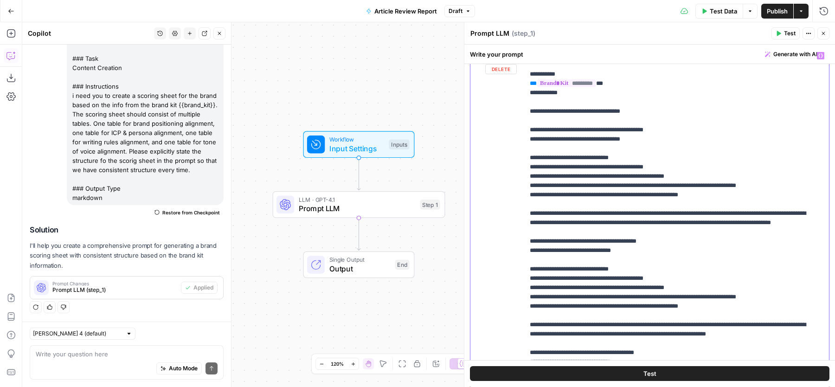
drag, startPoint x: 540, startPoint y: 137, endPoint x: 580, endPoint y: 138, distance: 40.8
drag, startPoint x: 680, startPoint y: 148, endPoint x: 476, endPoint y: 148, distance: 204.1
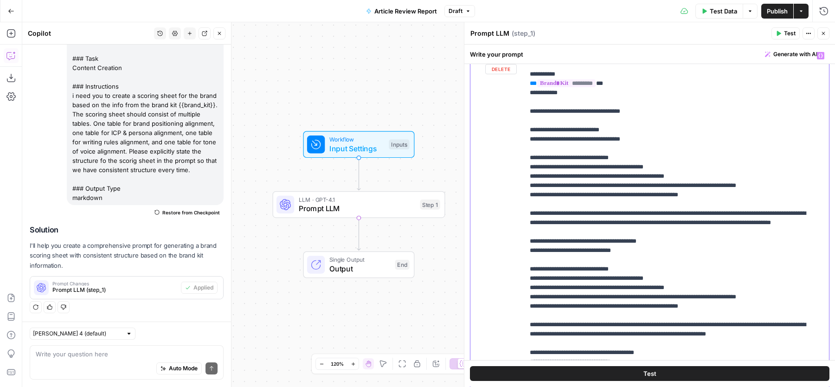
click at [476, 148] on div "**********" at bounding box center [649, 247] width 359 height 400
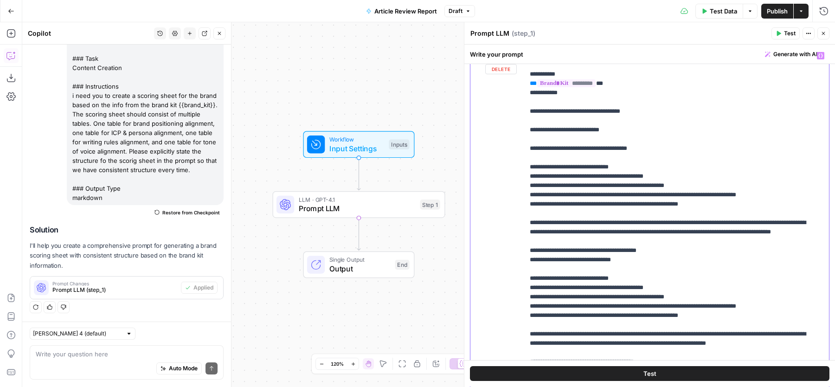
click at [526, 157] on div "**********" at bounding box center [672, 236] width 296 height 378
drag, startPoint x: 659, startPoint y: 251, endPoint x: 523, endPoint y: 230, distance: 137.4
click at [523, 230] on div "**********" at bounding box center [649, 247] width 359 height 400
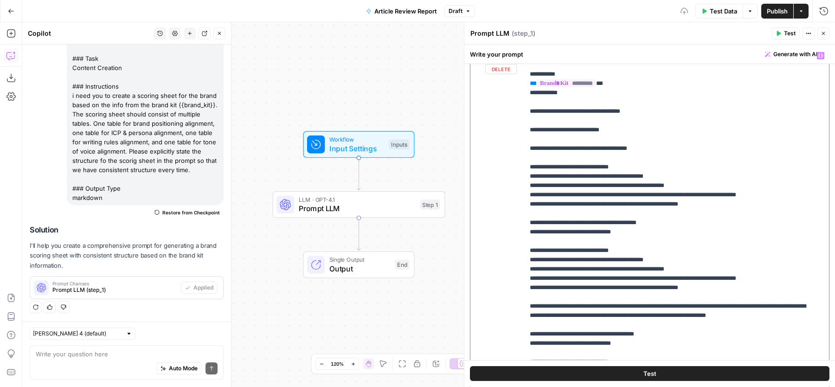
drag, startPoint x: 661, startPoint y: 151, endPoint x: 508, endPoint y: 151, distance: 153.1
click at [508, 151] on div "**********" at bounding box center [649, 247] width 359 height 400
drag, startPoint x: 657, startPoint y: 242, endPoint x: 521, endPoint y: 242, distance: 135.9
click at [521, 242] on div "**********" at bounding box center [649, 247] width 359 height 400
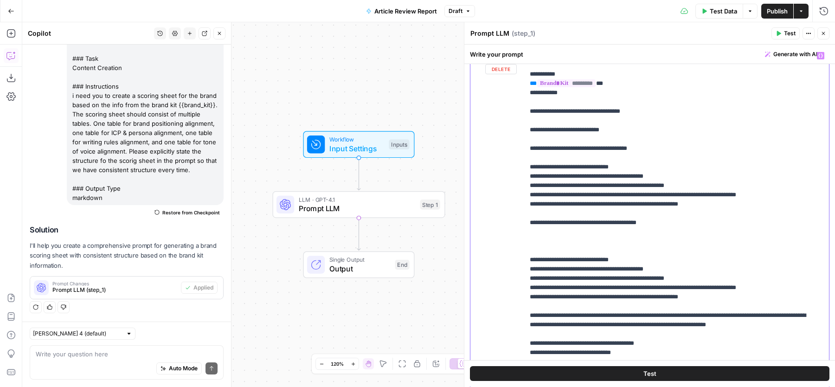
drag, startPoint x: 660, startPoint y: 154, endPoint x: 442, endPoint y: 154, distance: 218.0
click at [442, 154] on body "ChargebeeOps New Home Browse Insights Opportunities Your Data Recent Grids Refr…" at bounding box center [417, 193] width 835 height 387
drag, startPoint x: 667, startPoint y: 158, endPoint x: 506, endPoint y: 158, distance: 161.0
click at [506, 158] on div "**********" at bounding box center [649, 247] width 359 height 400
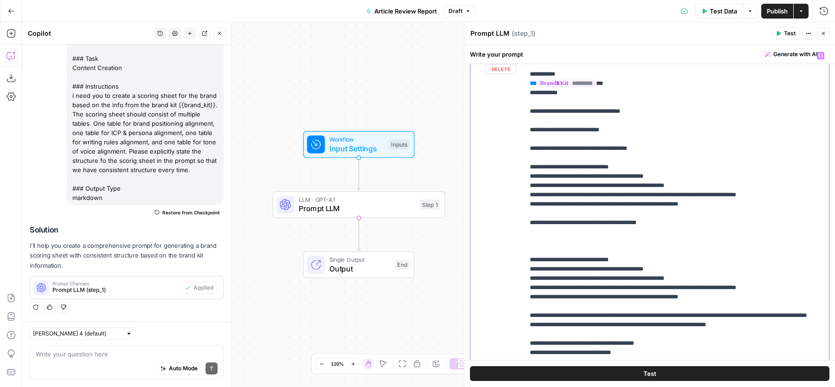
copy p "**********"
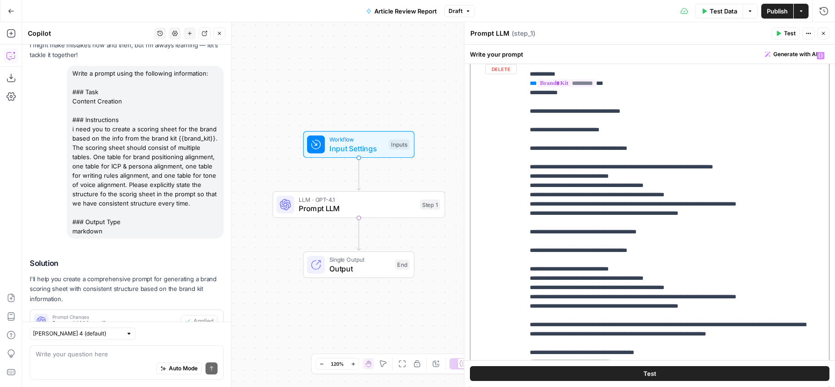
scroll to position [84, 0]
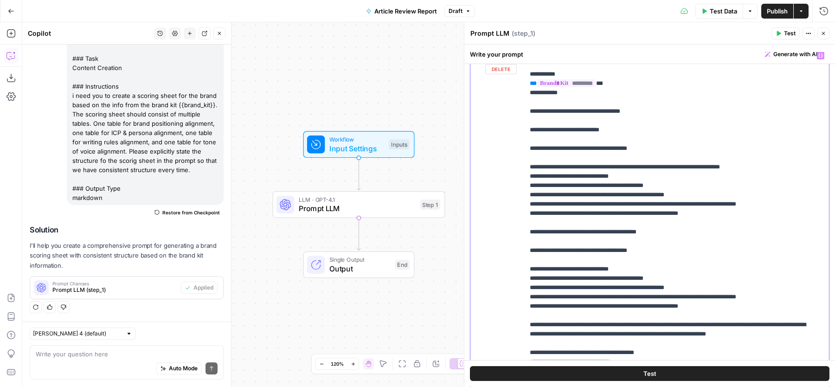
drag, startPoint x: 564, startPoint y: 186, endPoint x: 494, endPoint y: 186, distance: 70.1
click at [494, 186] on div "**********" at bounding box center [649, 247] width 359 height 400
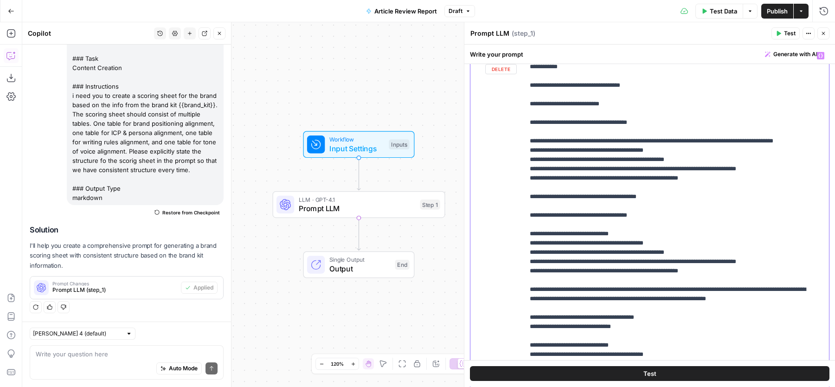
scroll to position [31, 0]
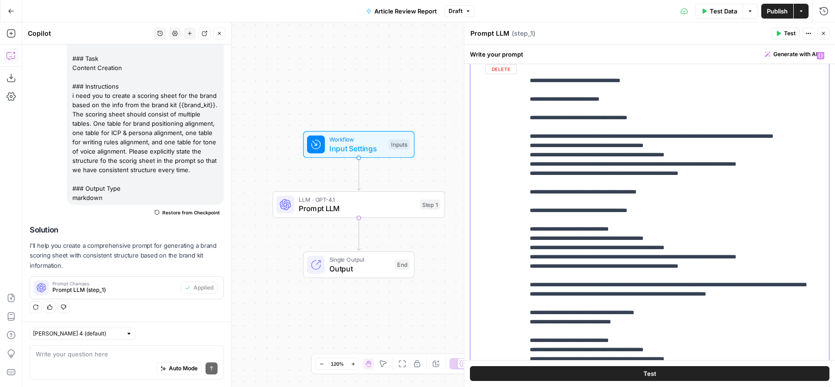
drag, startPoint x: 725, startPoint y: 192, endPoint x: 522, endPoint y: 127, distance: 213.5
click at [522, 127] on div "**********" at bounding box center [649, 247] width 359 height 400
copy p "**********"
drag, startPoint x: 561, startPoint y: 322, endPoint x: 526, endPoint y: 230, distance: 99.1
click at [526, 230] on div "**********" at bounding box center [672, 236] width 296 height 378
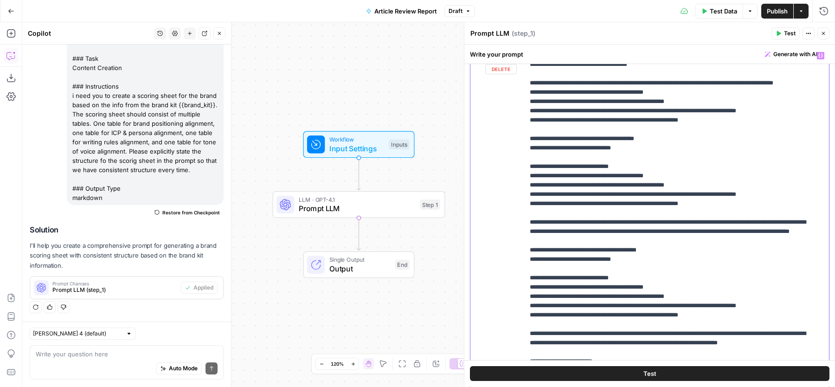
scroll to position [193, 0]
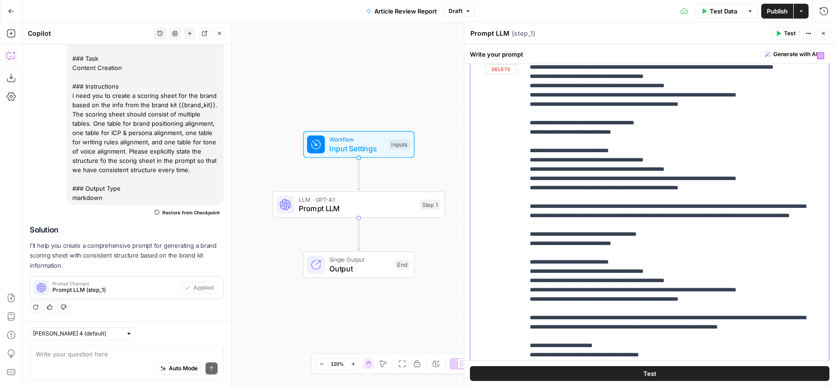
drag, startPoint x: 665, startPoint y: 251, endPoint x: 527, endPoint y: 161, distance: 165.0
click at [527, 161] on div "**********" at bounding box center [672, 236] width 296 height 378
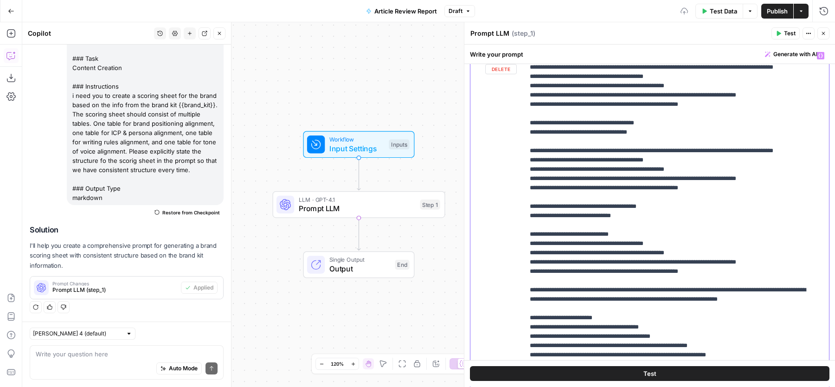
click at [527, 160] on div "**********" at bounding box center [672, 236] width 296 height 378
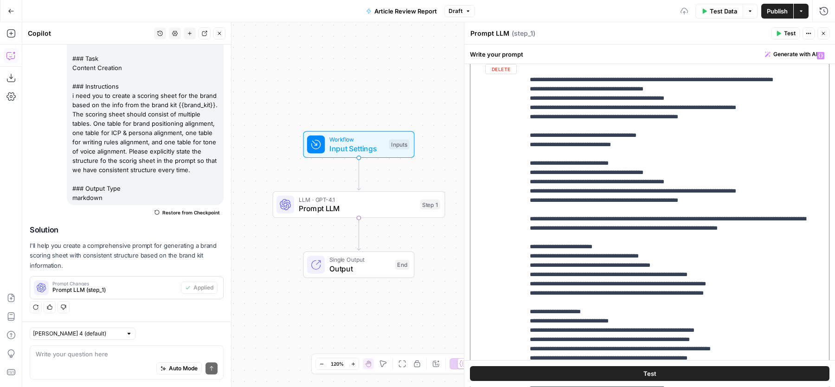
scroll to position [290, 0]
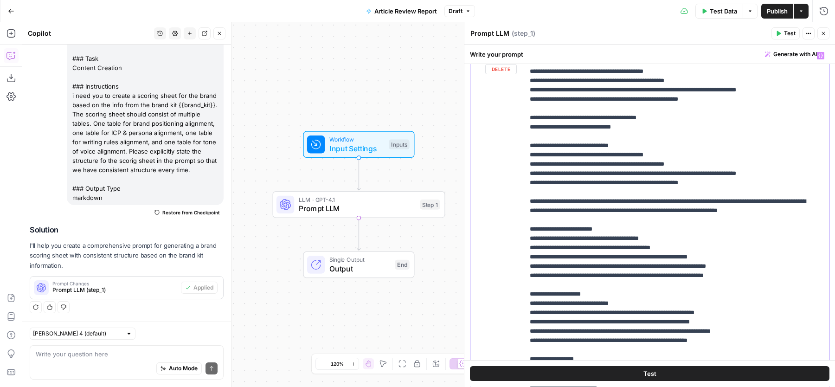
drag, startPoint x: 561, startPoint y: 256, endPoint x: 518, endPoint y: 163, distance: 101.9
click at [518, 163] on div "**********" at bounding box center [649, 247] width 359 height 400
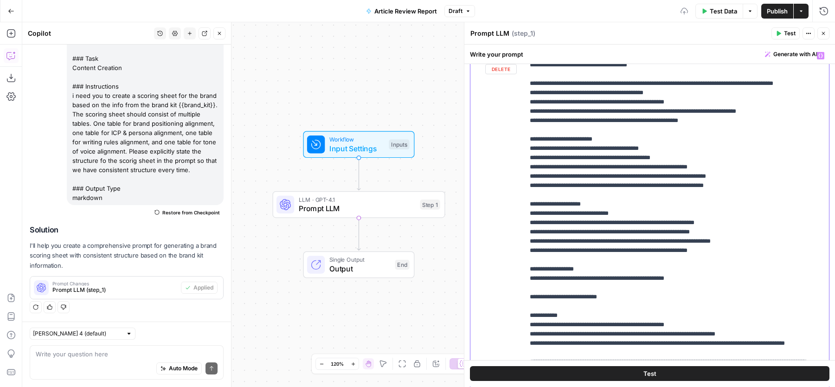
scroll to position [372, 0]
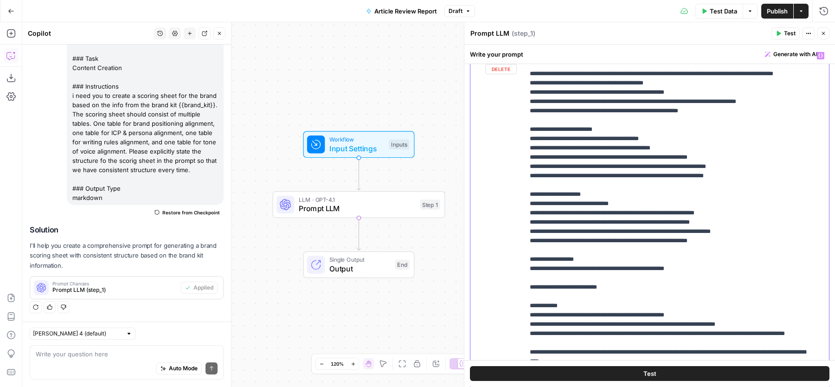
click at [527, 178] on div "**********" at bounding box center [672, 236] width 296 height 378
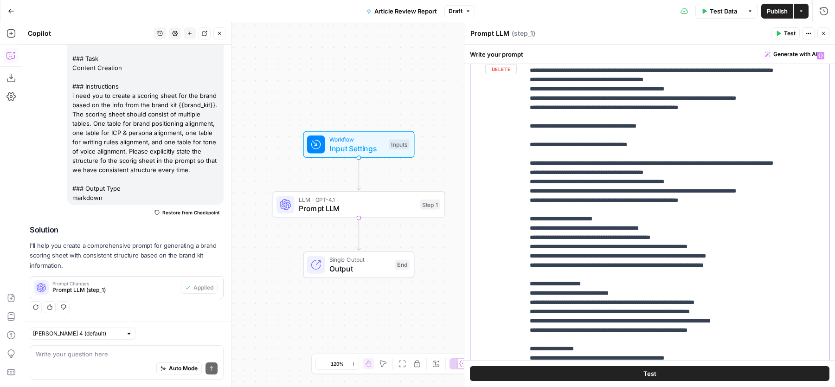
scroll to position [278, 0]
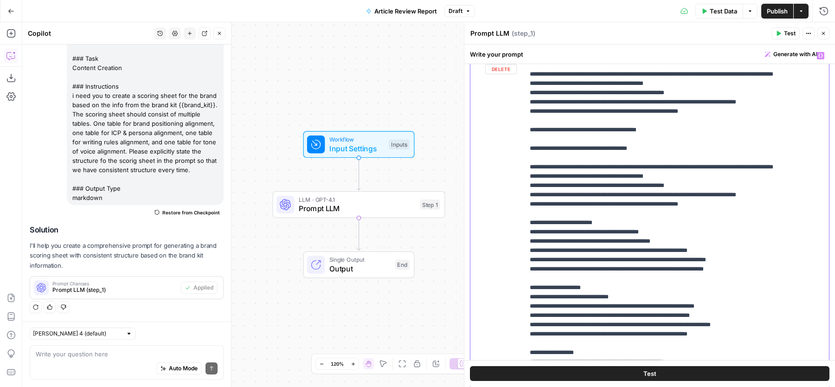
drag, startPoint x: 550, startPoint y: 203, endPoint x: 520, endPoint y: 203, distance: 29.7
click at [520, 203] on div "**********" at bounding box center [649, 247] width 359 height 400
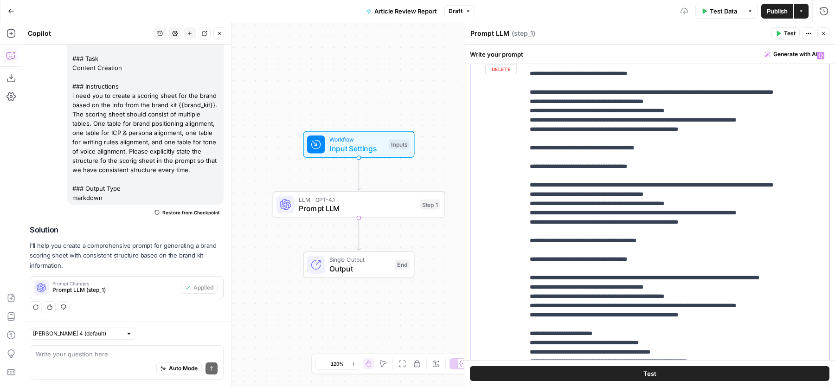
scroll to position [145, 0]
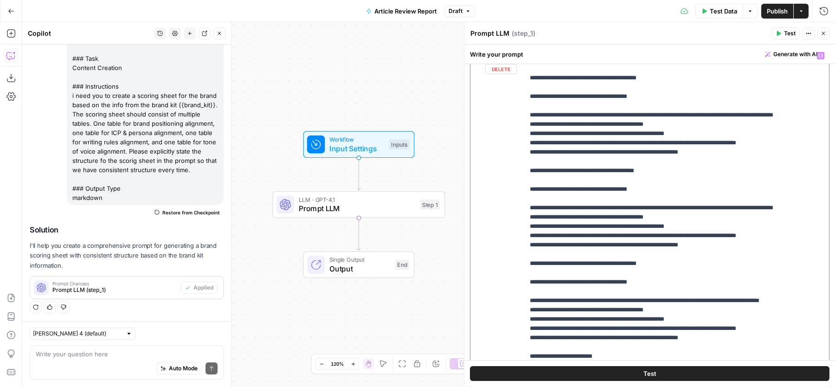
drag, startPoint x: 549, startPoint y: 236, endPoint x: 520, endPoint y: 236, distance: 28.3
click at [520, 236] on div "**********" at bounding box center [649, 247] width 359 height 400
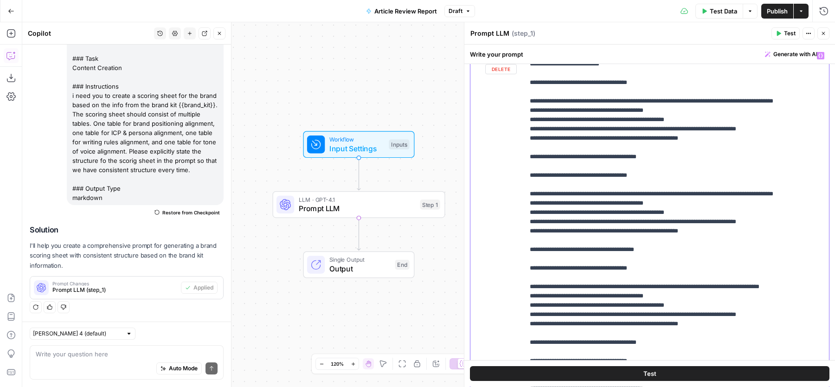
drag, startPoint x: 550, startPoint y: 212, endPoint x: 493, endPoint y: 212, distance: 57.1
click at [493, 212] on div "**********" at bounding box center [649, 247] width 359 height 400
drag, startPoint x: 550, startPoint y: 109, endPoint x: 510, endPoint y: 109, distance: 40.4
click at [510, 109] on div "**********" at bounding box center [649, 247] width 359 height 400
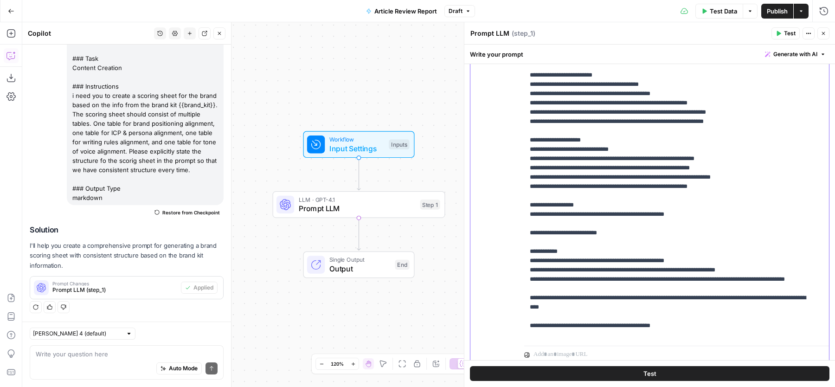
scroll to position [327, 0]
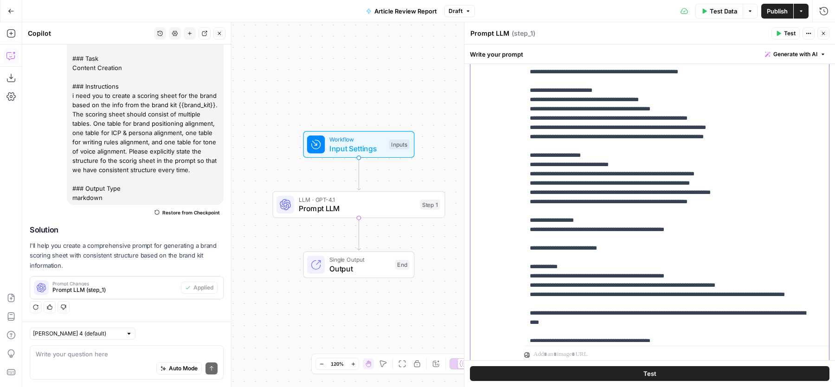
click at [527, 134] on div "**********" at bounding box center [672, 153] width 296 height 378
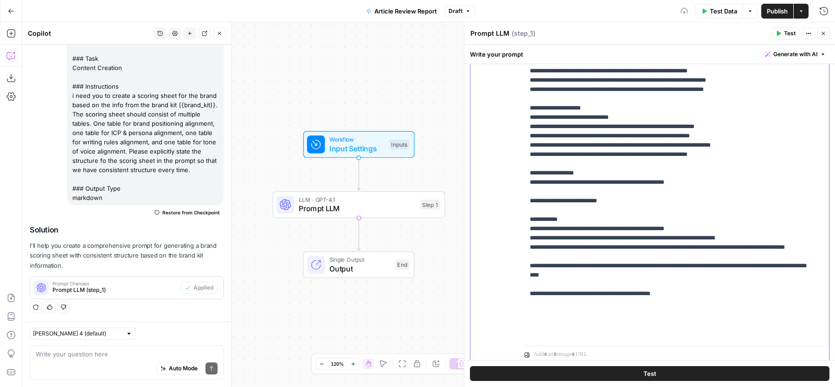
scroll to position [427, 0]
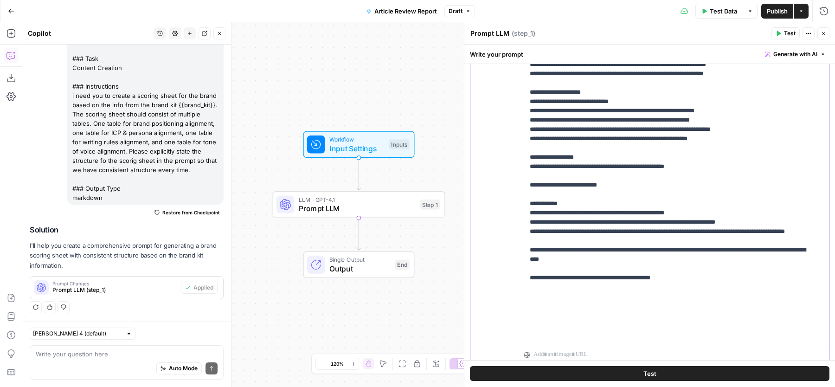
drag, startPoint x: 526, startPoint y: 204, endPoint x: 656, endPoint y: 284, distance: 153.1
click at [656, 284] on div "**********" at bounding box center [672, 153] width 296 height 378
drag, startPoint x: 615, startPoint y: 289, endPoint x: 521, endPoint y: 200, distance: 129.6
click at [521, 200] on div "**********" at bounding box center [649, 164] width 359 height 400
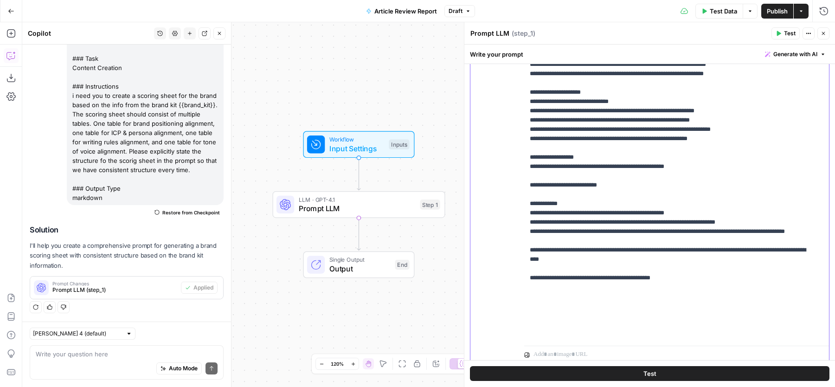
copy p "**********"
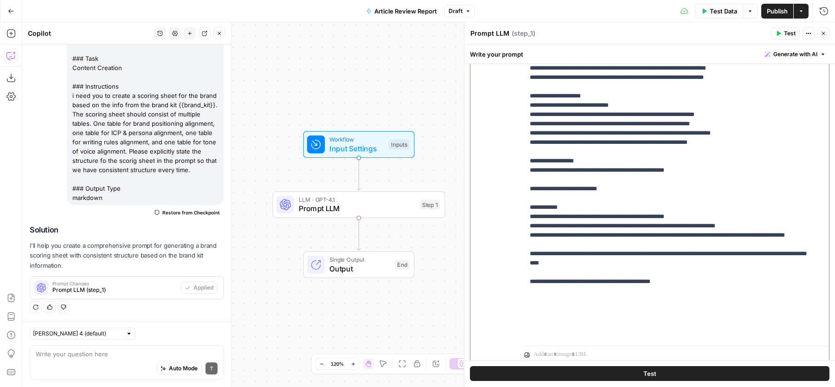
drag, startPoint x: 623, startPoint y: 318, endPoint x: 526, endPoint y: 139, distance: 204.3
click at [527, 138] on div "**********" at bounding box center [672, 153] width 296 height 378
copy p "**********"
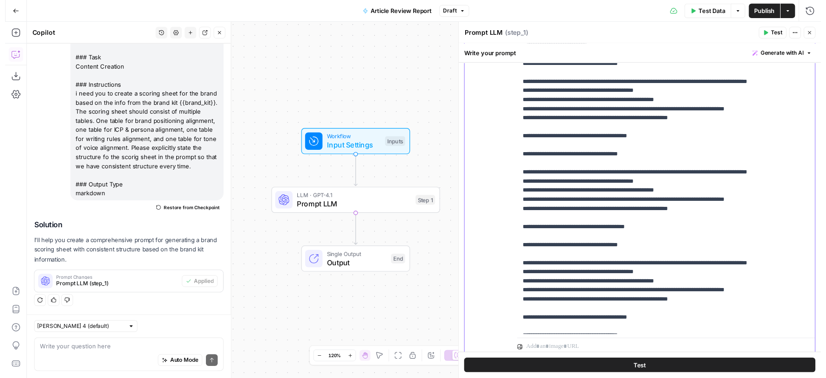
scroll to position [0, 0]
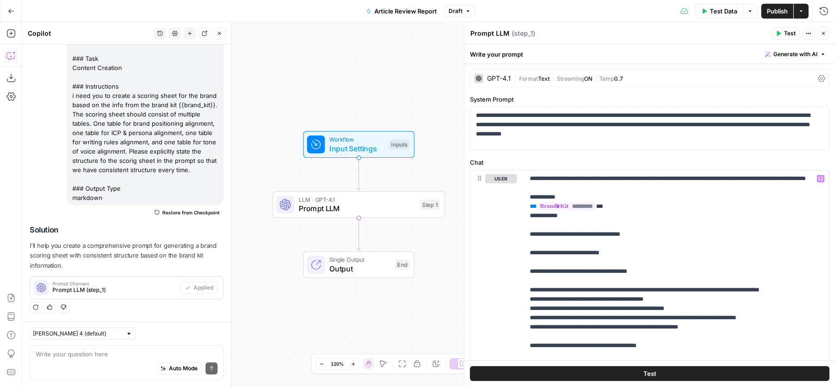
click at [791, 31] on span "Test" at bounding box center [790, 33] width 12 height 8
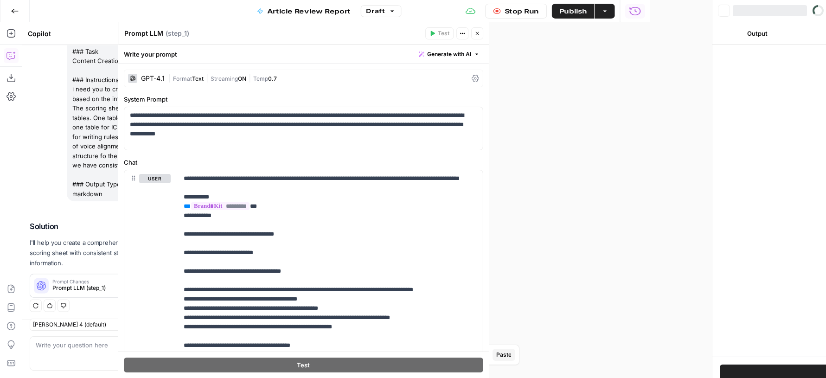
scroll to position [93, 0]
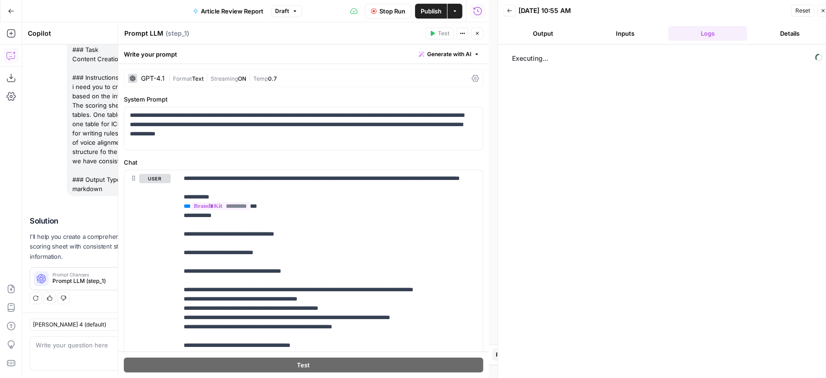
click at [477, 28] on button "Close" at bounding box center [477, 33] width 12 height 12
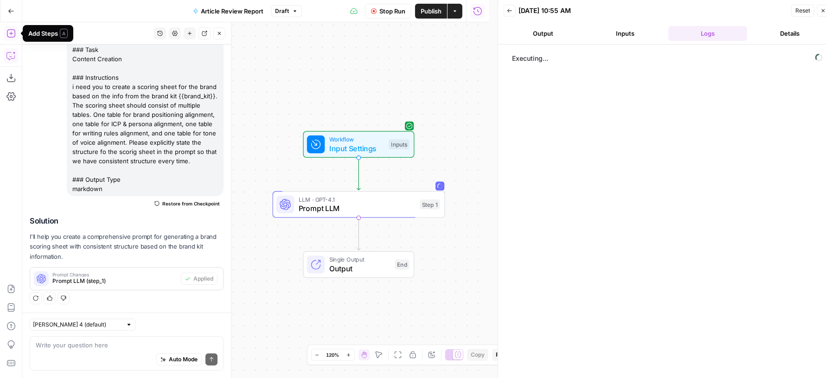
click at [85, 14] on div "Go Back Article Review Report Draft Stop Run Publish Actions Run History" at bounding box center [244, 11] width 489 height 22
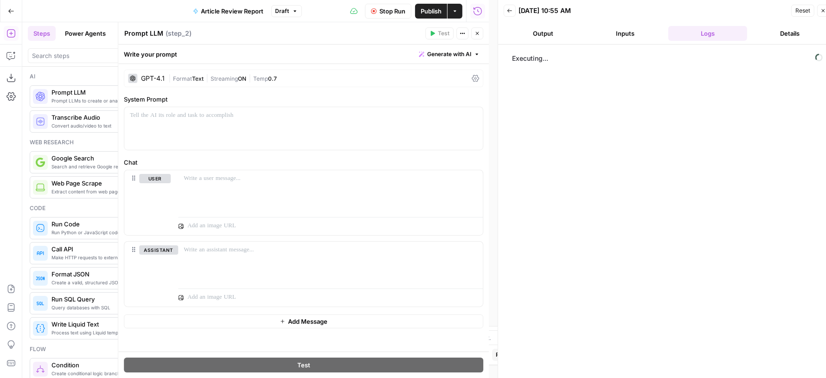
click at [466, 59] on button "Generate with AI" at bounding box center [449, 54] width 68 height 12
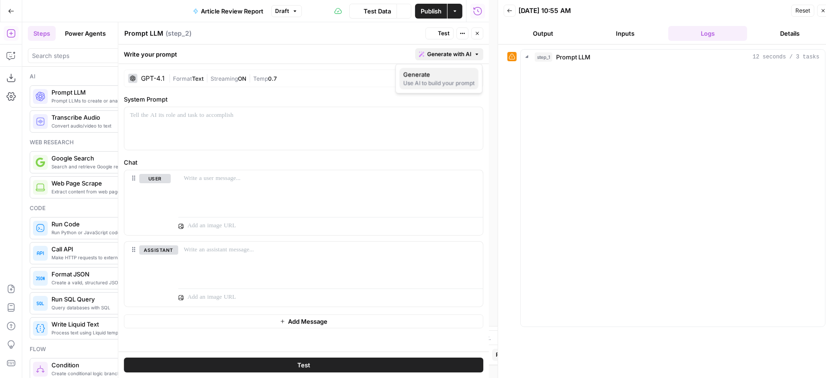
click at [445, 78] on span "Generate" at bounding box center [438, 74] width 68 height 9
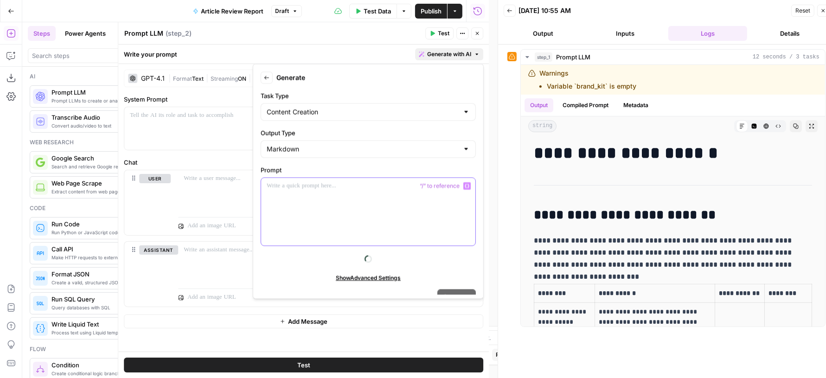
click at [386, 190] on div at bounding box center [368, 212] width 214 height 68
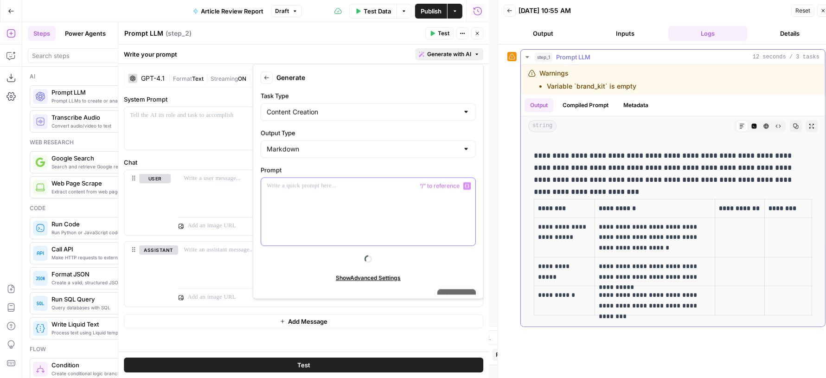
scroll to position [0, 0]
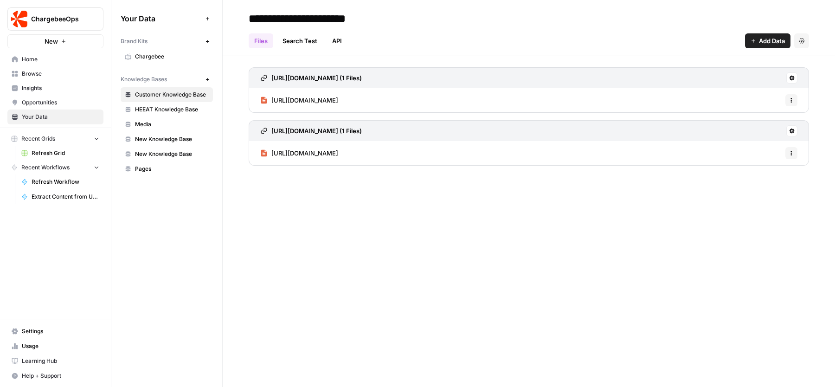
click at [154, 54] on span "Chargebee" at bounding box center [172, 56] width 74 height 8
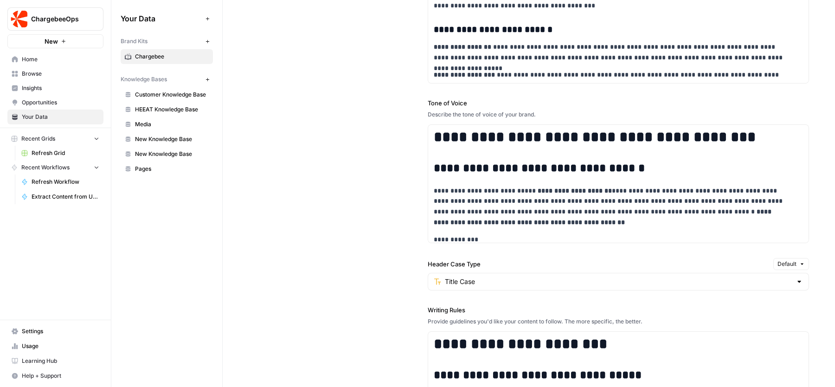
scroll to position [919, 0]
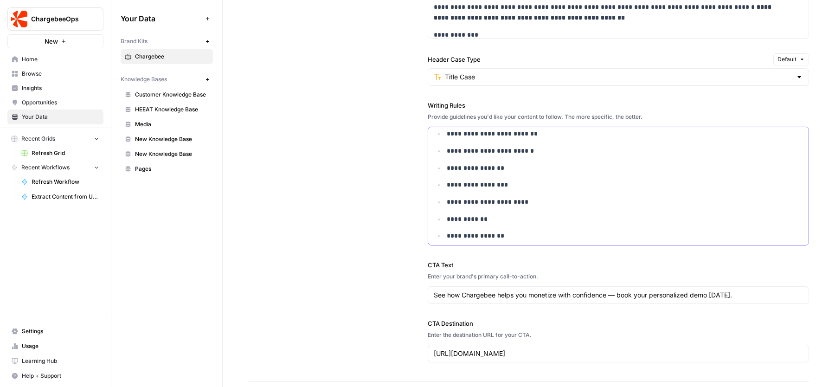
scroll to position [789, 0]
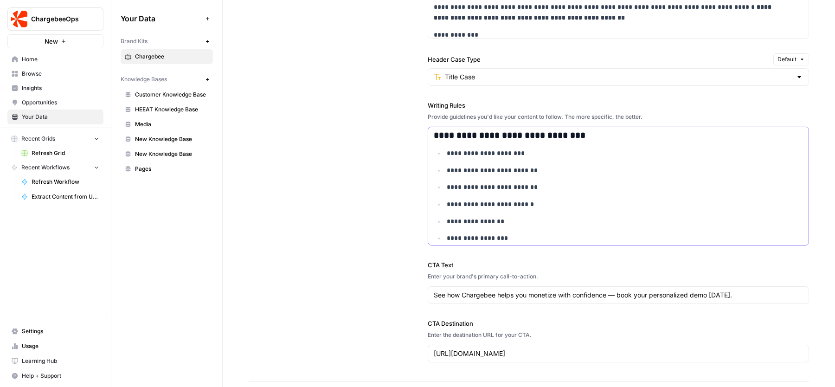
click at [584, 193] on p "**********" at bounding box center [617, 187] width 341 height 11
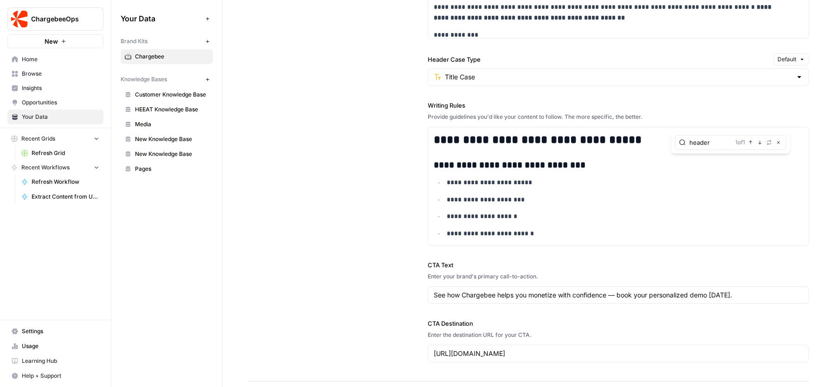
type input "header"
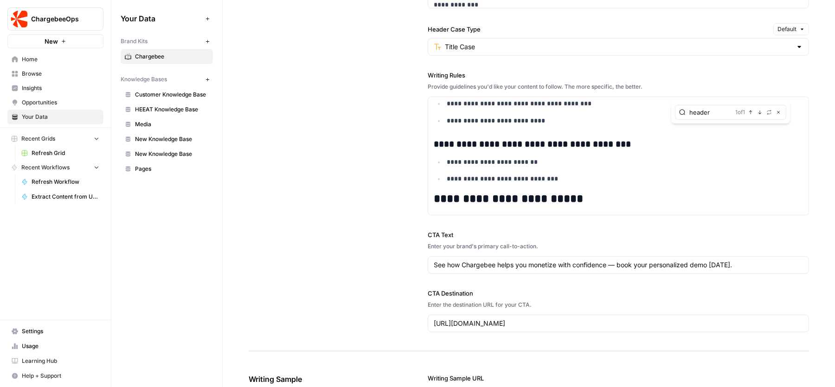
scroll to position [3252, 0]
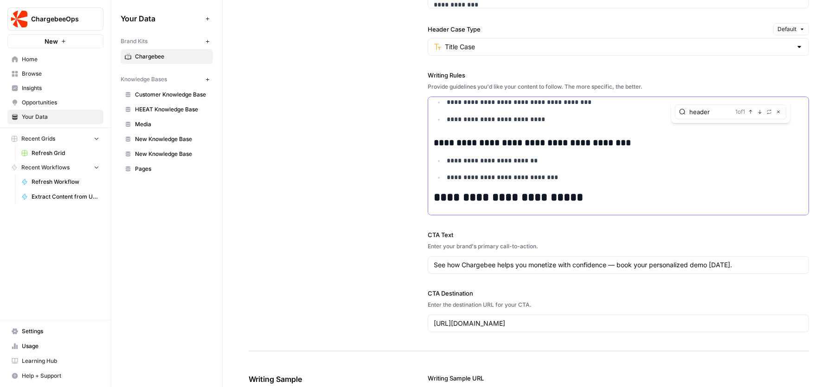
click at [579, 183] on p "**********" at bounding box center [617, 177] width 341 height 11
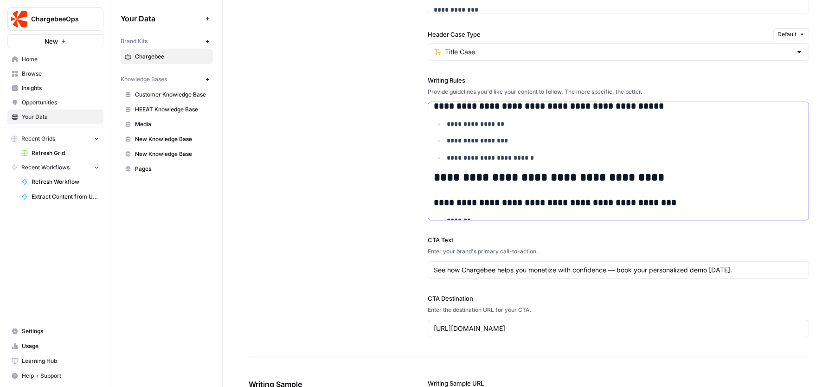
scroll to position [368, 0]
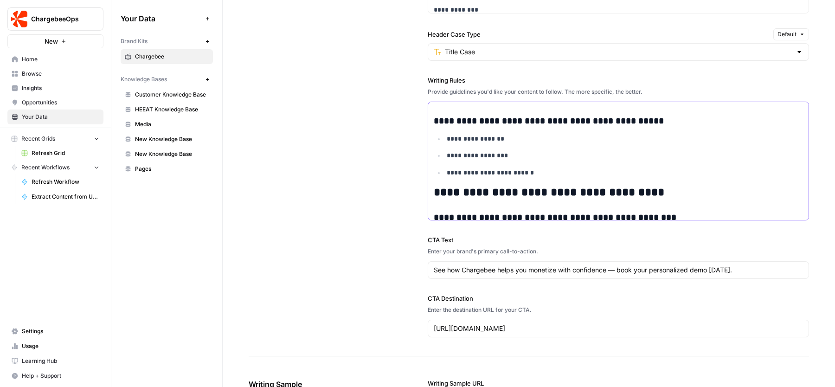
click at [602, 173] on ul "**********" at bounding box center [618, 156] width 369 height 45
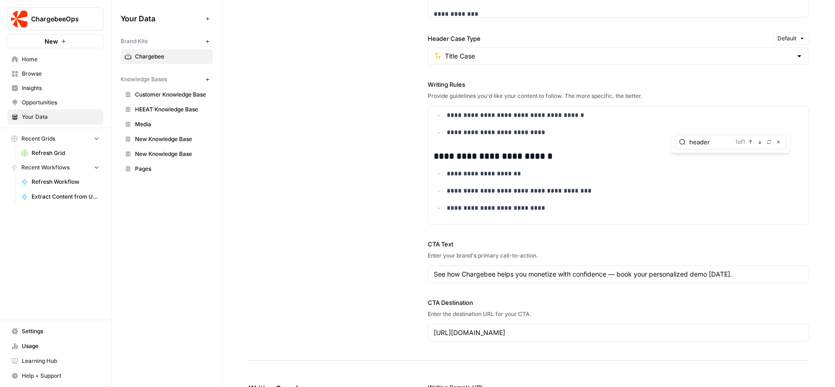
scroll to position [3262, 0]
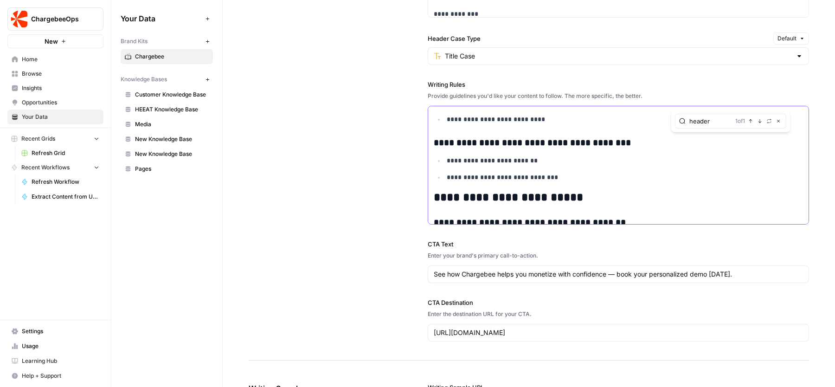
click at [572, 183] on p "**********" at bounding box center [617, 177] width 341 height 11
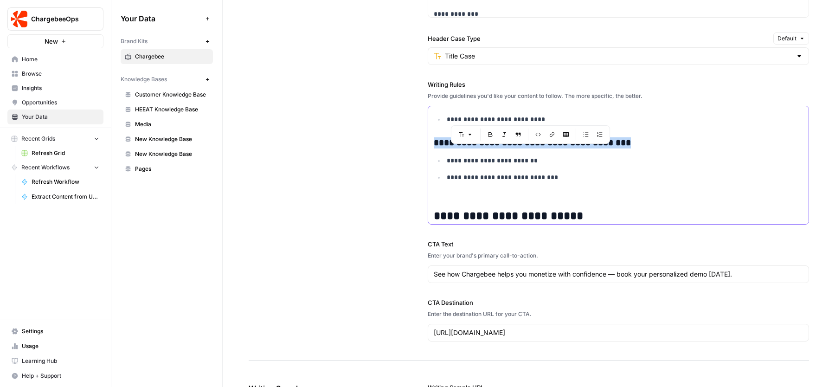
drag, startPoint x: 630, startPoint y: 153, endPoint x: 433, endPoint y: 153, distance: 197.6
click at [434, 148] on h3 "**********" at bounding box center [618, 142] width 369 height 11
copy strong "**********"
click at [440, 202] on p at bounding box center [618, 196] width 369 height 11
drag, startPoint x: 431, startPoint y: 154, endPoint x: 551, endPoint y: 172, distance: 120.5
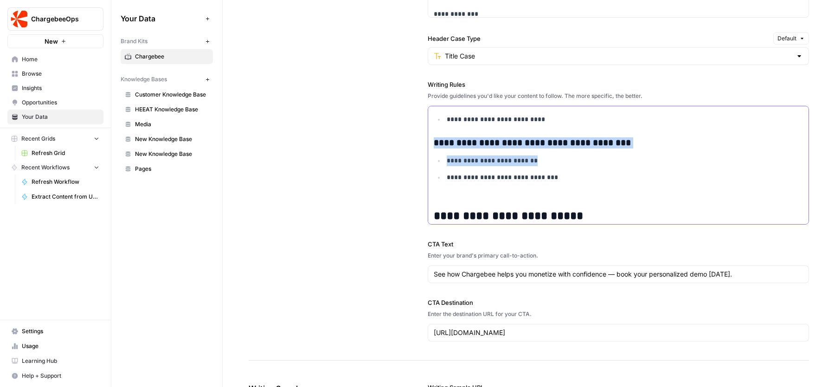
copy div "**********"
click at [461, 202] on p at bounding box center [618, 196] width 369 height 11
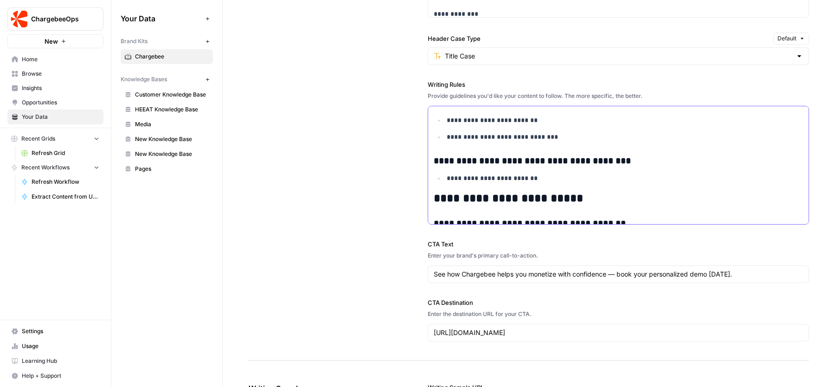
scroll to position [3306, 0]
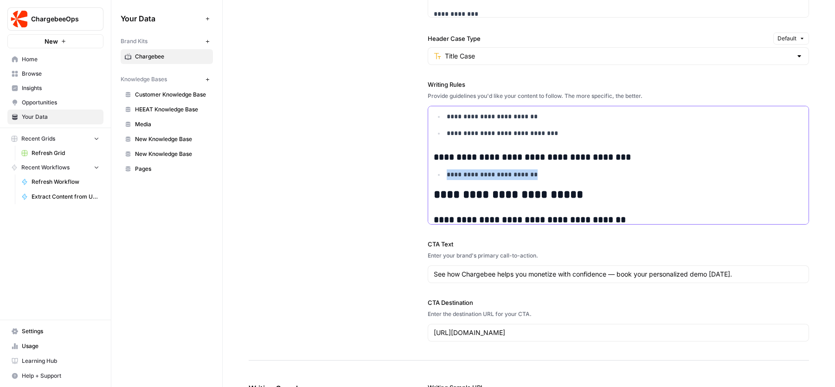
drag, startPoint x: 540, startPoint y: 186, endPoint x: 440, endPoint y: 185, distance: 99.7
click at [440, 180] on ul "**********" at bounding box center [618, 174] width 369 height 11
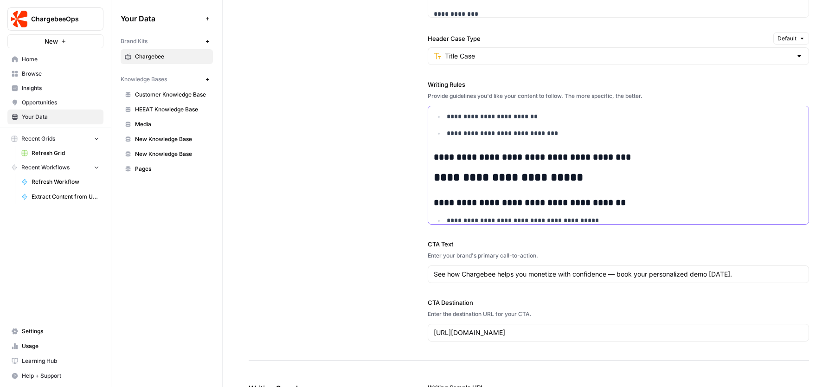
click at [468, 161] on strong "**********" at bounding box center [532, 157] width 197 height 9
drag, startPoint x: 475, startPoint y: 169, endPoint x: 632, endPoint y: 169, distance: 157.7
click at [632, 163] on h3 "**********" at bounding box center [618, 157] width 369 height 11
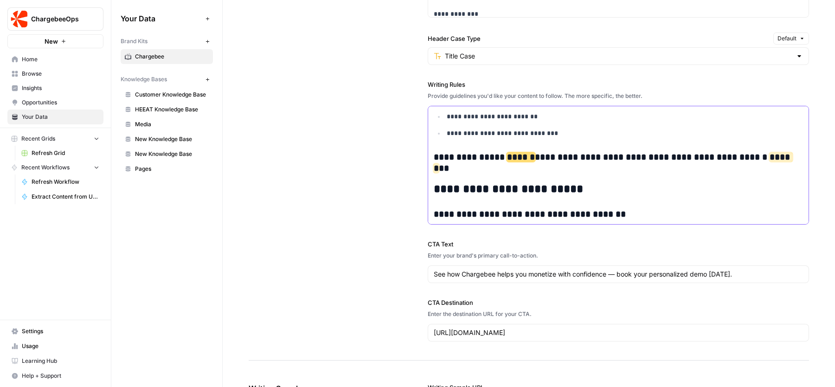
click at [561, 187] on strong "**********" at bounding box center [508, 188] width 149 height 11
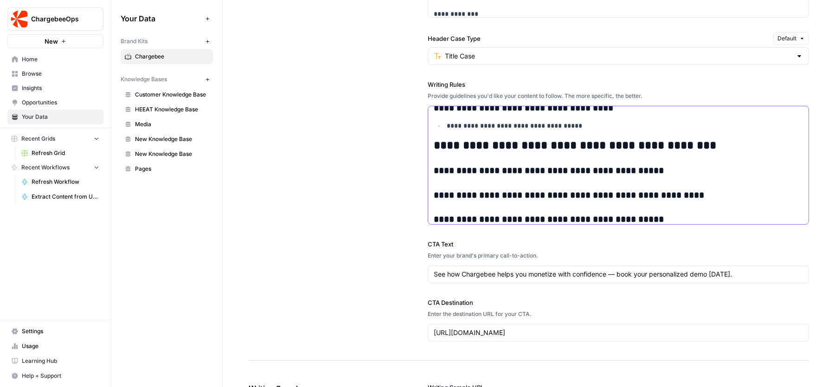
scroll to position [4421, 0]
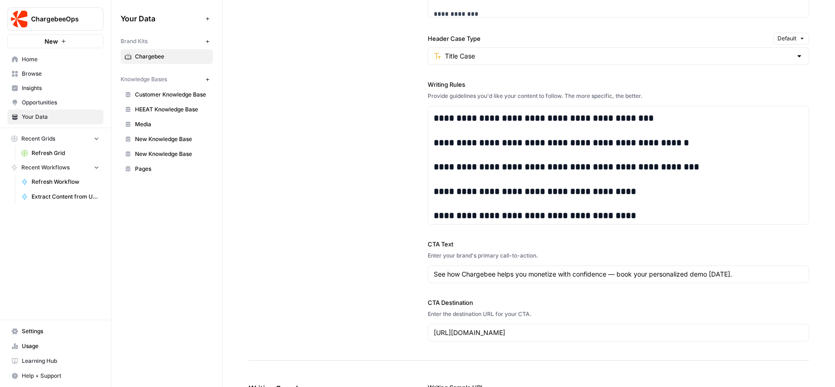
click at [397, 186] on div "**********" at bounding box center [529, 28] width 560 height 666
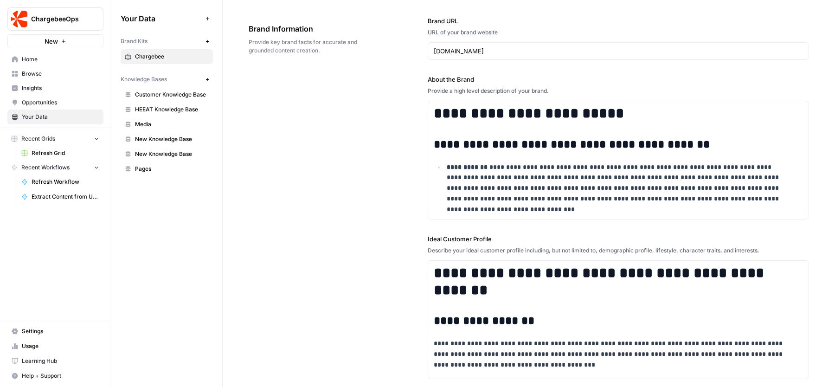
scroll to position [0, 0]
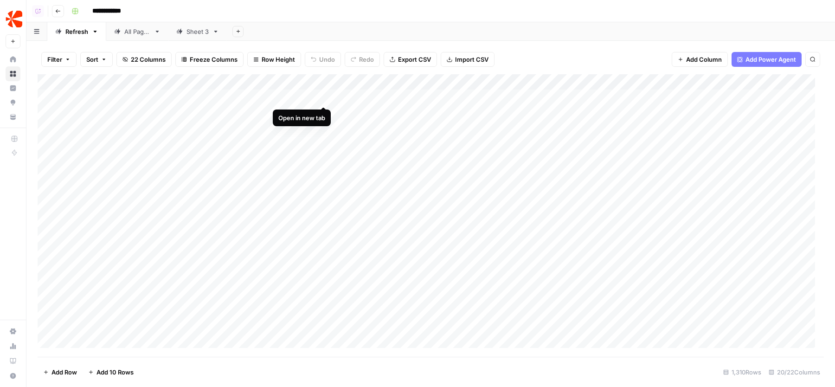
click at [323, 96] on div "Add Column" at bounding box center [431, 215] width 786 height 283
click at [360, 96] on div "Add Column" at bounding box center [431, 215] width 786 height 283
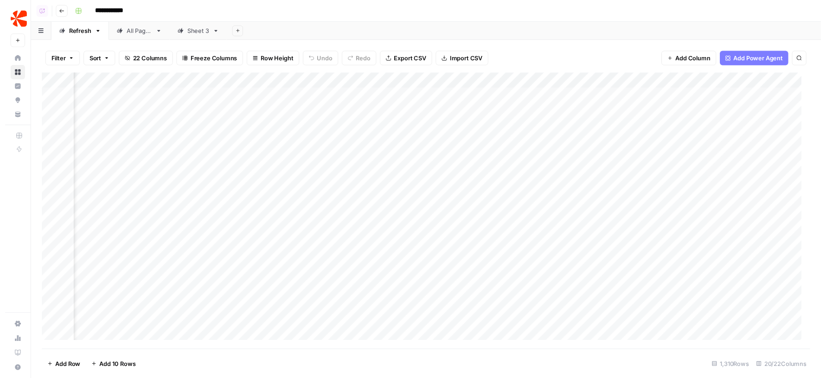
scroll to position [0, 771]
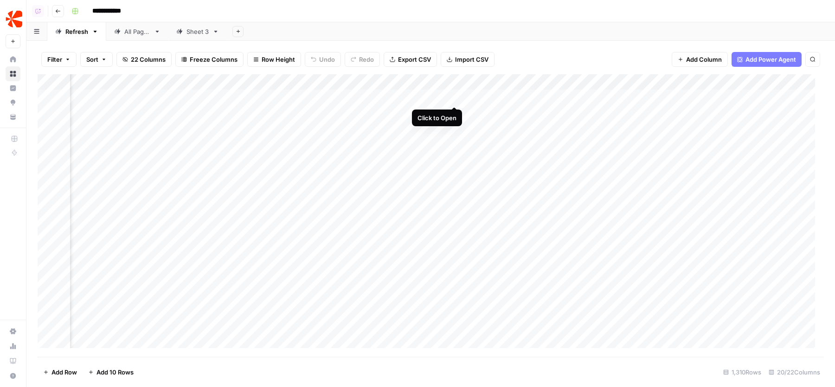
click at [457, 96] on div "Add Column" at bounding box center [431, 215] width 786 height 283
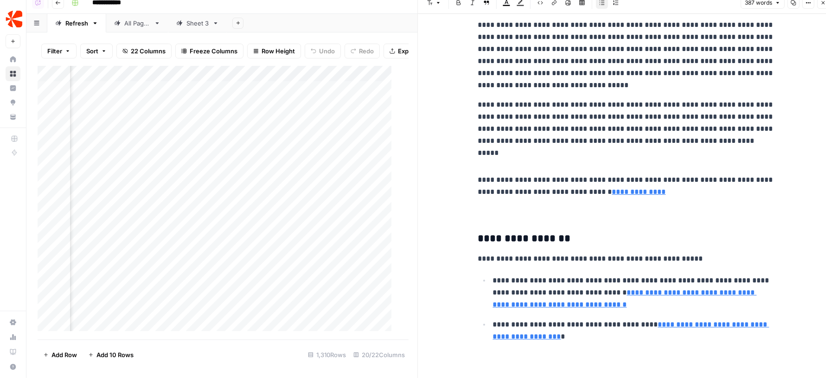
drag, startPoint x: 465, startPoint y: 45, endPoint x: 698, endPoint y: 436, distance: 454.4
click at [698, 370] on html "**********" at bounding box center [413, 181] width 826 height 378
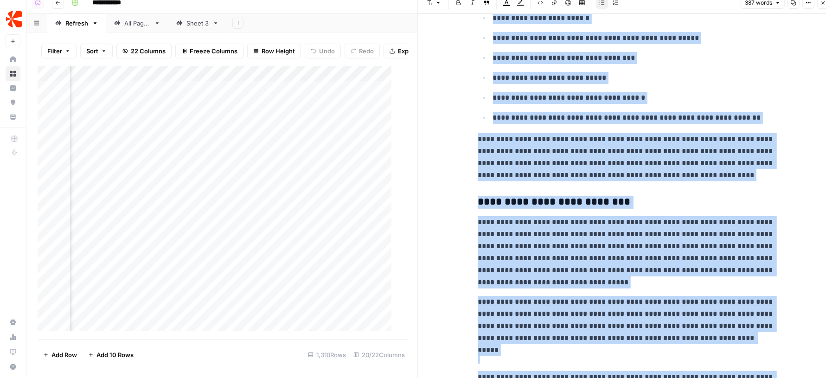
scroll to position [400, 0]
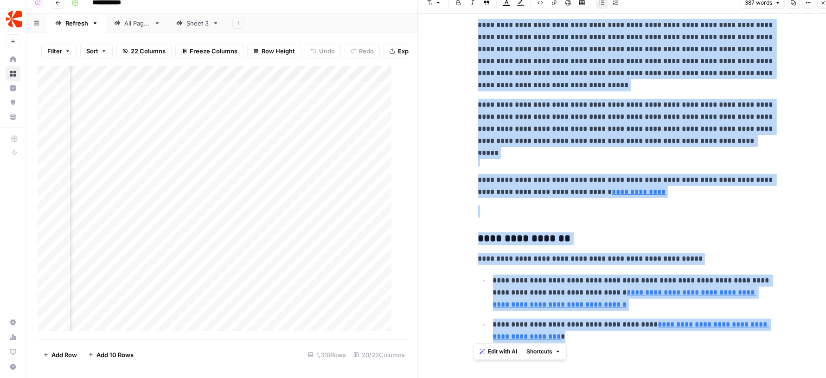
drag, startPoint x: 479, startPoint y: 41, endPoint x: 616, endPoint y: 422, distance: 405.0
click at [616, 370] on html "**********" at bounding box center [413, 181] width 826 height 378
copy div "**********"
click at [558, 211] on p at bounding box center [626, 212] width 297 height 12
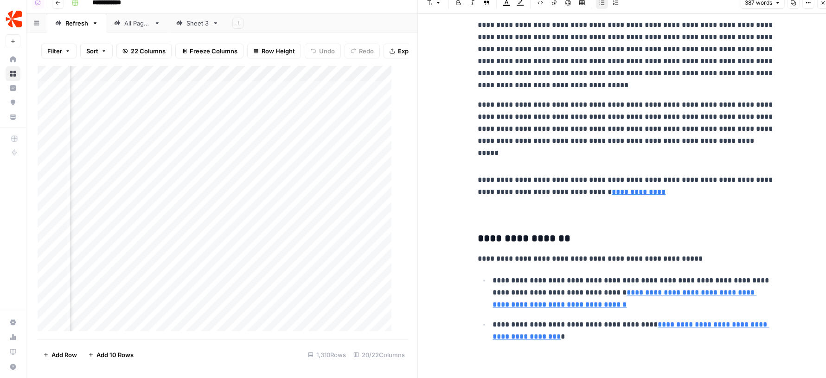
click at [819, 3] on button "Close" at bounding box center [823, 3] width 12 height 12
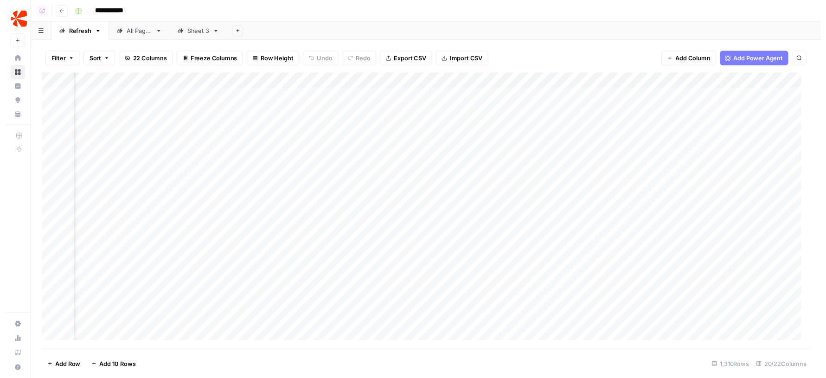
scroll to position [0, 1257]
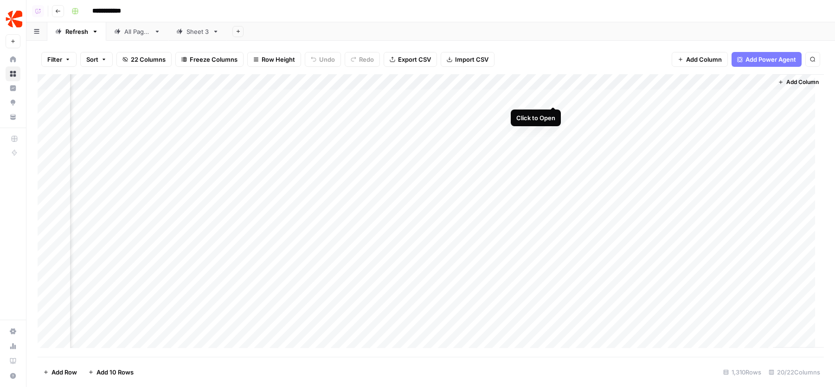
click at [553, 96] on div "Add Column" at bounding box center [431, 215] width 786 height 283
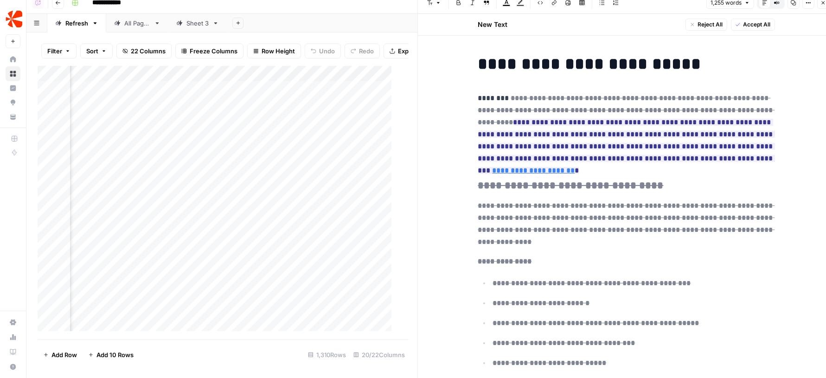
click at [824, 2] on icon "button" at bounding box center [824, 3] width 6 height 6
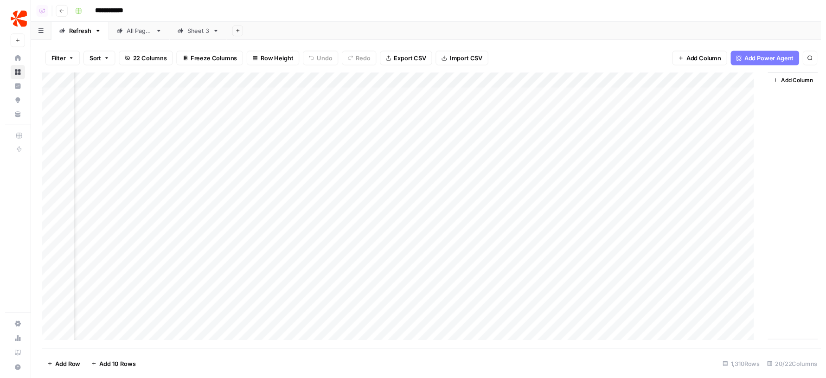
scroll to position [0, 1246]
click at [550, 114] on div "Add Column" at bounding box center [431, 215] width 786 height 283
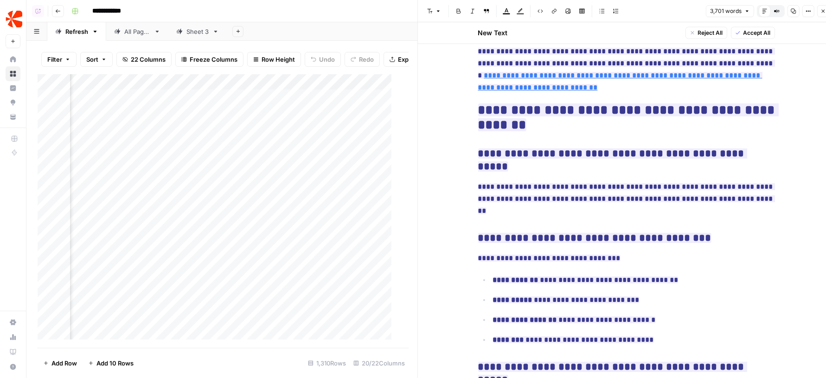
scroll to position [7793, 0]
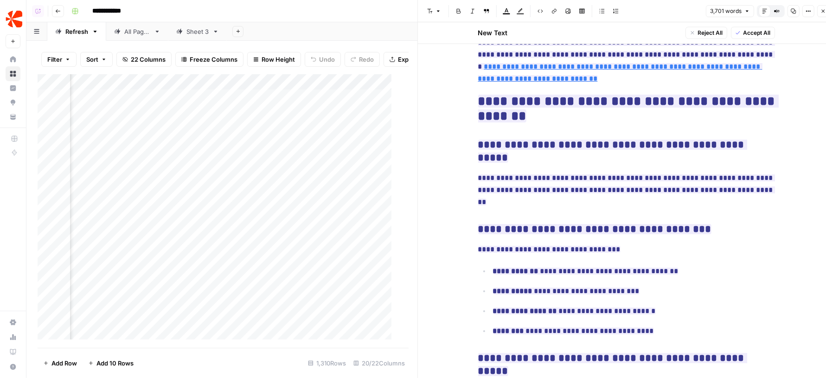
click at [824, 15] on button "Close" at bounding box center [823, 11] width 12 height 12
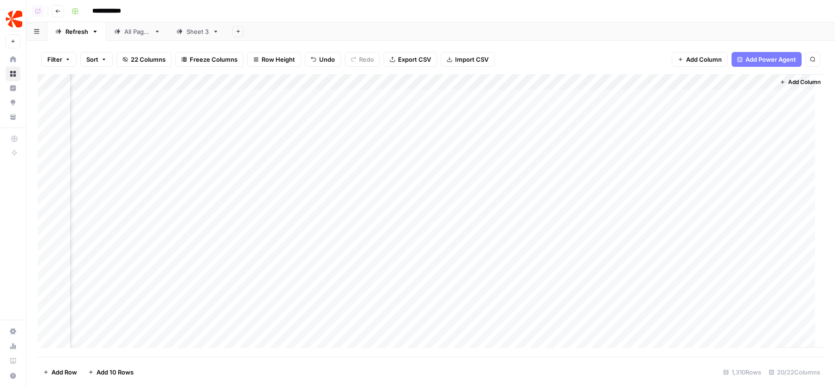
click at [276, 81] on div "Add Column" at bounding box center [431, 215] width 786 height 283
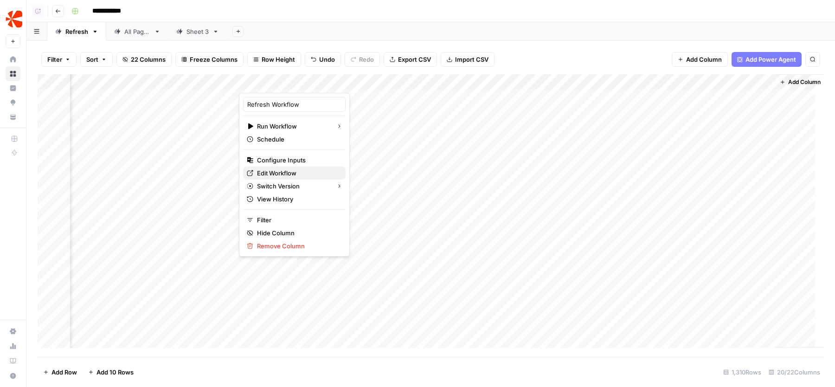
click at [264, 168] on span "Edit Workflow" at bounding box center [297, 172] width 81 height 9
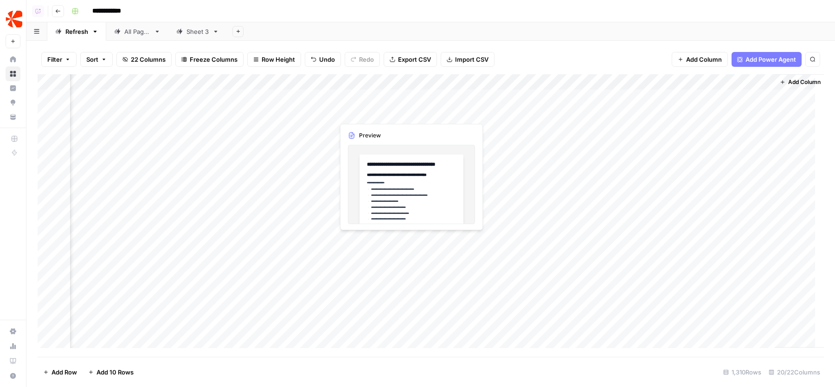
click at [373, 112] on div "Add Column" at bounding box center [431, 215] width 786 height 283
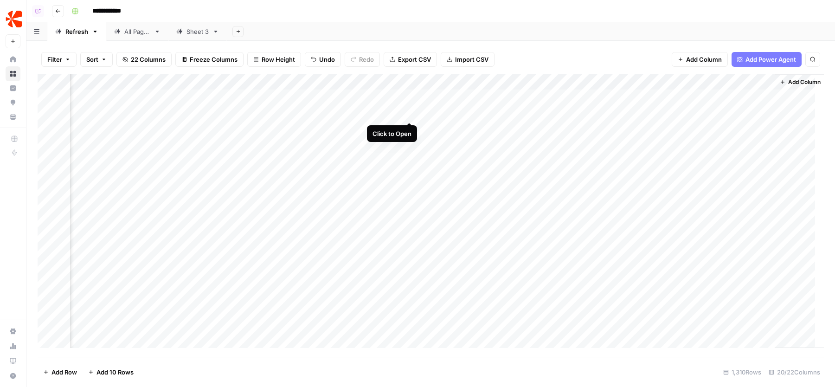
click at [410, 111] on div "Add Column" at bounding box center [431, 215] width 786 height 283
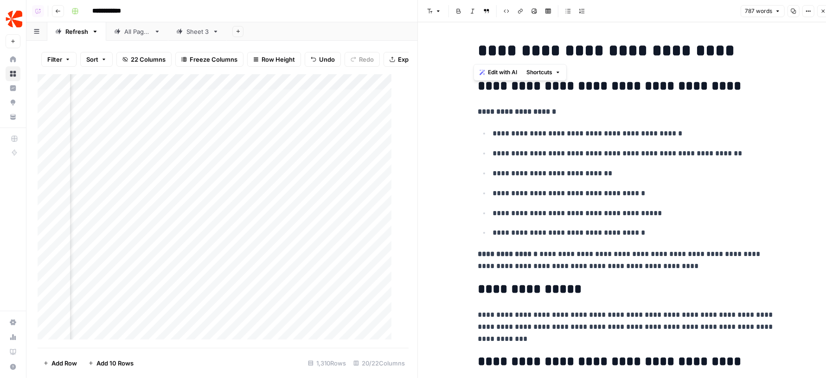
drag, startPoint x: 749, startPoint y: 49, endPoint x: 474, endPoint y: 47, distance: 275.1
click at [478, 47] on h1 "**********" at bounding box center [626, 50] width 297 height 19
click at [807, 10] on icon "button" at bounding box center [809, 11] width 6 height 6
click at [765, 96] on span "Code" at bounding box center [781, 98] width 45 height 9
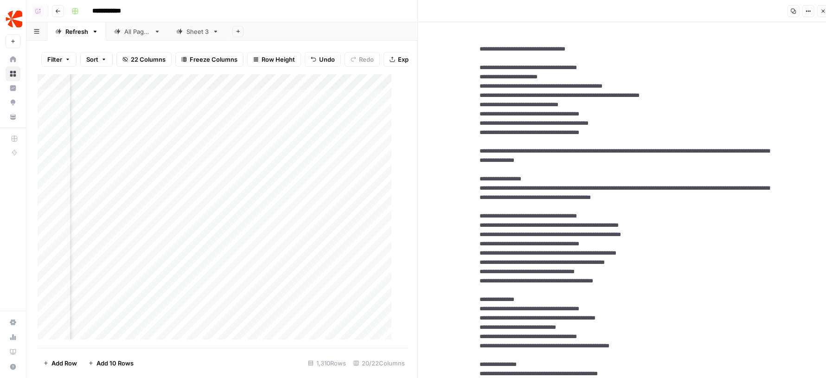
drag, startPoint x: 614, startPoint y: 50, endPoint x: 423, endPoint y: 50, distance: 190.7
click at [825, 12] on icon "button" at bounding box center [824, 11] width 6 height 6
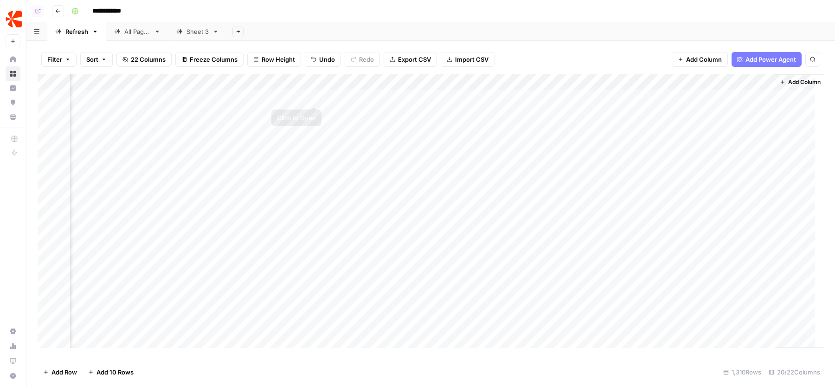
click at [315, 96] on div "Add Column" at bounding box center [431, 215] width 786 height 283
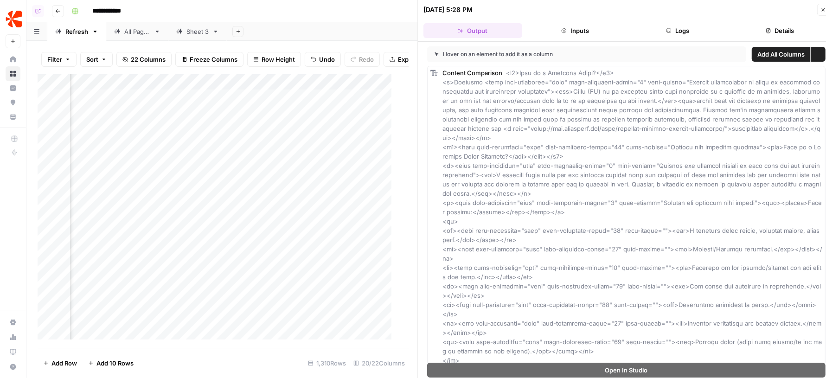
click at [675, 31] on button "Logs" at bounding box center [678, 30] width 99 height 15
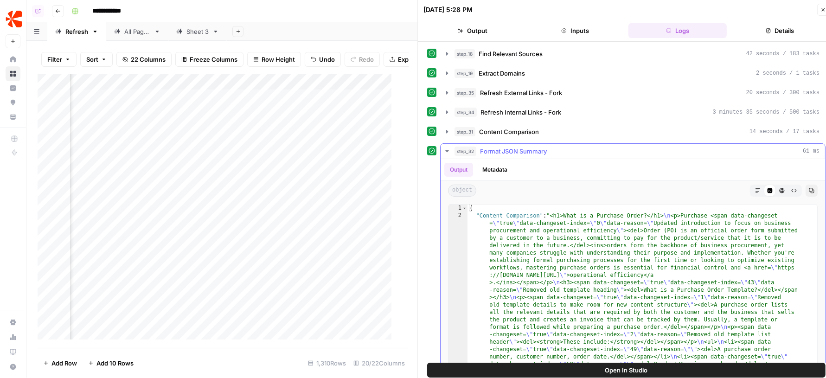
scroll to position [280, 0]
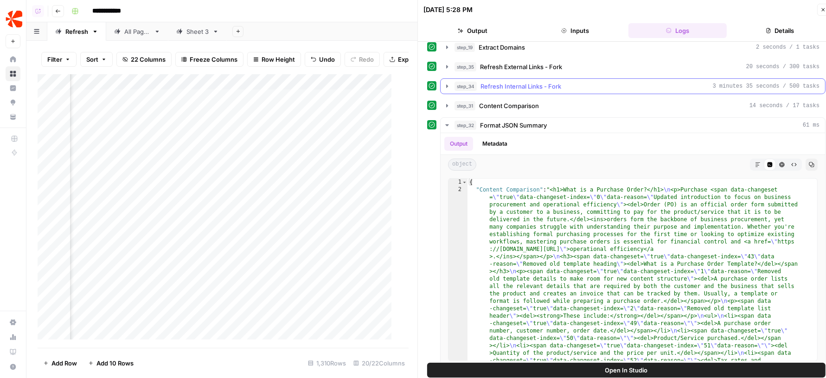
click at [540, 82] on span "Refresh Internal Links - Fork" at bounding box center [521, 86] width 81 height 9
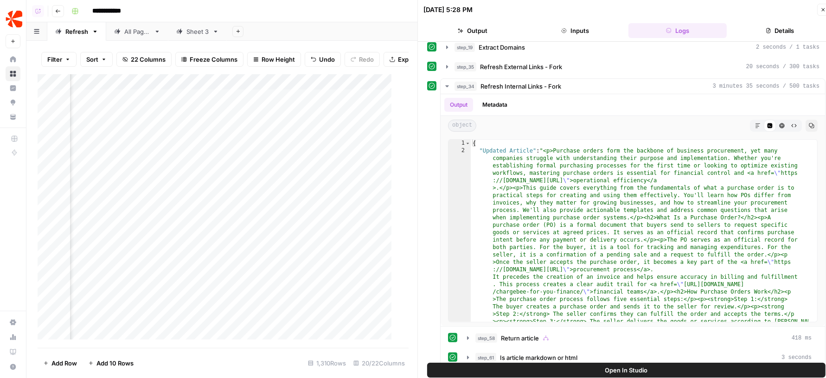
click at [752, 25] on button "Details" at bounding box center [780, 30] width 99 height 15
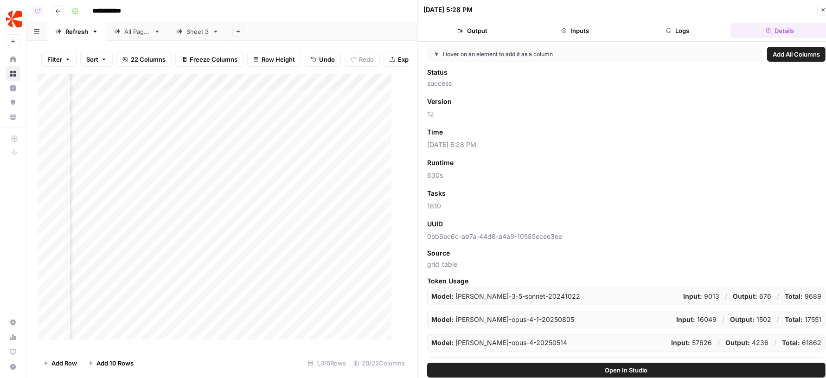
click at [672, 35] on button "Logs" at bounding box center [678, 30] width 99 height 15
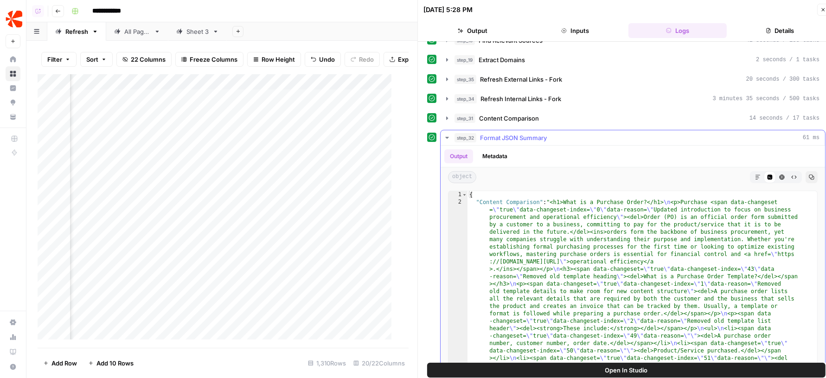
scroll to position [264, 0]
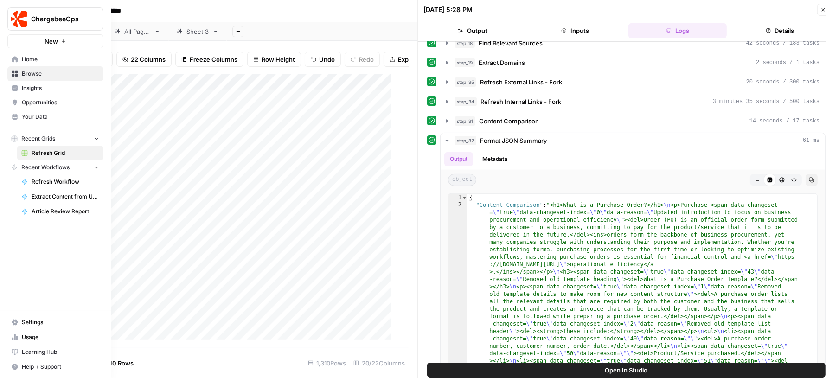
click at [40, 114] on span "Your Data" at bounding box center [60, 117] width 77 height 8
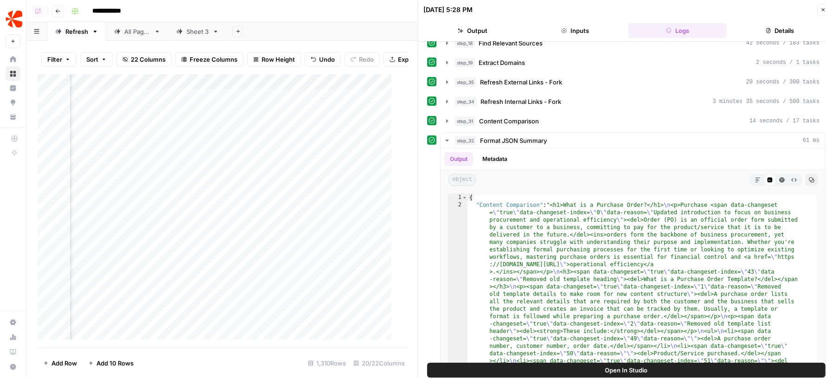
scroll to position [0, 801]
click at [260, 105] on div "Add Column" at bounding box center [219, 211] width 363 height 274
click at [255, 119] on div "Add Column" at bounding box center [219, 211] width 363 height 274
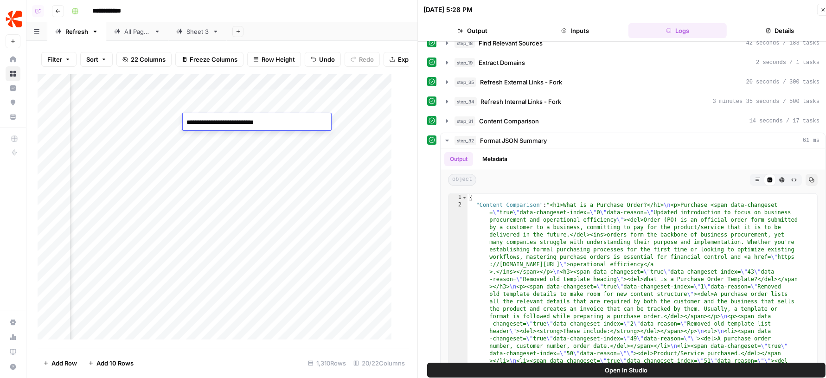
click at [255, 142] on div "Add Column" at bounding box center [219, 211] width 363 height 274
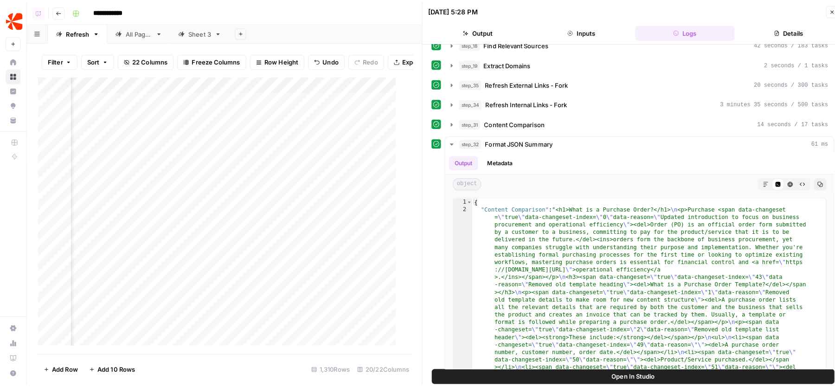
scroll to position [0, 928]
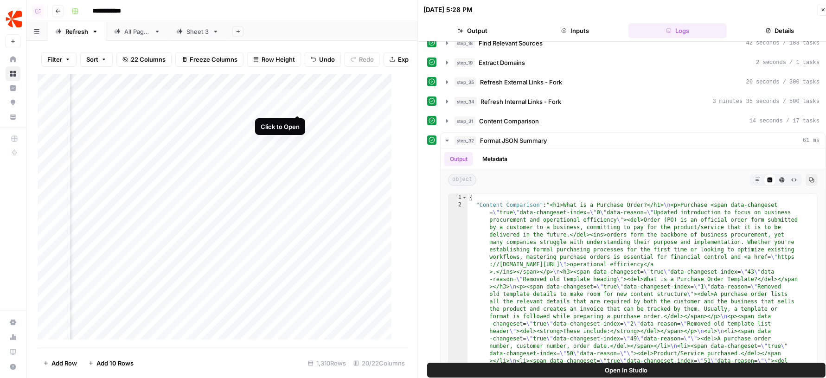
click at [297, 108] on div "Add Column" at bounding box center [219, 211] width 363 height 274
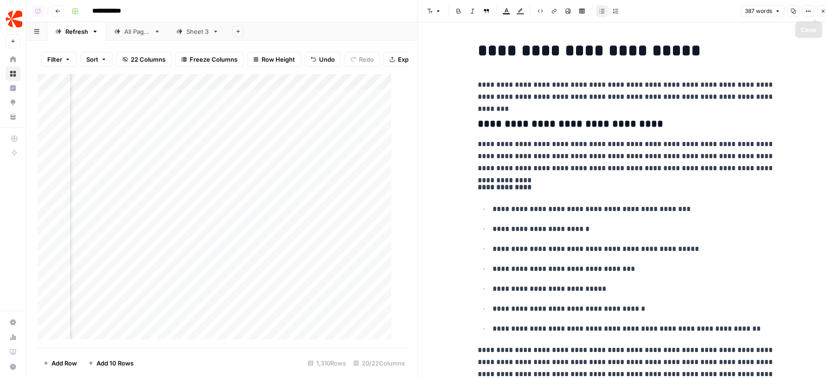
click at [823, 12] on icon "button" at bounding box center [824, 11] width 6 height 6
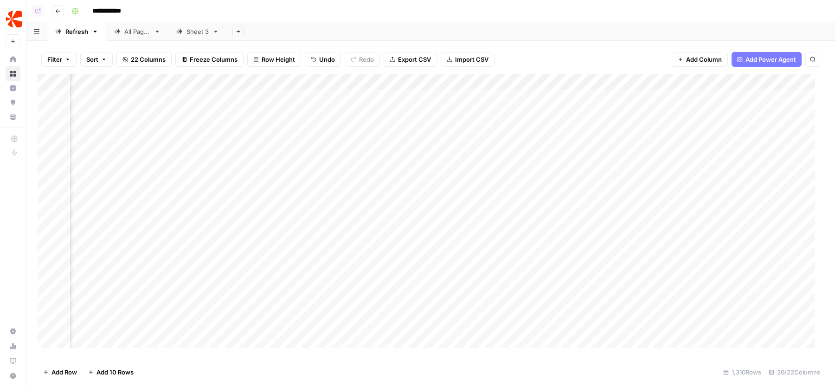
scroll to position [0, 1257]
click at [721, 97] on div "Add Column" at bounding box center [431, 215] width 786 height 283
click at [757, 94] on div "Add Column" at bounding box center [431, 215] width 786 height 283
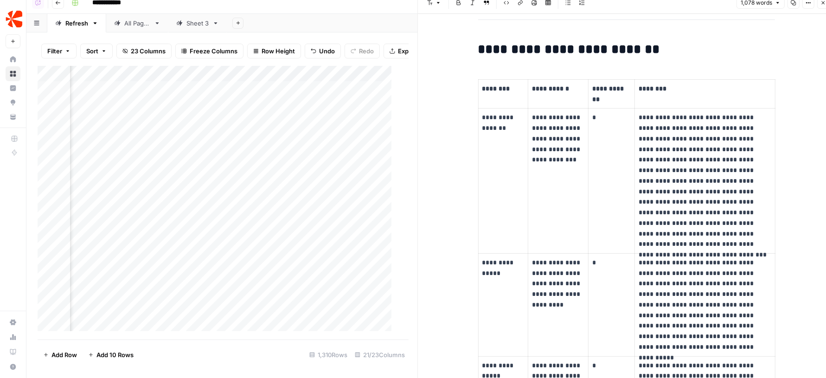
scroll to position [56, 0]
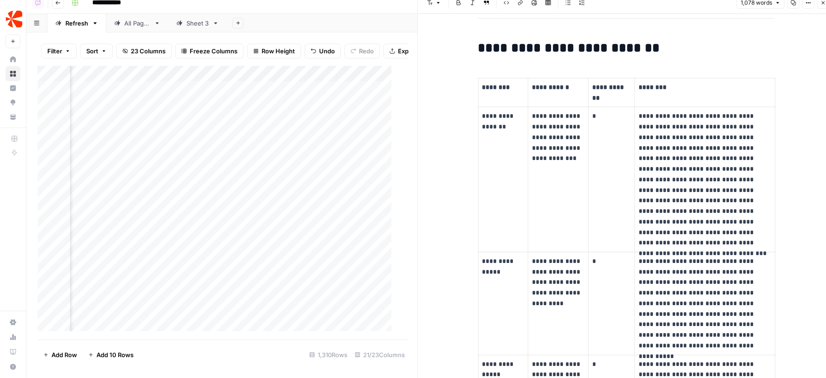
click at [825, 8] on button "Close" at bounding box center [823, 3] width 12 height 12
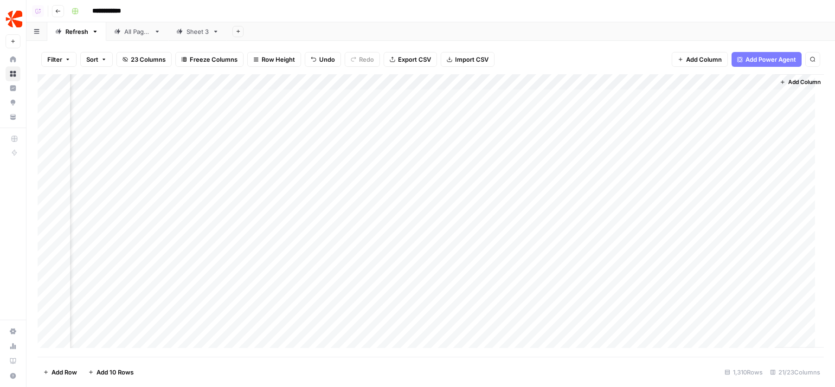
scroll to position [0, 1341]
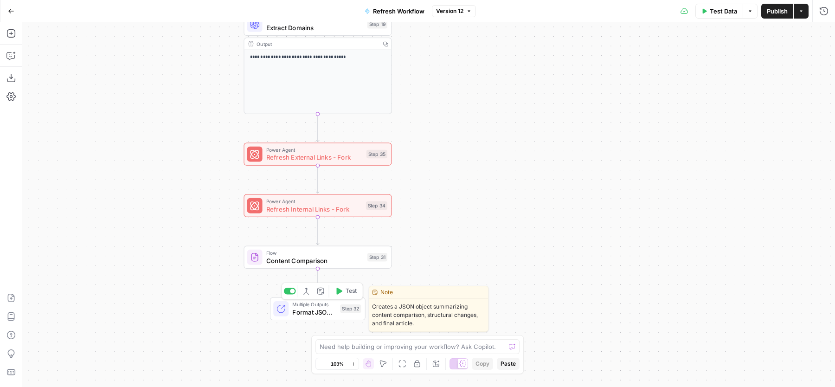
click at [323, 308] on span "Format JSON Summary" at bounding box center [314, 312] width 44 height 10
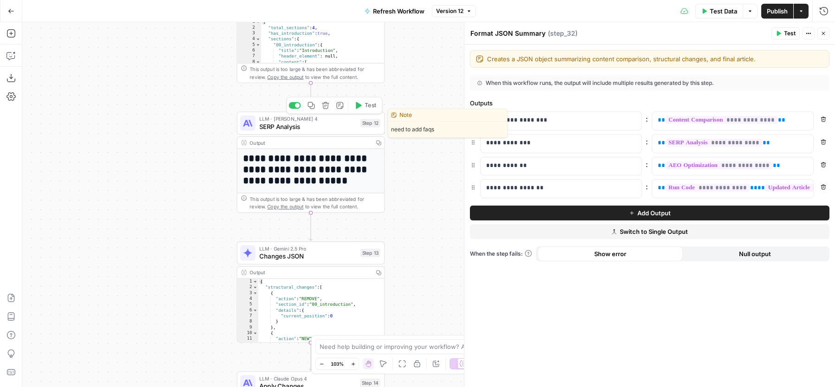
click at [272, 127] on span "SERP Analysis" at bounding box center [307, 127] width 97 height 10
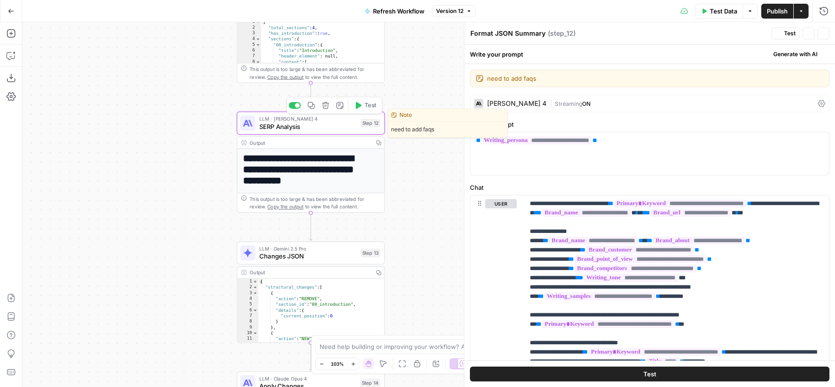
type textarea "SERP Analysis"
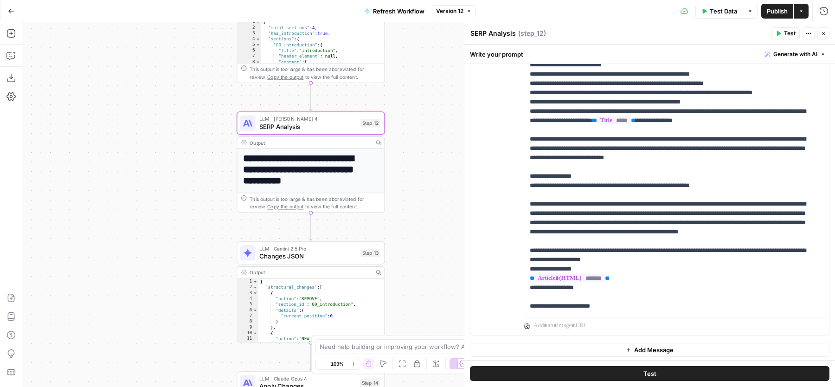
scroll to position [771, 0]
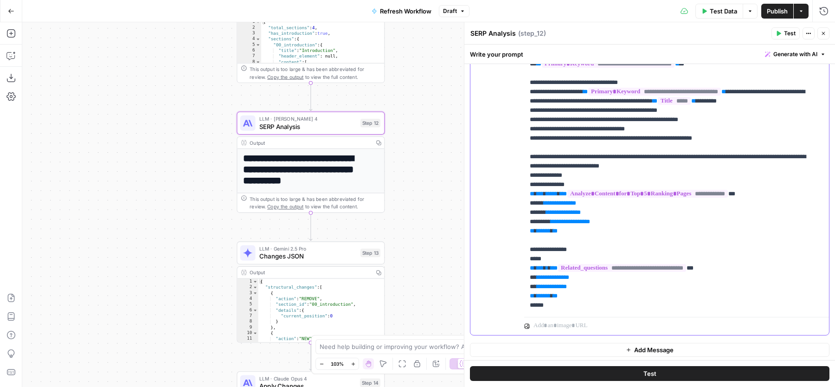
scroll to position [0, 0]
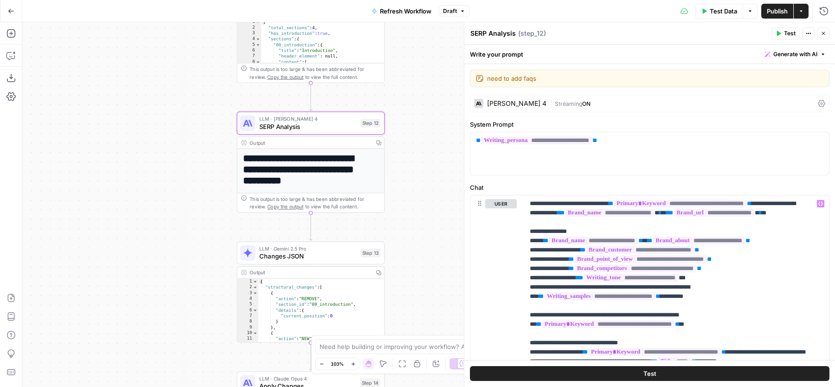
click at [825, 34] on icon "button" at bounding box center [824, 34] width 6 height 6
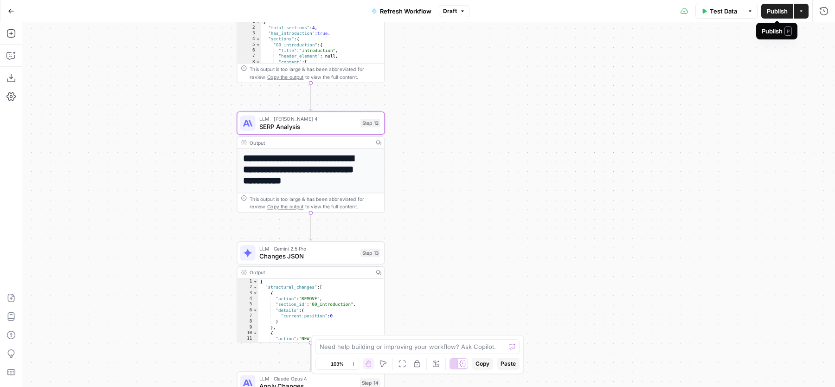
click at [775, 11] on span "Publish" at bounding box center [777, 10] width 21 height 9
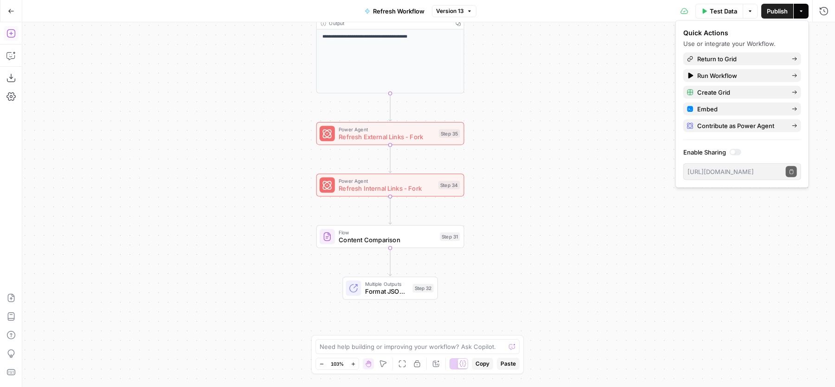
click at [13, 36] on icon "button" at bounding box center [10, 33] width 9 height 9
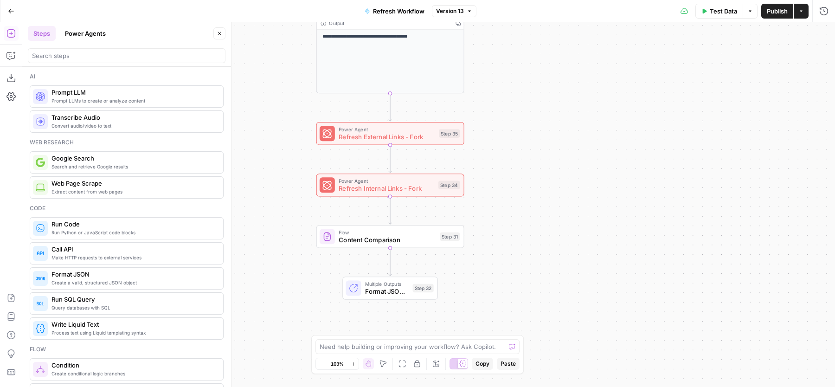
click at [87, 61] on div at bounding box center [127, 55] width 198 height 15
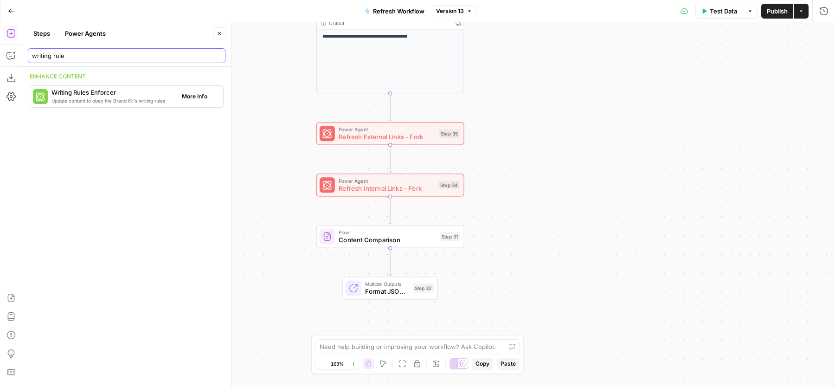
type input "writing rule"
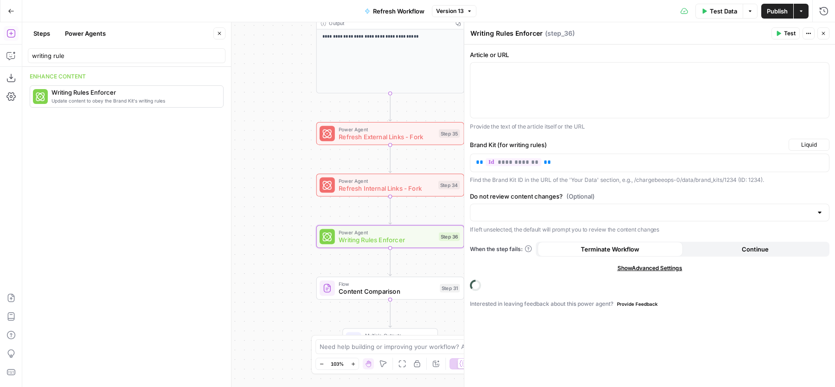
click at [223, 36] on button "Close" at bounding box center [219, 33] width 12 height 12
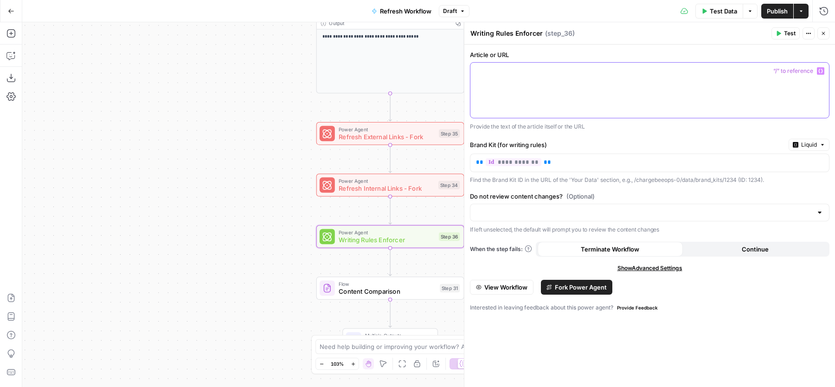
click at [524, 81] on div at bounding box center [649, 90] width 359 height 55
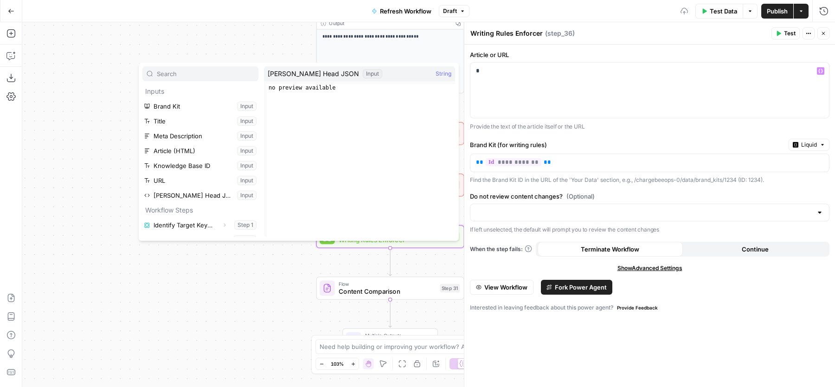
scroll to position [232, 0]
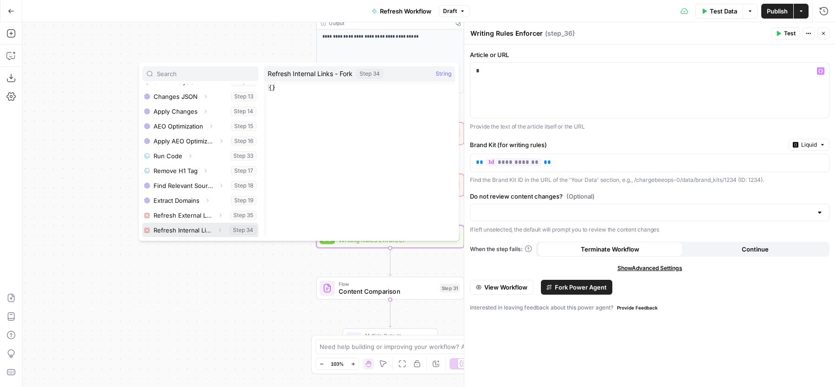
click at [217, 230] on icon "button" at bounding box center [220, 230] width 6 height 6
click at [200, 228] on button "Select variable Output" at bounding box center [205, 230] width 107 height 15
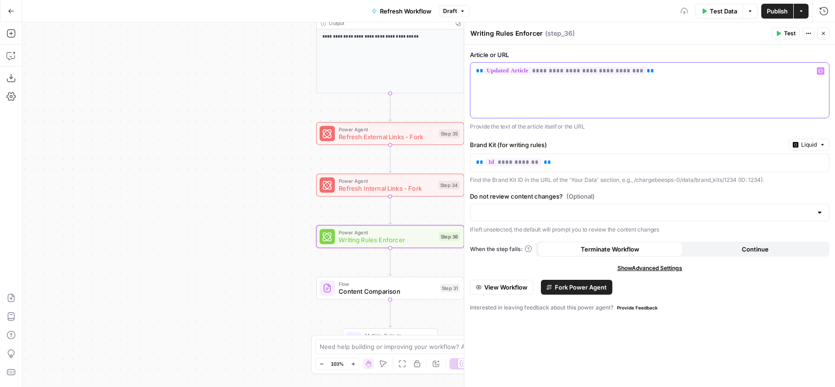
click at [651, 94] on div "**********" at bounding box center [649, 90] width 359 height 55
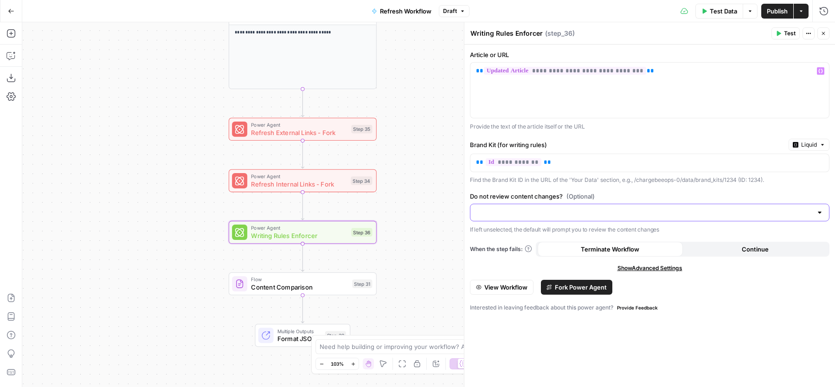
click at [653, 215] on input "Do not review content changes? (Optional)" at bounding box center [644, 212] width 336 height 9
click at [541, 251] on span "No, don't review content changes" at bounding box center [648, 247] width 340 height 9
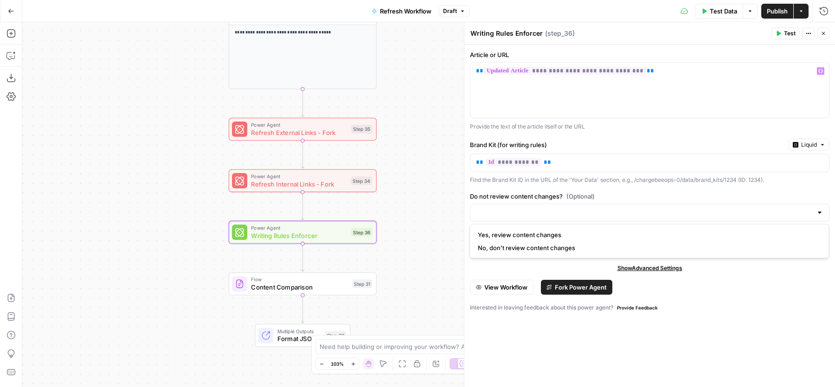
type input "No, don't review content changes"
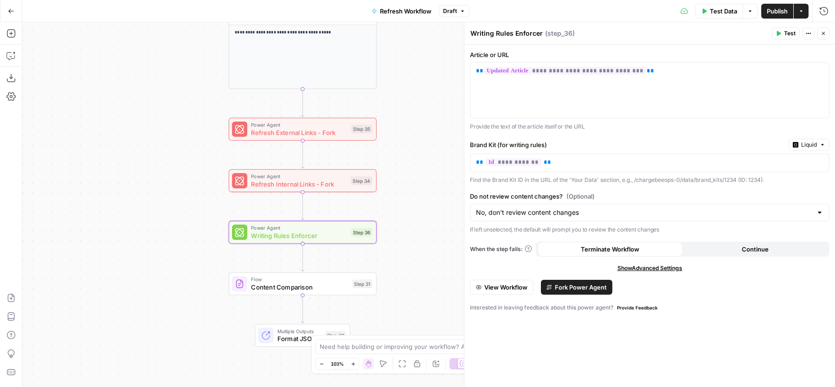
click at [571, 290] on span "Fork Power Agent" at bounding box center [581, 287] width 52 height 9
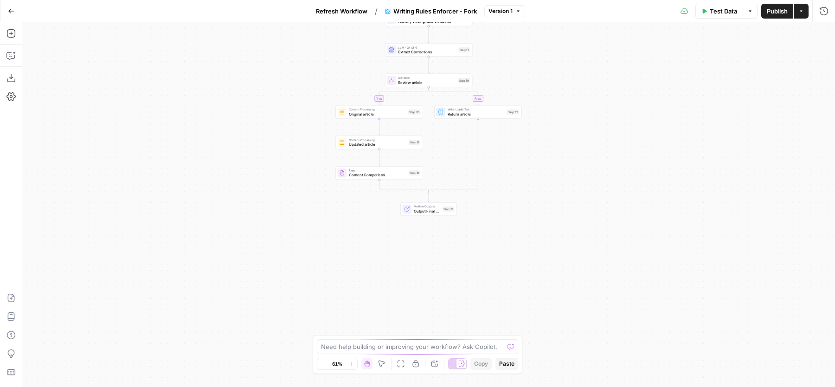
click at [335, 11] on span "Refresh Workflow" at bounding box center [341, 10] width 51 height 9
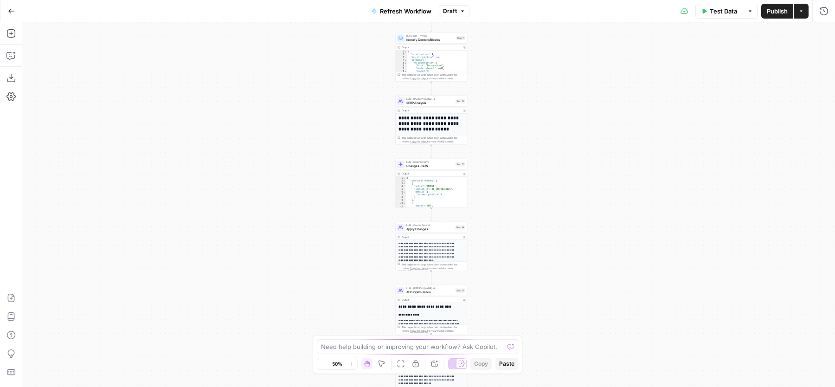
click at [777, 13] on span "Publish" at bounding box center [777, 10] width 21 height 9
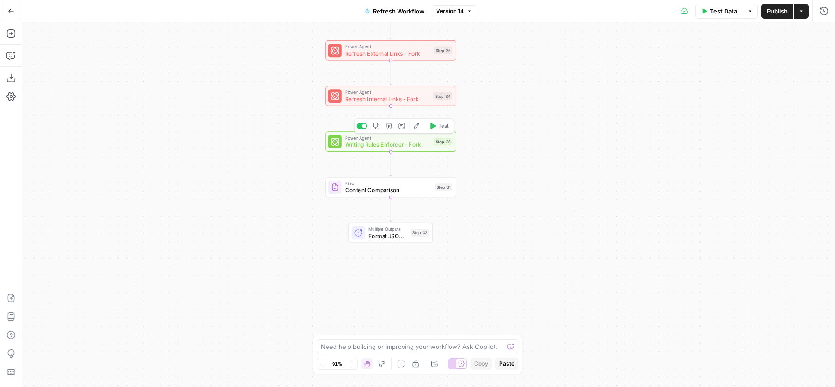
click at [404, 141] on span "Writing Rules Enforcer - Fork" at bounding box center [387, 144] width 85 height 8
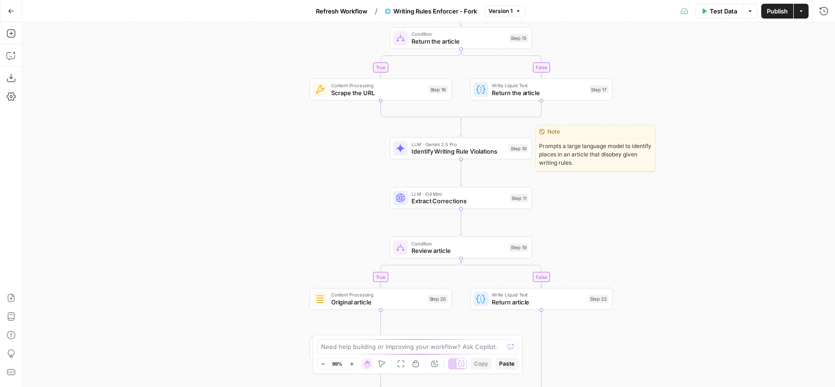
click at [444, 148] on span "Identify Writing Rule Violations" at bounding box center [458, 151] width 94 height 9
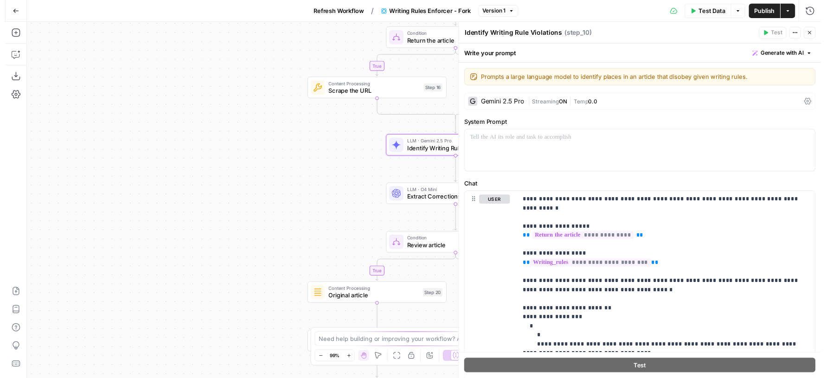
scroll to position [91, 0]
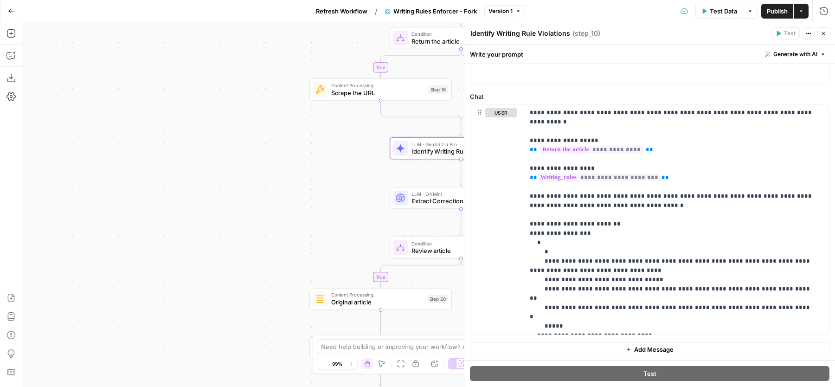
click at [826, 32] on button "Close" at bounding box center [823, 33] width 12 height 12
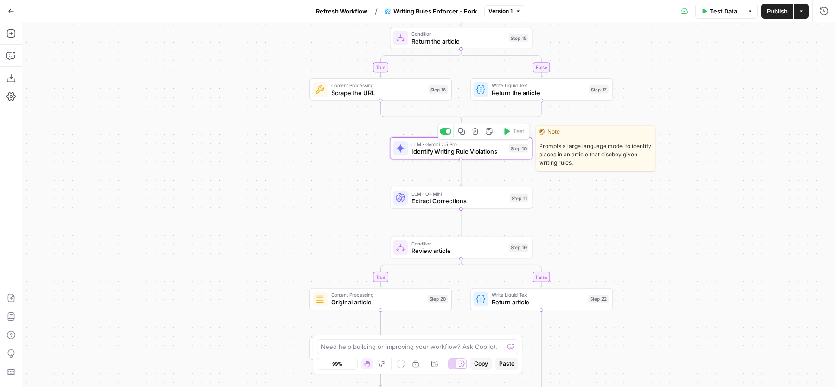
click at [463, 131] on icon "button" at bounding box center [461, 131] width 7 height 7
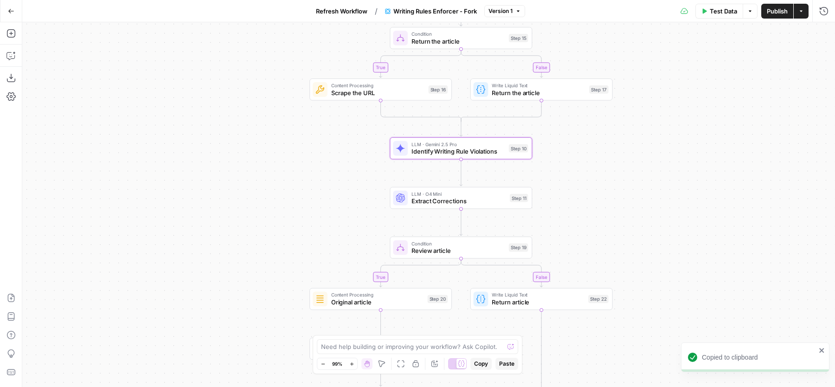
click at [347, 19] on div "Go Back Refresh Workflow / Writing Rules Enforcer - Fork Version 1 Test Data Op…" at bounding box center [417, 11] width 835 height 22
click at [347, 15] on span "Refresh Workflow" at bounding box center [341, 10] width 51 height 9
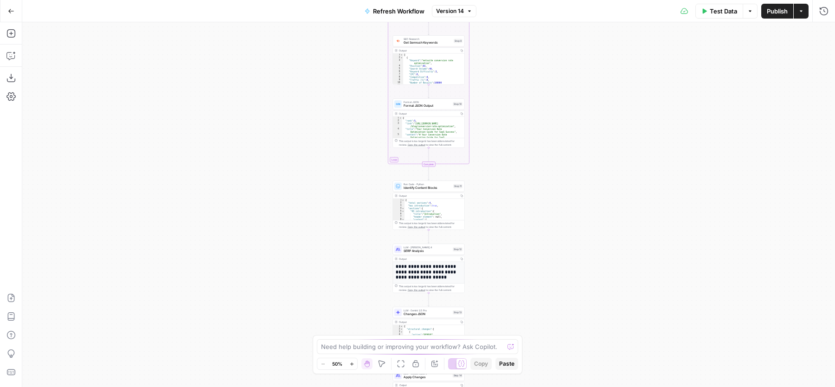
click at [717, 13] on span "Test Data" at bounding box center [723, 10] width 27 height 9
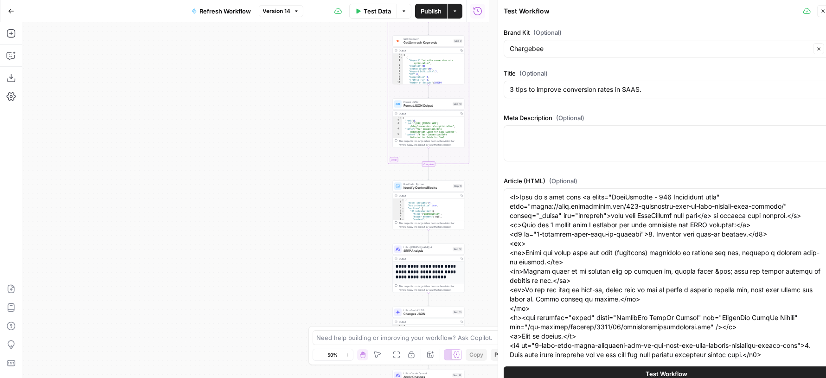
click at [601, 373] on button "Test Workflow" at bounding box center [667, 373] width 326 height 15
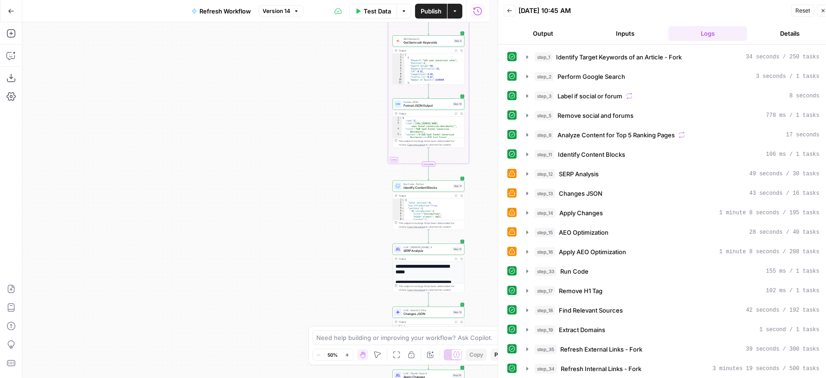
scroll to position [123, 0]
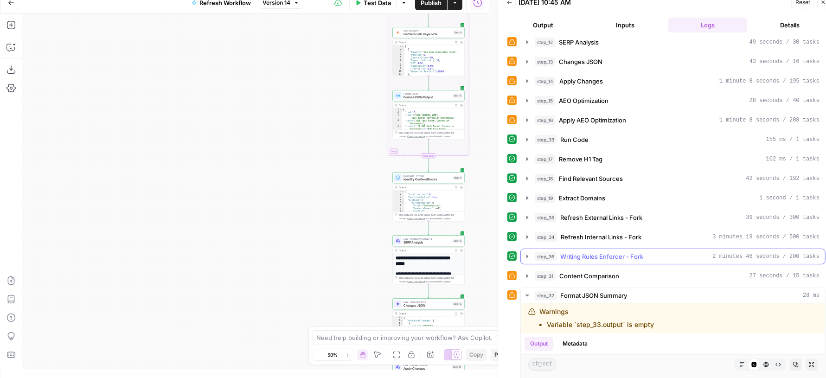
click at [632, 252] on span "Writing Rules Enforcer - Fork" at bounding box center [601, 256] width 83 height 9
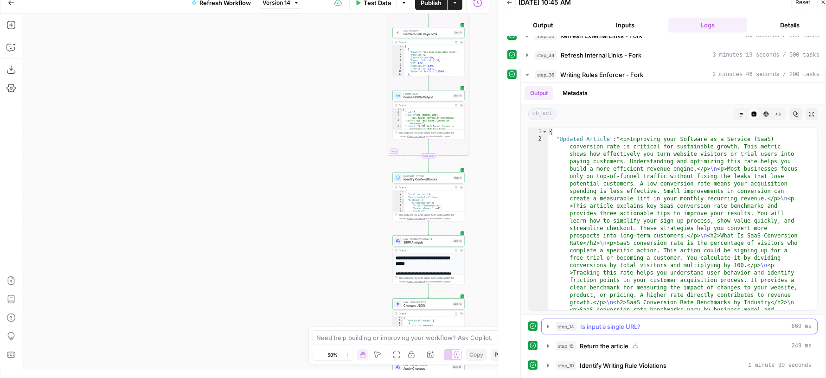
scroll to position [307, 0]
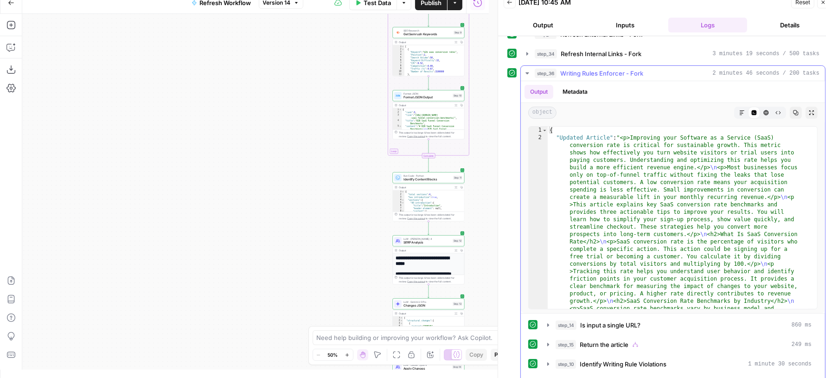
click at [639, 71] on button "step_36 Writing Rules Enforcer - Fork 2 minutes 46 seconds / 200 tasks" at bounding box center [673, 73] width 304 height 15
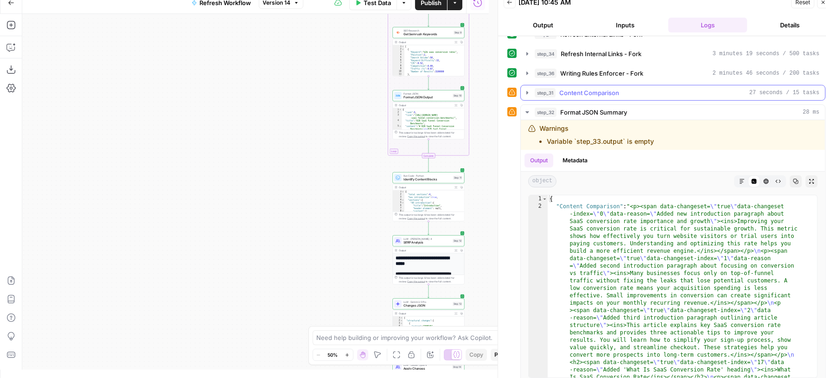
click at [642, 89] on div "step_31 Content Comparison 27 seconds / 15 tasks" at bounding box center [677, 92] width 285 height 9
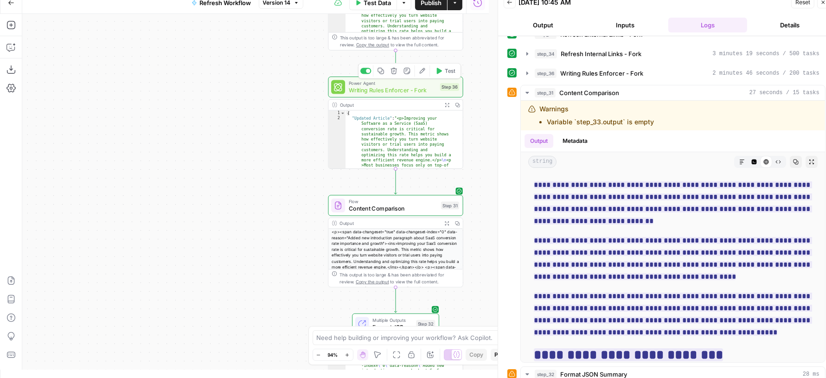
click at [379, 90] on span "Writing Rules Enforcer - Fork" at bounding box center [393, 90] width 88 height 9
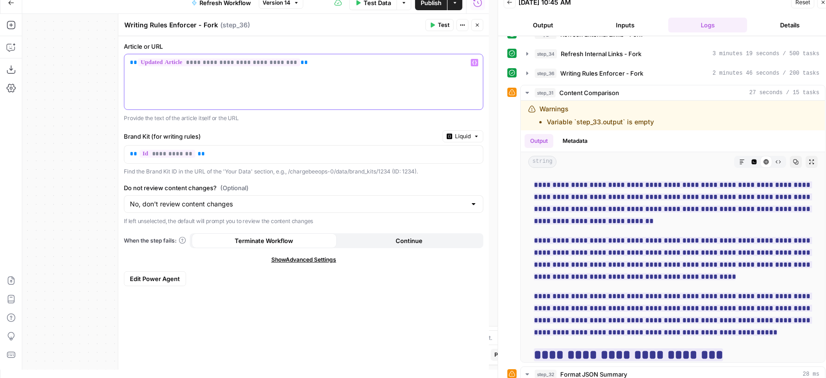
click at [322, 77] on div "**********" at bounding box center [303, 81] width 359 height 55
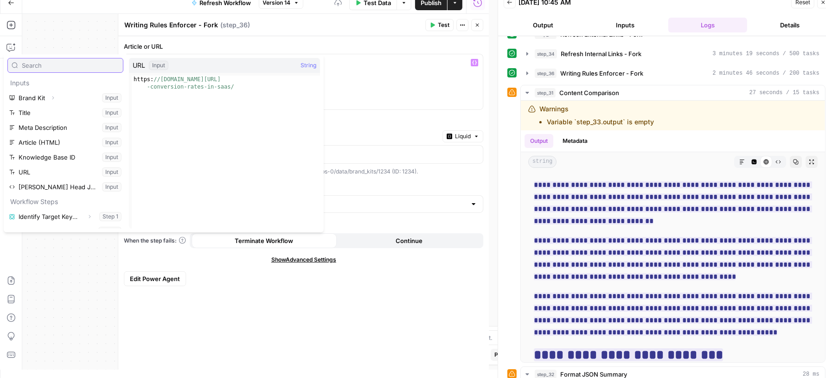
scroll to position [232, 0]
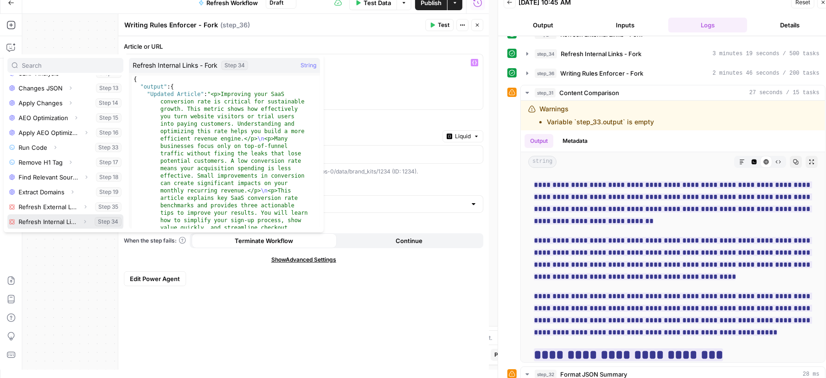
click at [82, 219] on icon "button" at bounding box center [85, 222] width 6 height 6
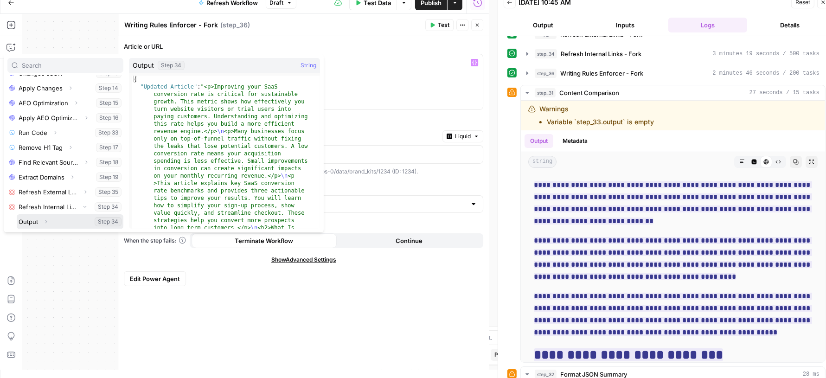
click at [44, 219] on icon "button" at bounding box center [46, 222] width 6 height 6
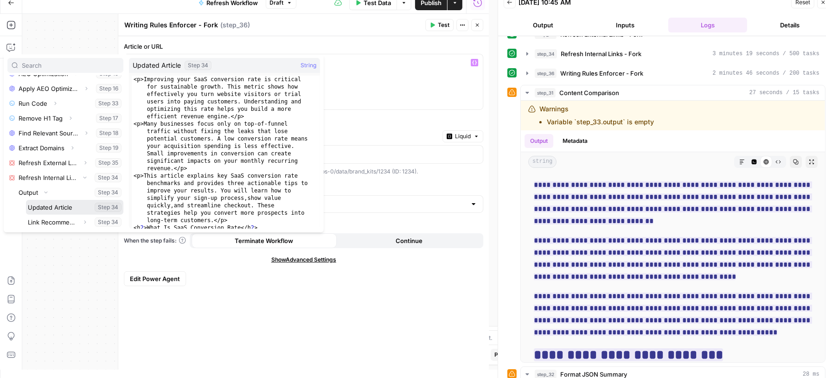
click at [68, 208] on button "Select variable Updated Article" at bounding box center [74, 207] width 97 height 15
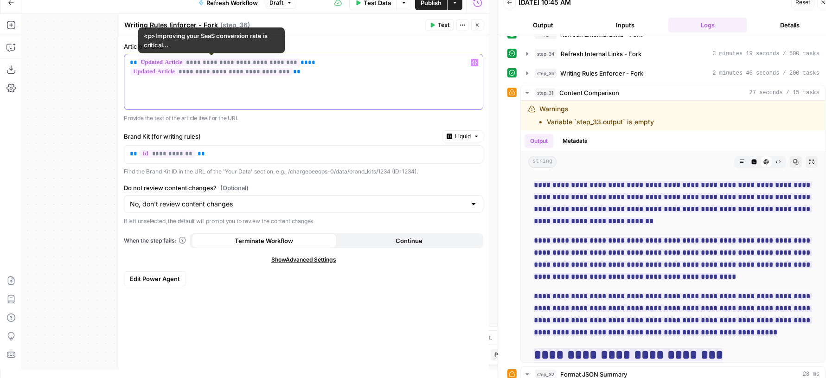
drag, startPoint x: 293, startPoint y: 60, endPoint x: 129, endPoint y: 61, distance: 164.2
click at [129, 61] on div "**********" at bounding box center [303, 81] width 359 height 55
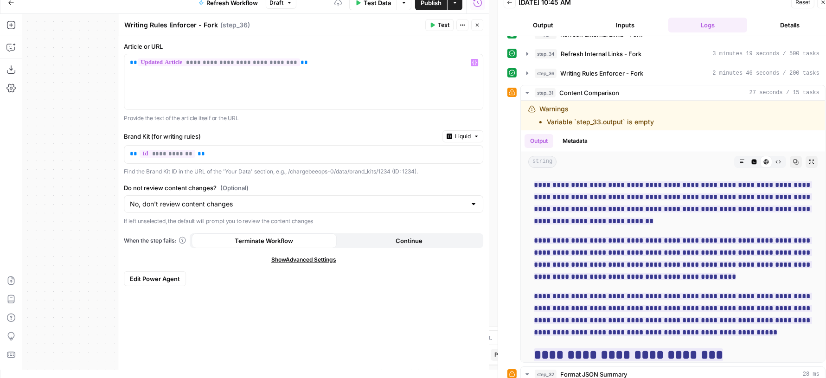
click at [475, 23] on icon "button" at bounding box center [478, 25] width 6 height 6
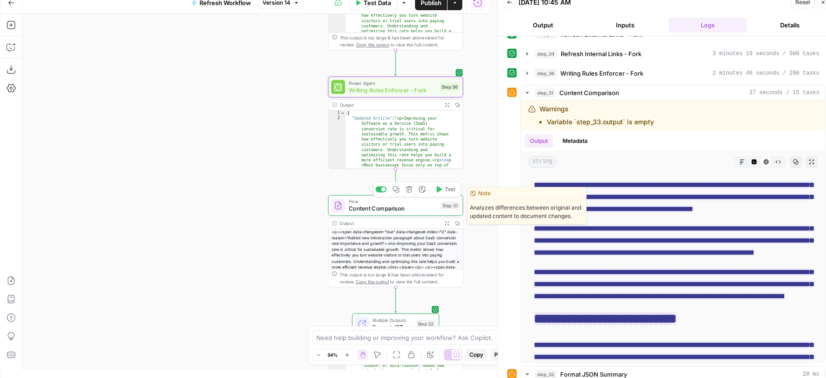
click at [347, 205] on div "Flow Content Comparison Step 31 Copy step Delete step Edit Note Test" at bounding box center [395, 205] width 128 height 15
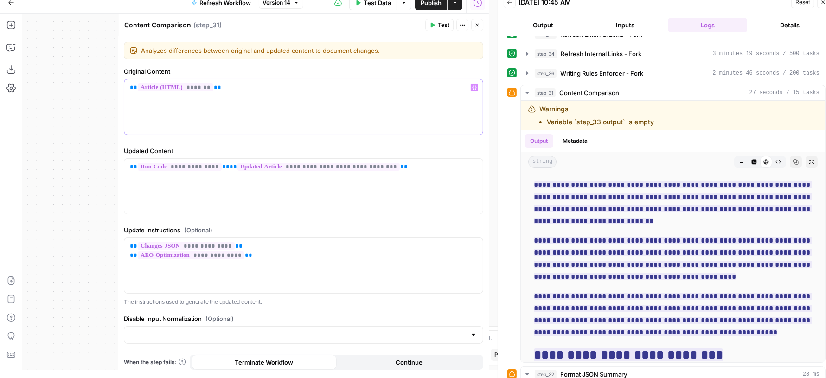
click at [277, 90] on p "** ******* **" at bounding box center [303, 87] width 347 height 9
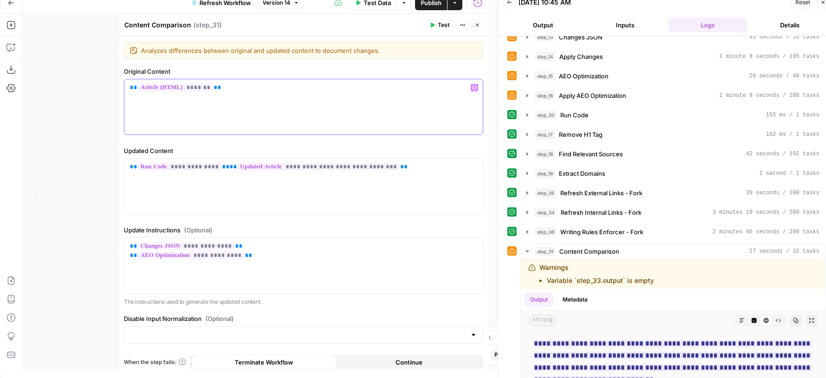
scroll to position [143, 0]
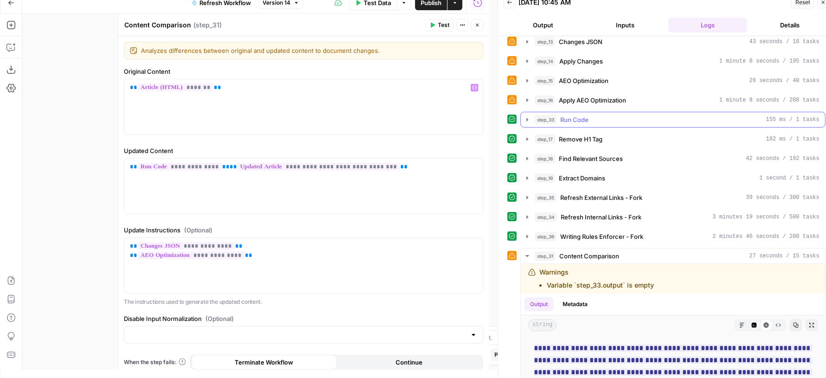
click at [614, 115] on div "step_33 Run Code 155 ms / 1 tasks" at bounding box center [677, 119] width 285 height 9
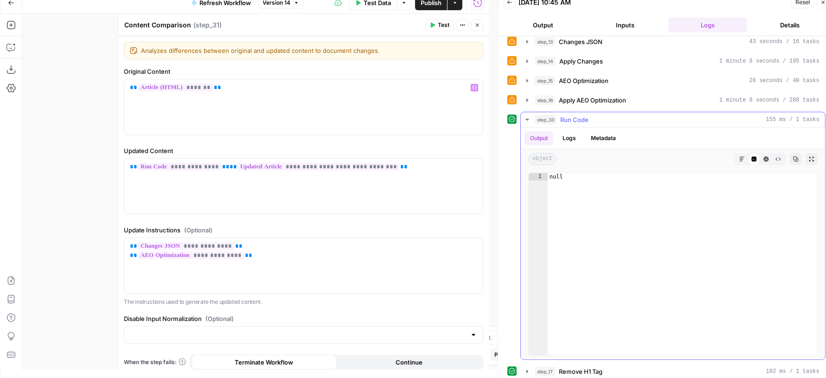
click at [614, 115] on div "step_33 Run Code 155 ms / 1 tasks" at bounding box center [677, 119] width 285 height 9
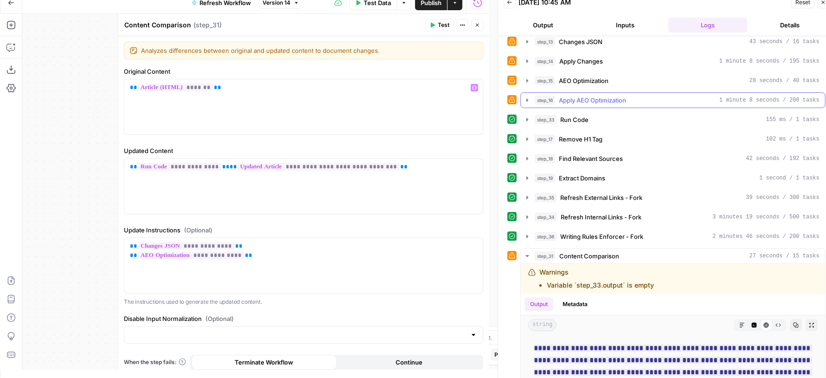
click at [643, 96] on div "step_16 Apply AEO Optimization 1 minute 8 seconds / 208 tasks" at bounding box center [677, 100] width 285 height 9
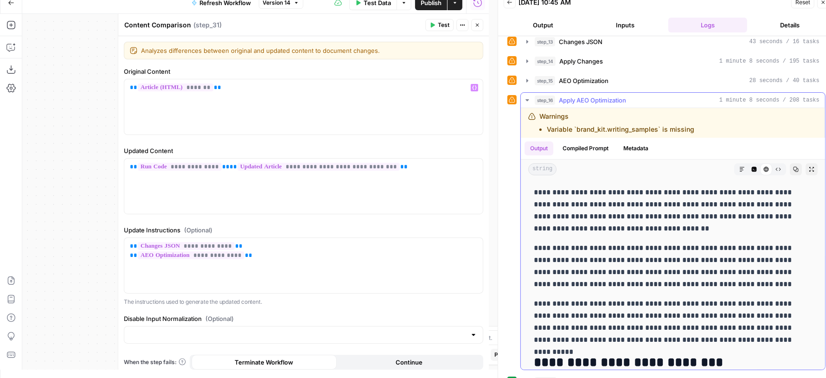
click at [643, 96] on div "step_16 Apply AEO Optimization 1 minute 8 seconds / 208 tasks" at bounding box center [677, 100] width 285 height 9
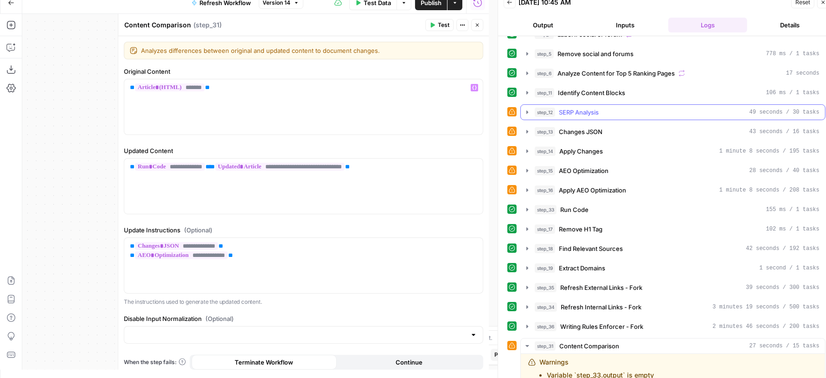
scroll to position [30, 0]
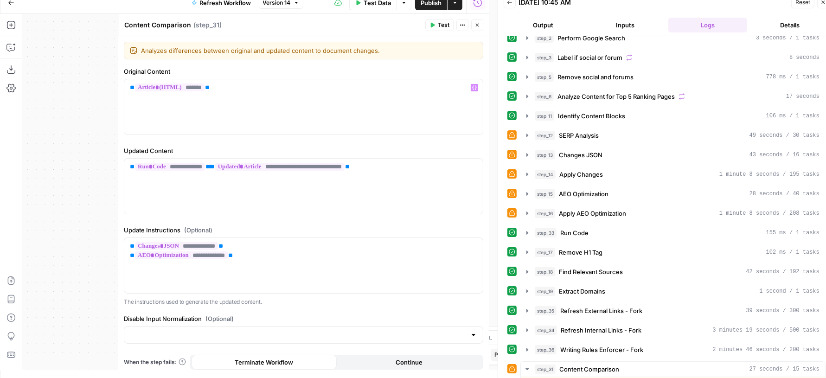
click at [623, 27] on button "Inputs" at bounding box center [625, 25] width 79 height 15
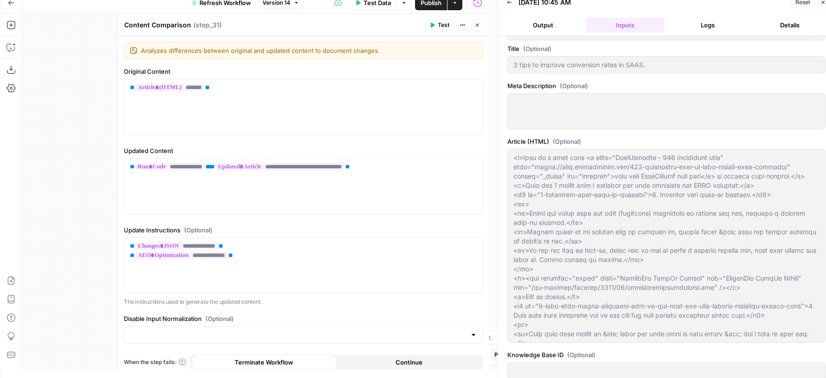
scroll to position [0, 0]
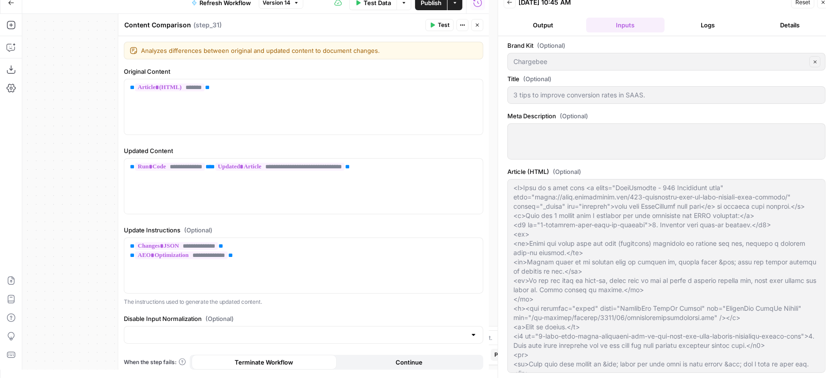
click at [713, 30] on button "Logs" at bounding box center [707, 25] width 79 height 15
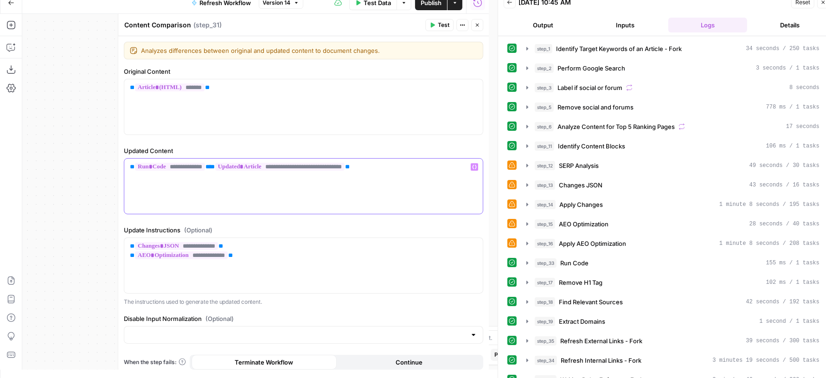
click at [388, 180] on div "**********" at bounding box center [303, 186] width 359 height 55
drag, startPoint x: 400, startPoint y: 165, endPoint x: 220, endPoint y: 164, distance: 180.5
click at [220, 164] on p "**********" at bounding box center [303, 166] width 347 height 9
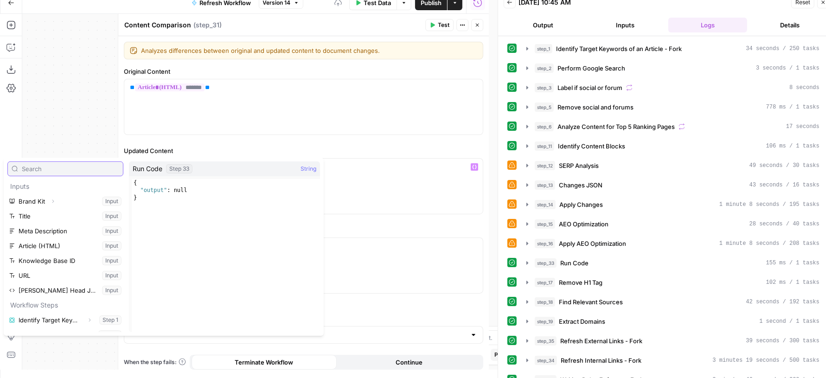
scroll to position [247, 0]
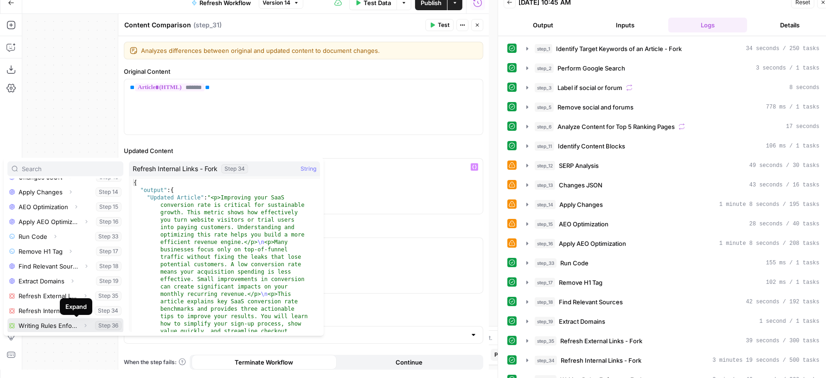
click at [83, 326] on icon "button" at bounding box center [86, 326] width 6 height 6
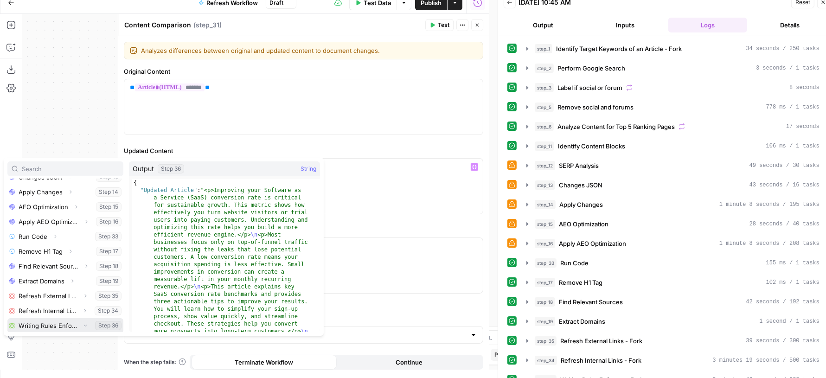
scroll to position [262, 0]
click at [47, 323] on icon "button" at bounding box center [46, 325] width 6 height 6
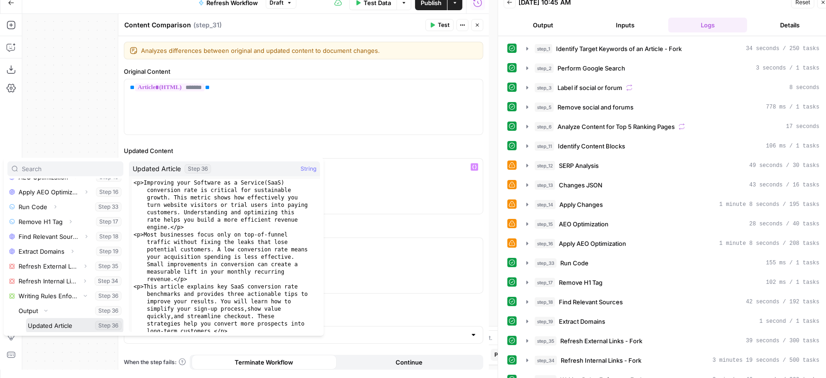
click at [63, 324] on button "Select variable Updated Article" at bounding box center [74, 325] width 97 height 15
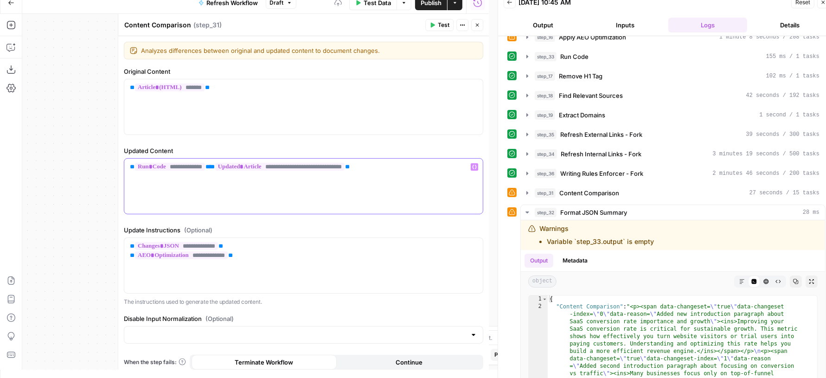
scroll to position [306, 0]
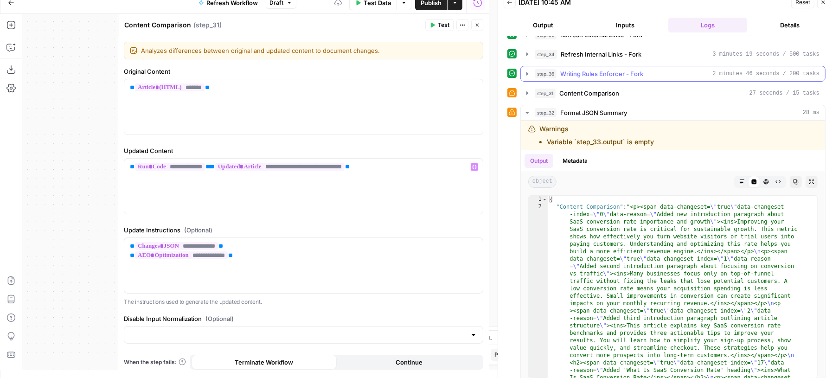
click at [633, 69] on span "Writing Rules Enforcer - Fork" at bounding box center [601, 73] width 83 height 9
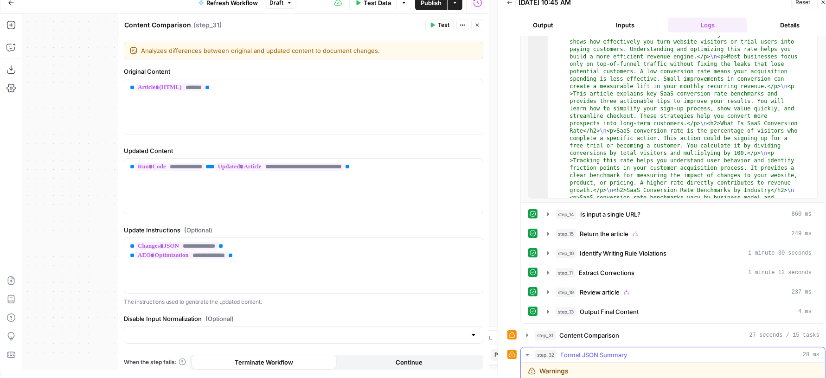
scroll to position [464, 0]
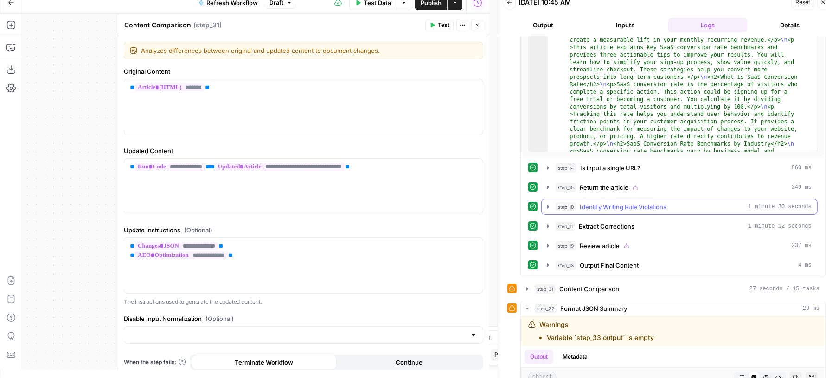
click at [634, 202] on span "Identify Writing Rule Violations" at bounding box center [623, 206] width 87 height 9
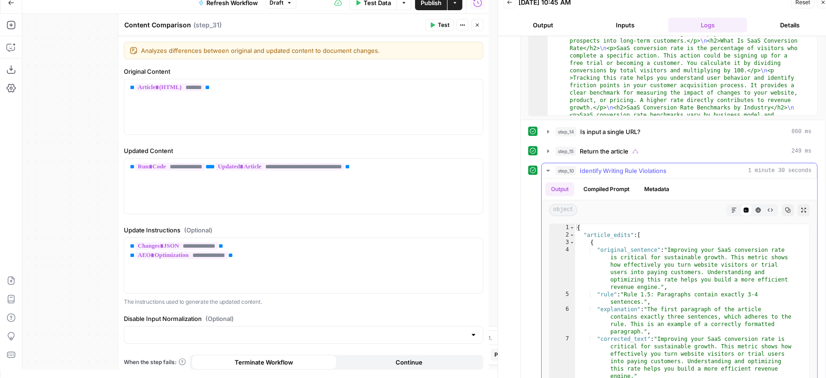
scroll to position [486, 0]
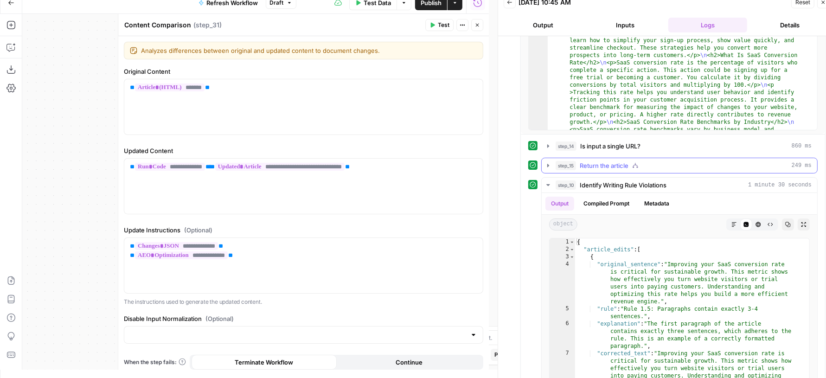
click at [645, 161] on div "step_15 Return the article 249 ms" at bounding box center [684, 165] width 256 height 9
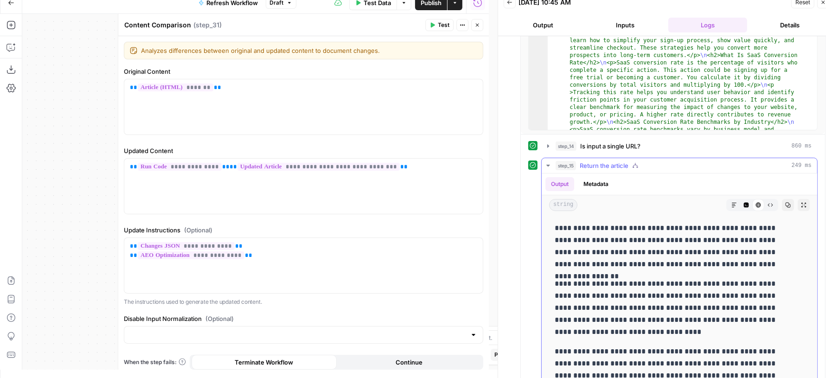
click at [645, 161] on div "step_15 Return the article 249 ms" at bounding box center [684, 165] width 256 height 9
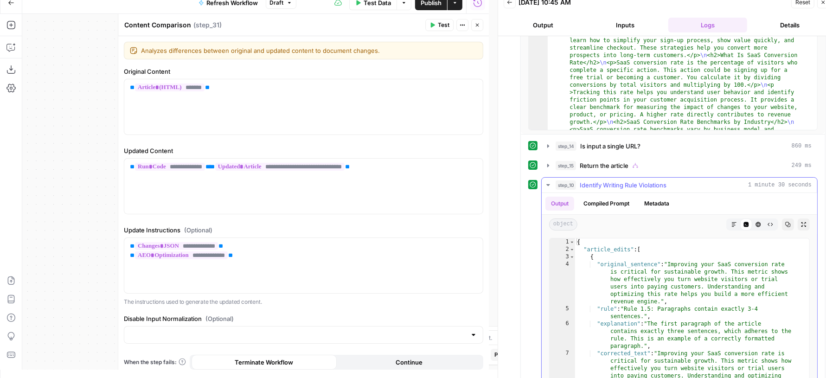
scroll to position [717, 0]
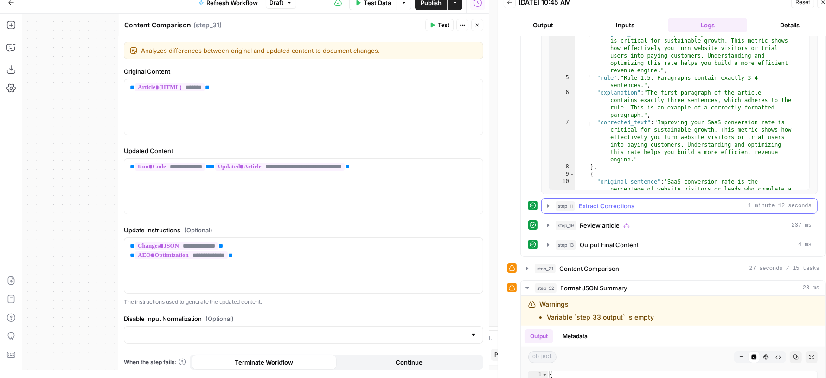
click at [632, 204] on button "step_11 Extract Corrections 1 minute 12 seconds" at bounding box center [680, 206] width 276 height 15
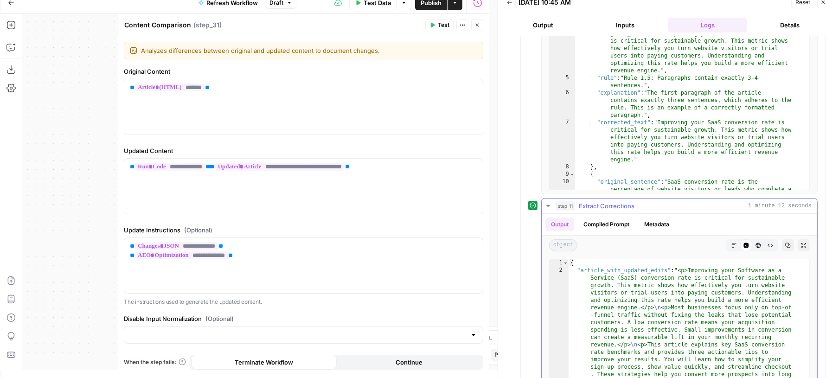
scroll to position [726, 0]
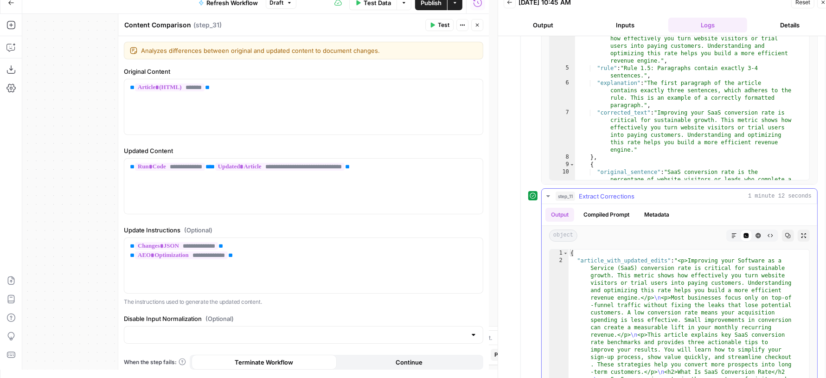
click at [642, 192] on div "step_11 Extract Corrections 1 minute 12 seconds" at bounding box center [684, 196] width 256 height 9
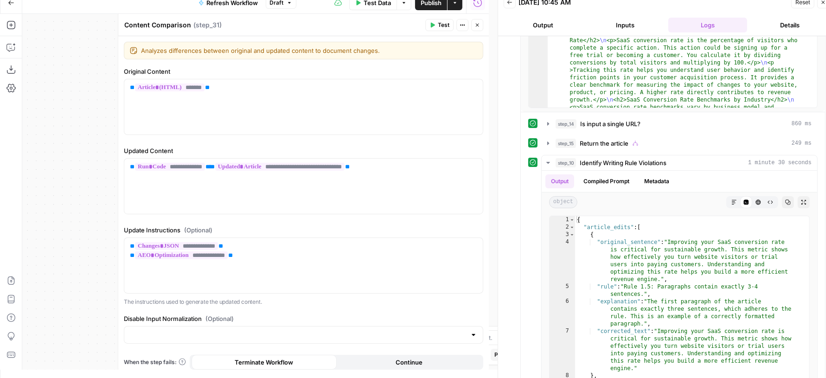
scroll to position [498, 0]
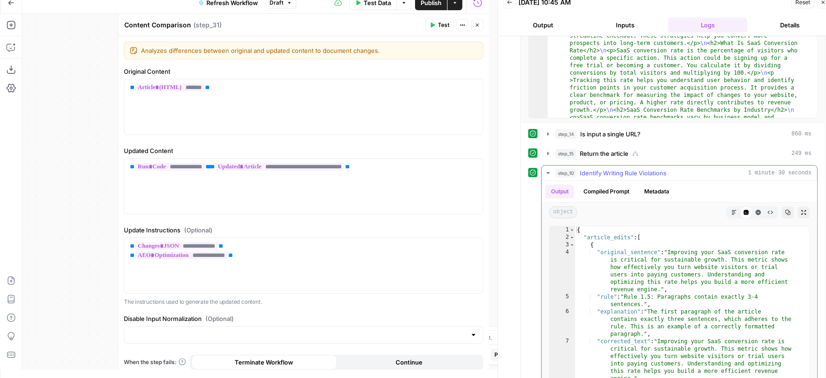
click at [675, 168] on div "step_10 Identify Writing Rule Violations 1 minute 30 seconds" at bounding box center [684, 172] width 256 height 9
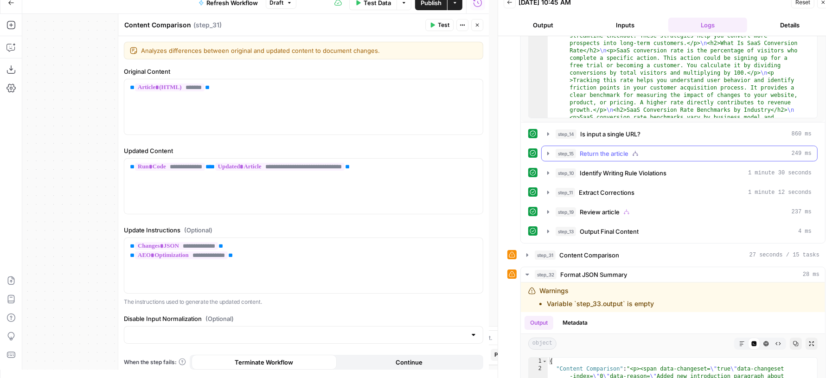
click at [638, 149] on div "step_15 Return the article 249 ms" at bounding box center [684, 153] width 256 height 9
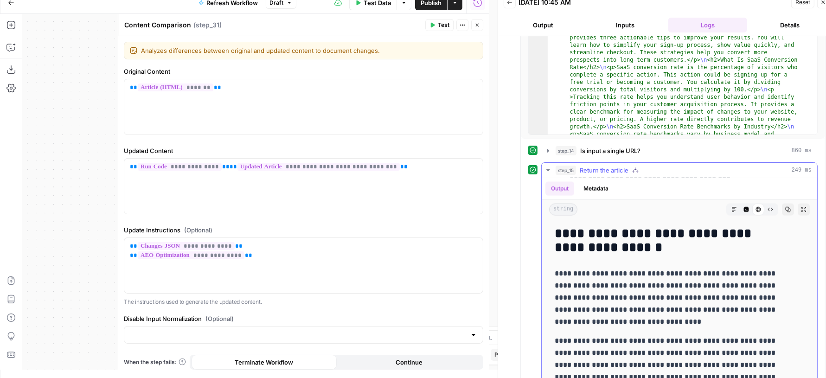
scroll to position [1919, 0]
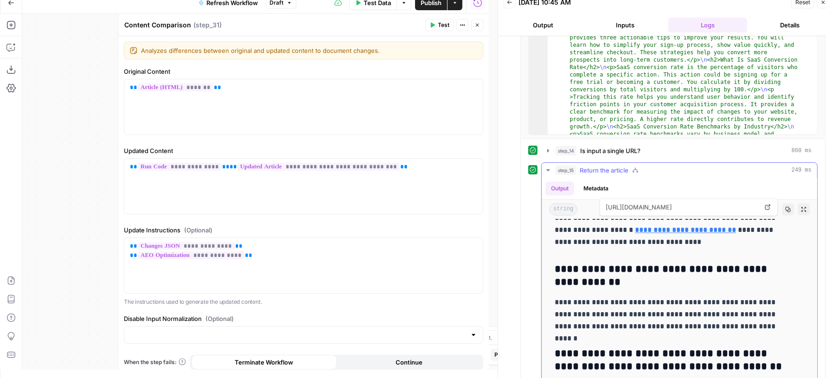
click at [662, 168] on button "step_15 Return the article 249 ms" at bounding box center [680, 170] width 276 height 15
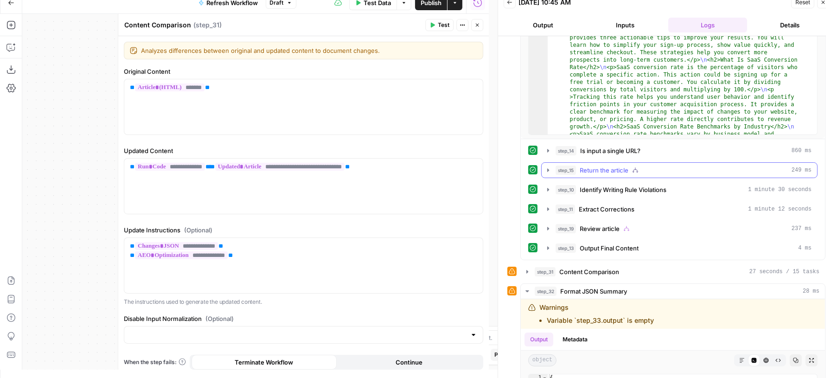
scroll to position [584, 0]
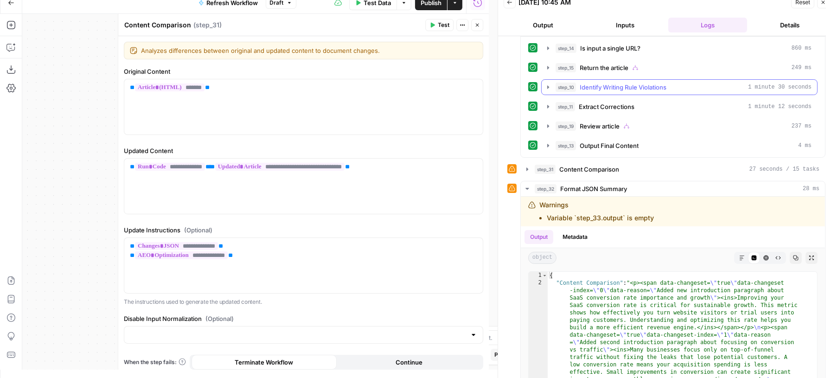
click at [600, 83] on span "Identify Writing Rule Violations" at bounding box center [623, 87] width 87 height 9
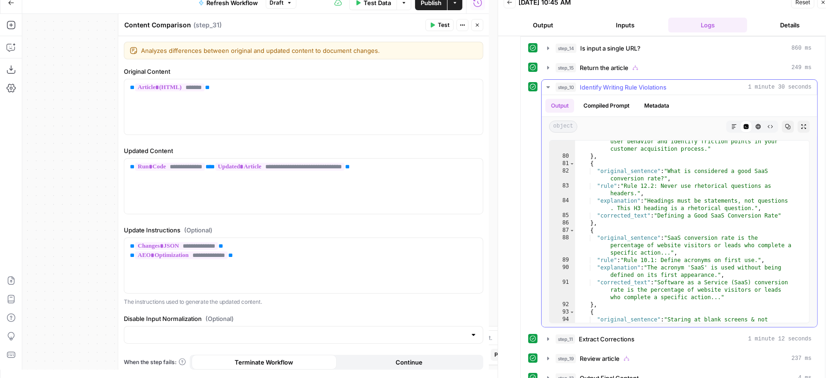
scroll to position [1398, 0]
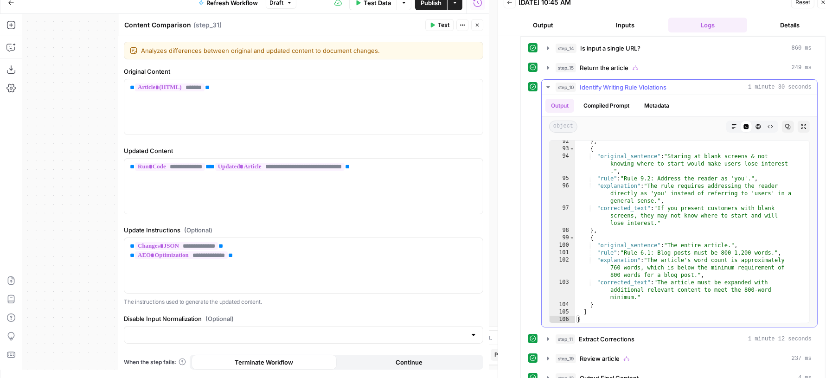
click at [669, 262] on div "} , { "original_sentence" : "Staring at blank screens & not knowing where to st…" at bounding box center [687, 237] width 225 height 198
click at [678, 221] on div "} , { "original_sentence" : "Staring at blank screens & not knowing where to st…" at bounding box center [687, 237] width 225 height 198
type textarea "**"
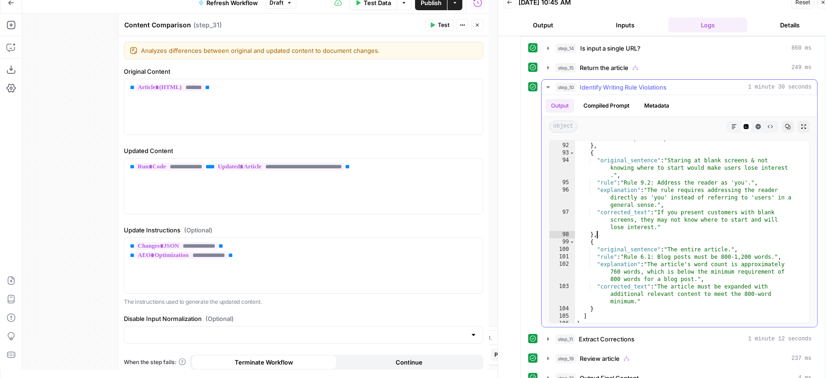
scroll to position [583, 0]
click at [824, 4] on icon "button" at bounding box center [824, 3] width 6 height 6
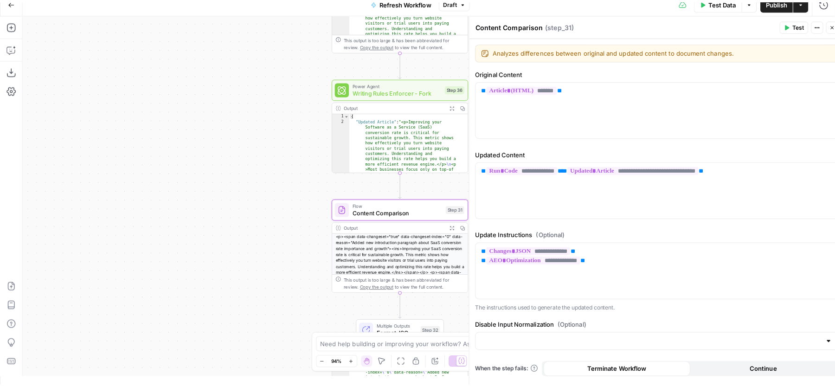
scroll to position [0, 0]
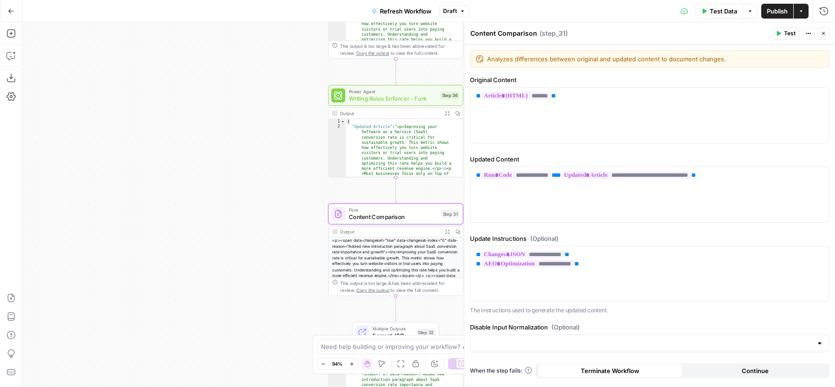
click at [780, 12] on span "Publish" at bounding box center [777, 10] width 21 height 9
click at [825, 30] on button "Close" at bounding box center [823, 33] width 12 height 12
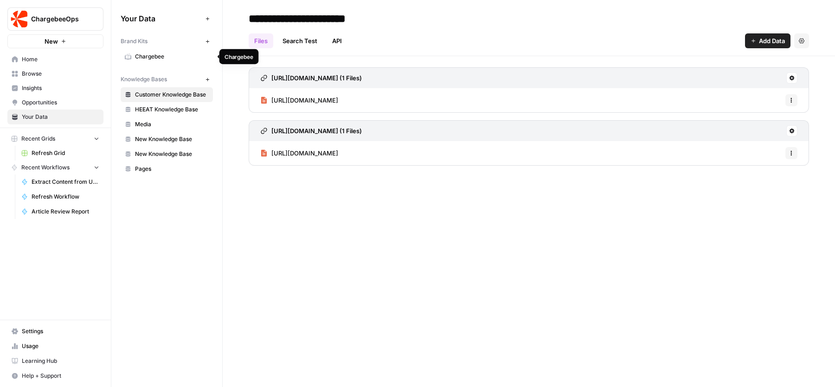
click at [163, 60] on span "Chargebee" at bounding box center [172, 56] width 74 height 8
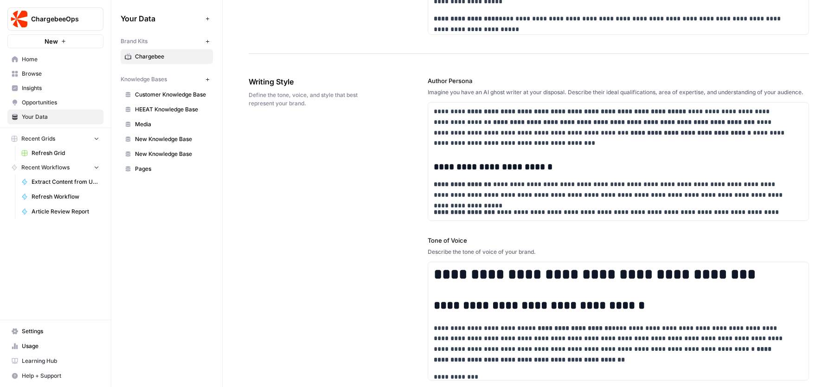
scroll to position [682, 0]
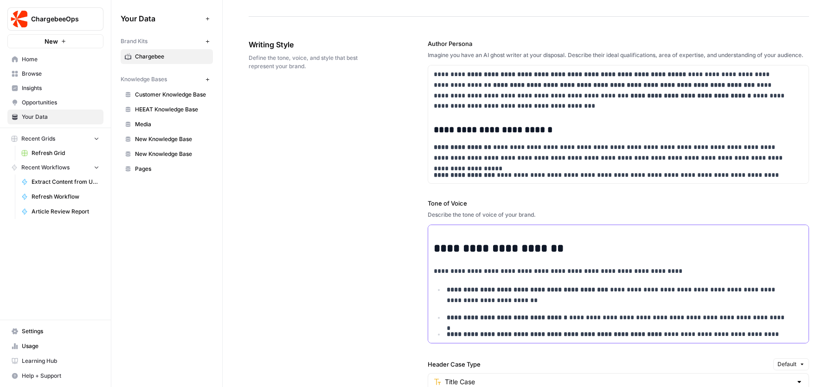
scroll to position [964, 0]
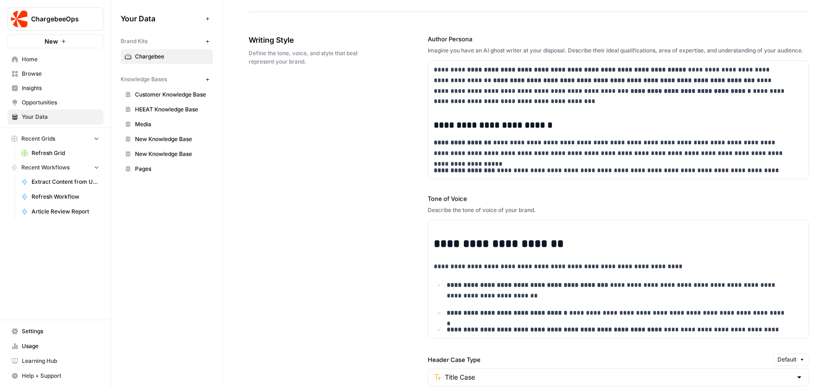
scroll to position [703, 0]
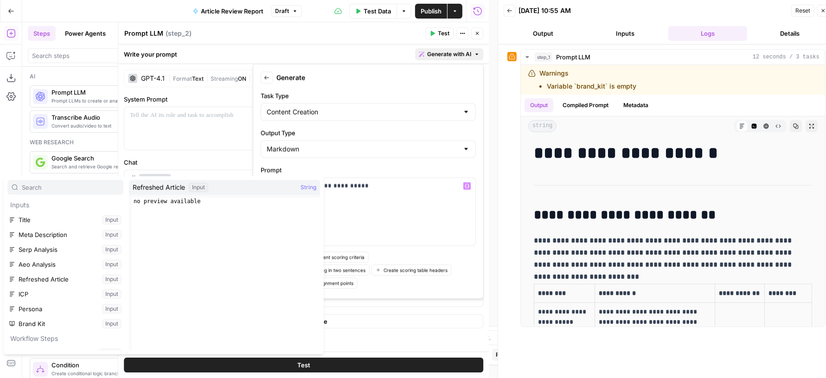
scroll to position [10, 0]
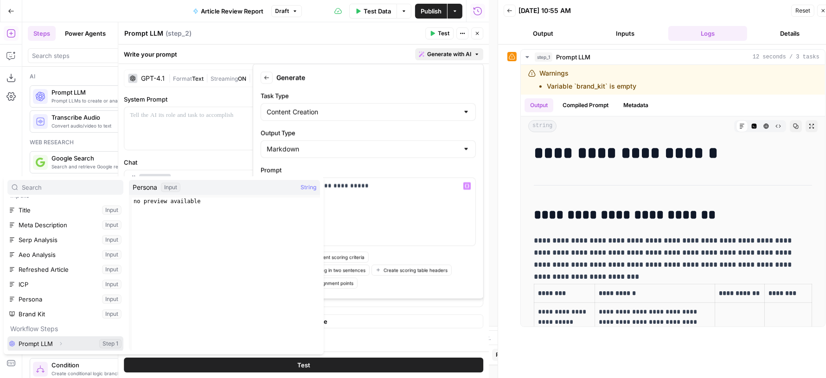
click at [64, 344] on button "Expand" at bounding box center [61, 344] width 12 height 12
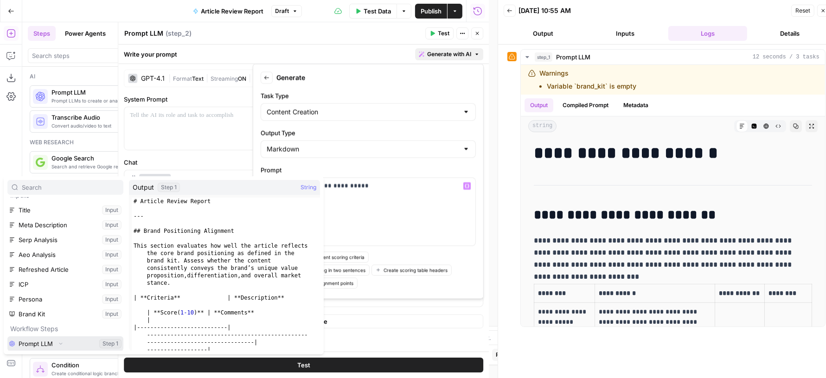
scroll to position [25, 0]
click at [57, 341] on button "Select variable Output" at bounding box center [70, 343] width 107 height 15
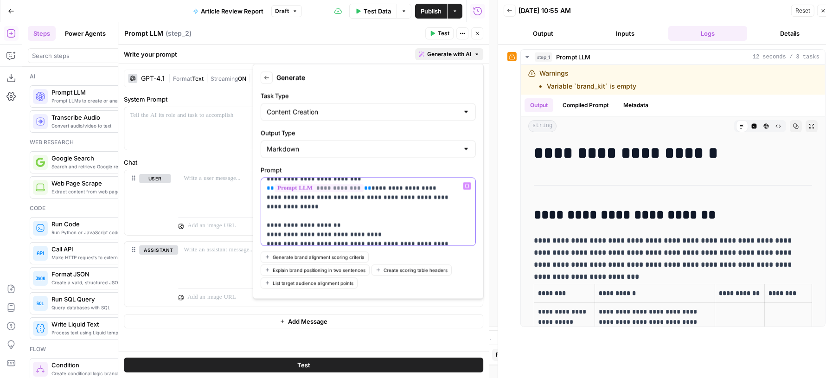
scroll to position [6, 0]
drag, startPoint x: 294, startPoint y: 199, endPoint x: 333, endPoint y: 199, distance: 39.0
click at [333, 199] on p "**********" at bounding box center [360, 310] width 186 height 269
click at [276, 211] on p "**********" at bounding box center [360, 310] width 186 height 269
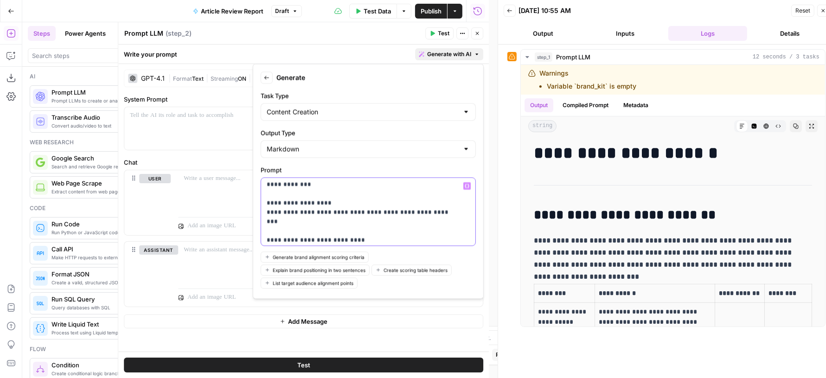
scroll to position [113, 0]
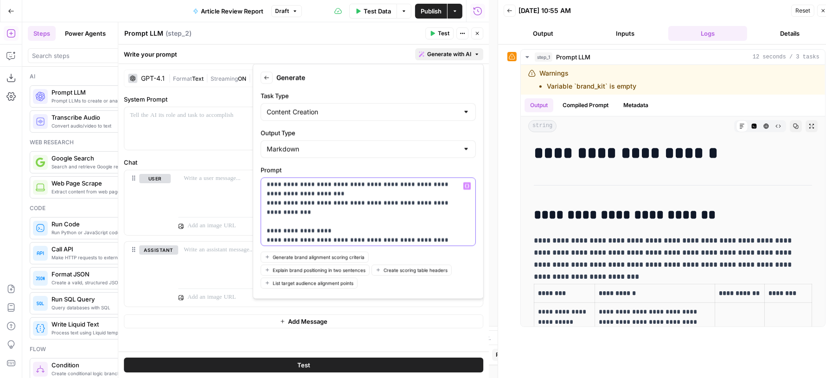
click at [281, 209] on p "**********" at bounding box center [360, 208] width 186 height 278
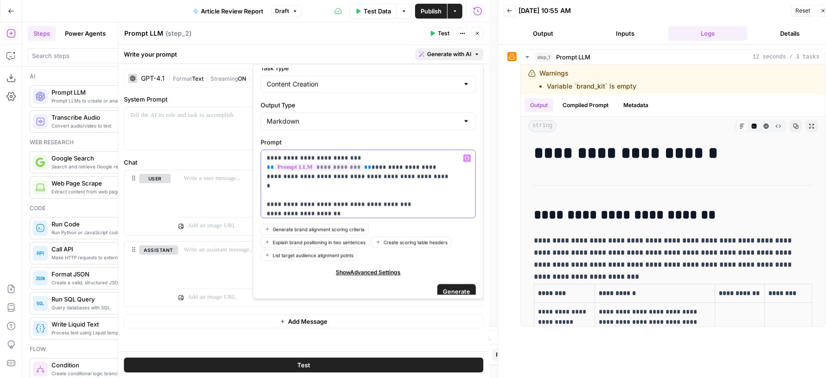
scroll to position [0, 0]
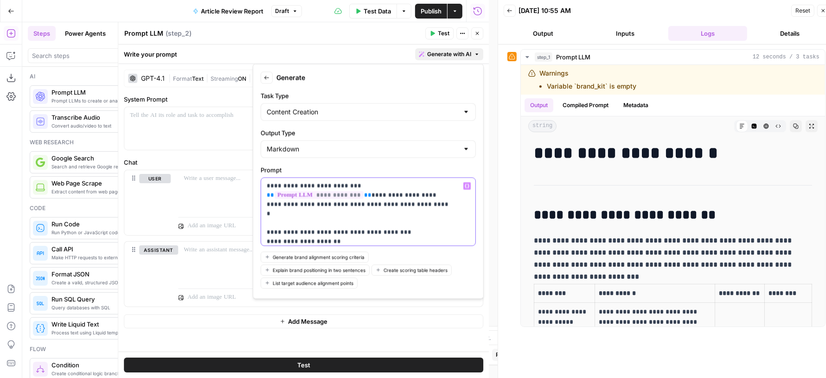
click at [267, 185] on p "**********" at bounding box center [360, 326] width 186 height 288
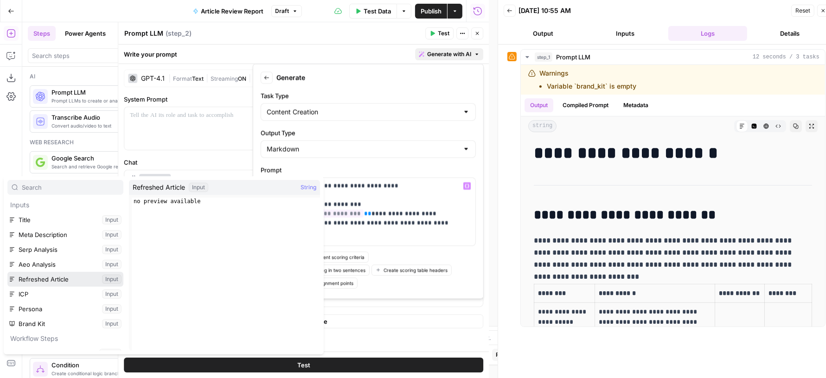
click at [66, 276] on button "Select variable Refreshed Article" at bounding box center [65, 279] width 116 height 15
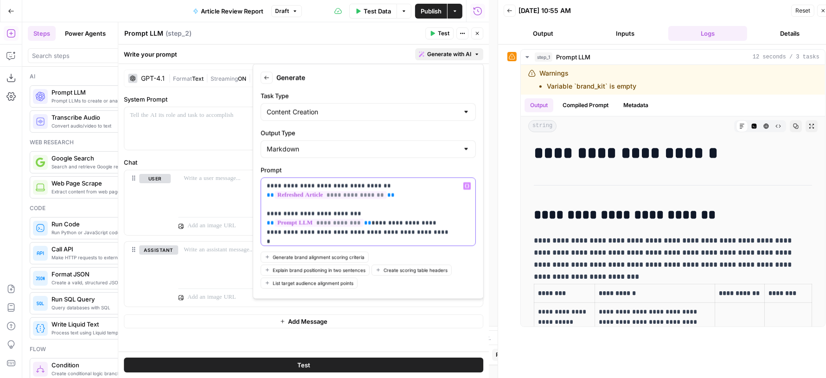
scroll to position [28, 0]
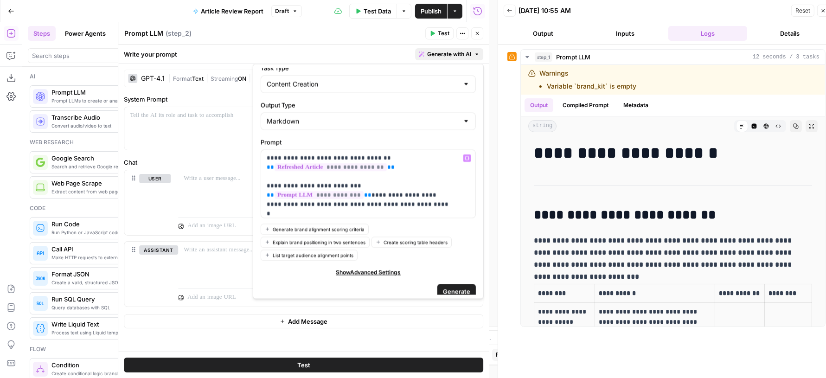
click at [448, 287] on span "Generate" at bounding box center [456, 291] width 27 height 9
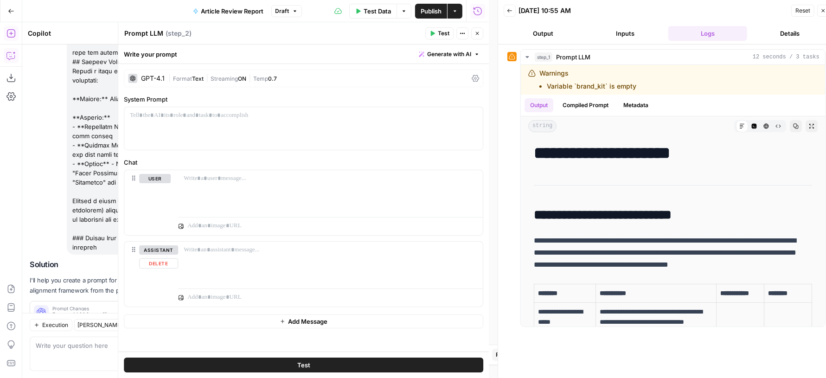
scroll to position [610, 0]
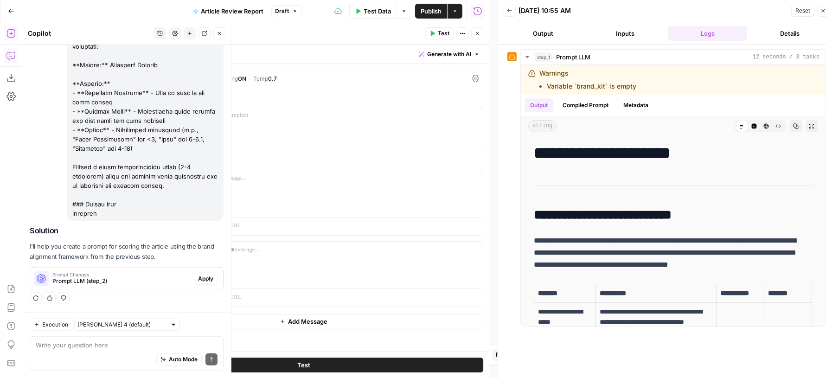
click at [198, 281] on span "Apply" at bounding box center [205, 279] width 15 height 8
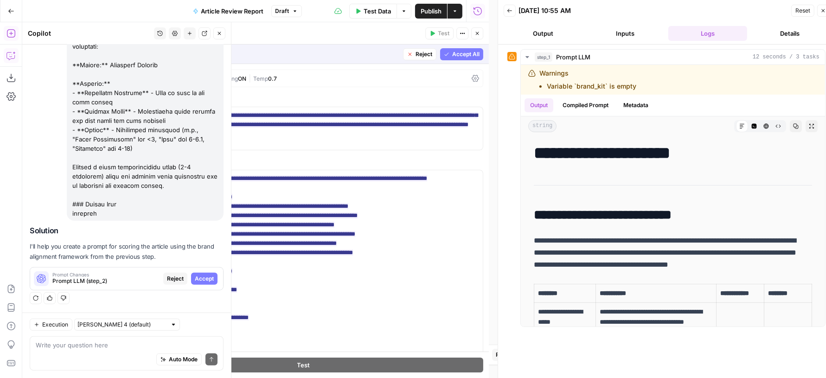
scroll to position [595, 0]
click at [196, 281] on span "Accept" at bounding box center [204, 279] width 19 height 8
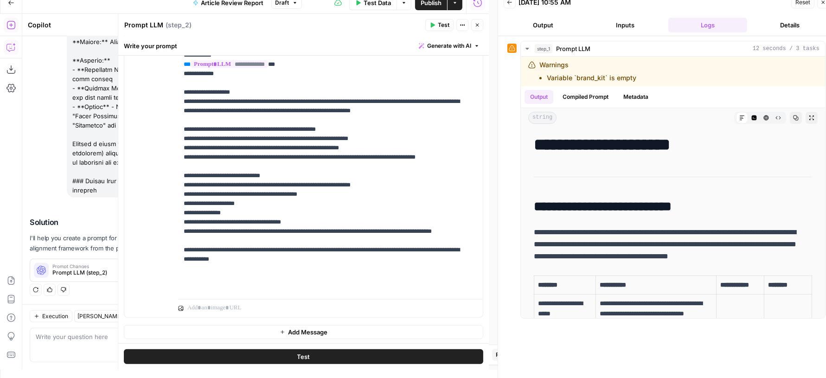
scroll to position [0, 0]
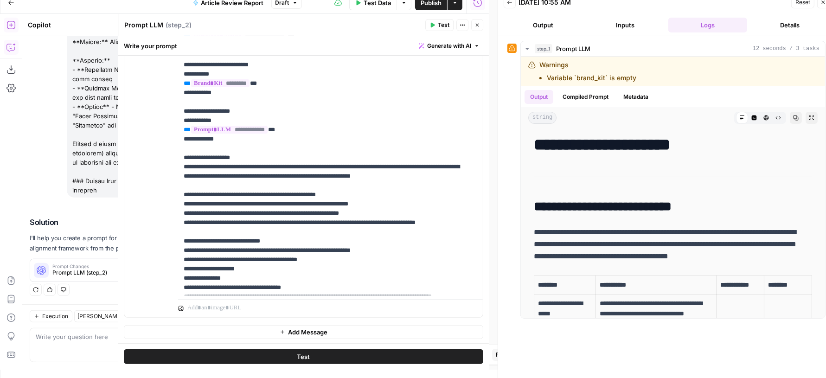
click at [434, 25] on icon "button" at bounding box center [433, 25] width 4 height 5
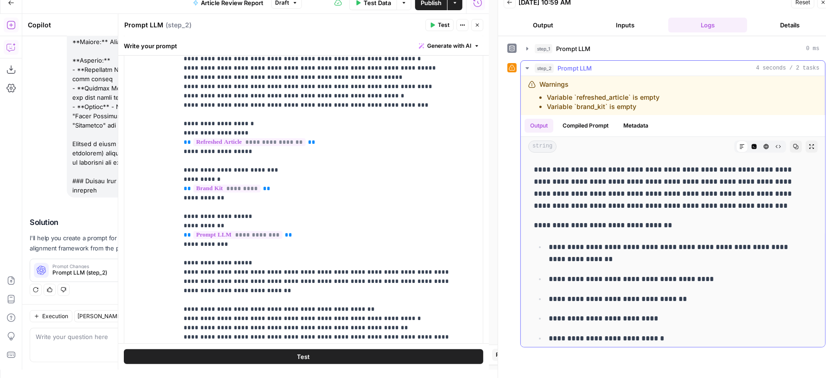
scroll to position [26, 0]
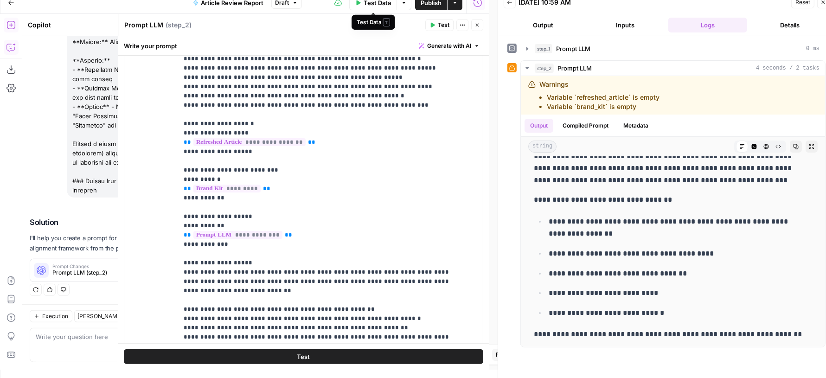
click at [380, 6] on span "Test Data" at bounding box center [377, 2] width 27 height 9
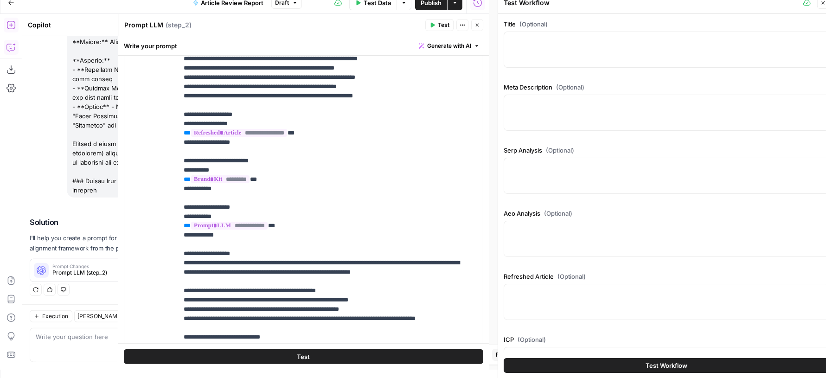
click at [820, 5] on button "Close" at bounding box center [823, 3] width 12 height 12
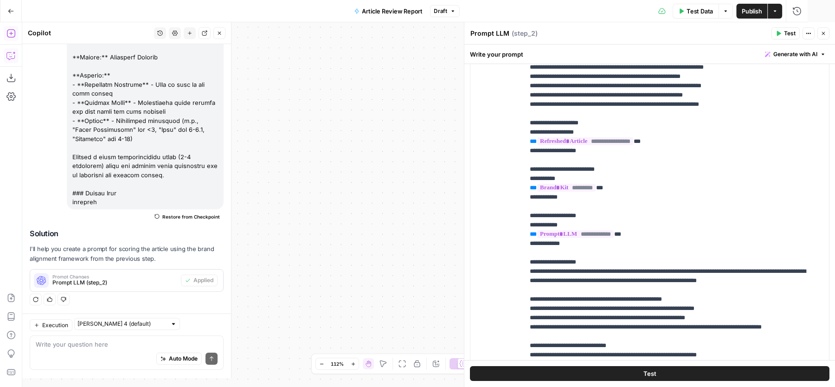
scroll to position [616, 0]
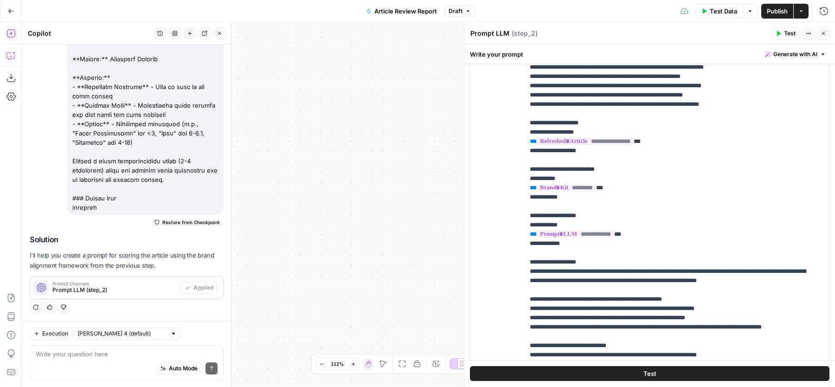
click at [772, 14] on span "Publish" at bounding box center [777, 10] width 21 height 9
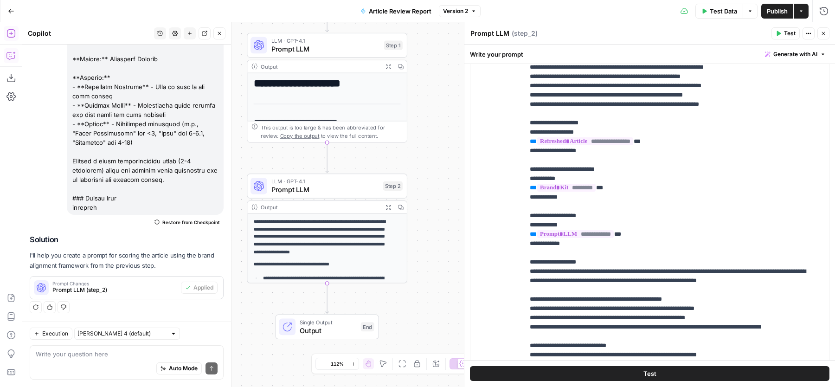
click at [218, 31] on icon "button" at bounding box center [220, 34] width 6 height 6
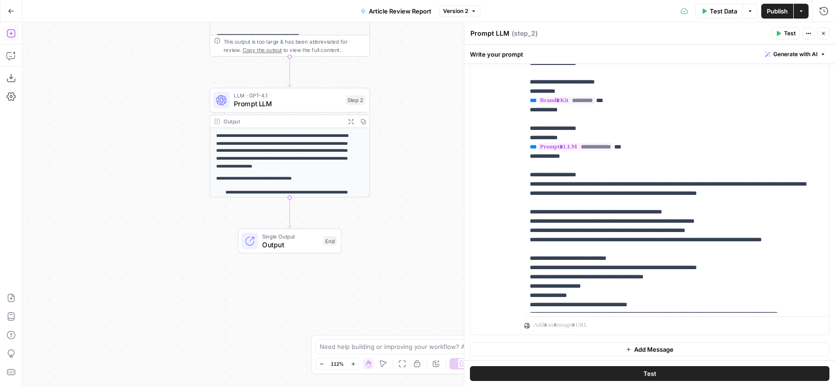
scroll to position [65, 0]
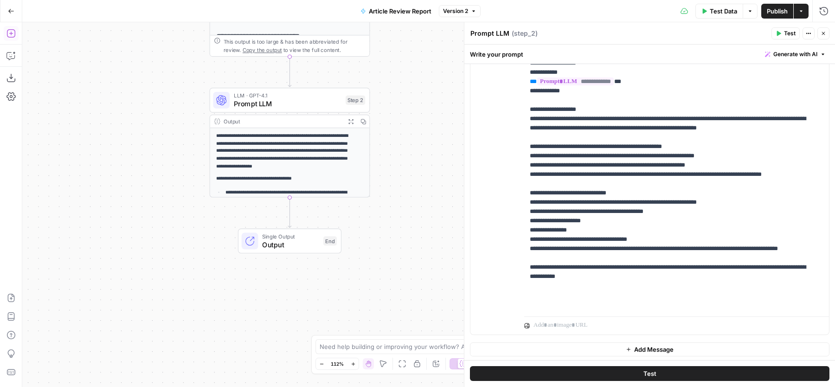
click at [7, 34] on icon "button" at bounding box center [10, 33] width 9 height 9
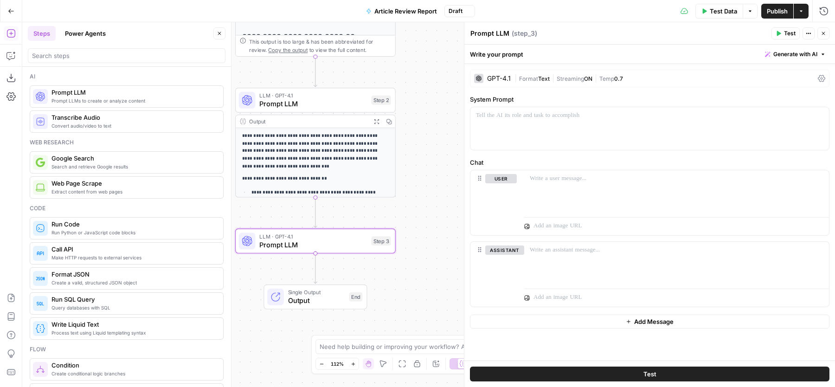
click at [223, 37] on button "Close" at bounding box center [219, 33] width 12 height 12
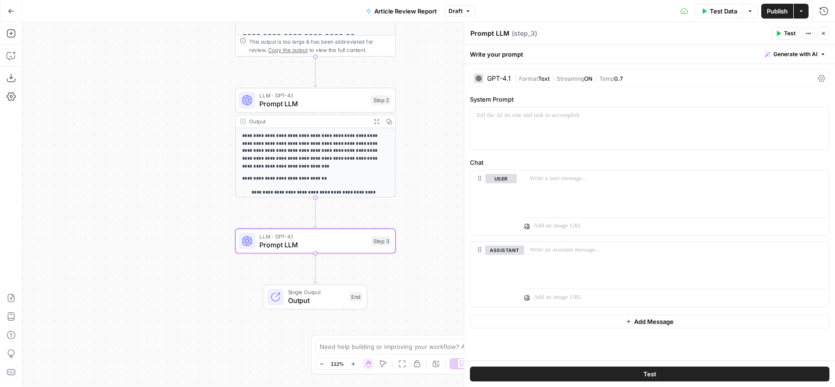
click at [795, 51] on span "Generate with AI" at bounding box center [795, 54] width 44 height 8
click at [782, 74] on span "Generate" at bounding box center [783, 74] width 68 height 9
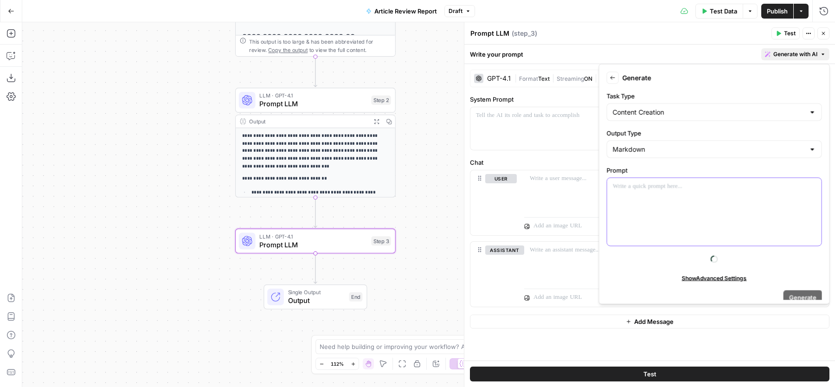
click at [674, 203] on div at bounding box center [714, 212] width 214 height 68
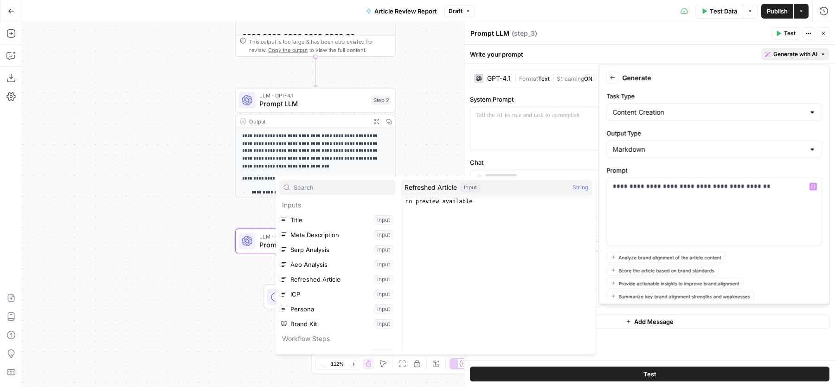
scroll to position [25, 0]
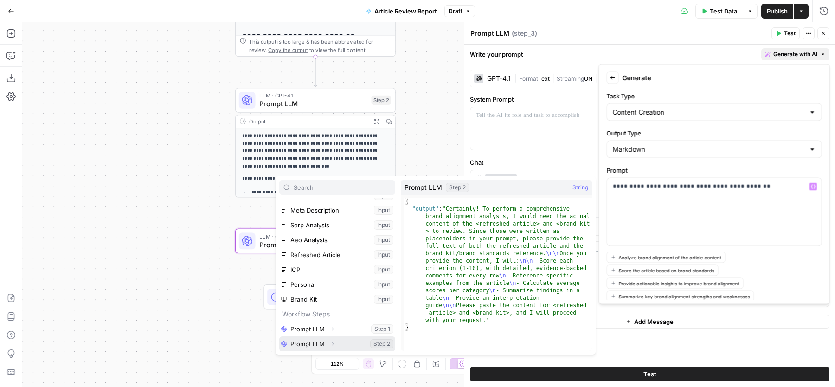
click at [332, 343] on icon "button" at bounding box center [333, 344] width 6 height 6
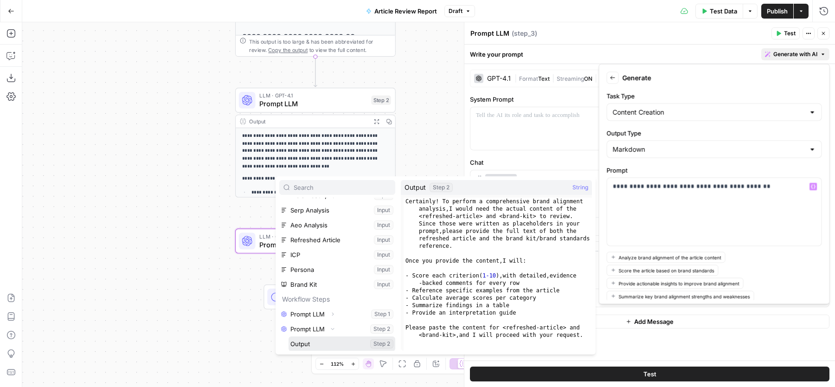
click at [334, 343] on button "Select variable Output" at bounding box center [342, 343] width 107 height 15
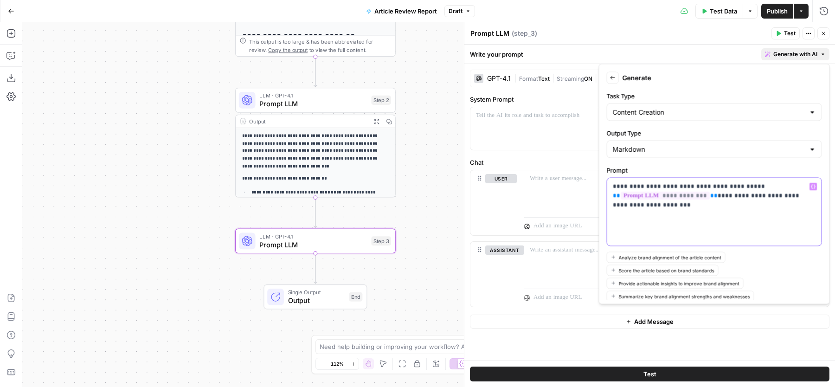
scroll to position [40, 0]
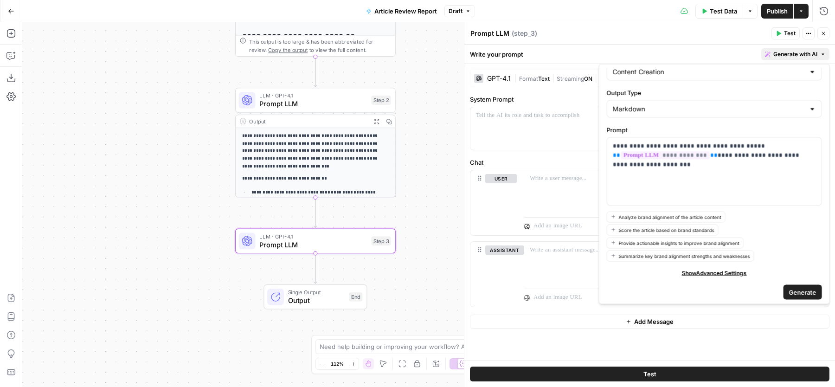
click at [793, 287] on span "Generate" at bounding box center [802, 291] width 27 height 9
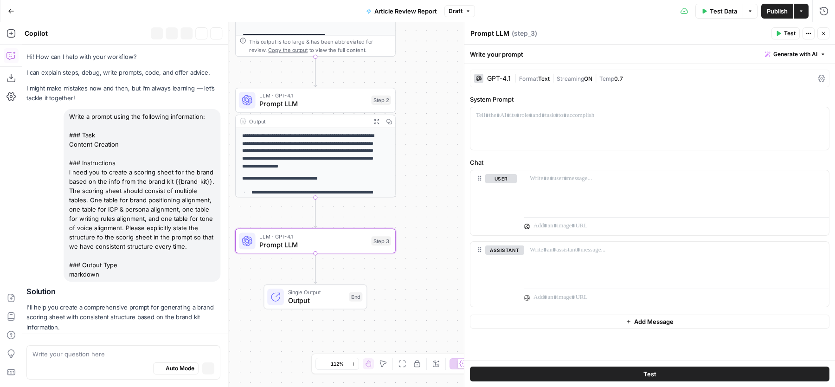
scroll to position [697, 0]
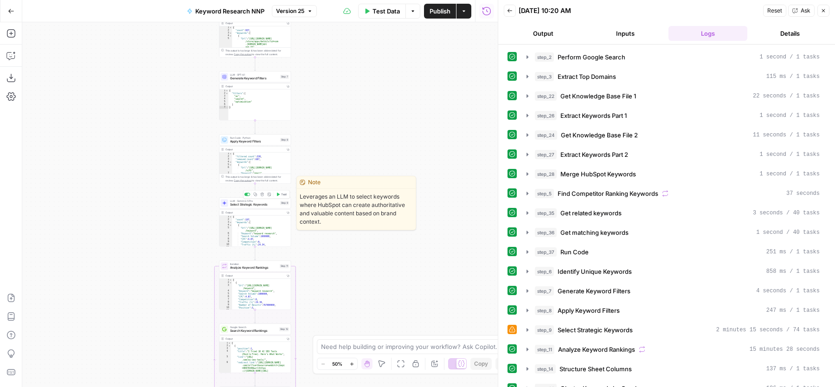
click at [260, 205] on span "Select Strategic Keywords" at bounding box center [254, 204] width 48 height 5
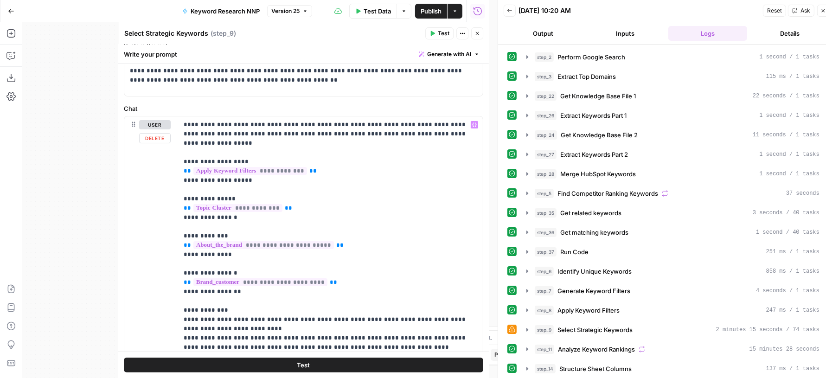
scroll to position [90, 0]
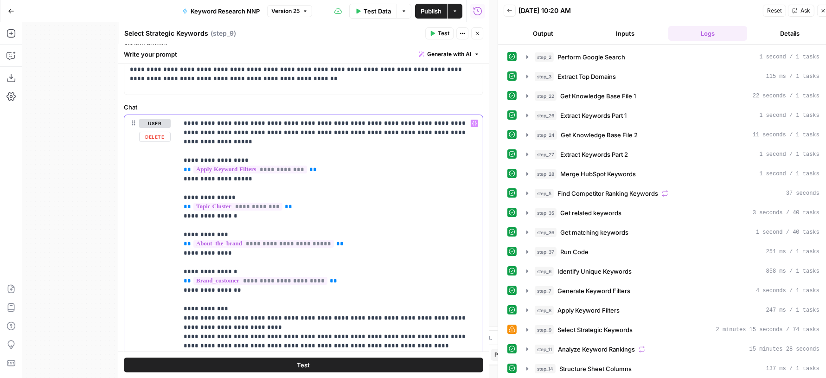
drag, startPoint x: 341, startPoint y: 233, endPoint x: 167, endPoint y: 236, distance: 174.9
click at [167, 236] on div "**********" at bounding box center [303, 290] width 359 height 351
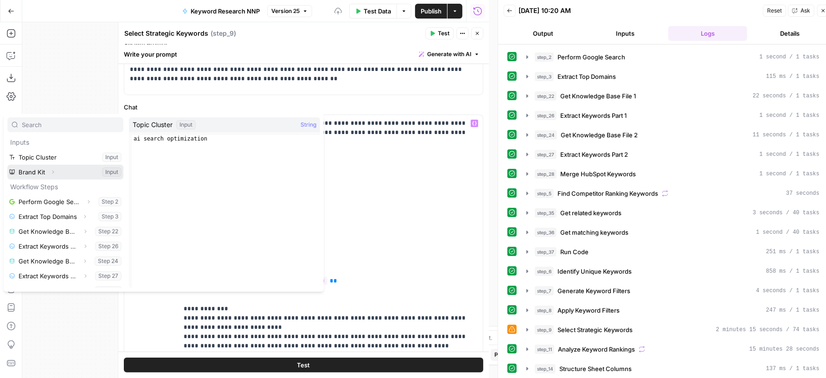
click at [54, 171] on icon "button" at bounding box center [53, 172] width 6 height 6
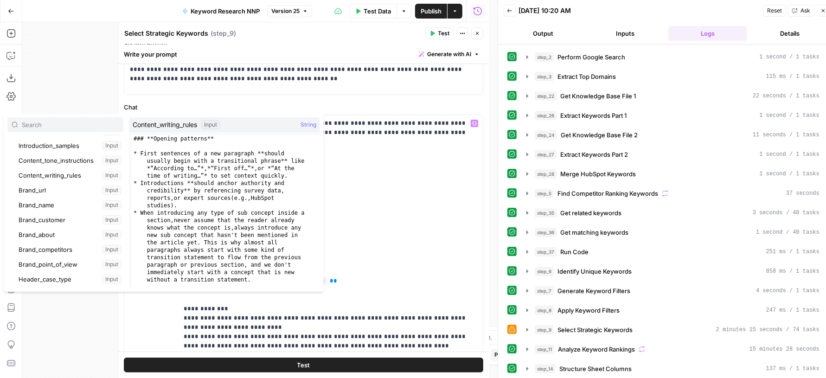
scroll to position [76, 0]
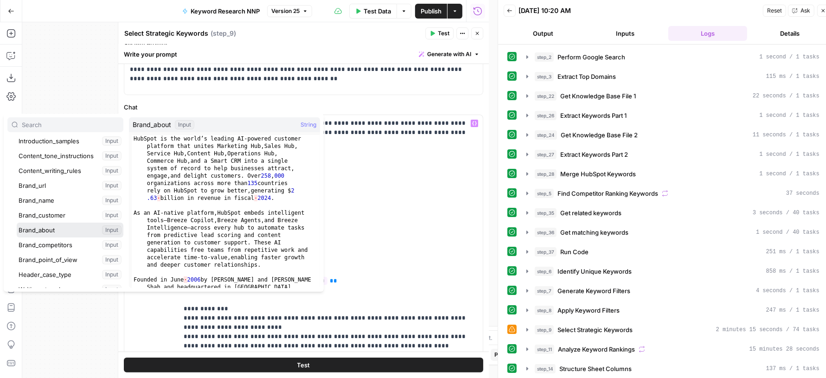
click at [51, 229] on button "Select variable Brand_about" at bounding box center [70, 230] width 107 height 15
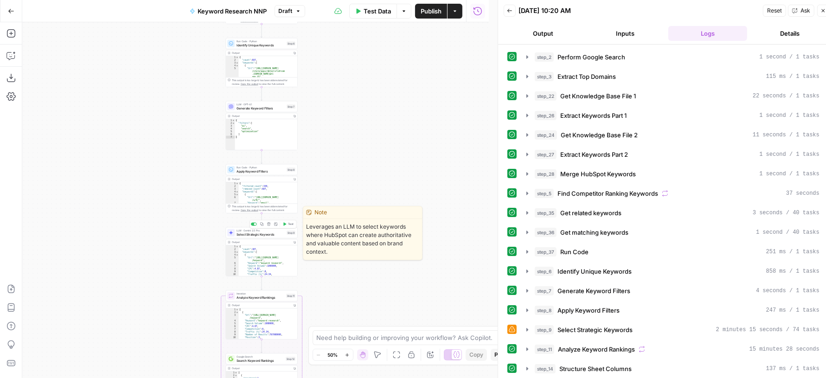
click at [242, 235] on span "Select Strategic Keywords" at bounding box center [261, 234] width 48 height 5
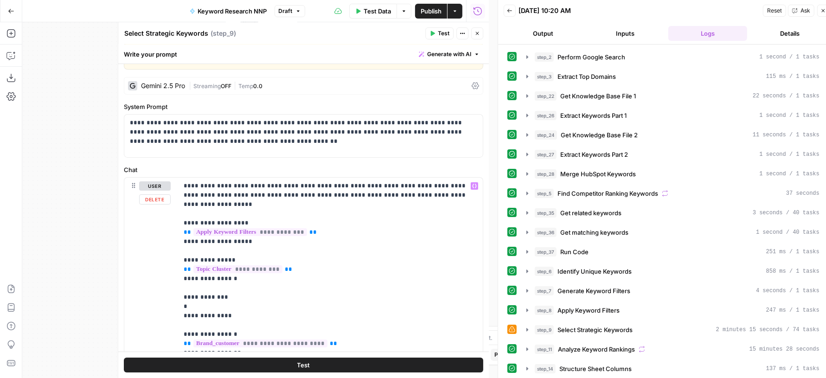
scroll to position [75, 0]
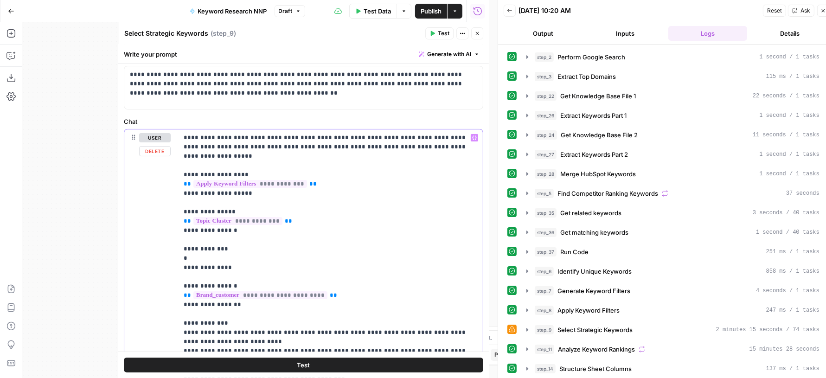
click at [193, 247] on p "**********" at bounding box center [326, 304] width 285 height 343
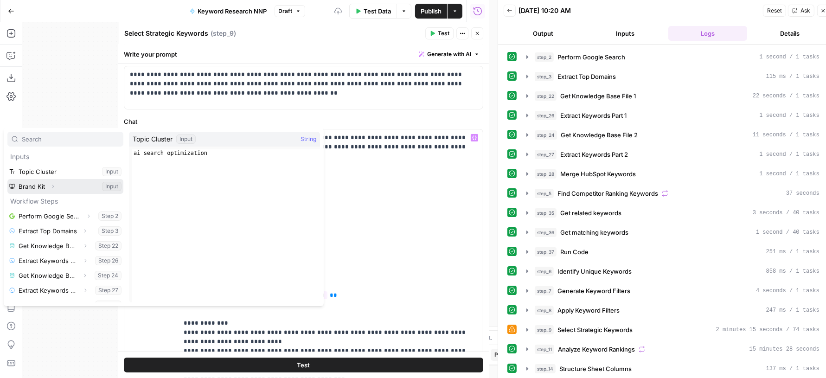
click at [53, 186] on icon "button" at bounding box center [53, 186] width 2 height 3
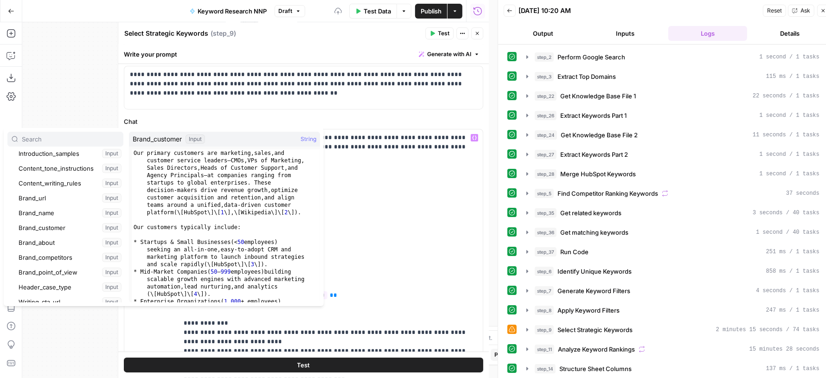
scroll to position [85, 0]
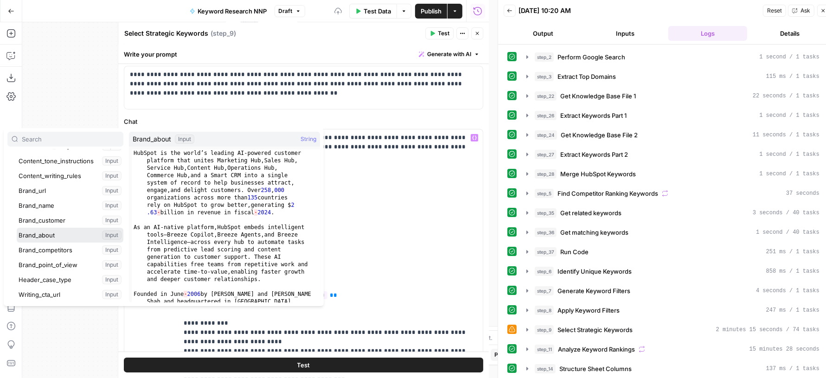
click at [57, 232] on button "Select variable Brand_about" at bounding box center [70, 235] width 107 height 15
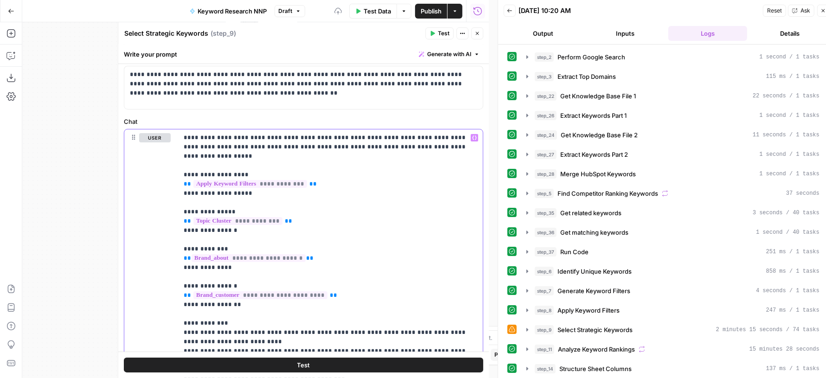
click at [402, 206] on p "**********" at bounding box center [326, 304] width 285 height 343
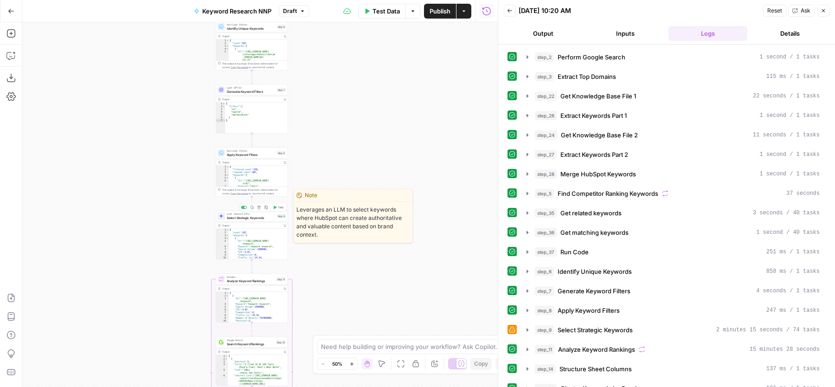
click at [273, 218] on span "Select Strategic Keywords" at bounding box center [251, 217] width 48 height 5
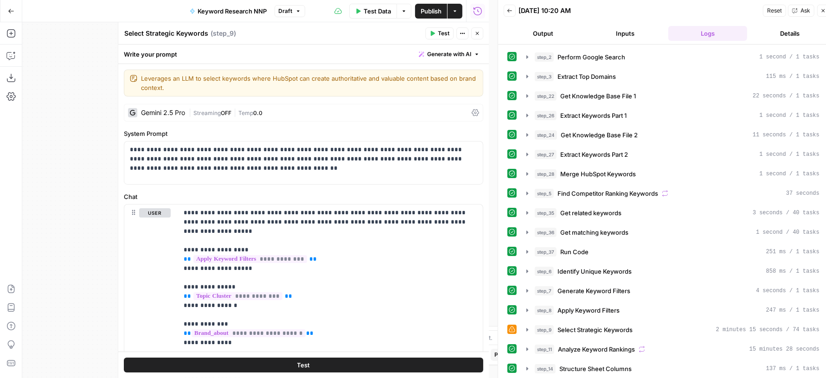
click at [480, 34] on button "Close" at bounding box center [477, 33] width 12 height 12
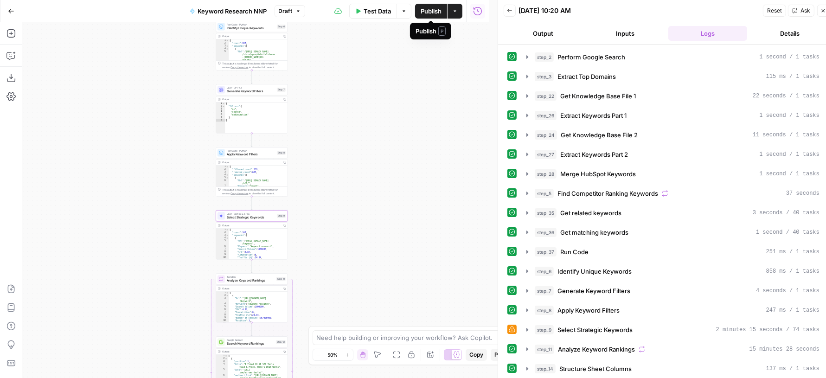
click at [430, 12] on span "Publish" at bounding box center [431, 10] width 21 height 9
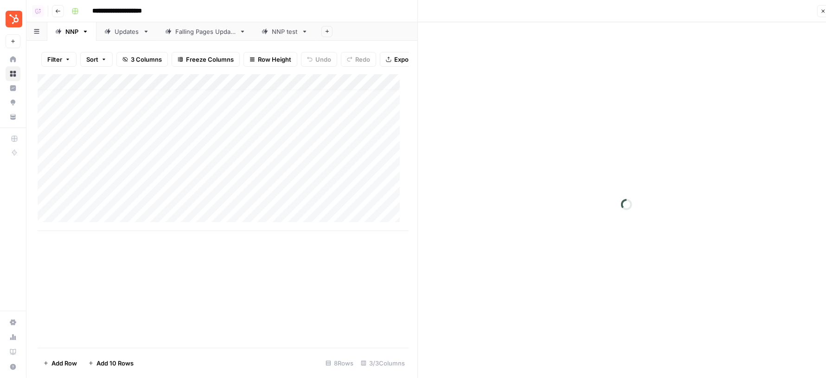
scroll to position [8, 0]
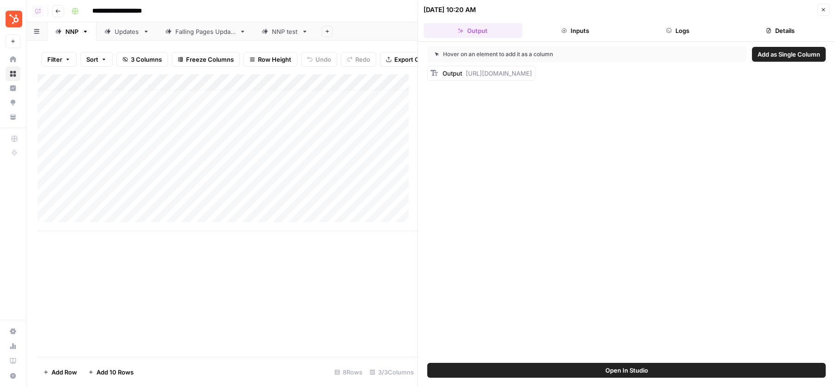
click at [679, 34] on button "Logs" at bounding box center [678, 30] width 99 height 15
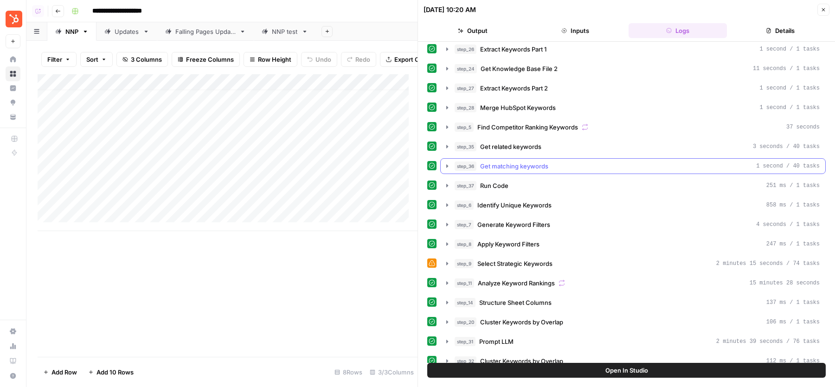
scroll to position [166, 0]
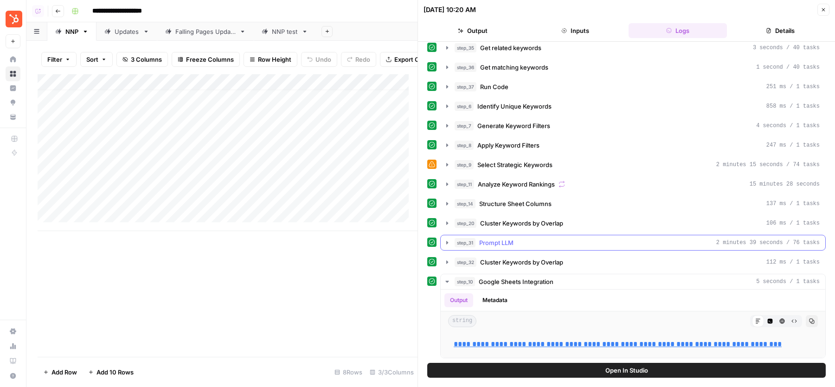
click at [562, 238] on div "step_31 Prompt LLM 2 minutes 39 seconds / 76 tasks" at bounding box center [637, 242] width 365 height 9
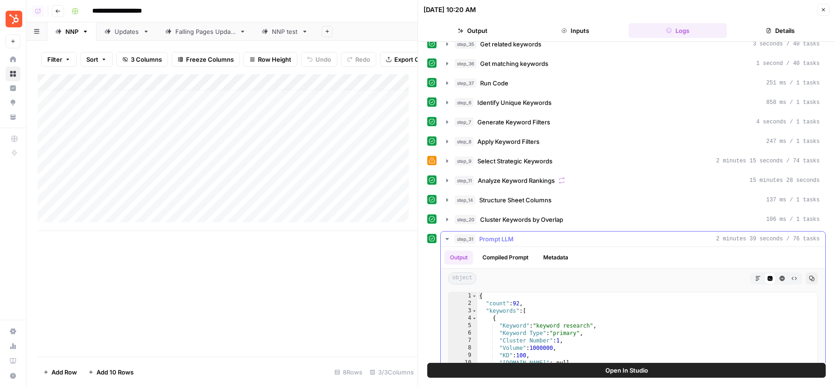
click at [562, 234] on div "step_31 Prompt LLM 2 minutes 39 seconds / 76 tasks" at bounding box center [637, 238] width 365 height 9
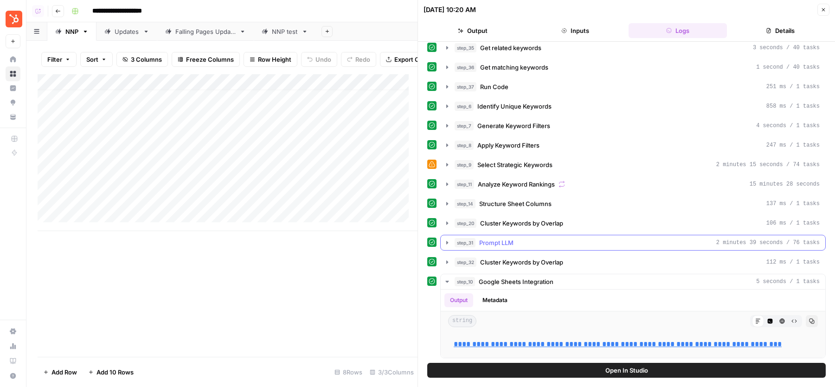
click at [533, 240] on div "step_2 Perform Google Search 1 second / 1 tasks step_3 Extract Top Domains 115 …" at bounding box center [626, 121] width 398 height 474
click at [515, 238] on div "step_31 Prompt LLM 2 minutes 39 seconds / 76 tasks" at bounding box center [637, 242] width 365 height 9
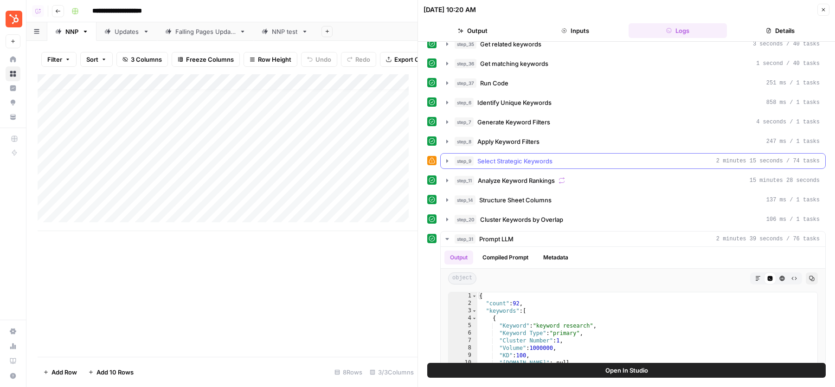
click at [482, 156] on span "Select Strategic Keywords" at bounding box center [514, 160] width 75 height 9
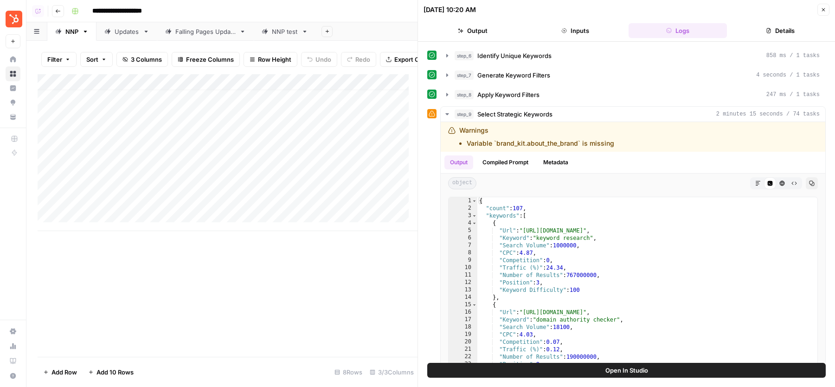
scroll to position [144, 0]
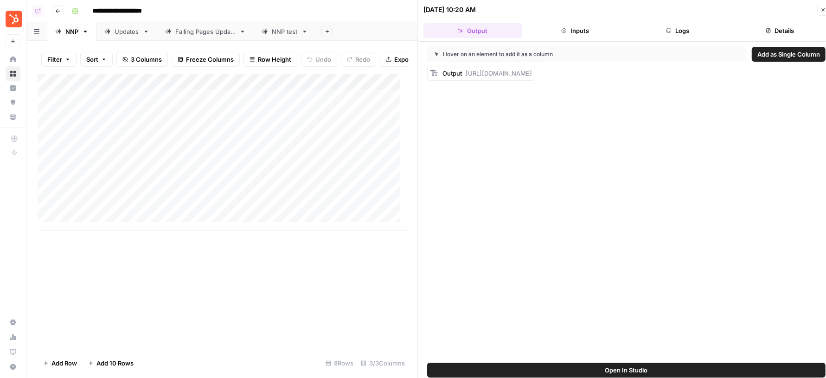
click at [284, 201] on div "Add Column" at bounding box center [223, 152] width 371 height 157
click at [680, 31] on button "Logs" at bounding box center [678, 30] width 99 height 15
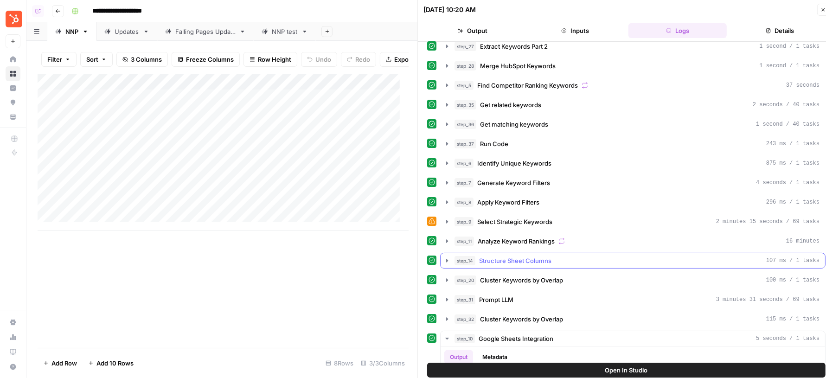
scroll to position [152, 0]
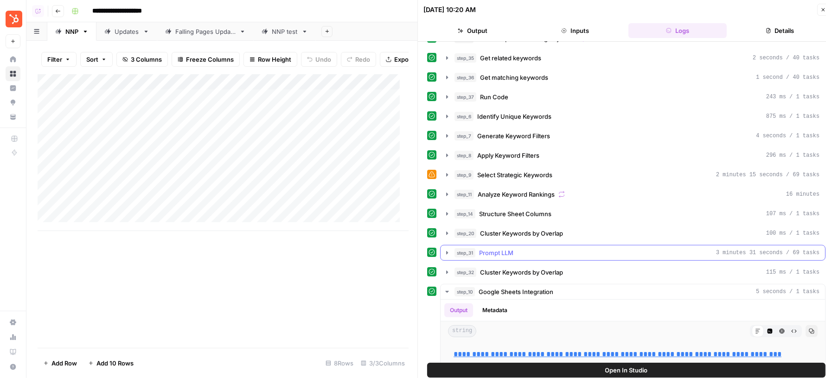
click at [523, 245] on button "step_31 Prompt LLM 3 minutes 31 seconds / 69 tasks" at bounding box center [633, 252] width 385 height 15
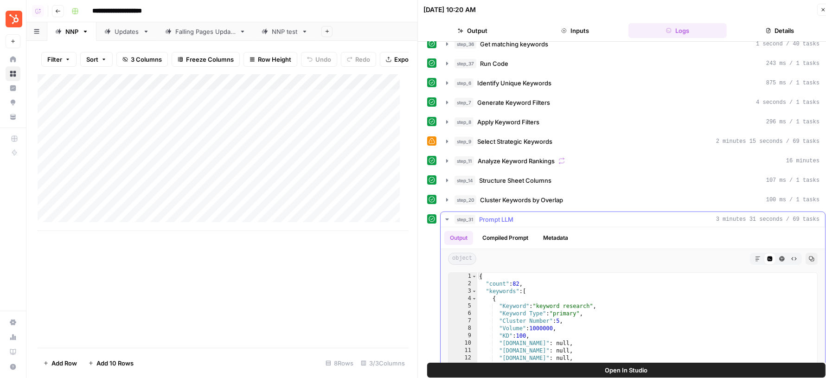
scroll to position [179, 0]
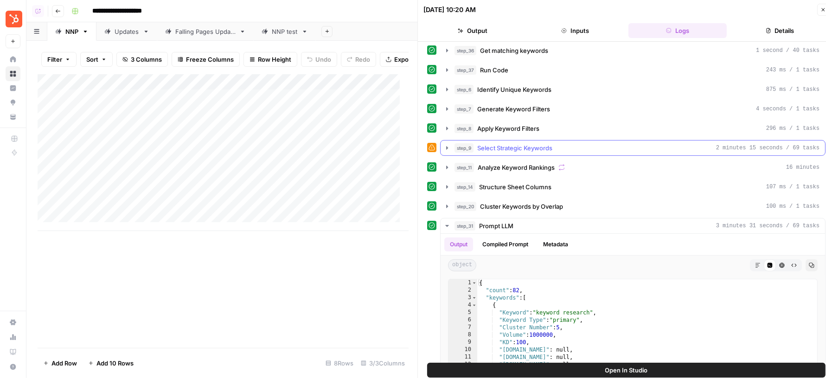
click at [536, 143] on span "Select Strategic Keywords" at bounding box center [514, 147] width 75 height 9
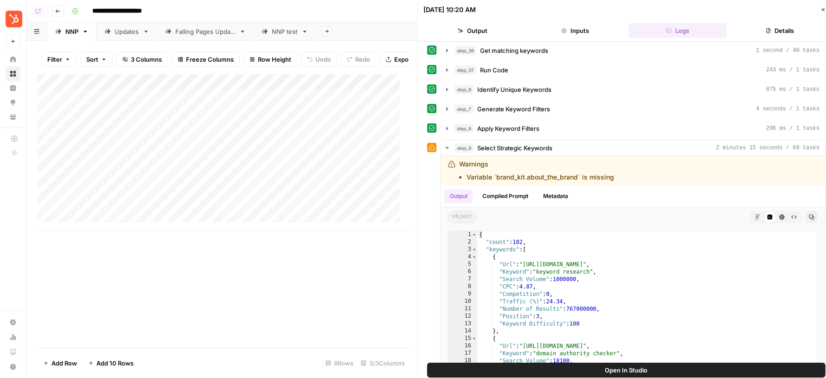
click at [771, 37] on button "Details" at bounding box center [780, 30] width 99 height 15
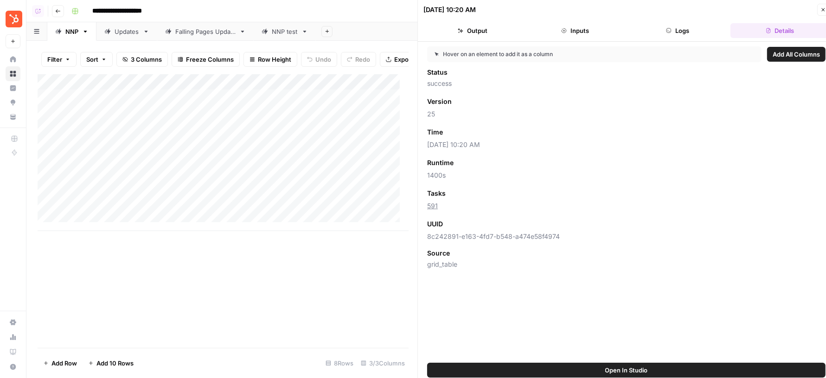
scroll to position [0, 0]
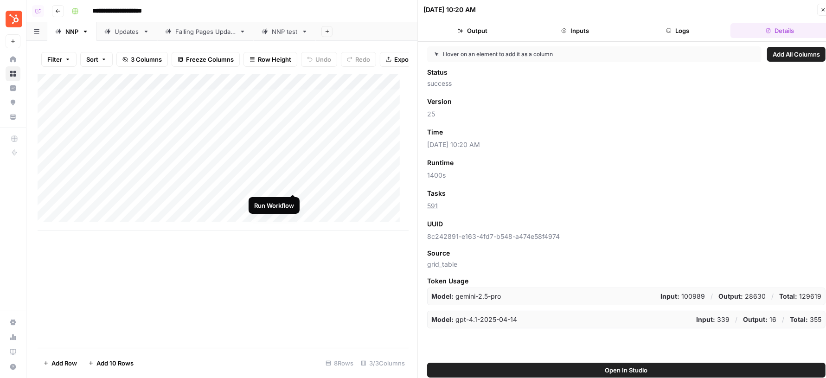
click at [293, 184] on div "Add Column" at bounding box center [223, 152] width 371 height 157
click at [294, 202] on div "Add Column" at bounding box center [223, 152] width 371 height 157
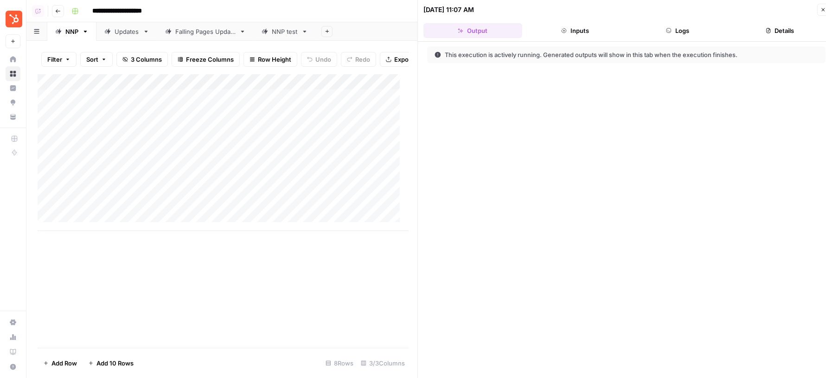
click at [822, 6] on button "Close" at bounding box center [823, 10] width 12 height 12
